Goal: Task Accomplishment & Management: Manage account settings

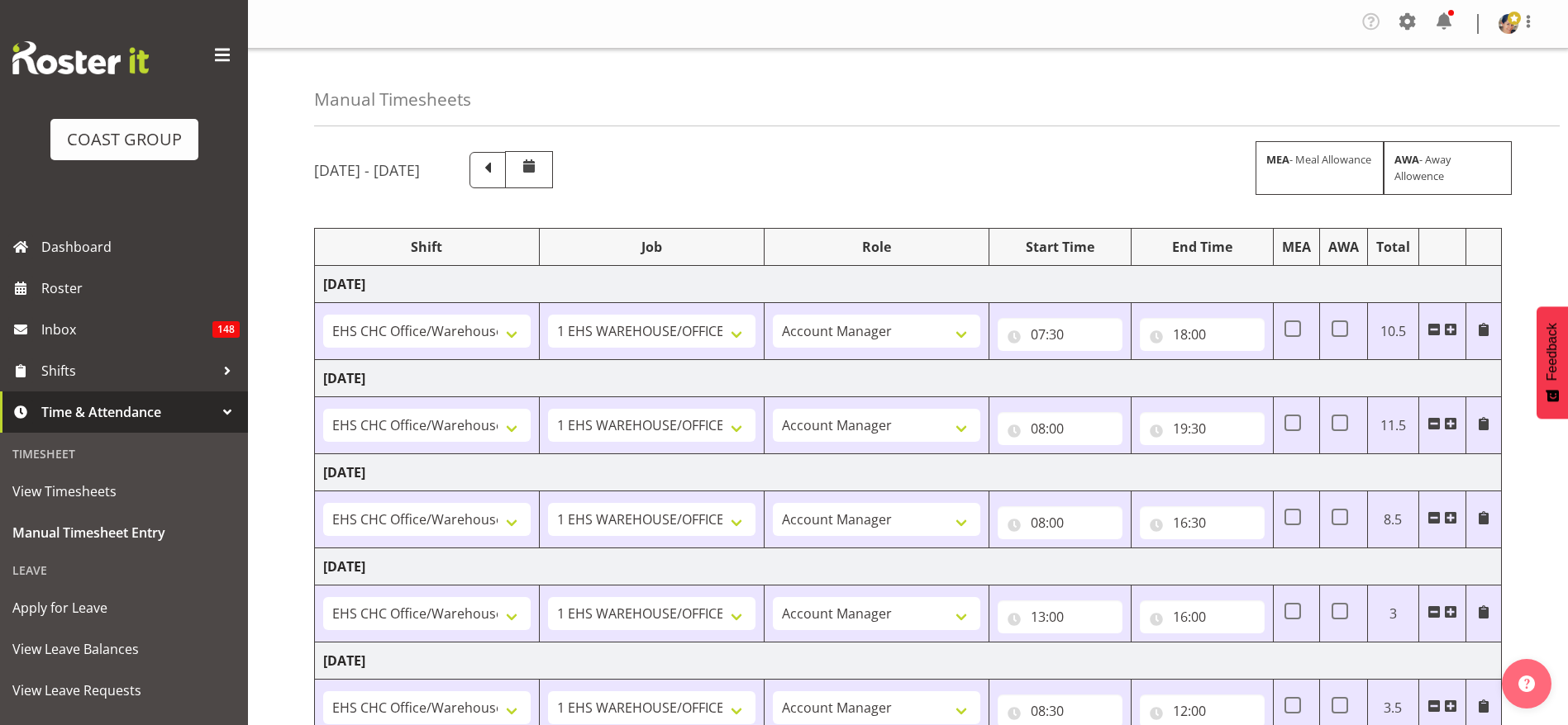
select select "1404"
select select "69"
select select "37"
select select "1404"
select select "69"
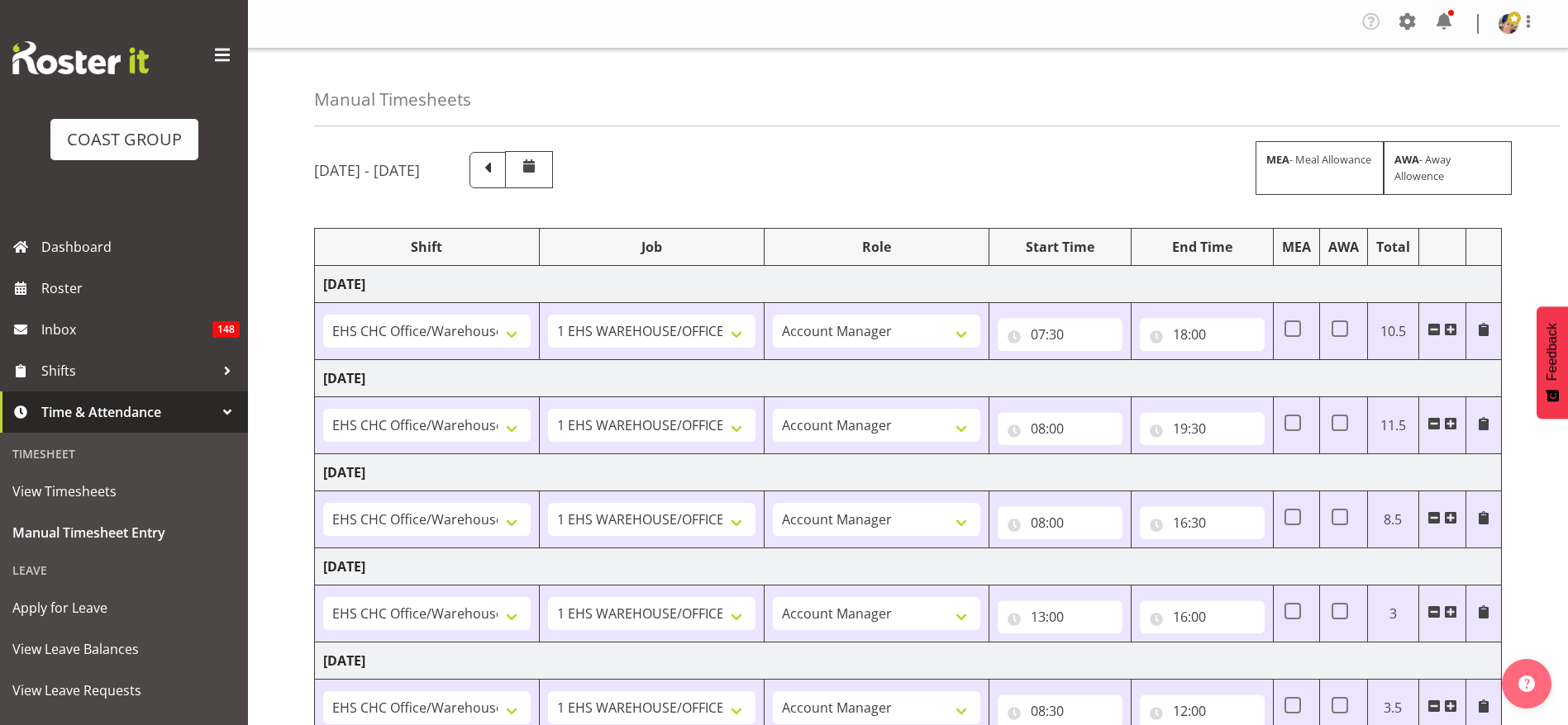
select select "37"
select select "1404"
select select "69"
select select "37"
select select "1404"
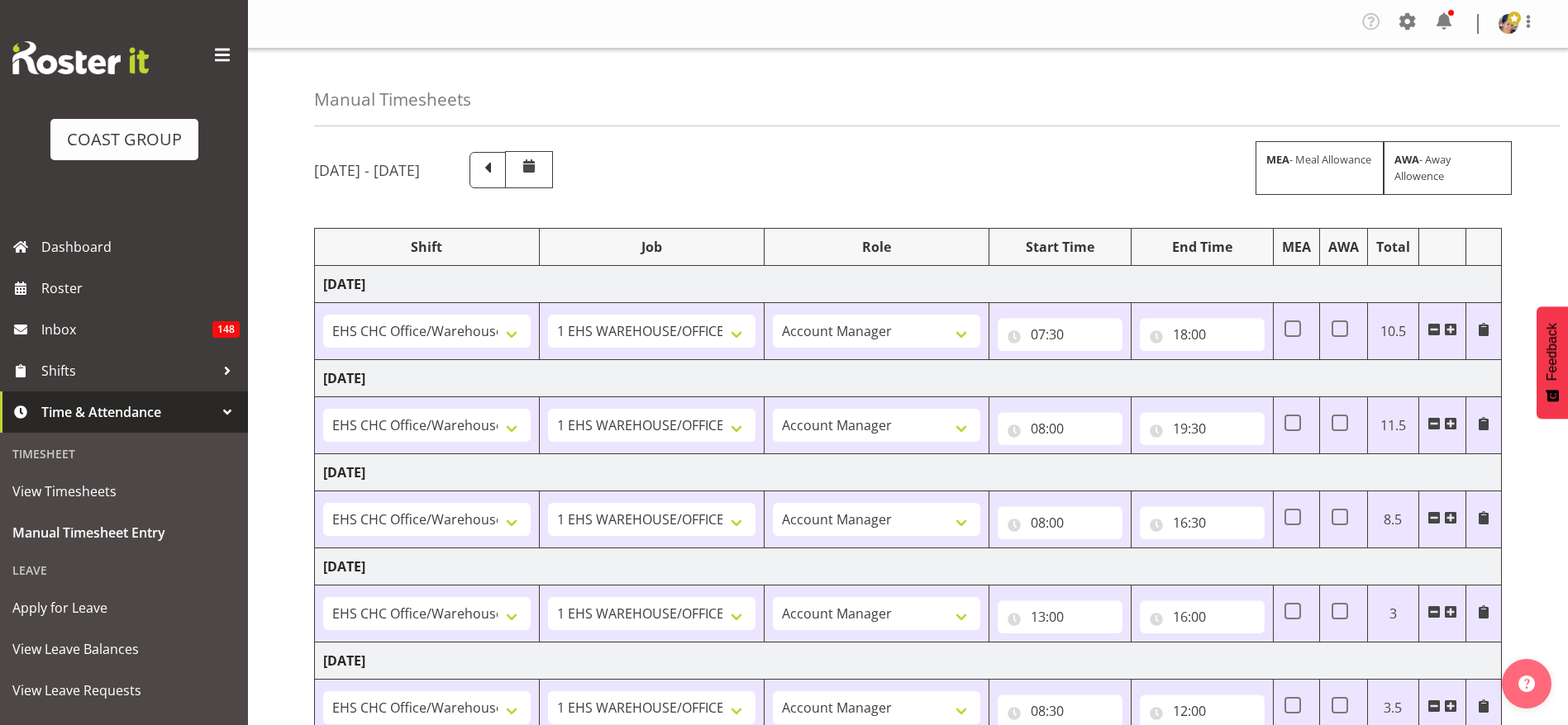
select select "69"
select select "37"
select select "1404"
select select "69"
select select "37"
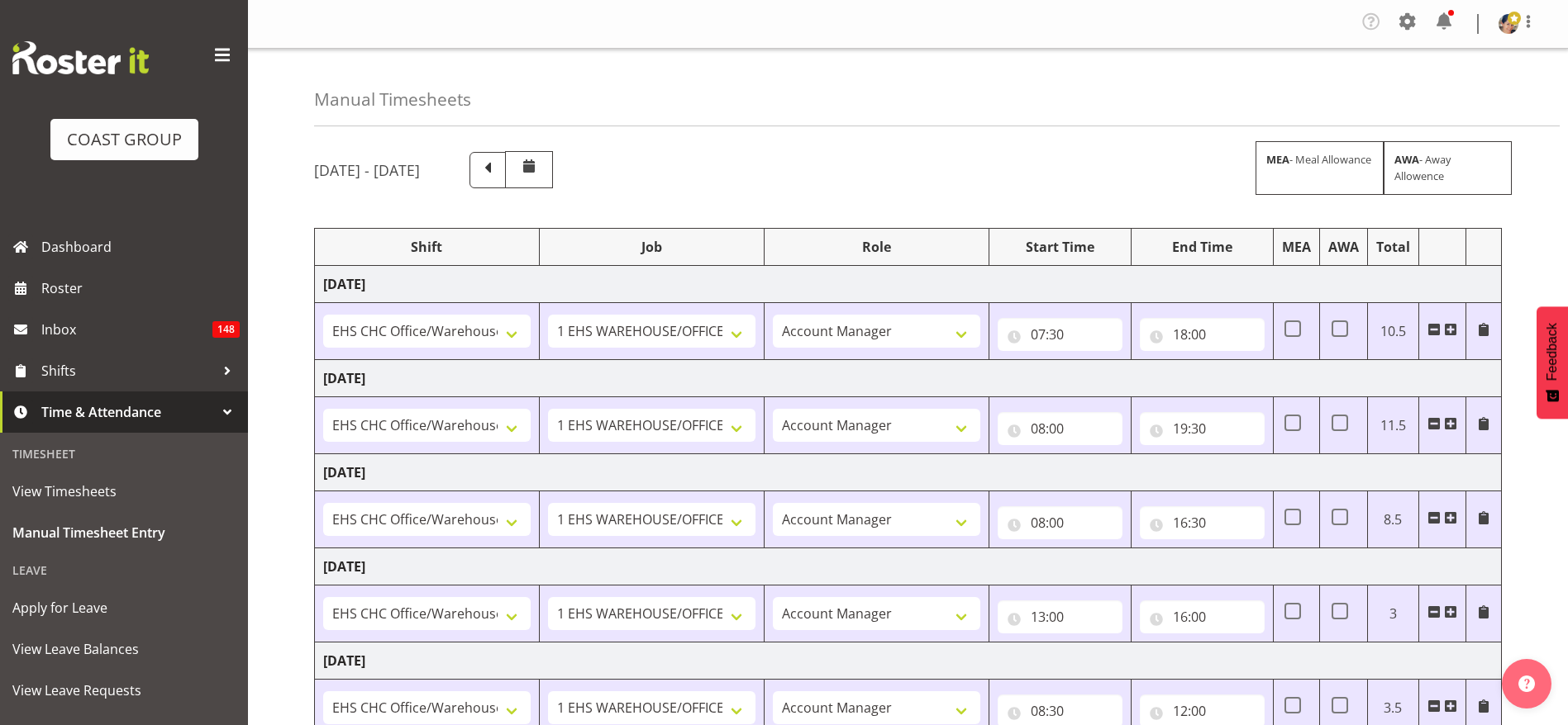
select select "1404"
select select "69"
select select "37"
select select "1404"
select select "69"
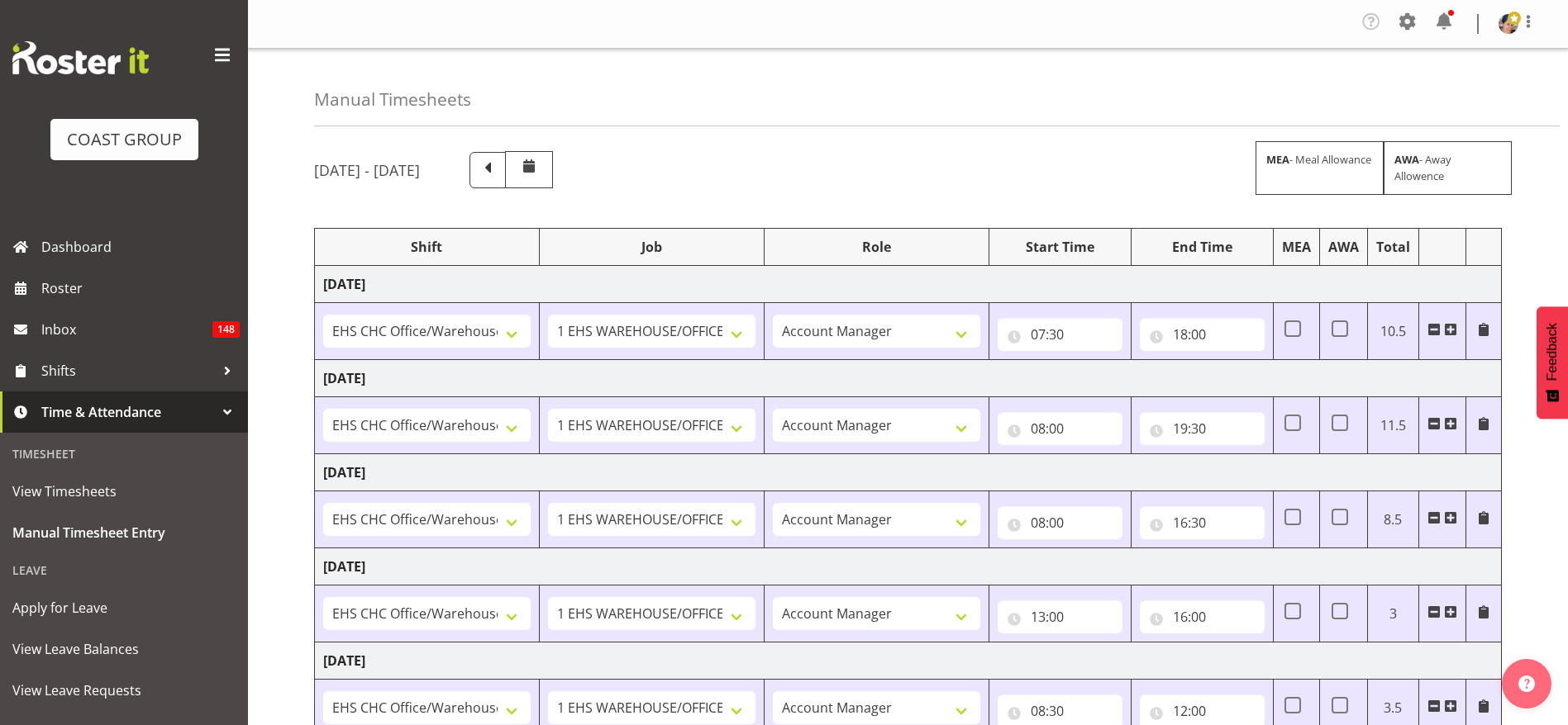
select select "37"
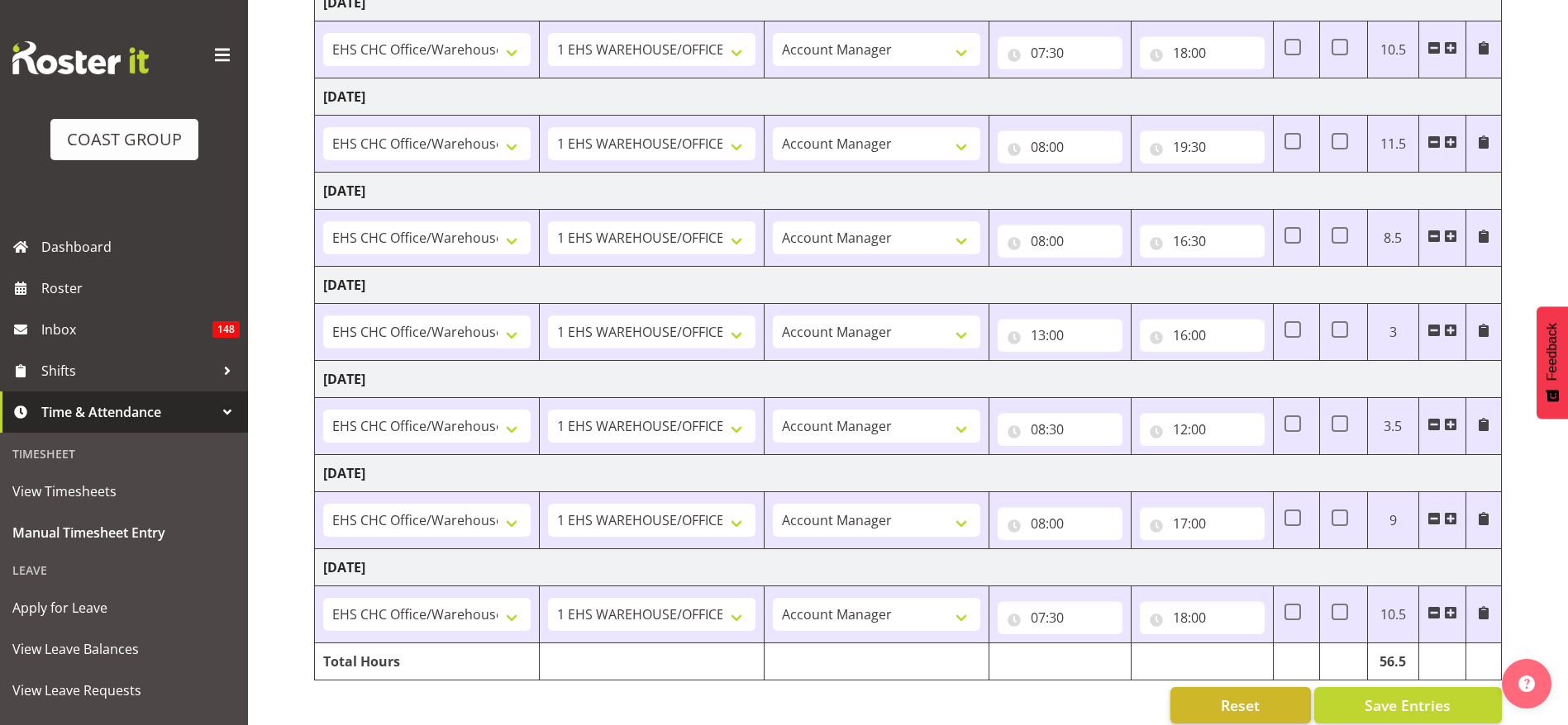
scroll to position [312, 0]
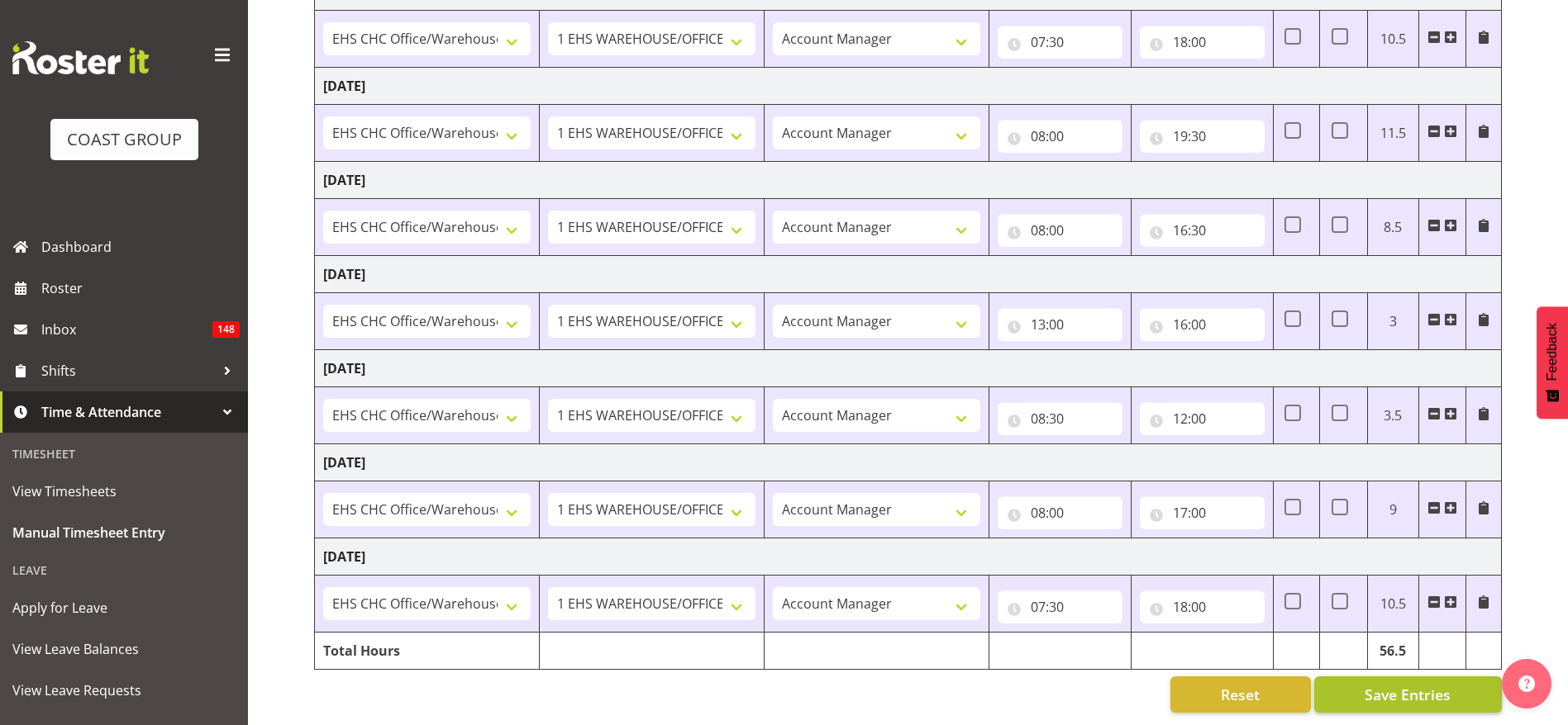
click at [1363, 677] on button "Save Entries" at bounding box center [1408, 695] width 188 height 37
click at [1217, 591] on input "18:00" at bounding box center [1203, 607] width 125 height 33
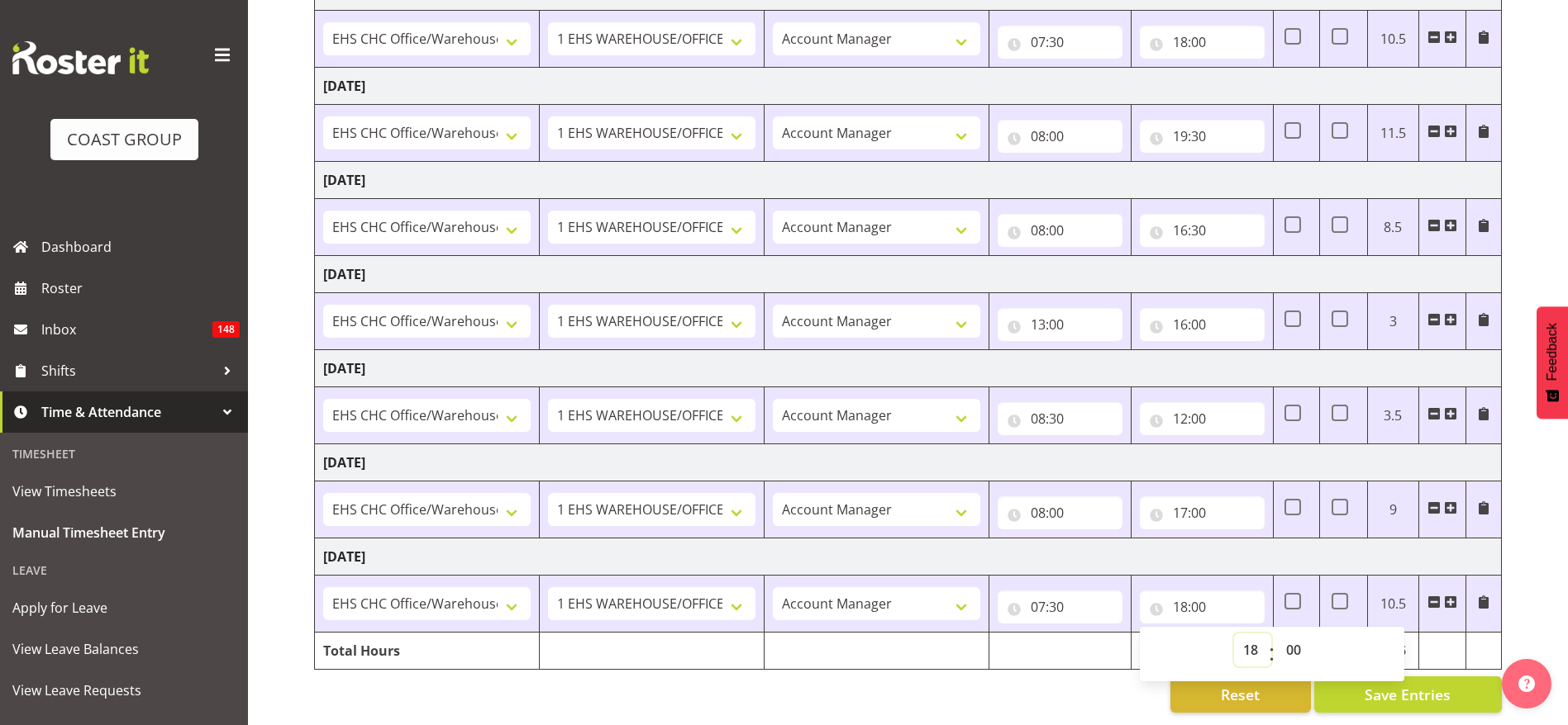
click at [1251, 634] on select "00 01 02 03 04 05 06 07 08 09 10 11 12 13 14 15 16 17 18 19 20 21 22 23" at bounding box center [1253, 650] width 38 height 33
select select "19"
click at [1234, 634] on select "00 01 02 03 04 05 06 07 08 09 10 11 12 13 14 15 16 17 18 19 20 21 22 23" at bounding box center [1253, 650] width 38 height 33
type input "19:00"
click at [1171, 542] on td "Tuesday 2nd September 2025" at bounding box center [909, 557] width 1187 height 38
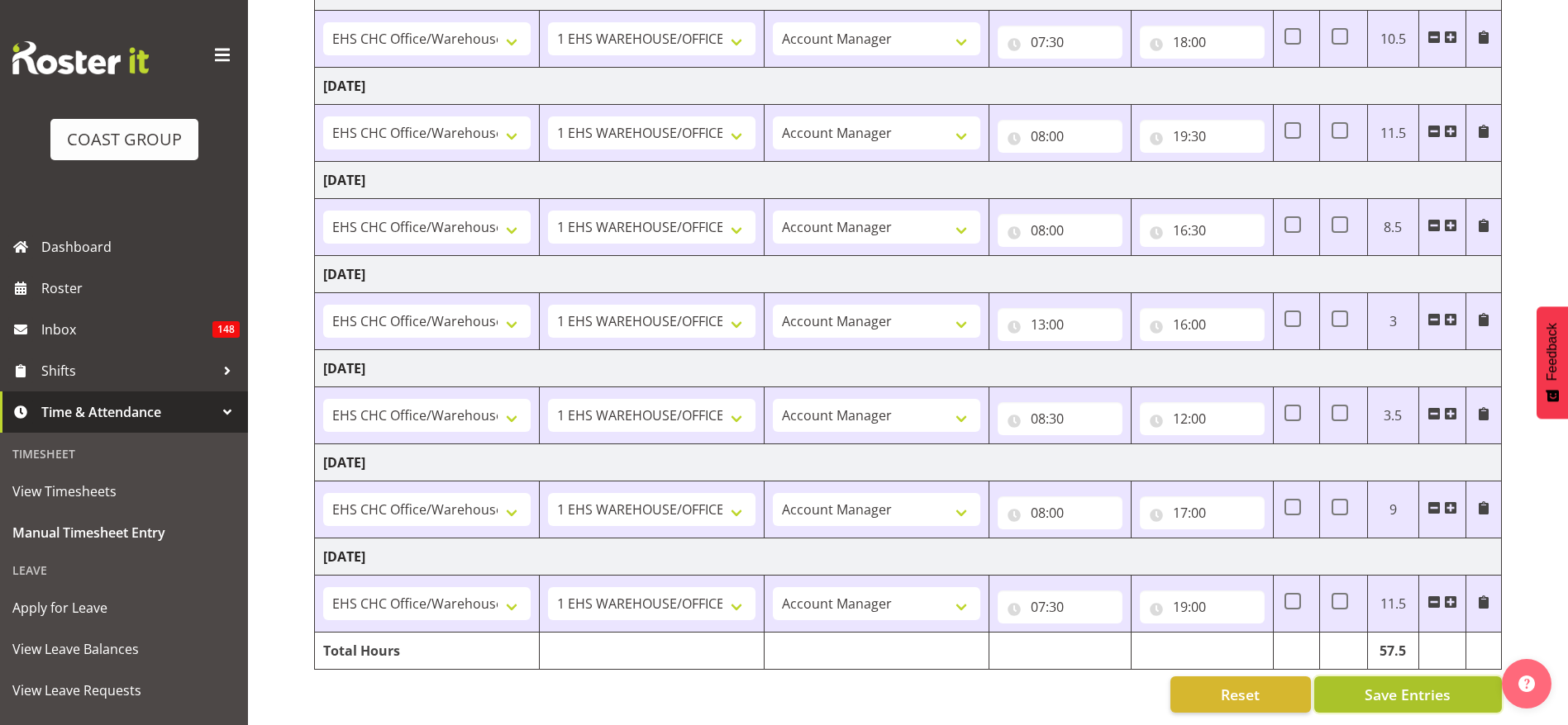
click at [1381, 684] on span "Save Entries" at bounding box center [1408, 695] width 86 height 21
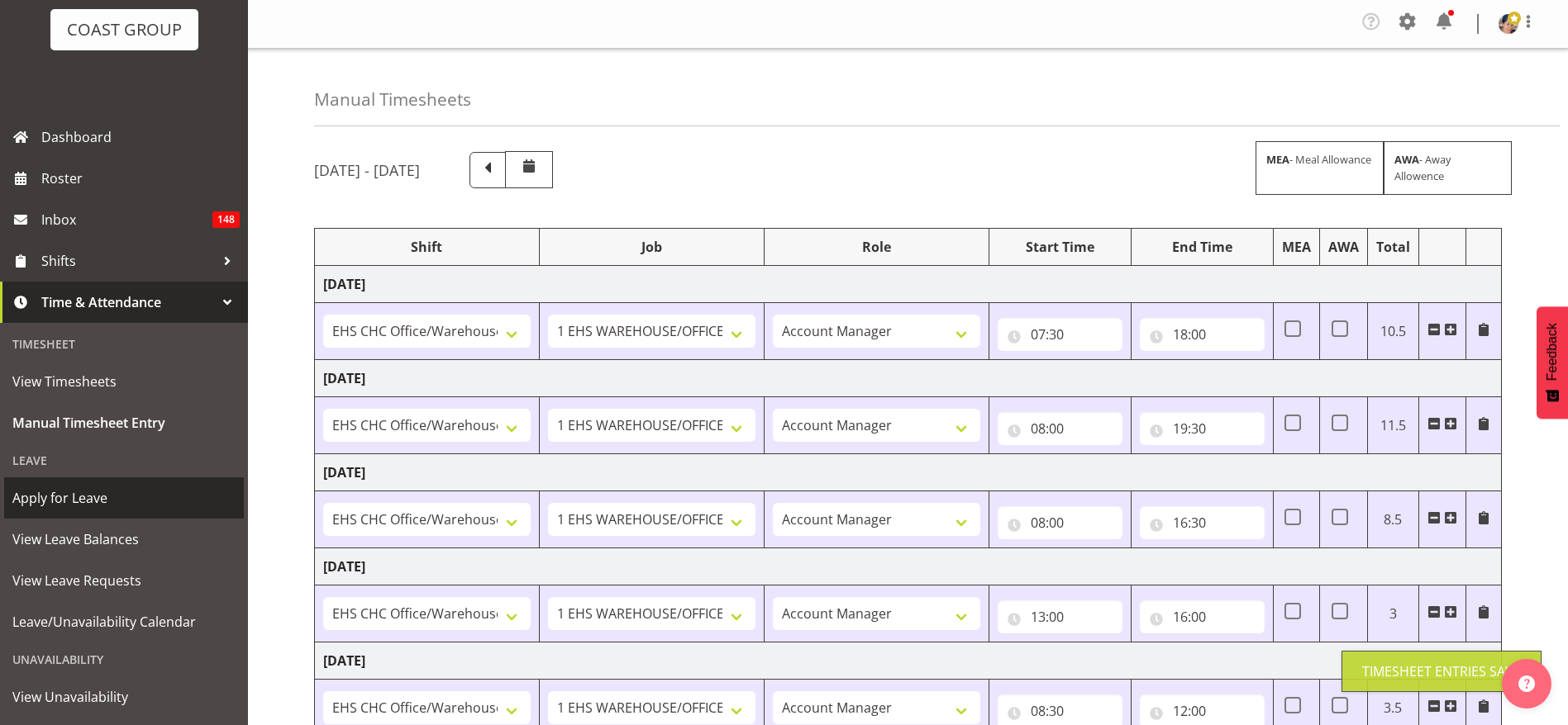
scroll to position [189, 0]
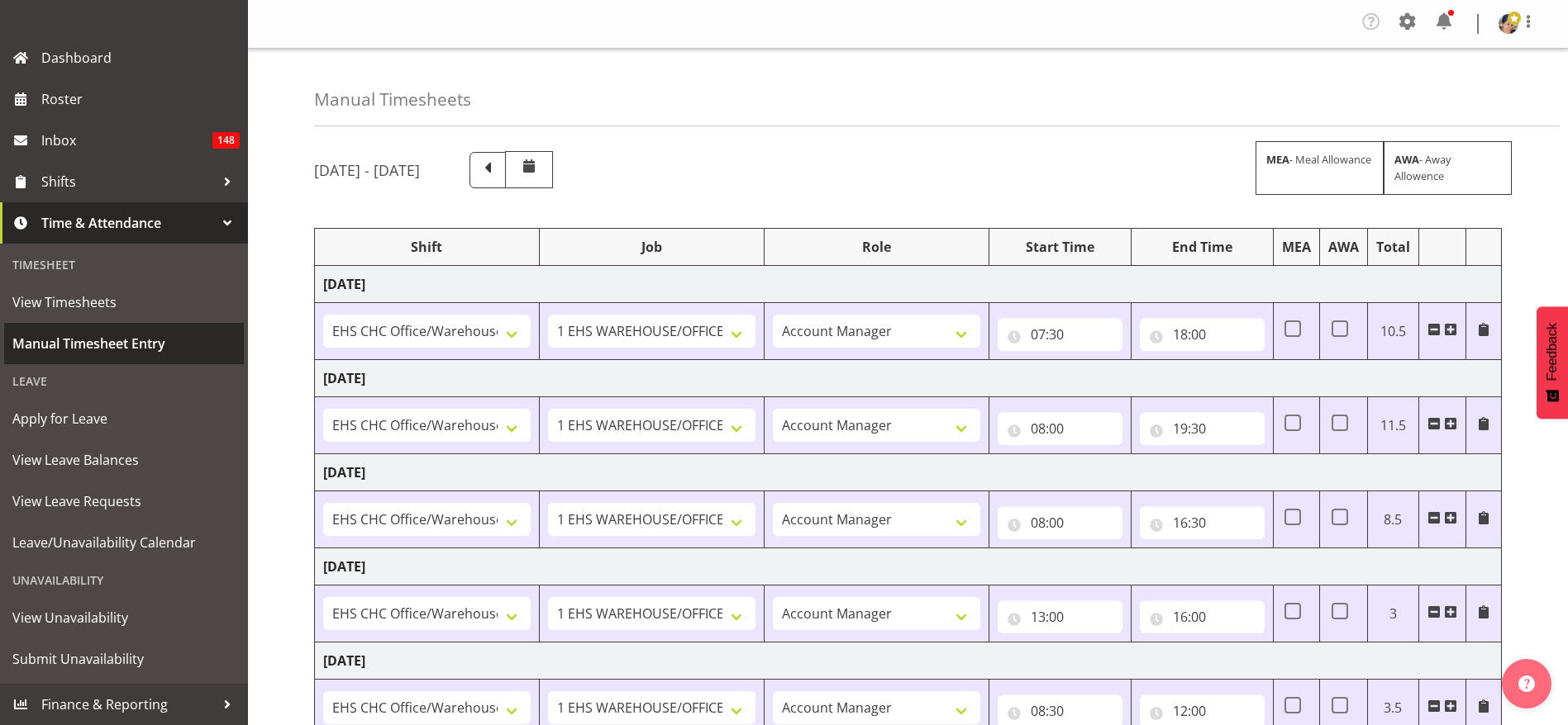
click at [105, 338] on span "Manual Timesheet Entry" at bounding box center [124, 344] width 223 height 25
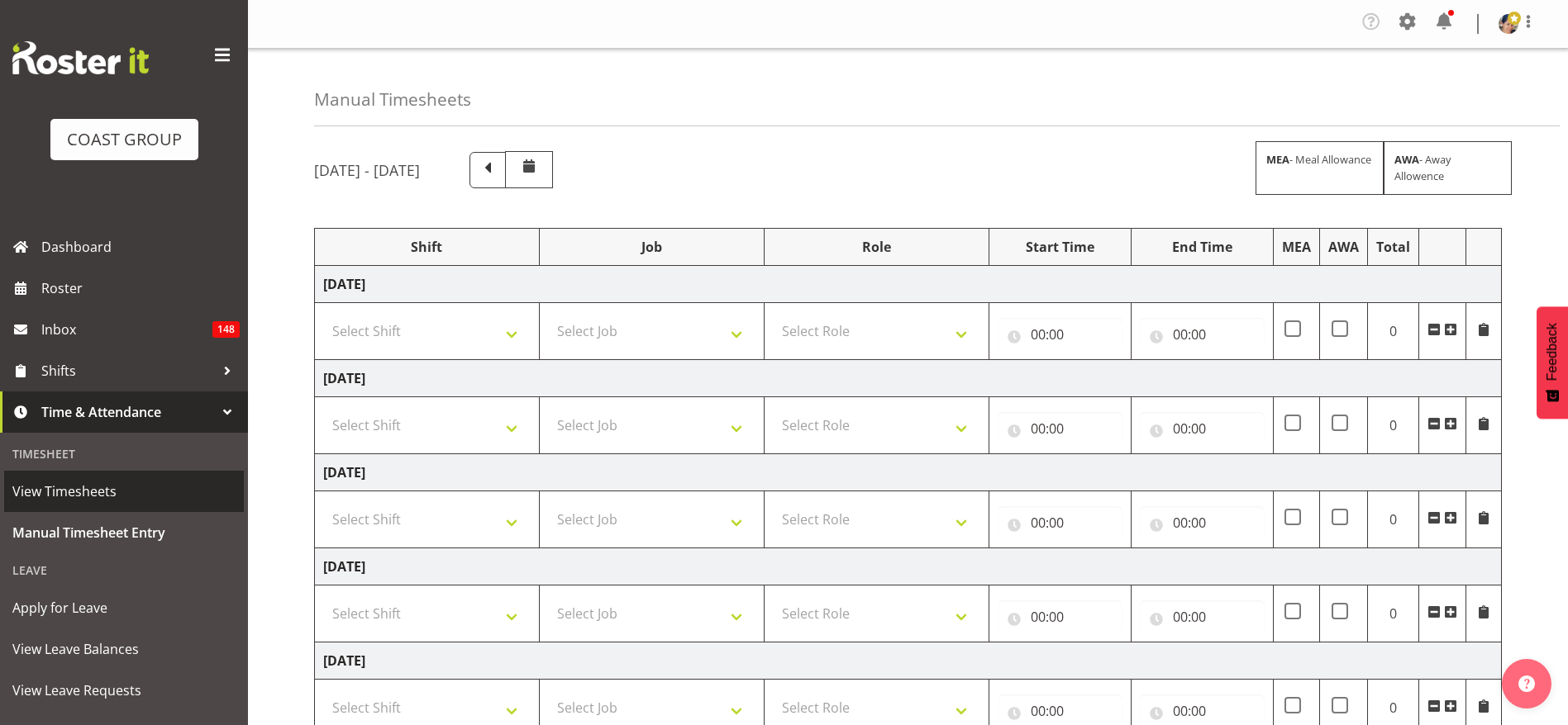
click at [70, 497] on span "View Timesheets" at bounding box center [124, 492] width 223 height 25
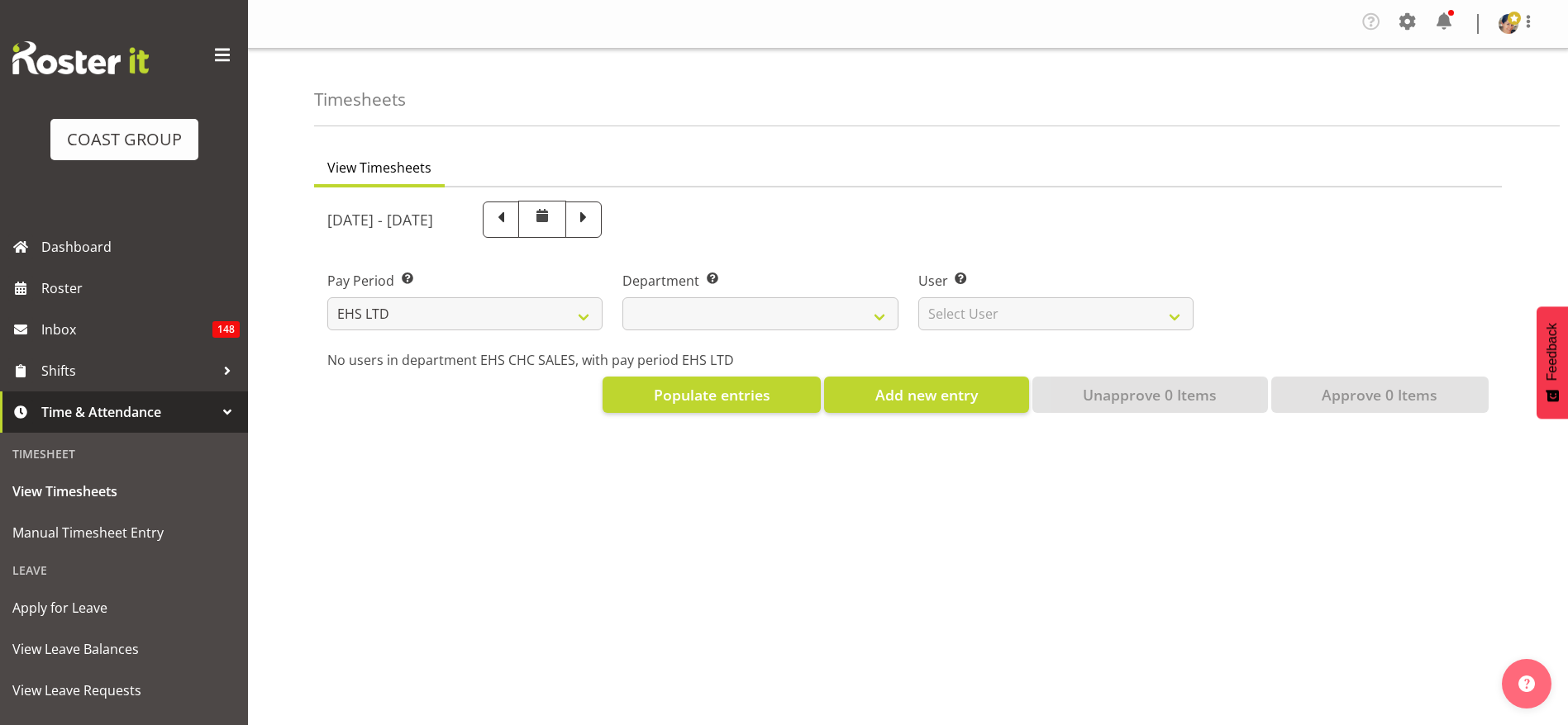
select select "7"
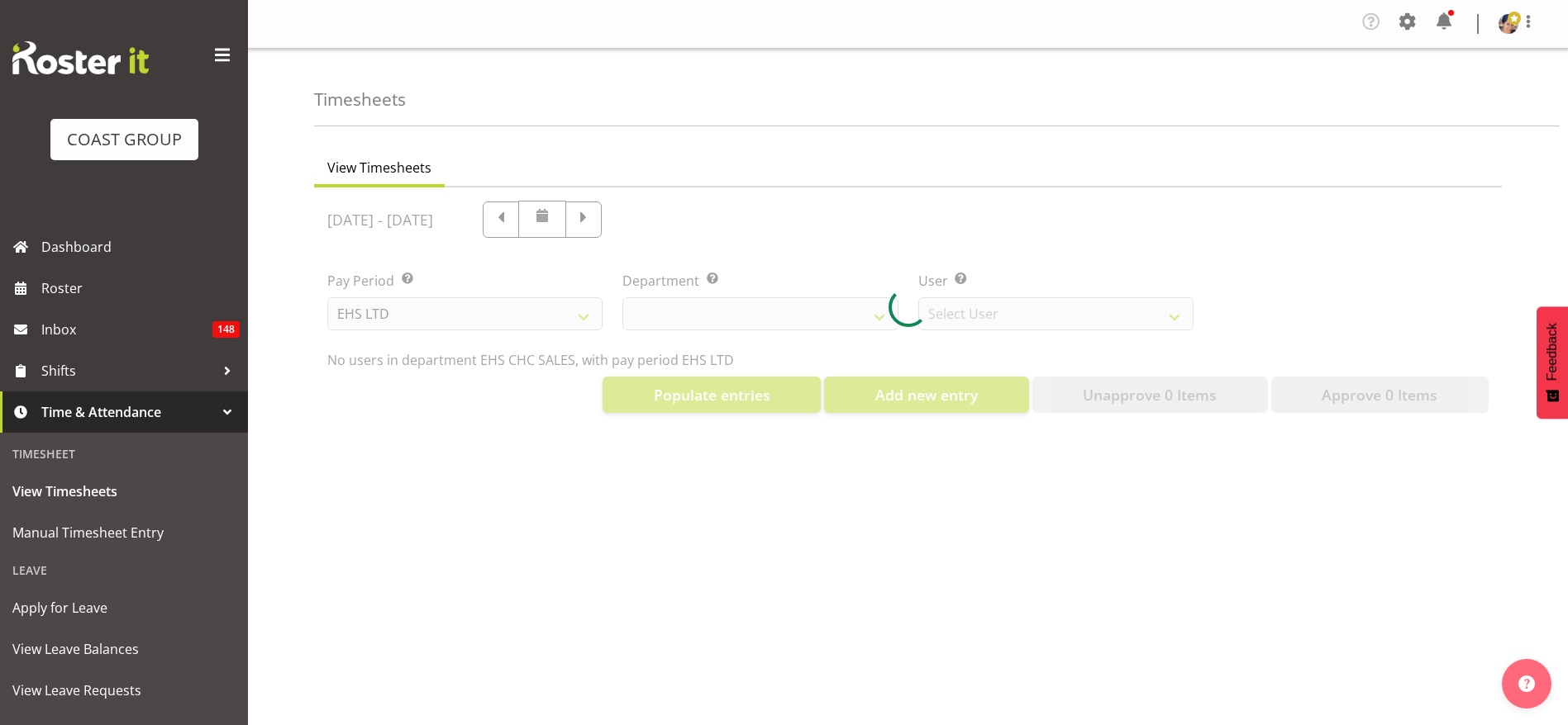
select select "42"
select select "9019"
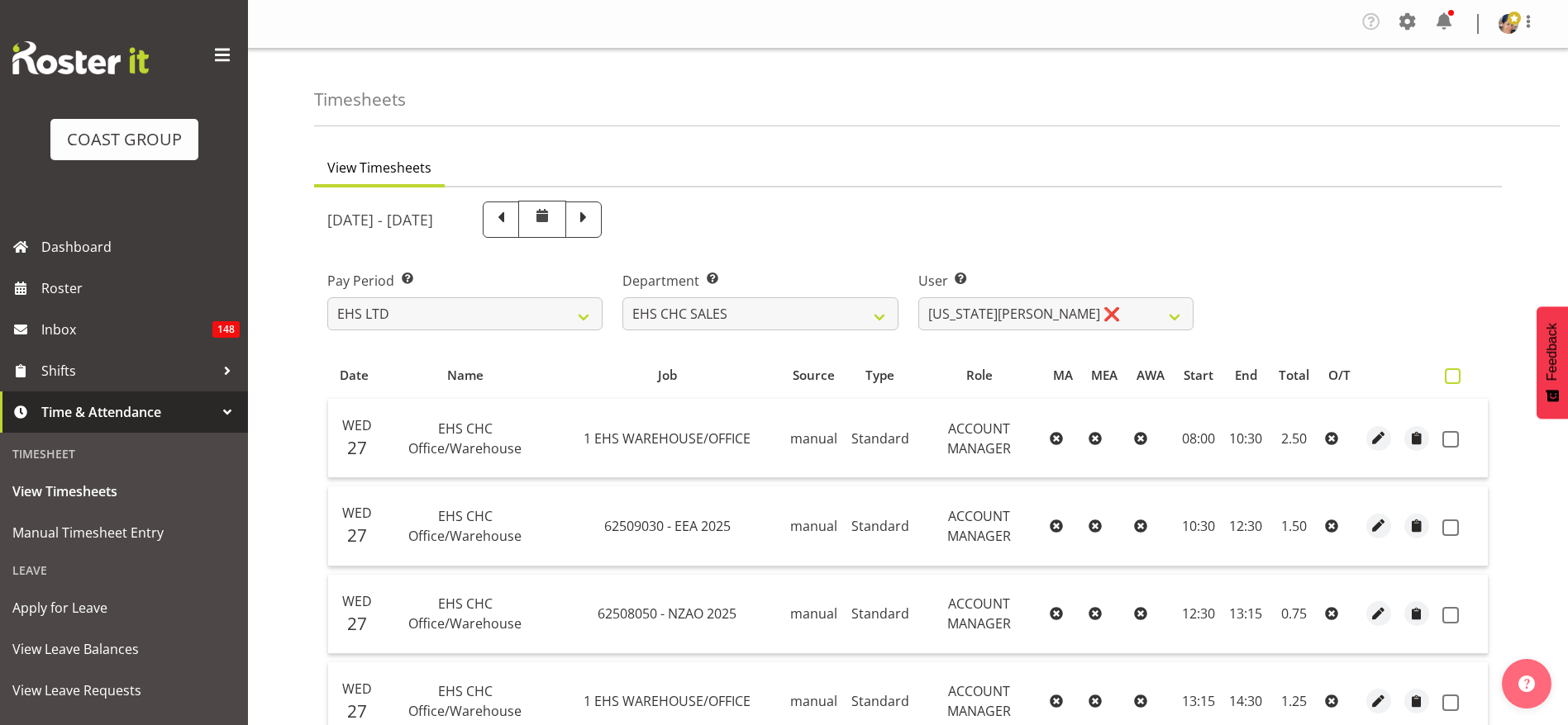
click at [1461, 375] on span at bounding box center [1453, 377] width 16 height 16
click at [1455, 375] on input "checkbox" at bounding box center [1450, 376] width 11 height 11
checkbox input "true"
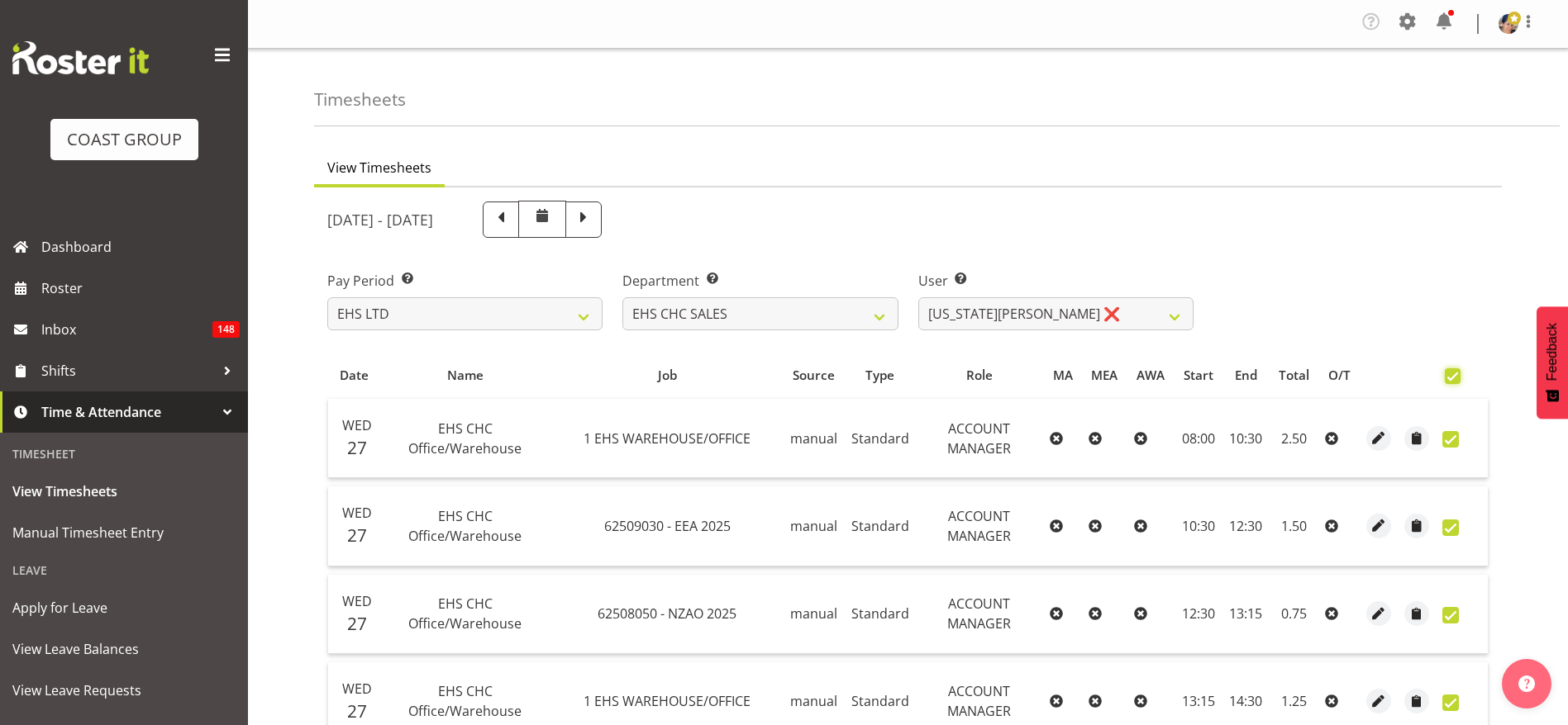
checkbox input "true"
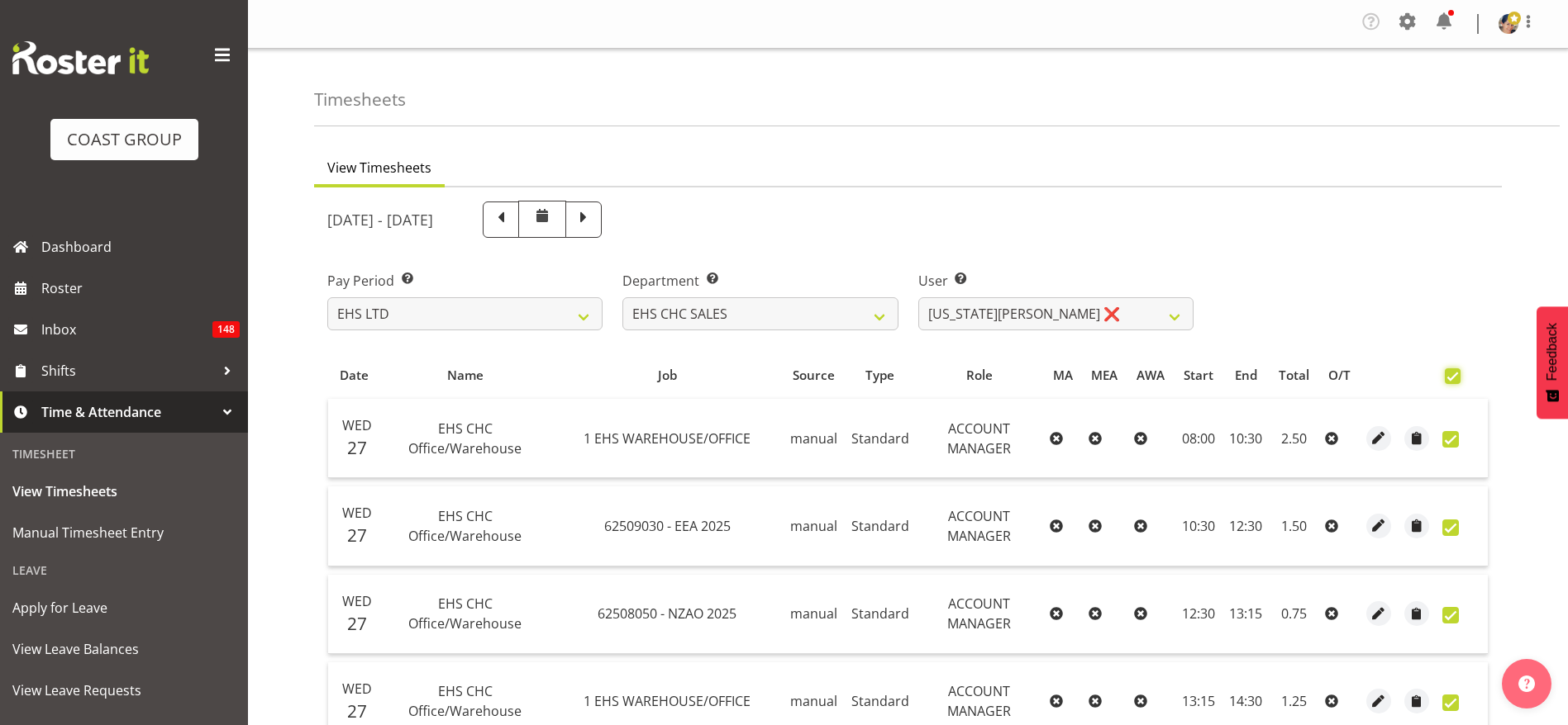
checkbox input "true"
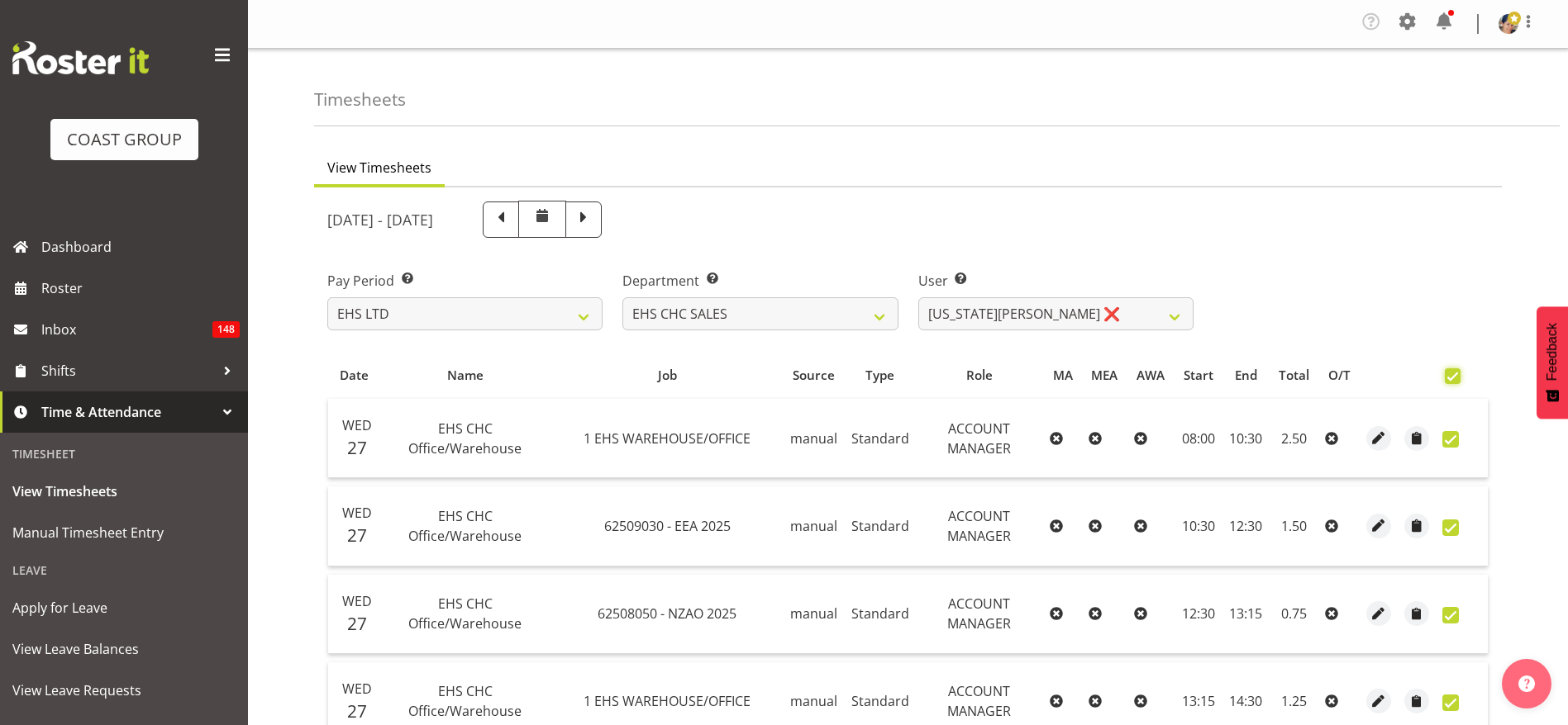
checkbox input "true"
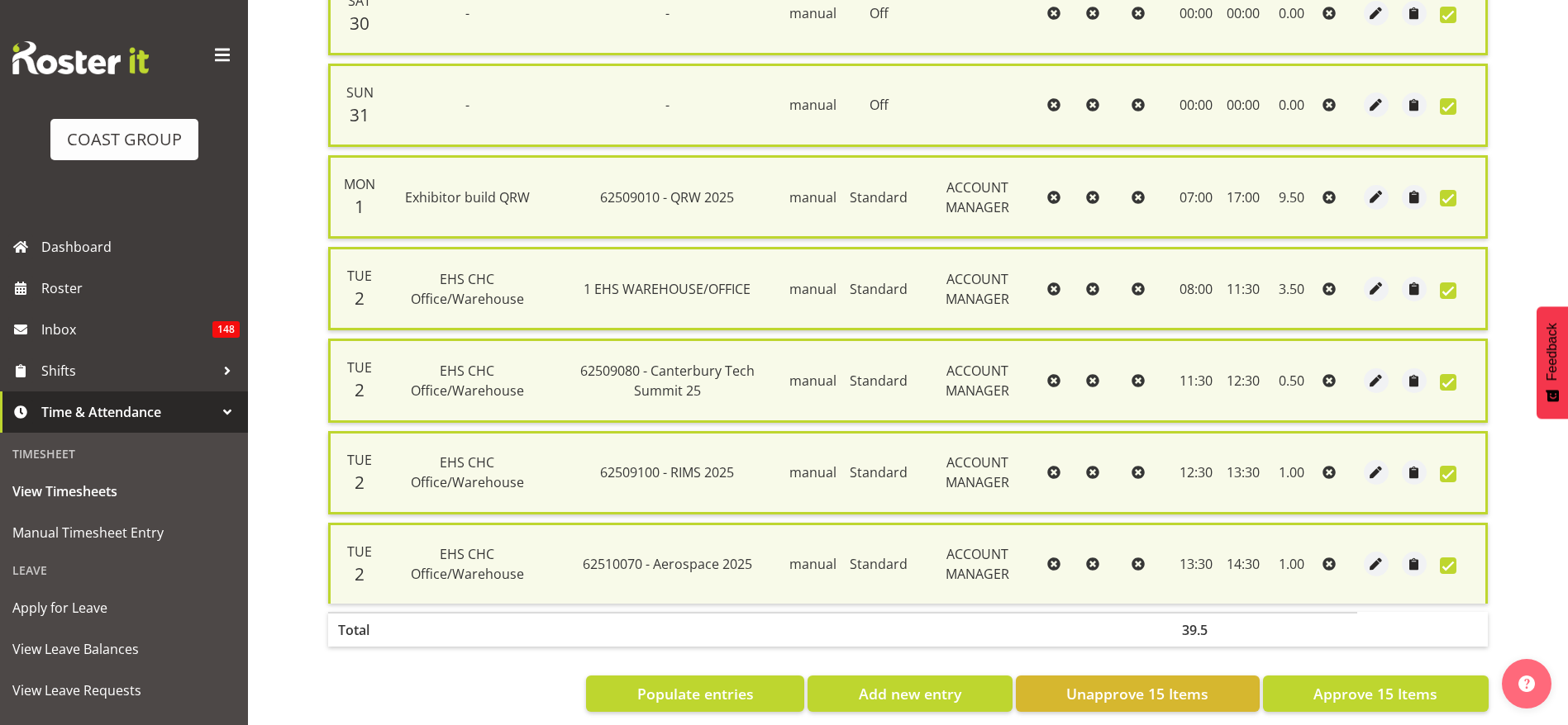
scroll to position [1194, 0]
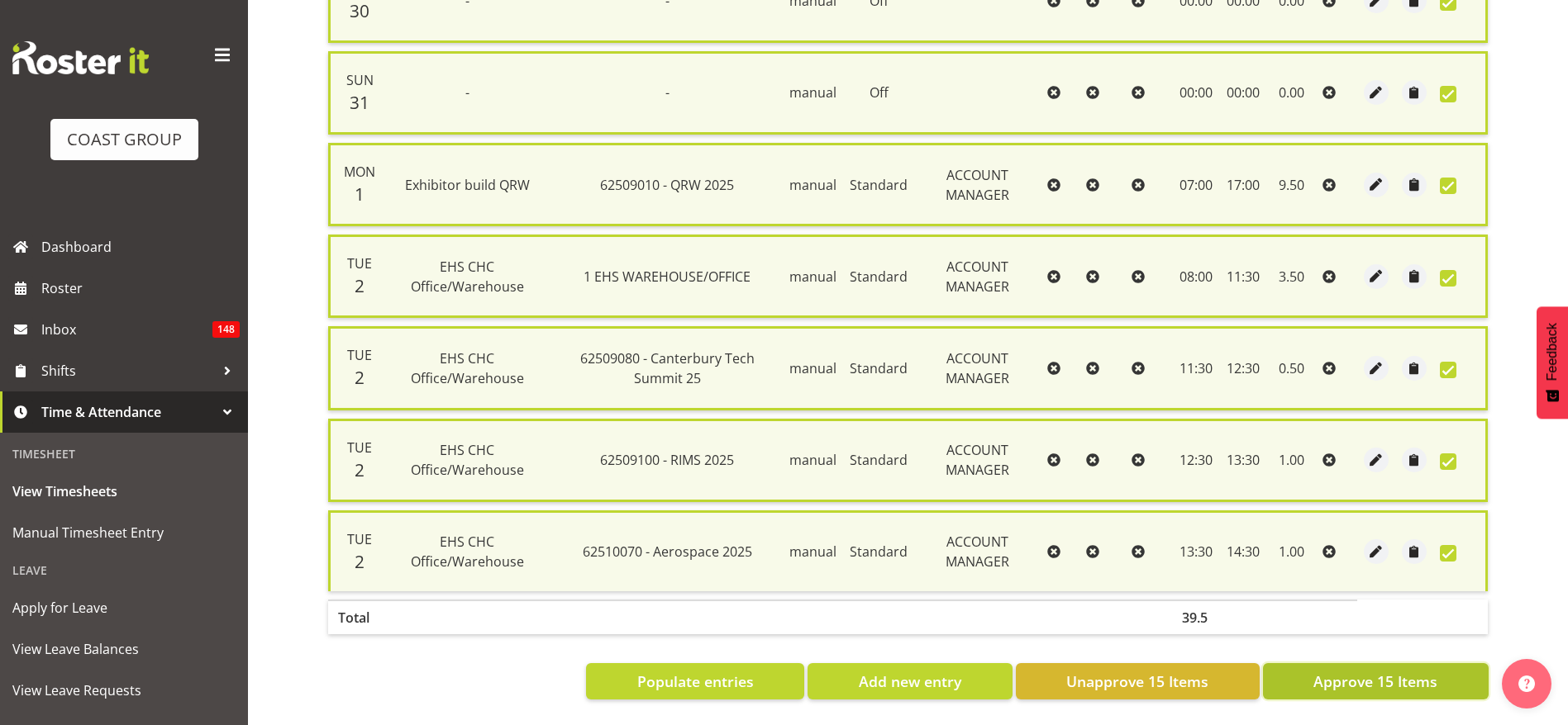
click at [1378, 671] on span "Approve 15 Items" at bounding box center [1375, 681] width 124 height 21
checkbox input "false"
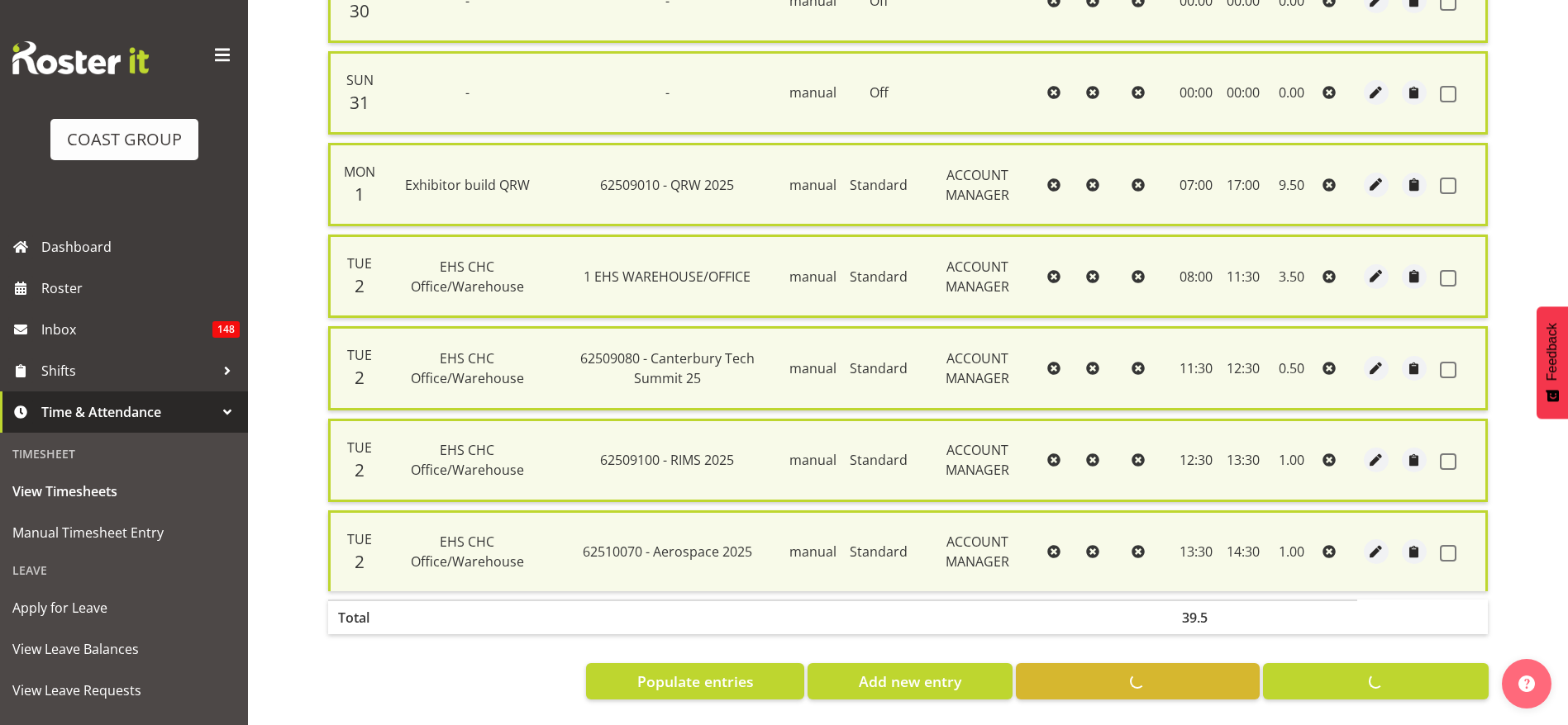
checkbox input "false"
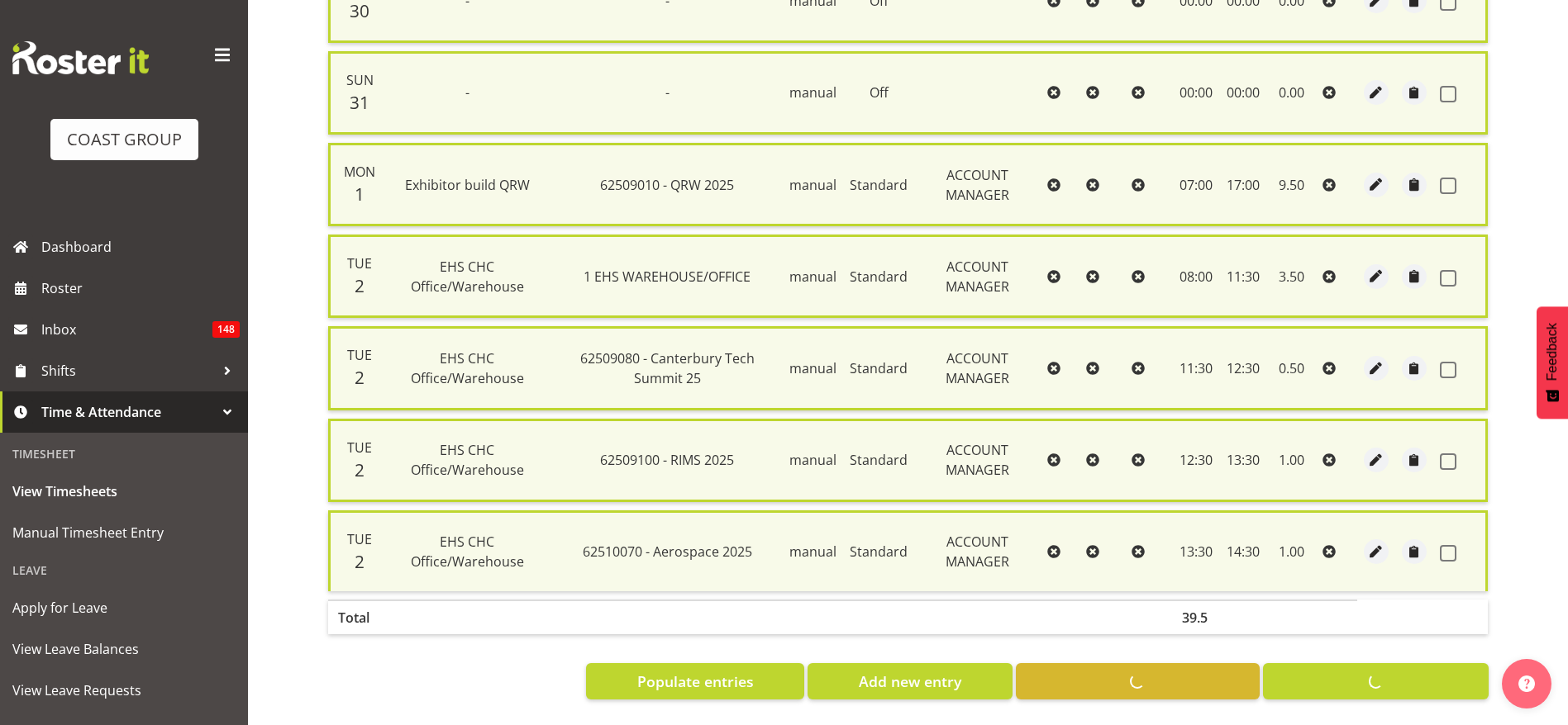
checkbox input "false"
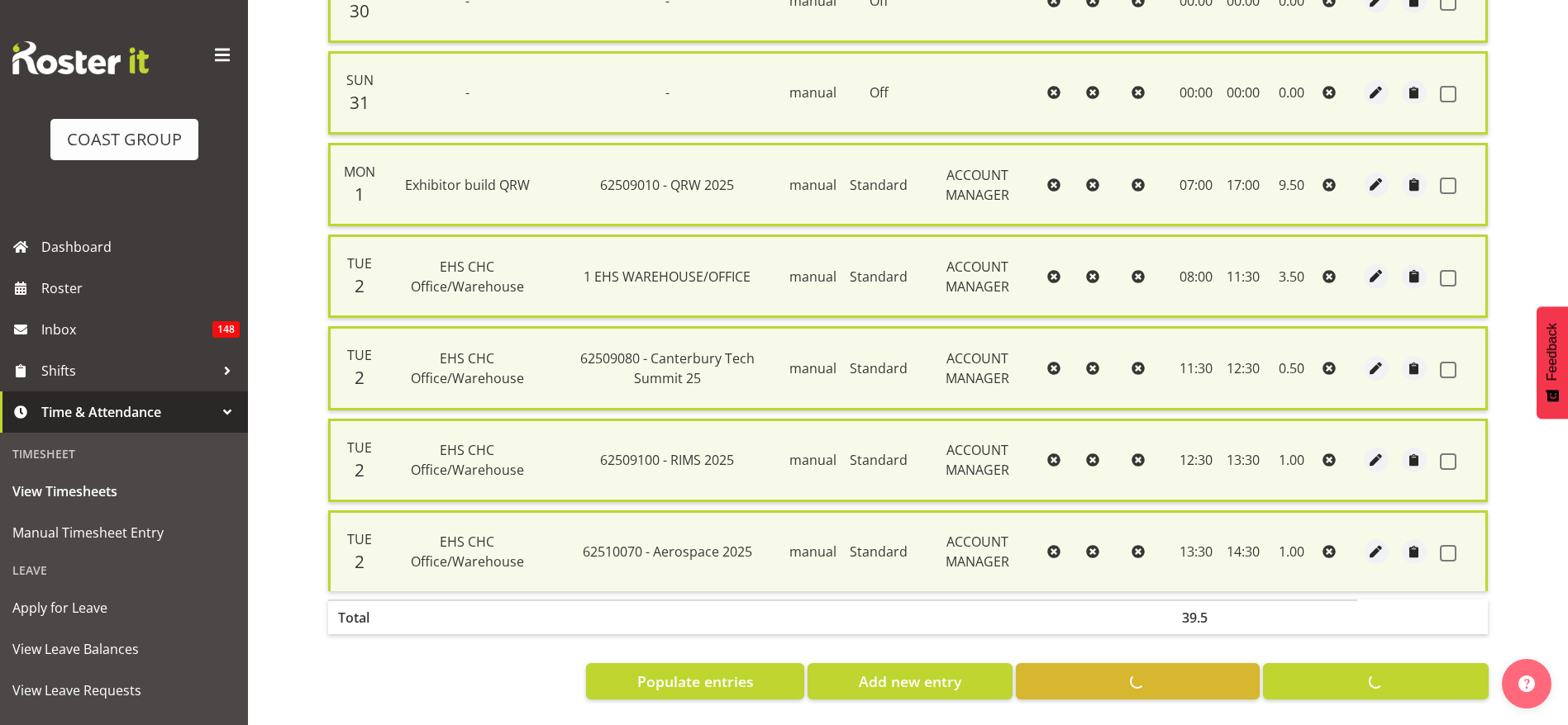
checkbox input "false"
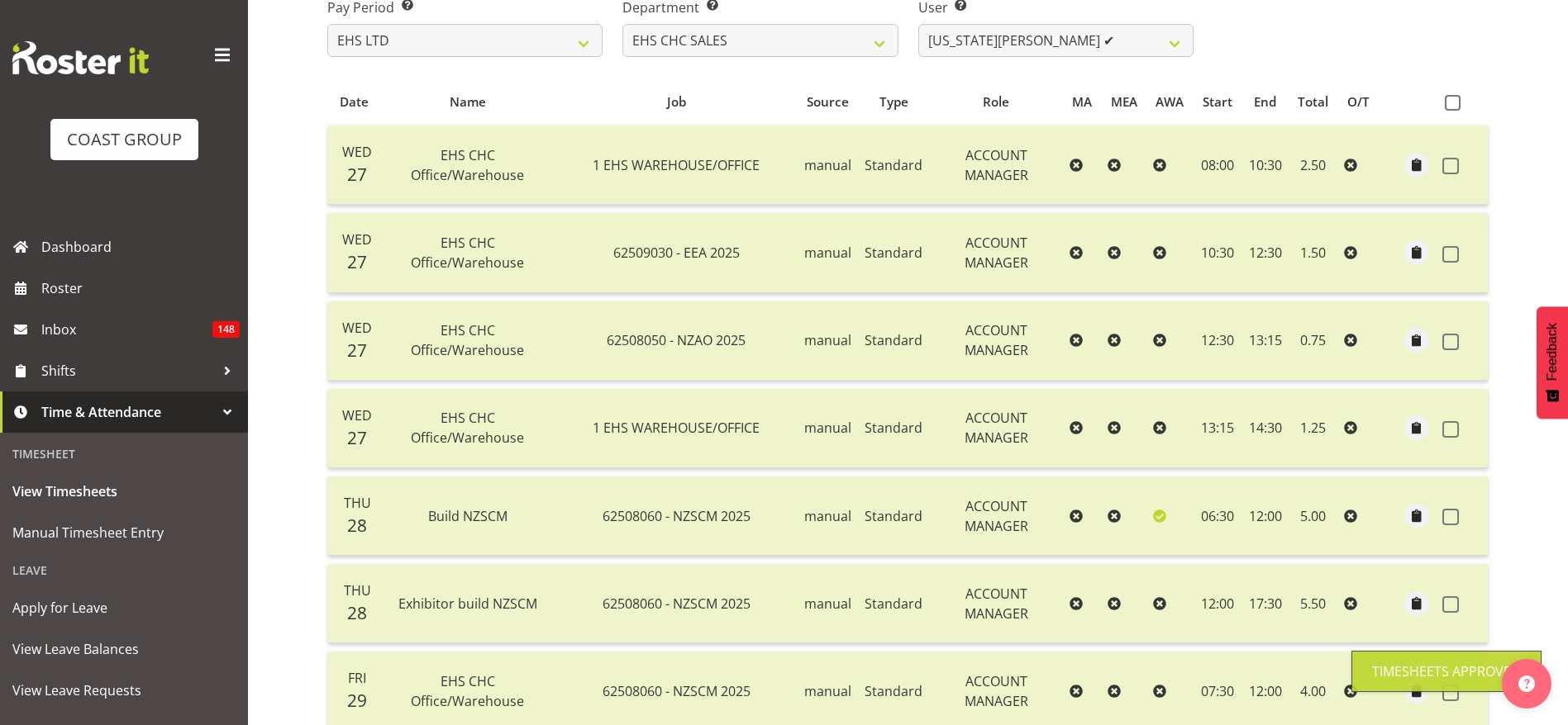
scroll to position [266, 0]
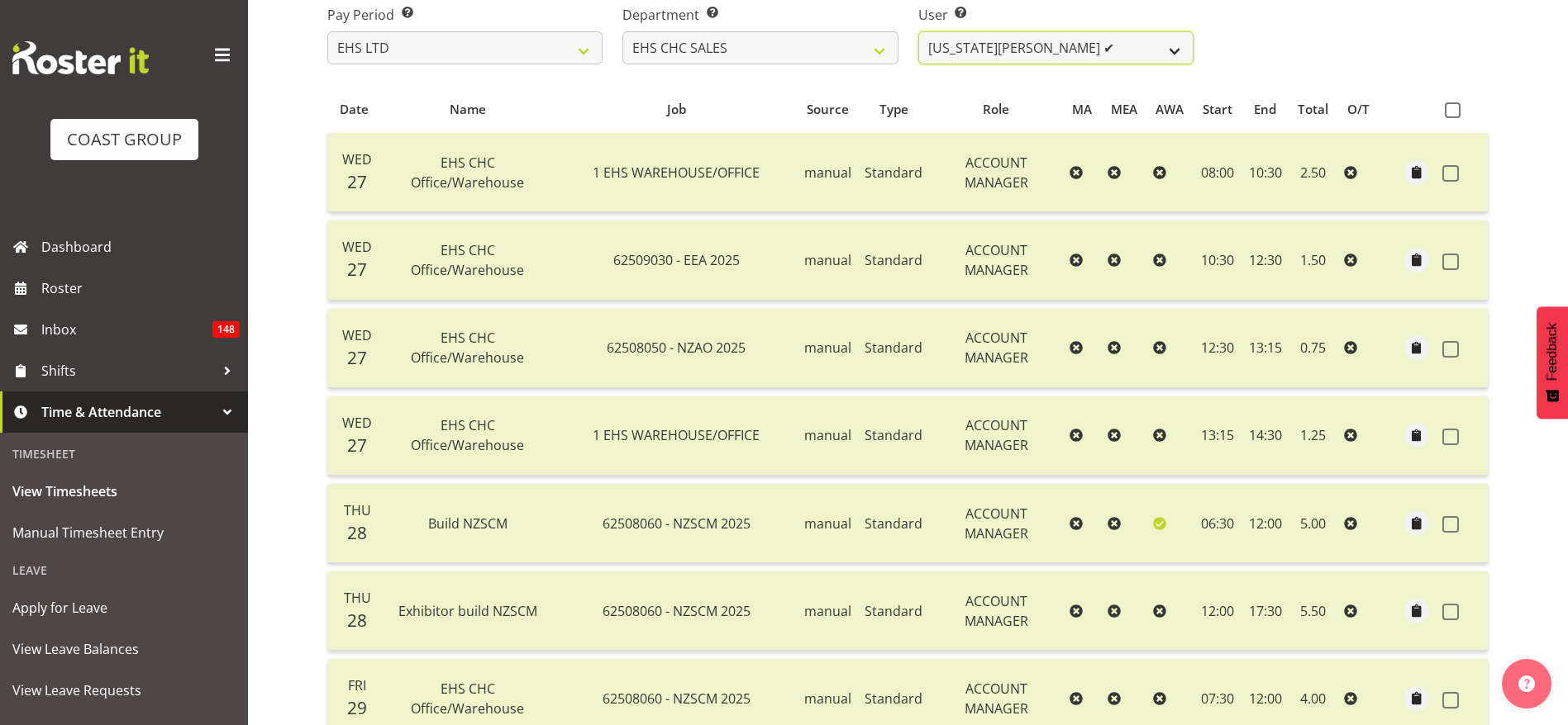
click at [1083, 48] on select "[US_STATE][PERSON_NAME] ✔ [PERSON_NAME] ❌ [PERSON_NAME] ❌" at bounding box center [1056, 47] width 275 height 33
select select "1147"
click at [918, 31] on select "[US_STATE][PERSON_NAME] ✔ [PERSON_NAME] ❌ [PERSON_NAME] ❌" at bounding box center [1056, 47] width 275 height 33
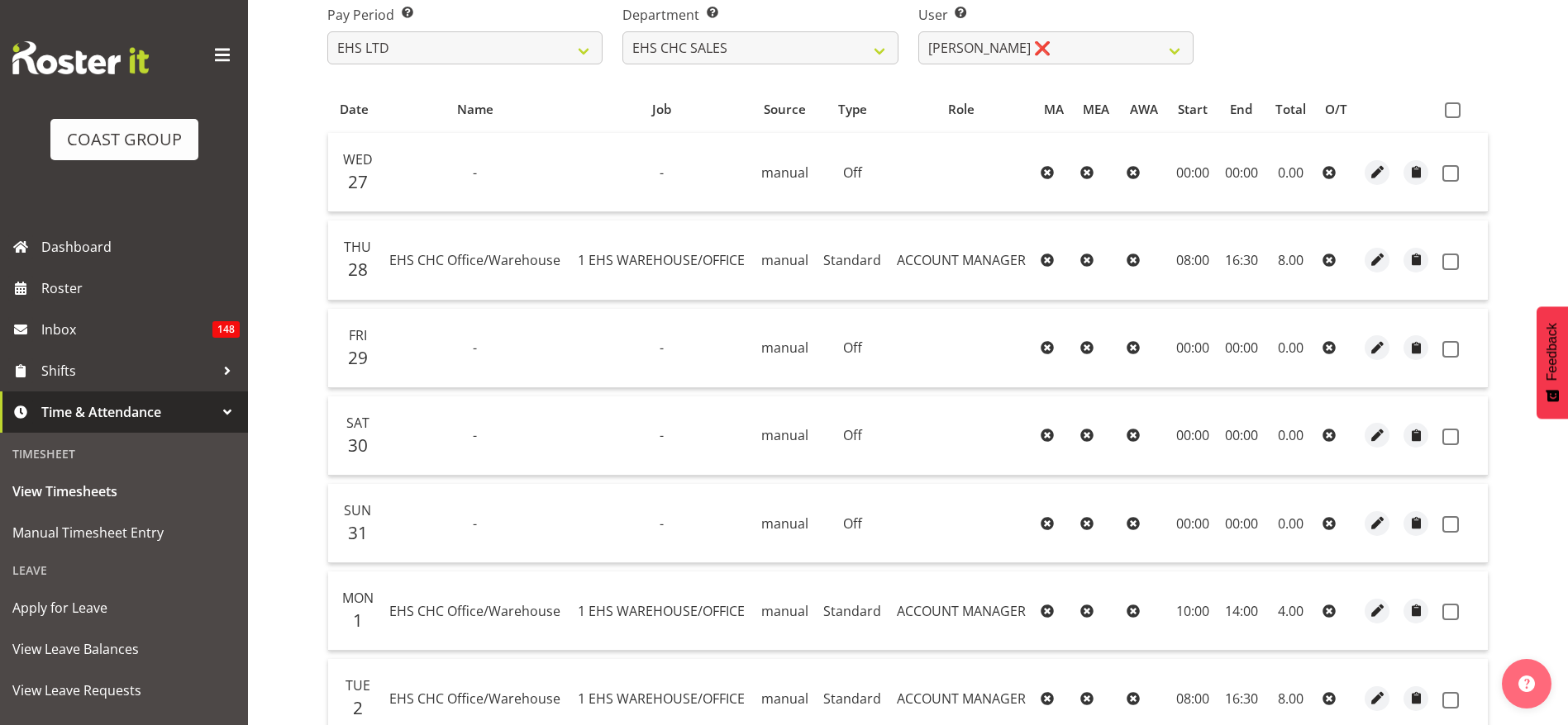
click at [1457, 111] on span at bounding box center [1453, 111] width 16 height 16
click at [1455, 111] on input "checkbox" at bounding box center [1450, 111] width 11 height 11
checkbox input "true"
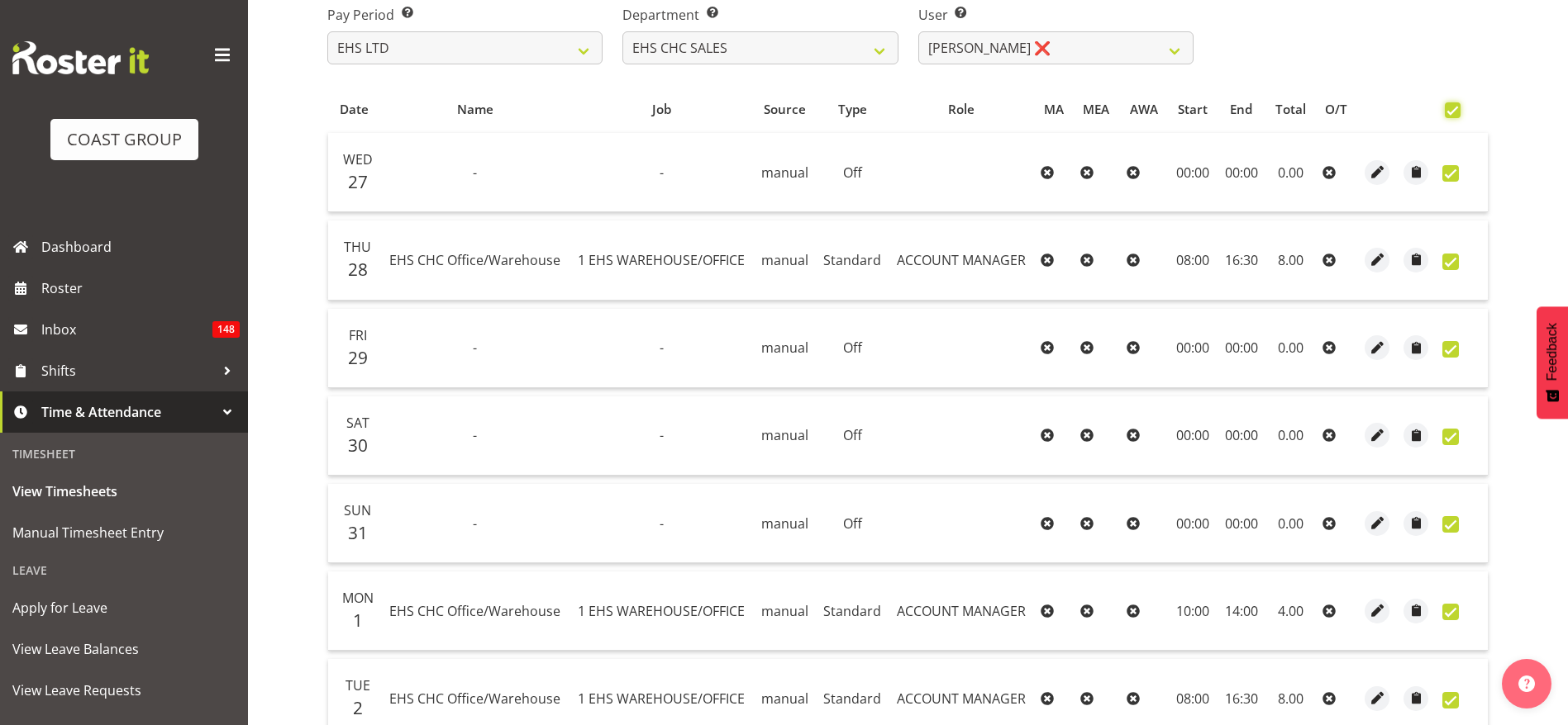
checkbox input "true"
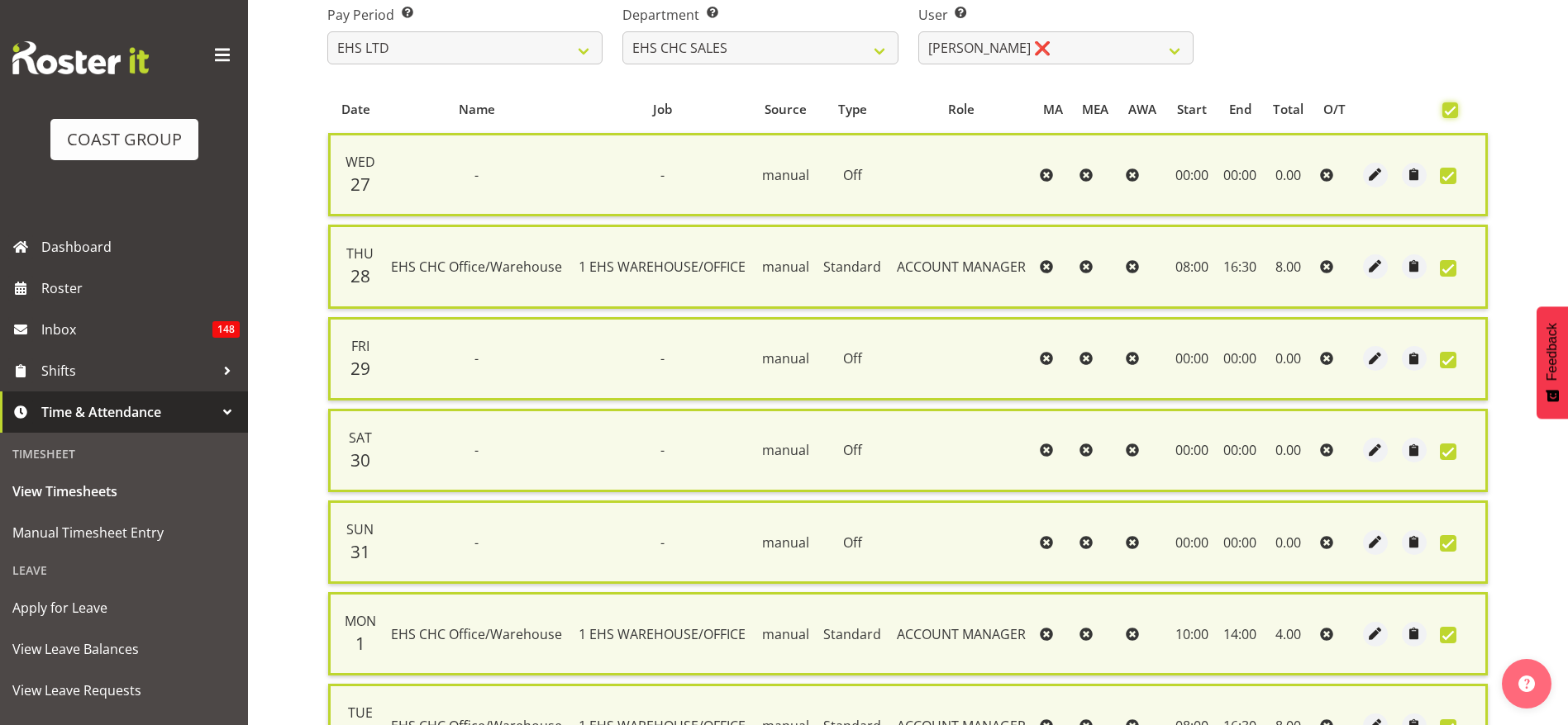
scroll to position [459, 0]
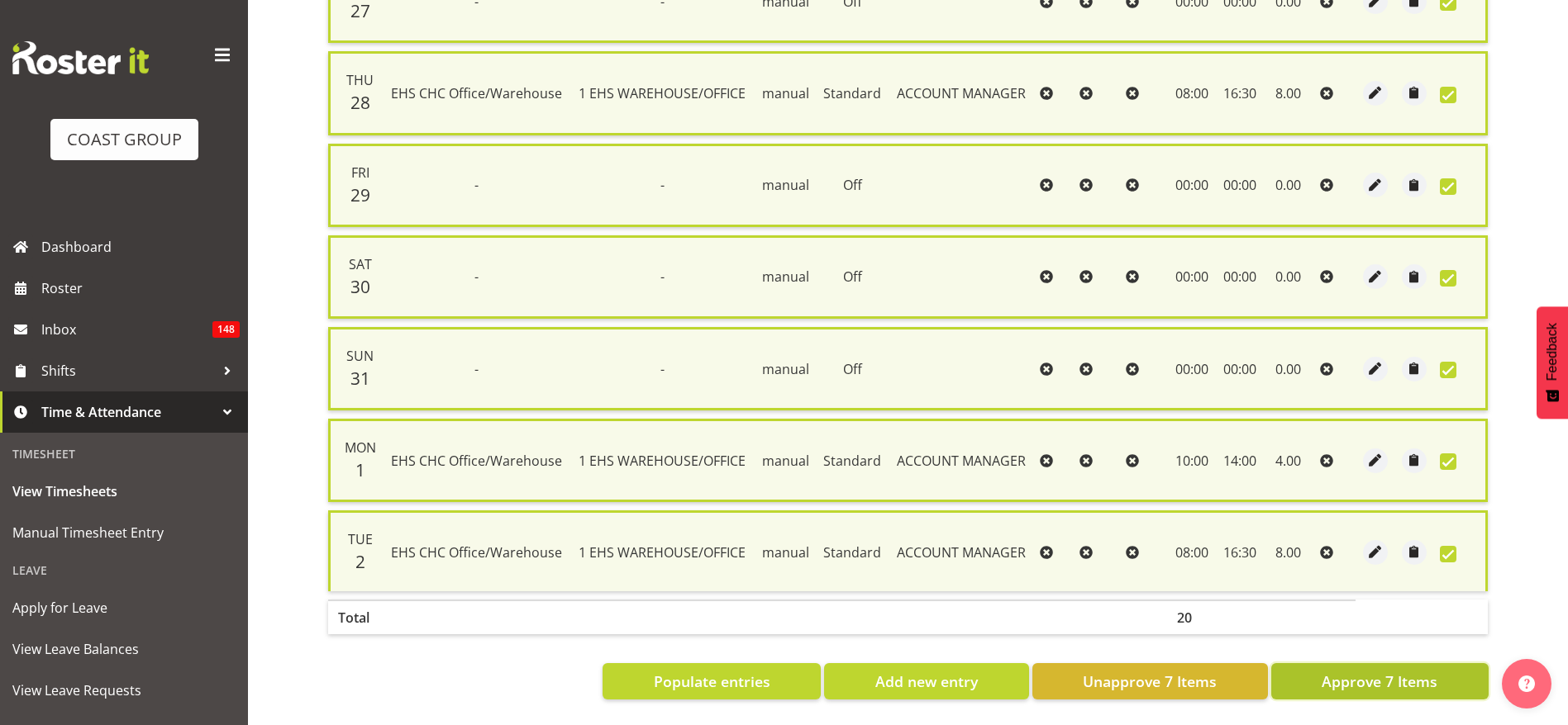
click at [1397, 671] on span "Approve 7 Items" at bounding box center [1380, 681] width 116 height 21
checkbox input "false"
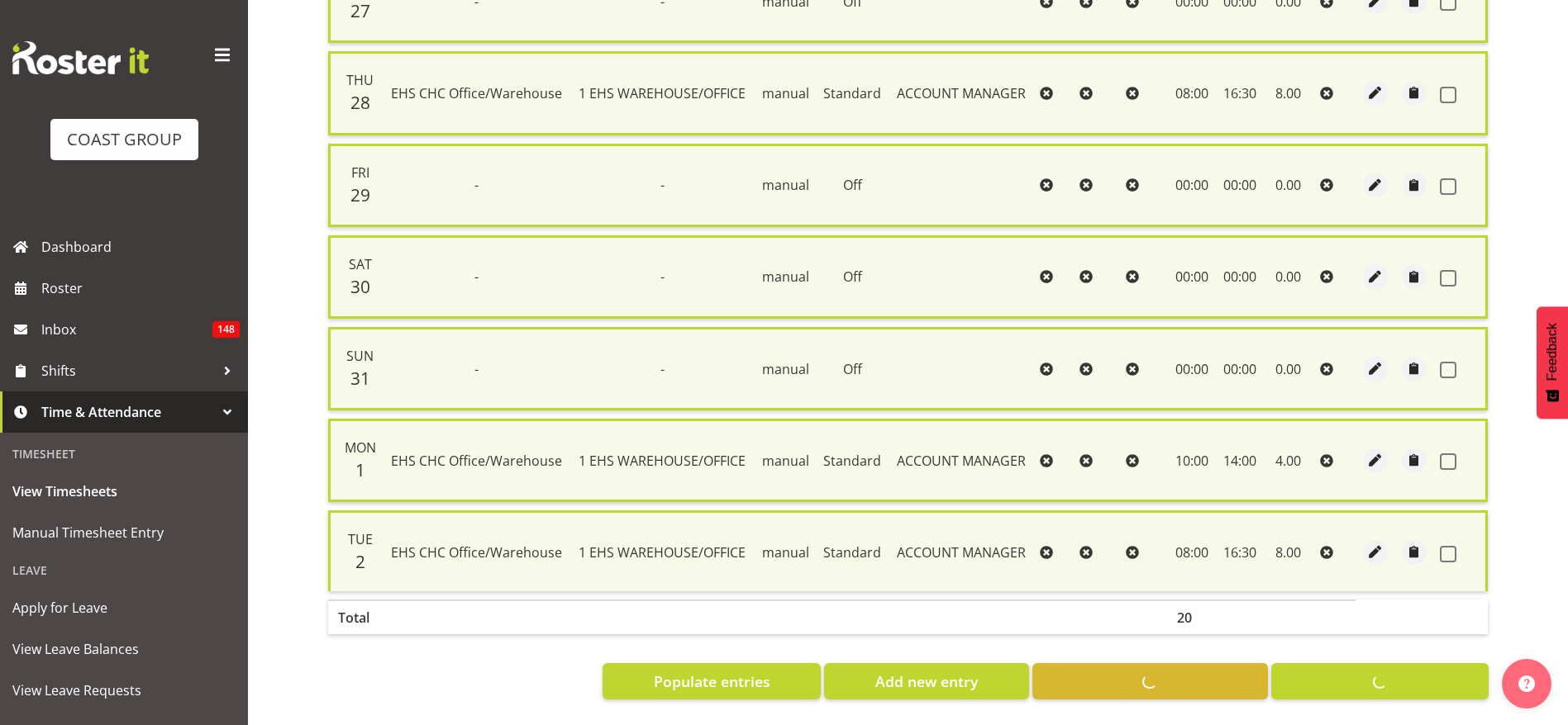
checkbox input "false"
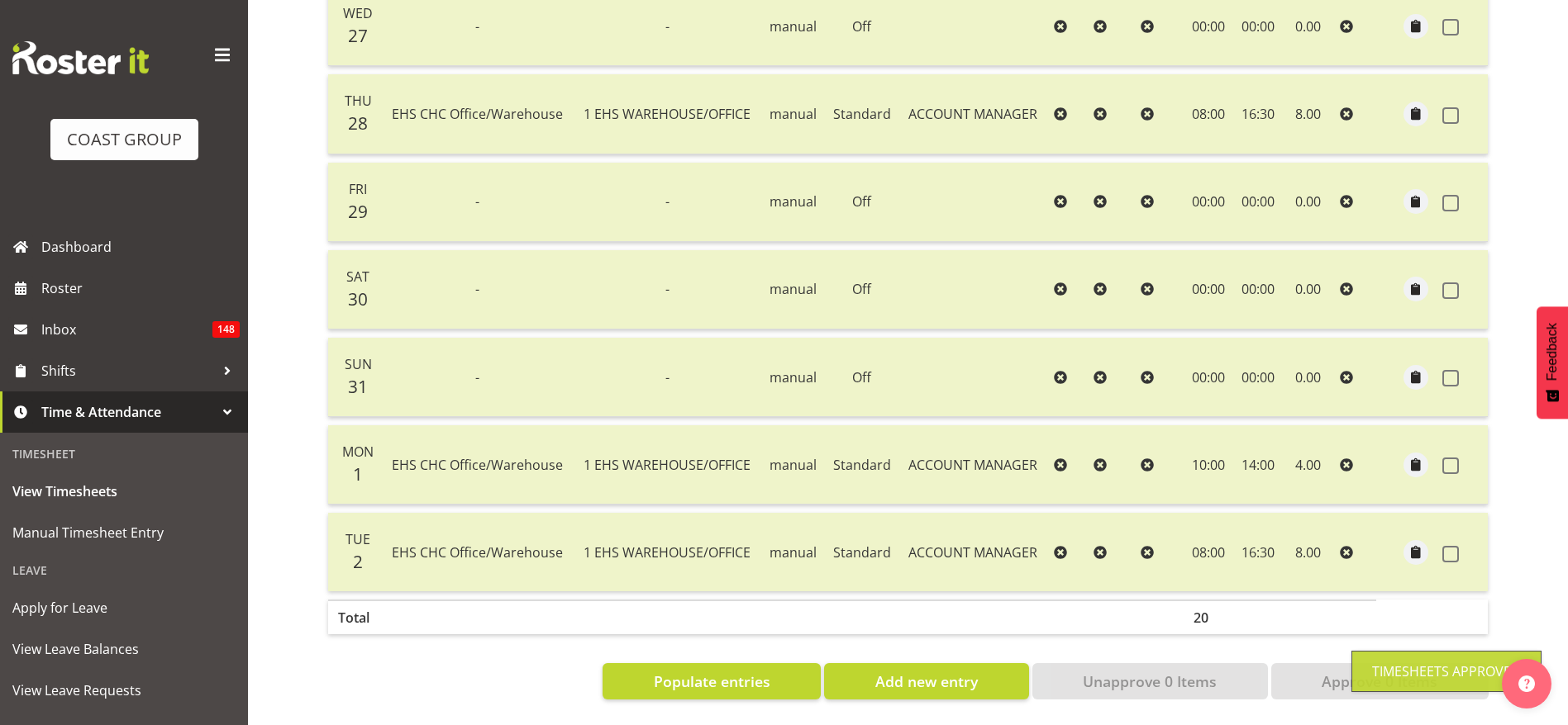
scroll to position [0, 0]
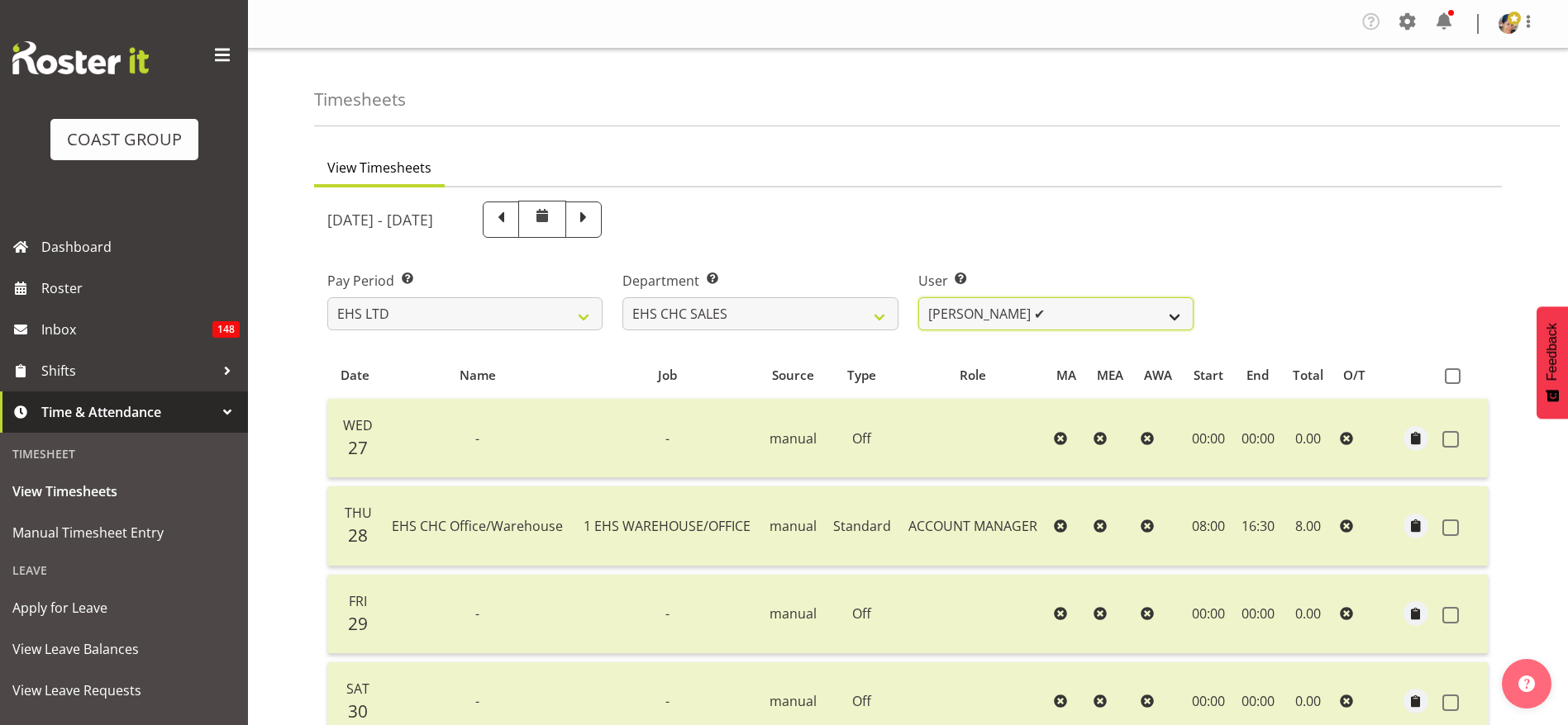
click at [991, 315] on select "[US_STATE][PERSON_NAME] ✔ [PERSON_NAME] ✔ [PERSON_NAME] ❌" at bounding box center [1056, 313] width 275 height 33
select select "1148"
click at [918, 297] on select "[US_STATE][PERSON_NAME] ✔ [PERSON_NAME] ✔ [PERSON_NAME] ❌" at bounding box center [1056, 313] width 275 height 33
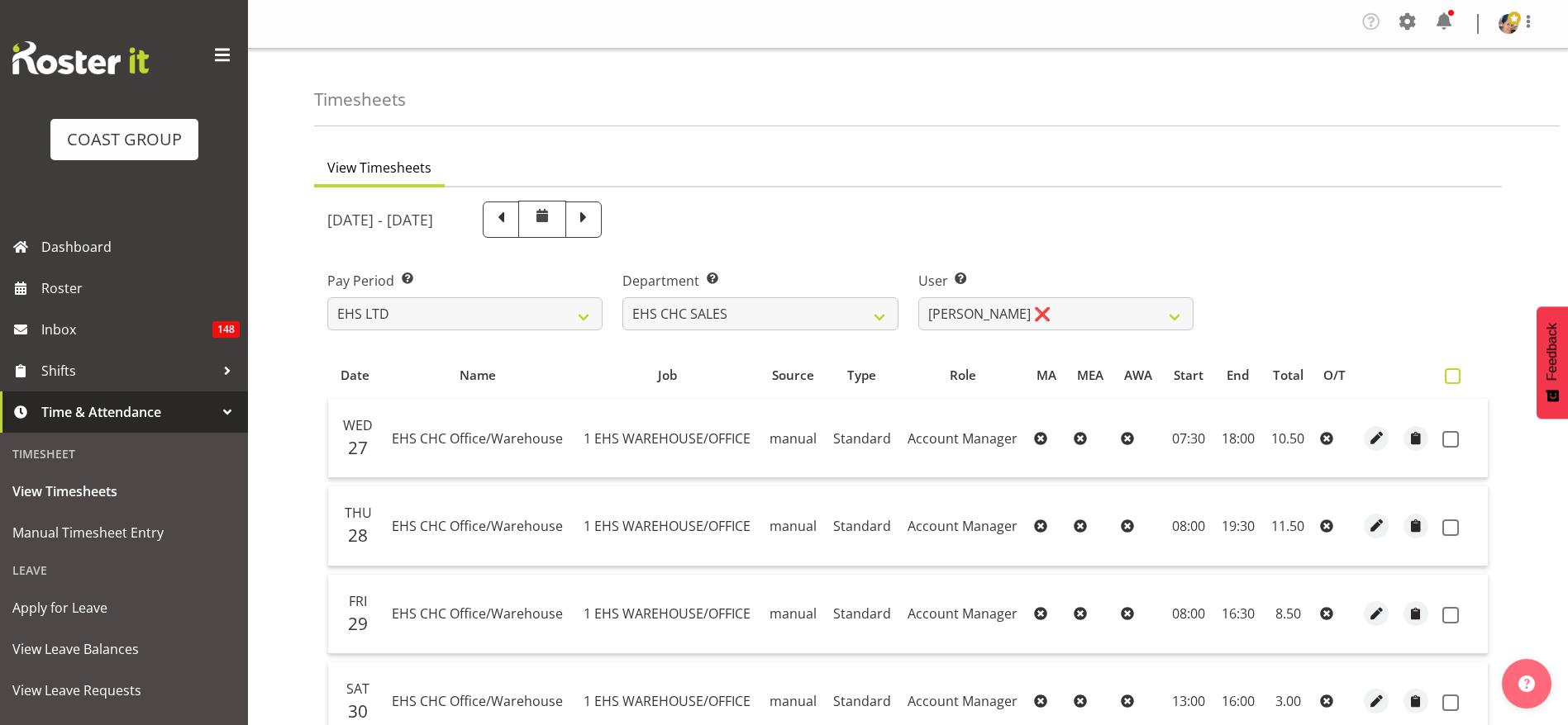
click at [1451, 378] on span at bounding box center [1453, 377] width 16 height 16
click at [1451, 378] on input "checkbox" at bounding box center [1450, 376] width 11 height 11
checkbox input "true"
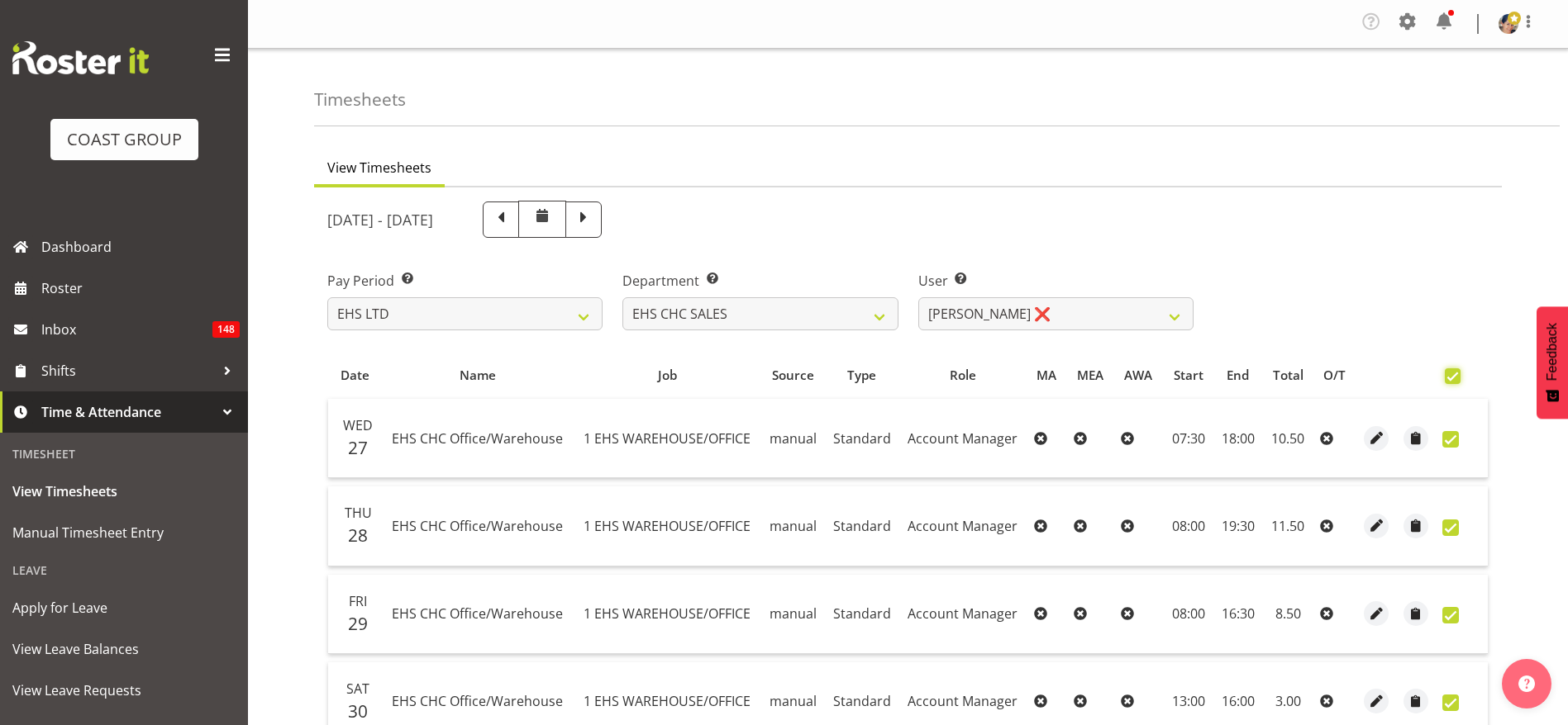
checkbox input "true"
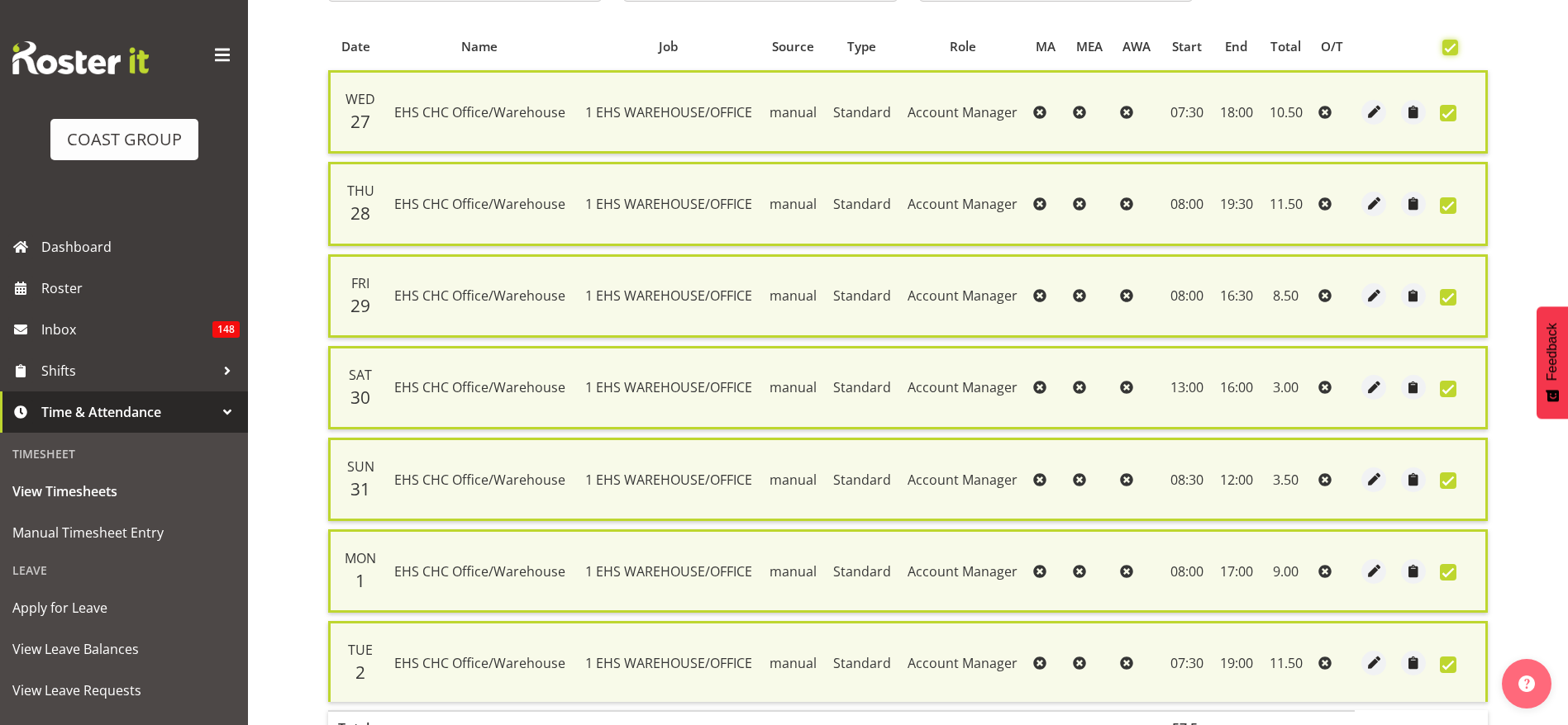
scroll to position [459, 0]
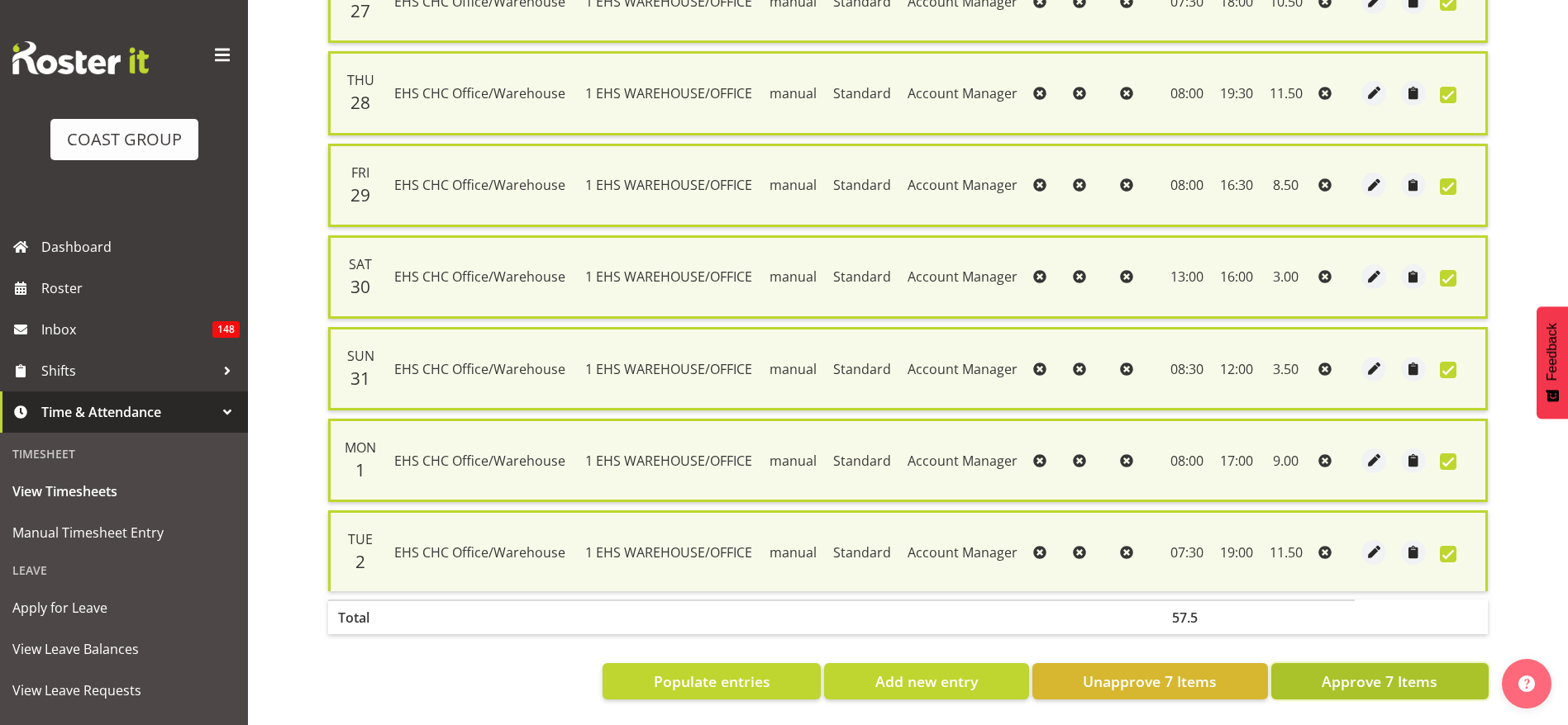
click at [1360, 671] on span "Approve 7 Items" at bounding box center [1380, 681] width 116 height 21
checkbox input "false"
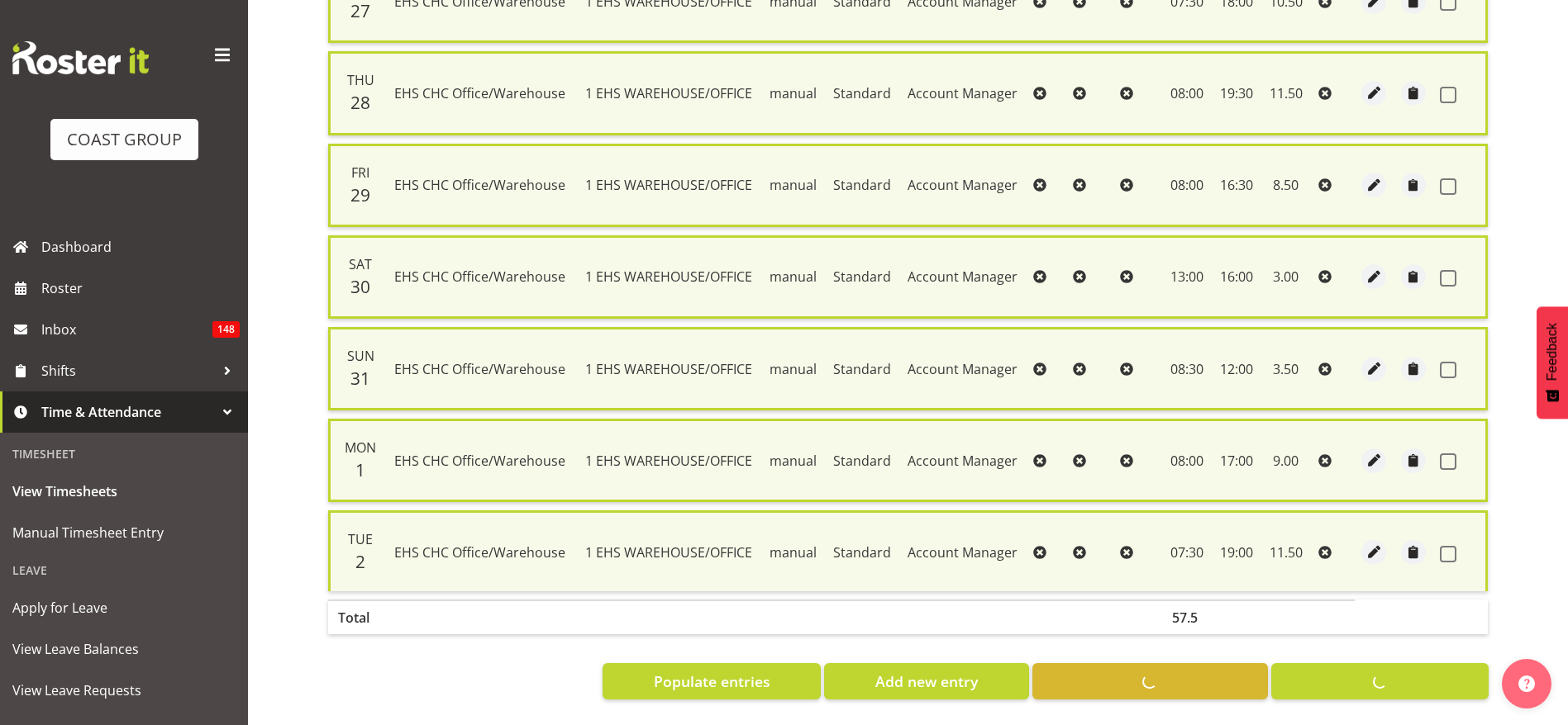
checkbox input "false"
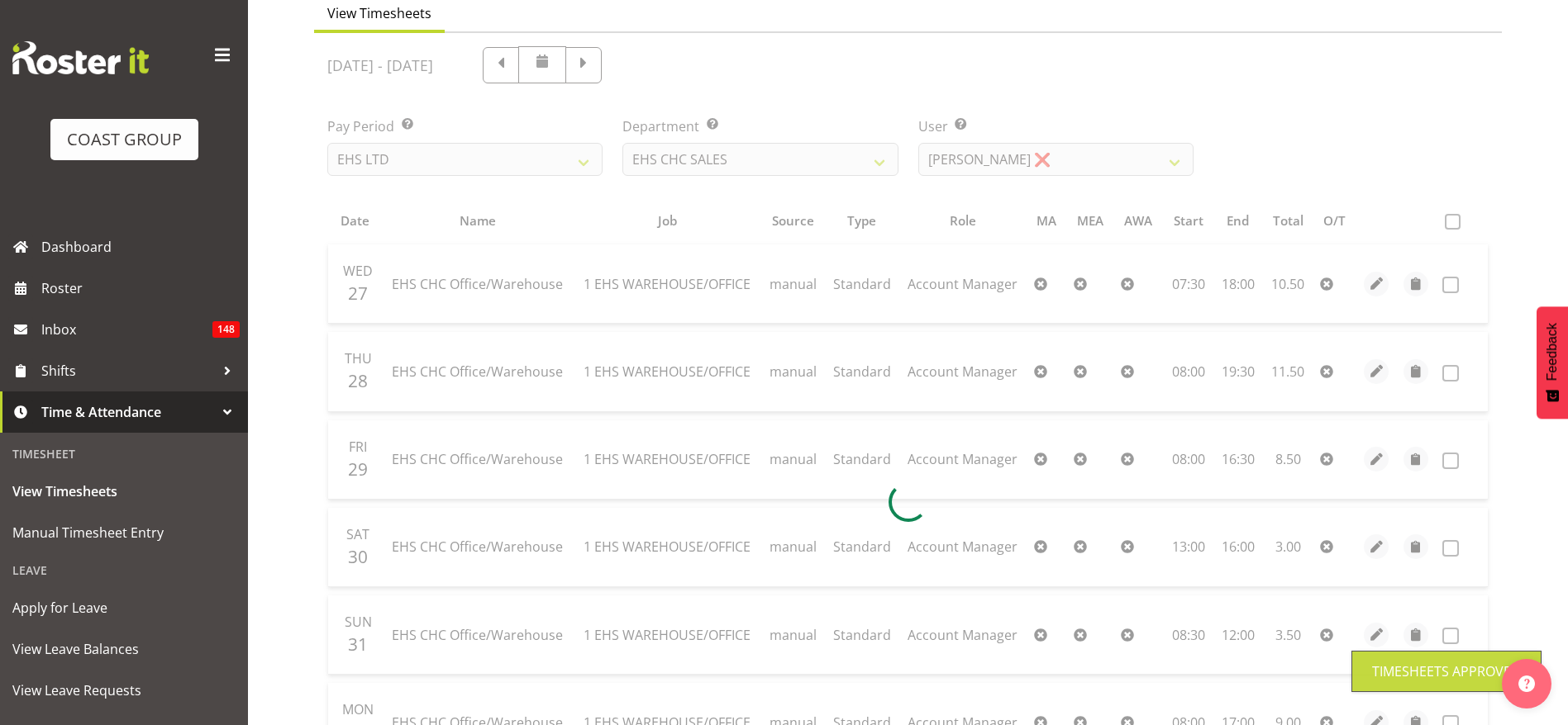
scroll to position [0, 0]
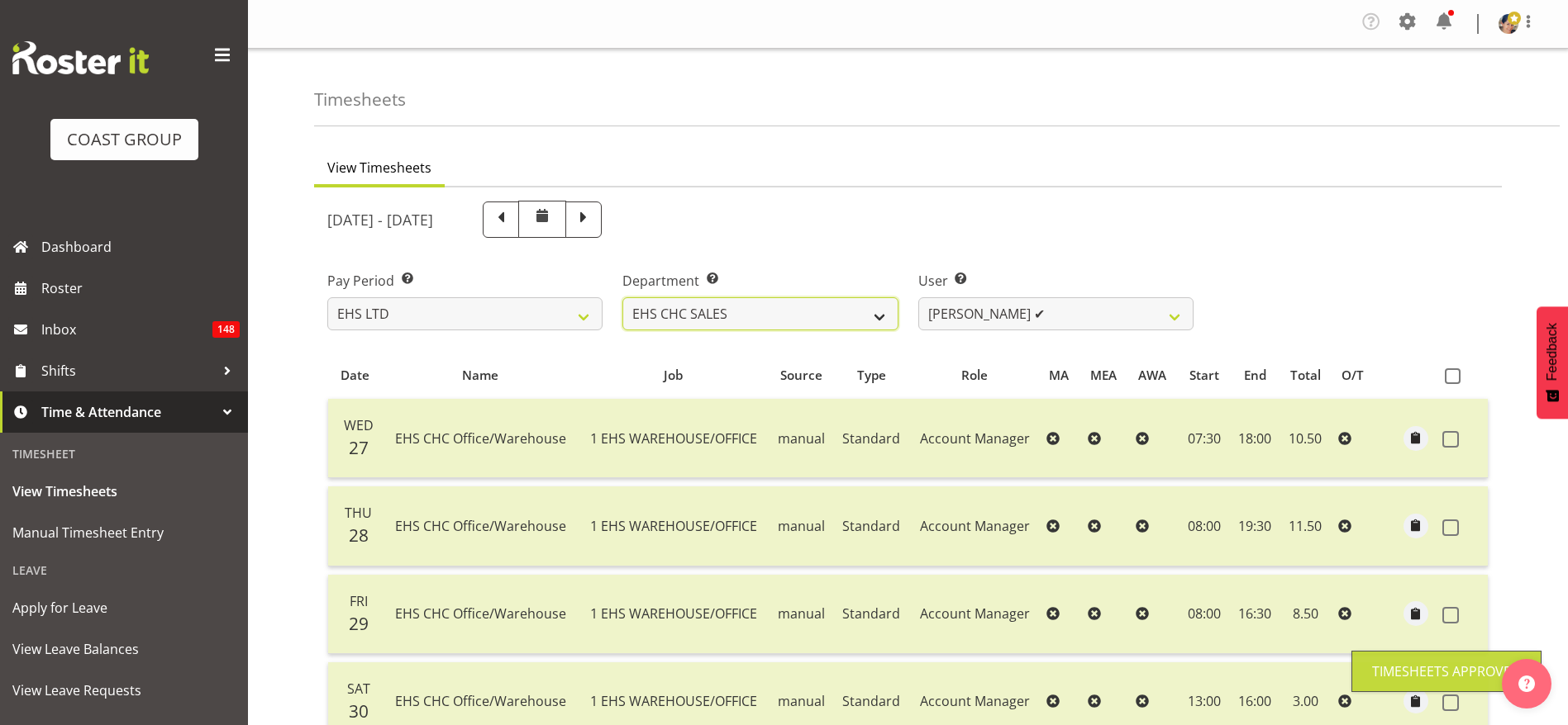
click at [818, 306] on select "EHS CHC OPS EHS CHC SALES" at bounding box center [760, 313] width 275 height 33
select select "41"
click at [623, 297] on select "EHS CHC OPS EHS CHC SALES" at bounding box center [760, 313] width 275 height 33
select select "11515"
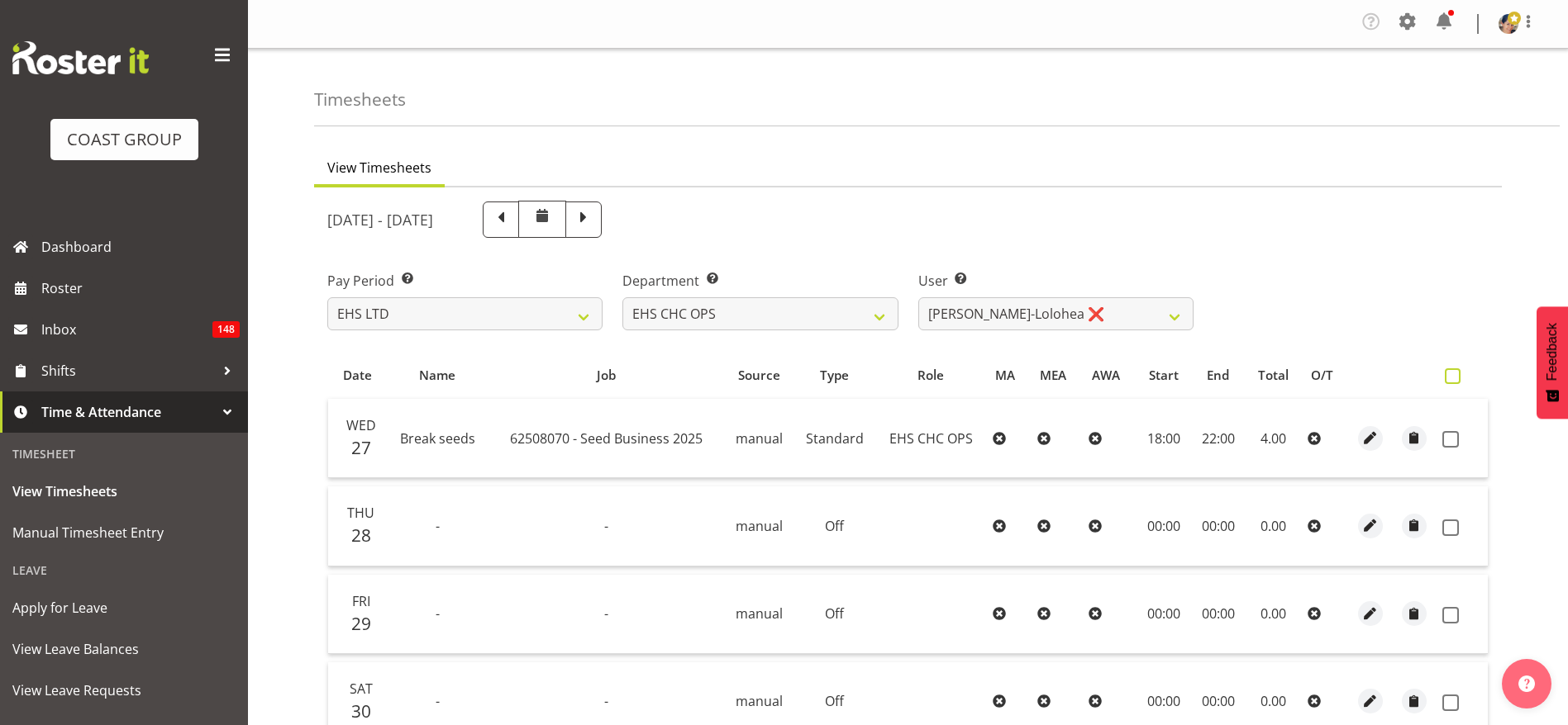
click at [1459, 371] on span at bounding box center [1453, 377] width 16 height 16
click at [1455, 371] on input "checkbox" at bounding box center [1450, 376] width 11 height 11
checkbox input "true"
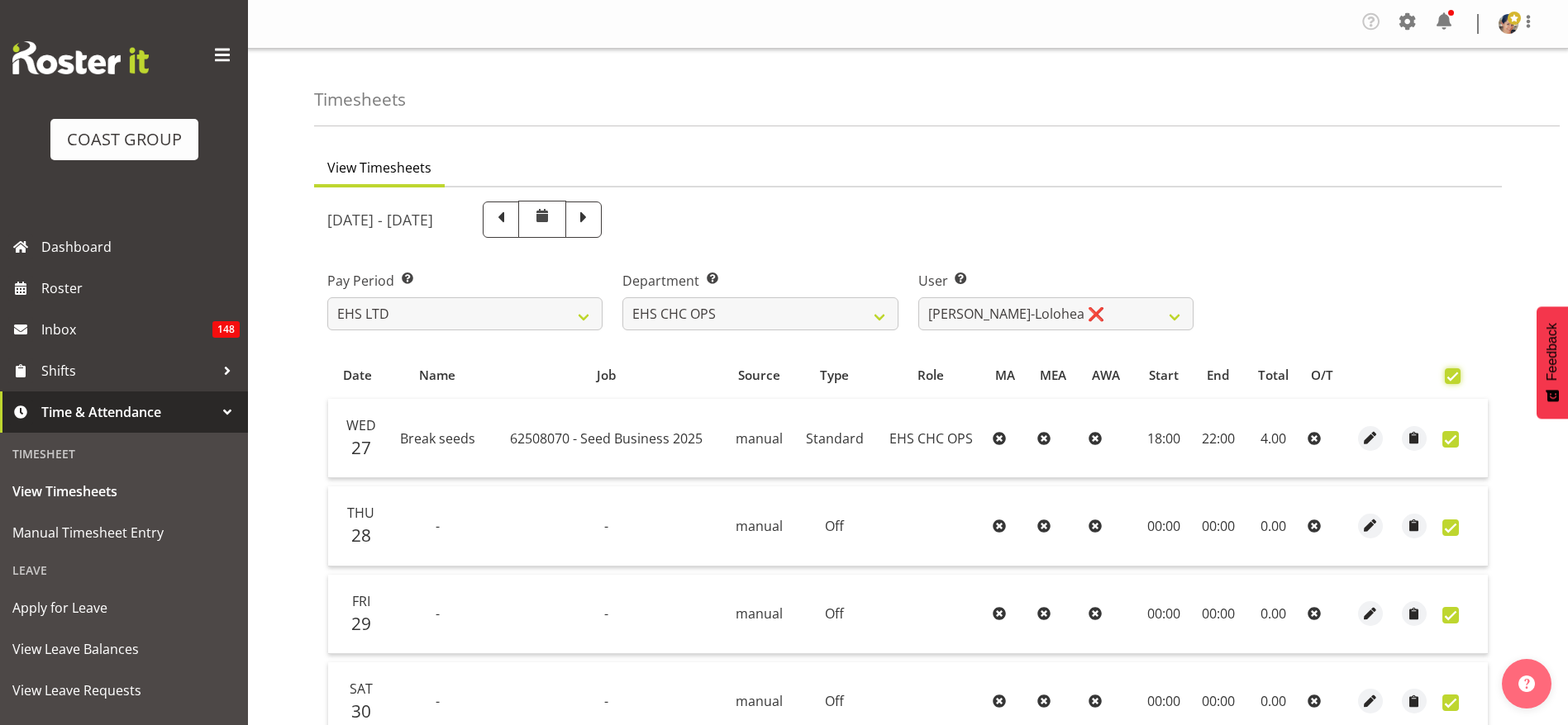
checkbox input "true"
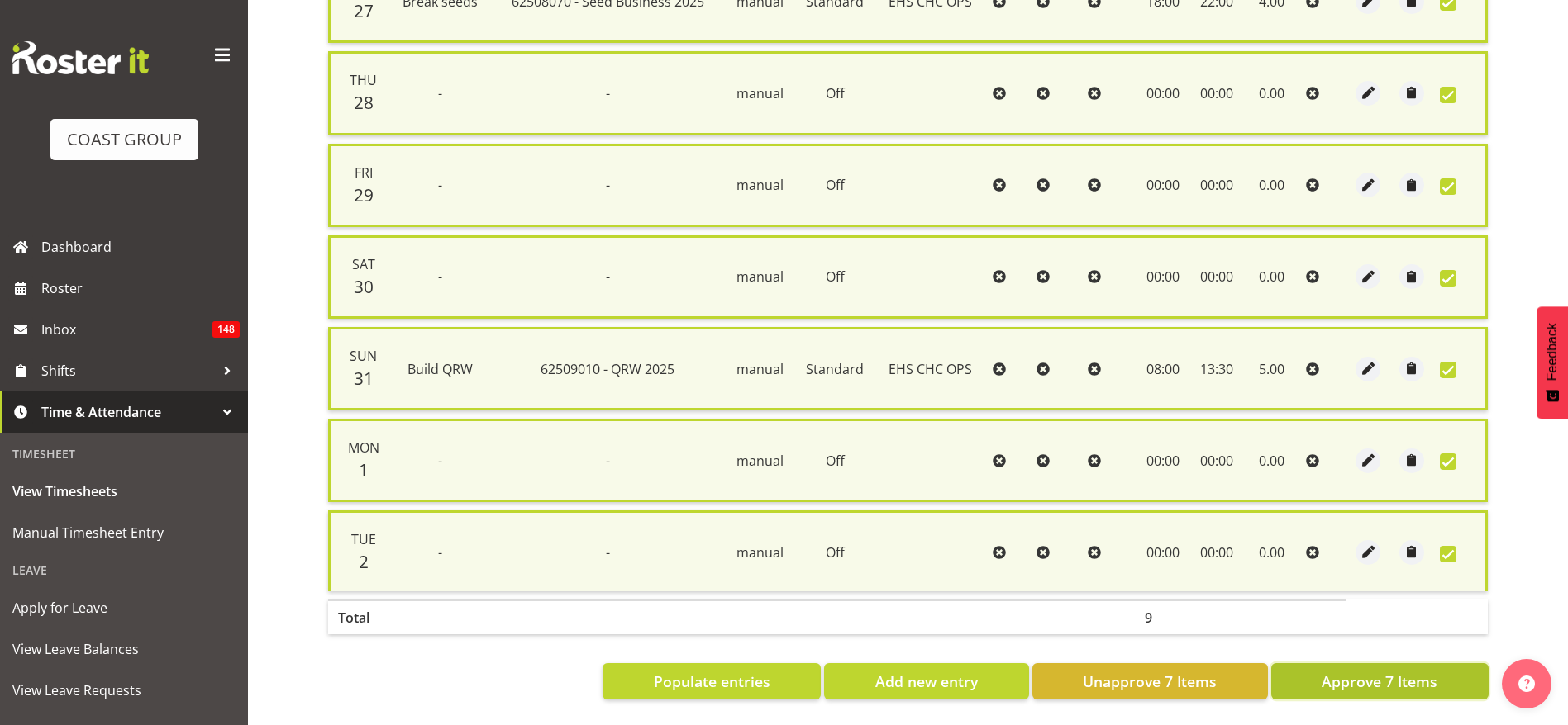
click at [1458, 670] on button "Approve 7 Items" at bounding box center [1379, 681] width 217 height 37
checkbox input "false"
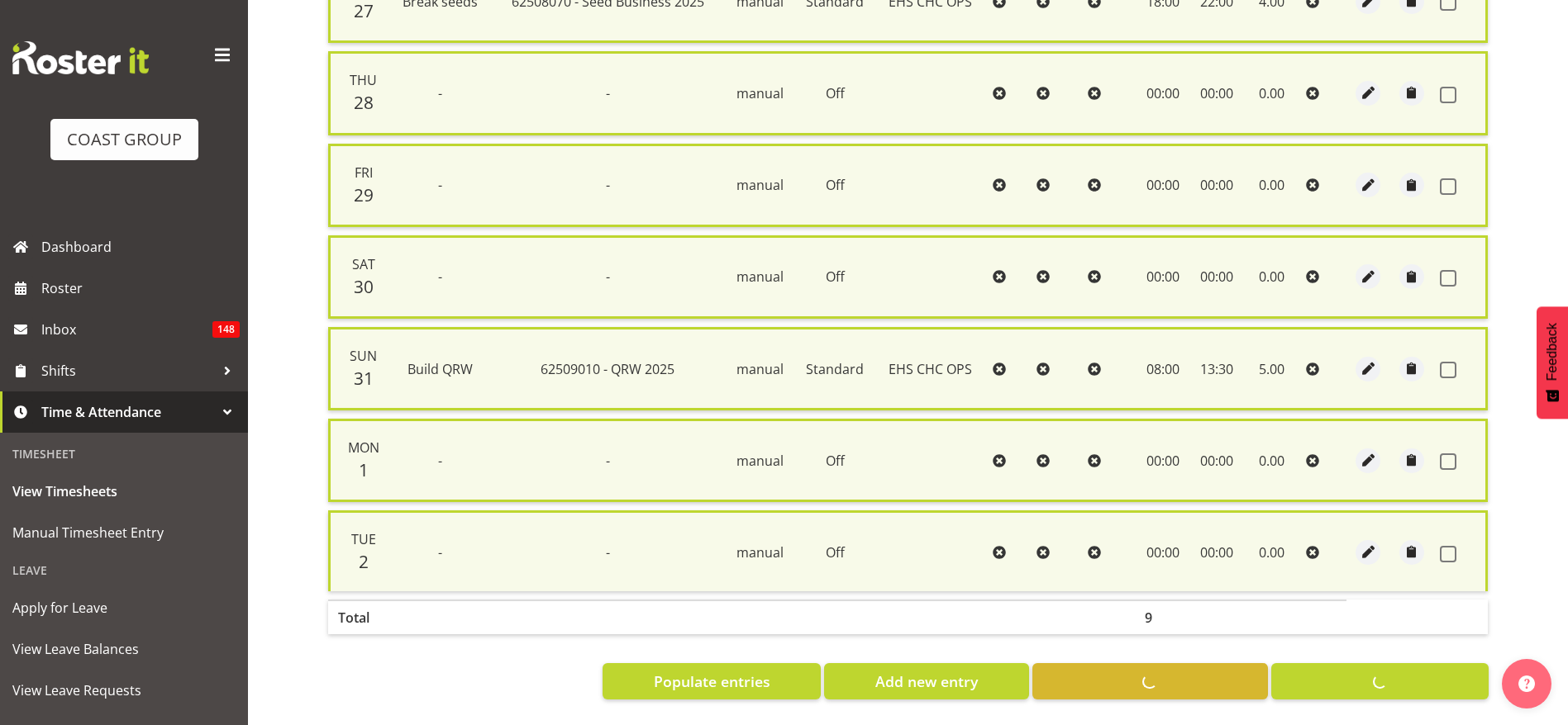
checkbox input "false"
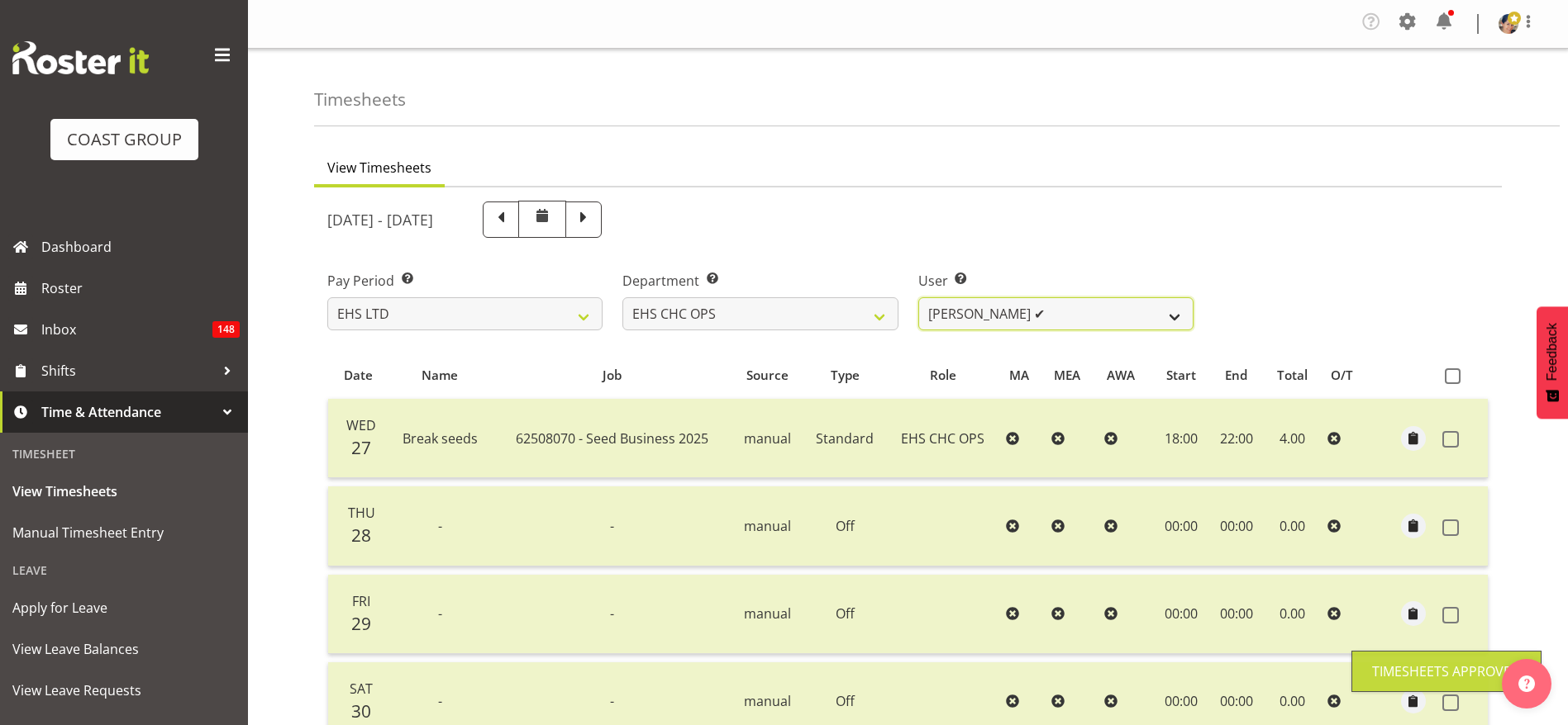
click at [1040, 318] on select "[PERSON_NAME] ✔ [PERSON_NAME] ❌ [PERSON_NAME] ❌ [PERSON_NAME] ❌ [PERSON_NAME] ❌…" at bounding box center [1056, 313] width 275 height 33
select select "11371"
click at [918, 297] on select "[PERSON_NAME] ✔ [PERSON_NAME] ❌ [PERSON_NAME] ❌ [PERSON_NAME] ❌ [PERSON_NAME] ❌…" at bounding box center [1056, 313] width 275 height 33
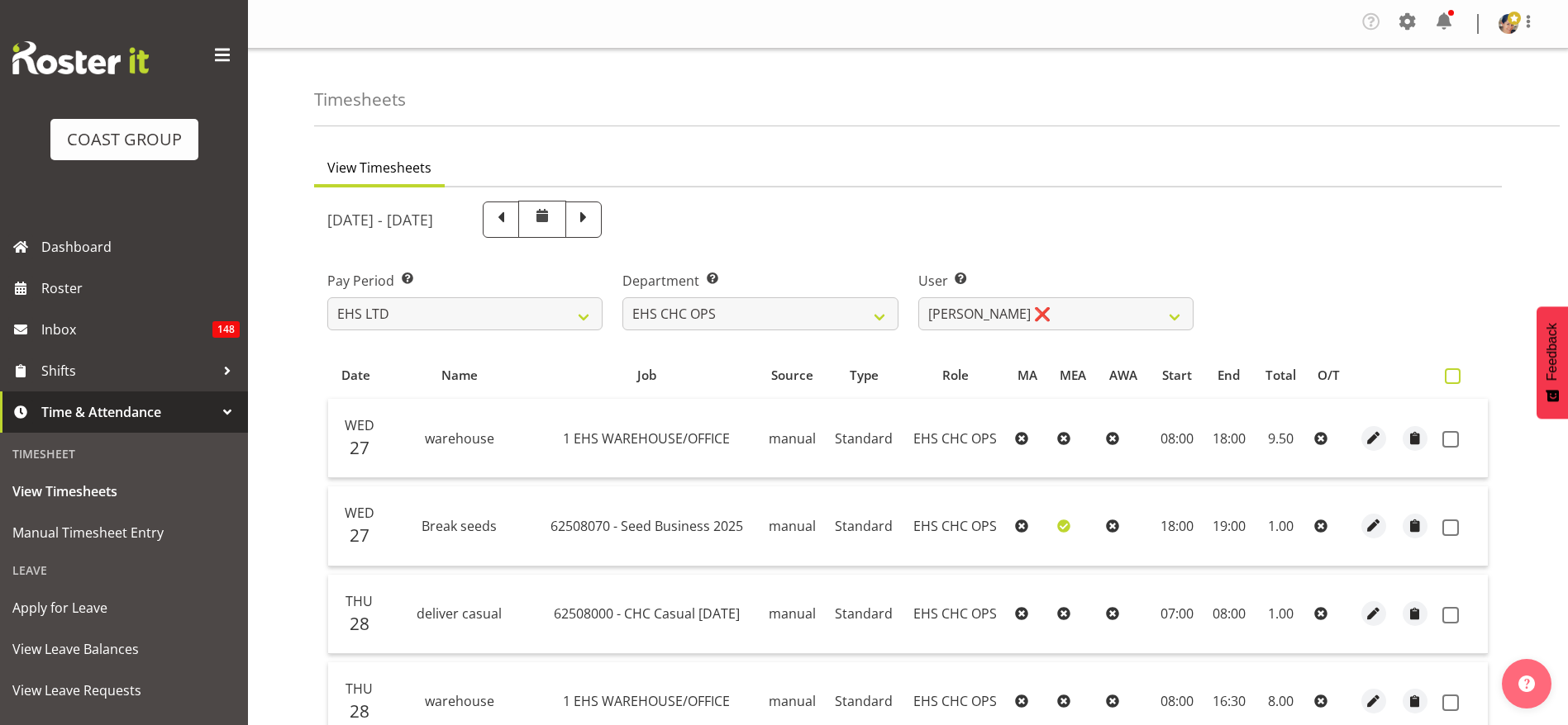
click at [1448, 380] on span at bounding box center [1453, 377] width 16 height 16
click at [1448, 380] on input "checkbox" at bounding box center [1450, 376] width 11 height 11
checkbox input "true"
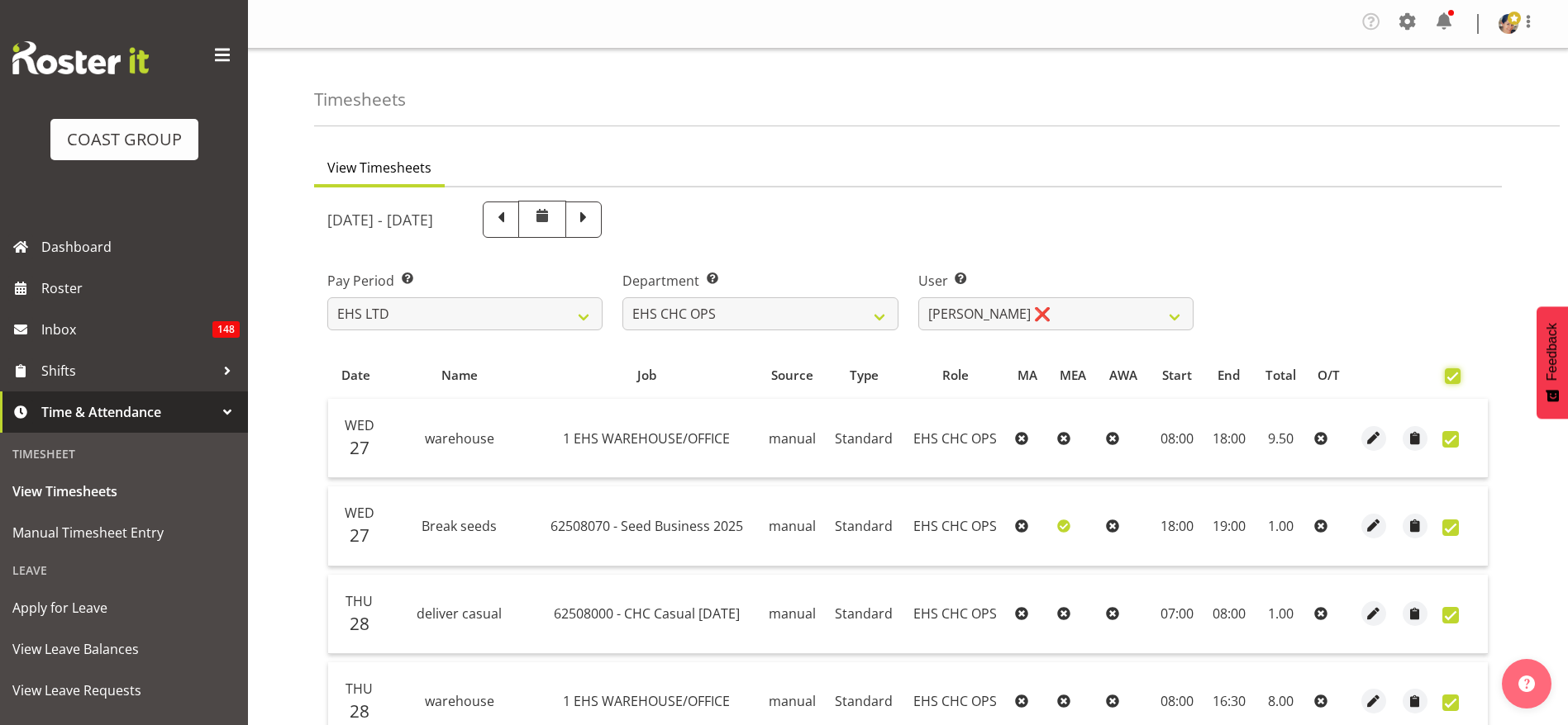
checkbox input "true"
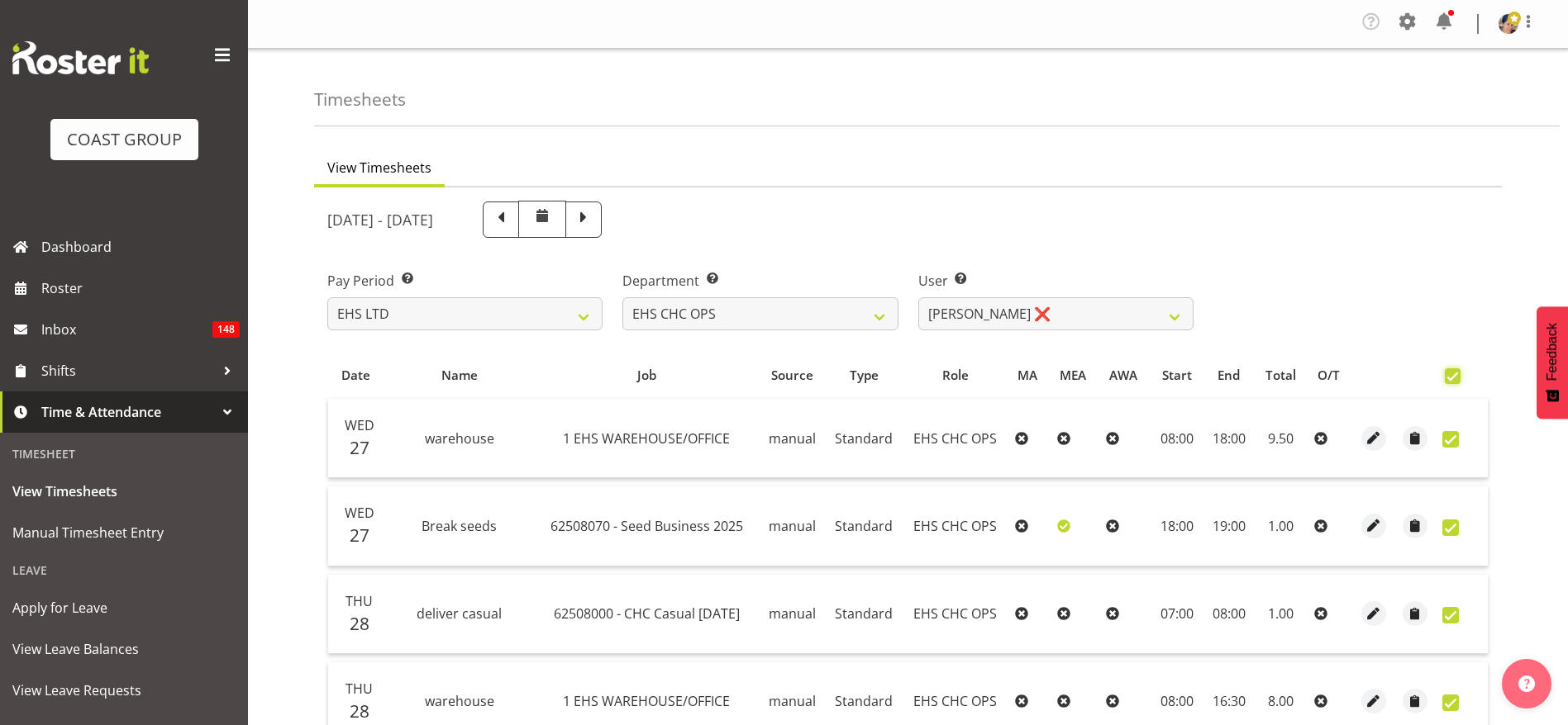
checkbox input "true"
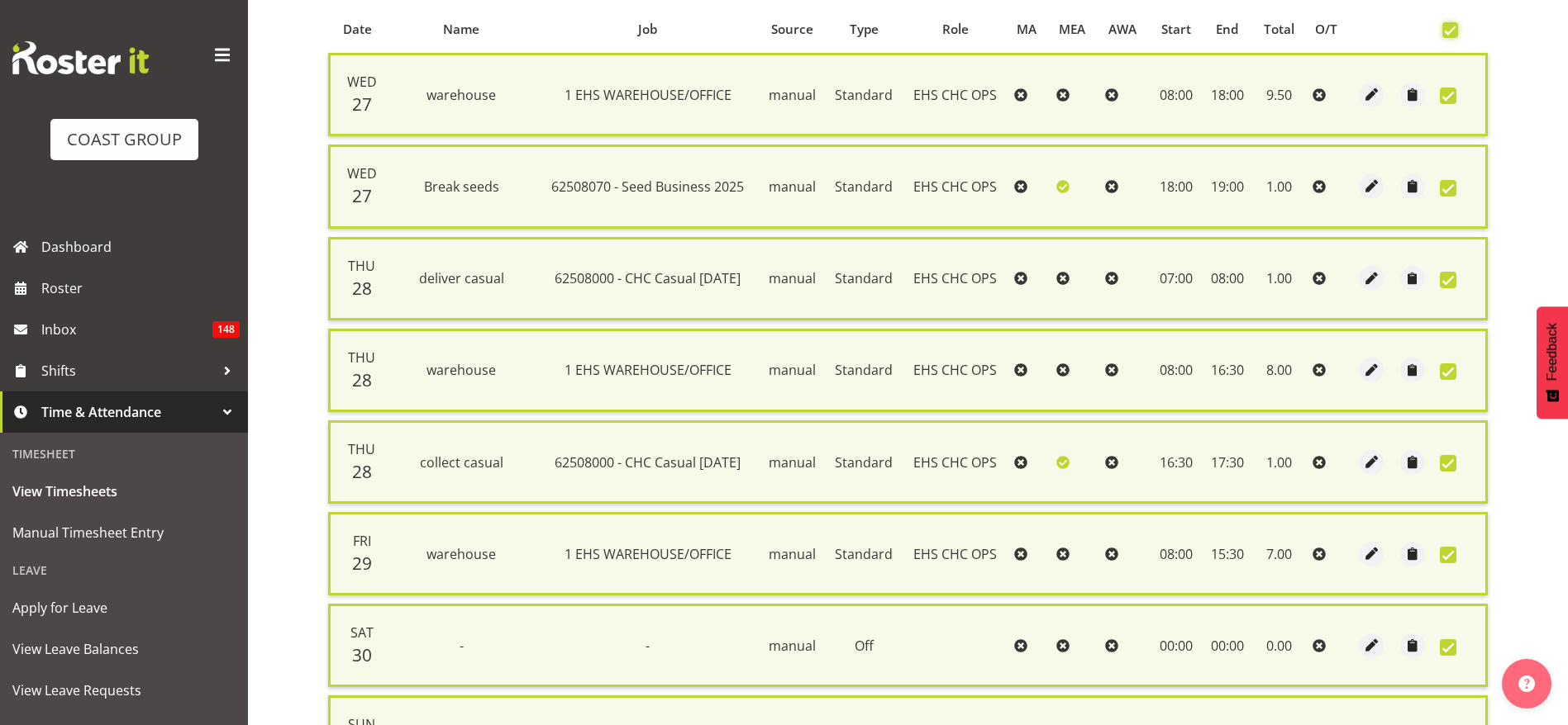
scroll to position [206, 0]
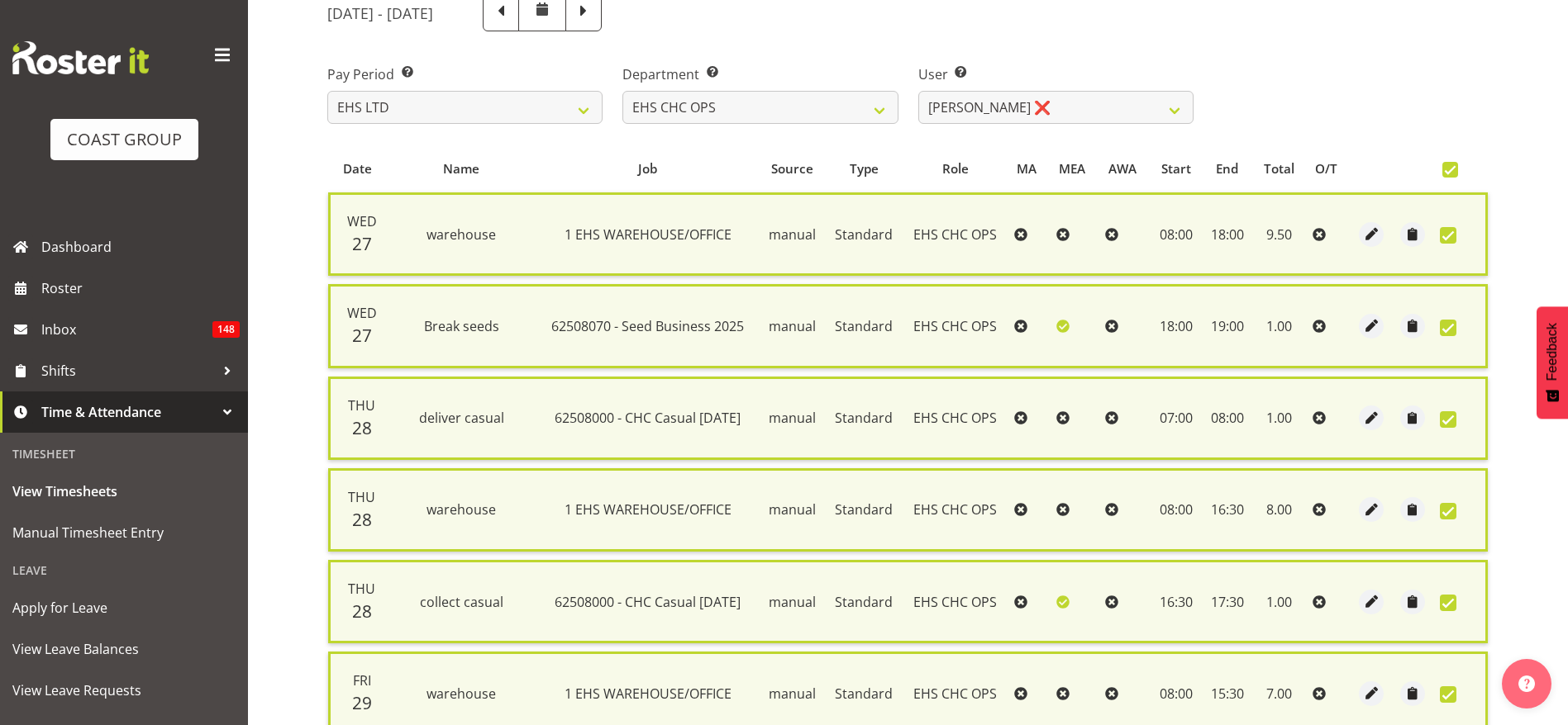
click at [1455, 170] on span at bounding box center [1451, 170] width 16 height 16
click at [1454, 170] on input "checkbox" at bounding box center [1448, 170] width 11 height 11
checkbox input "false"
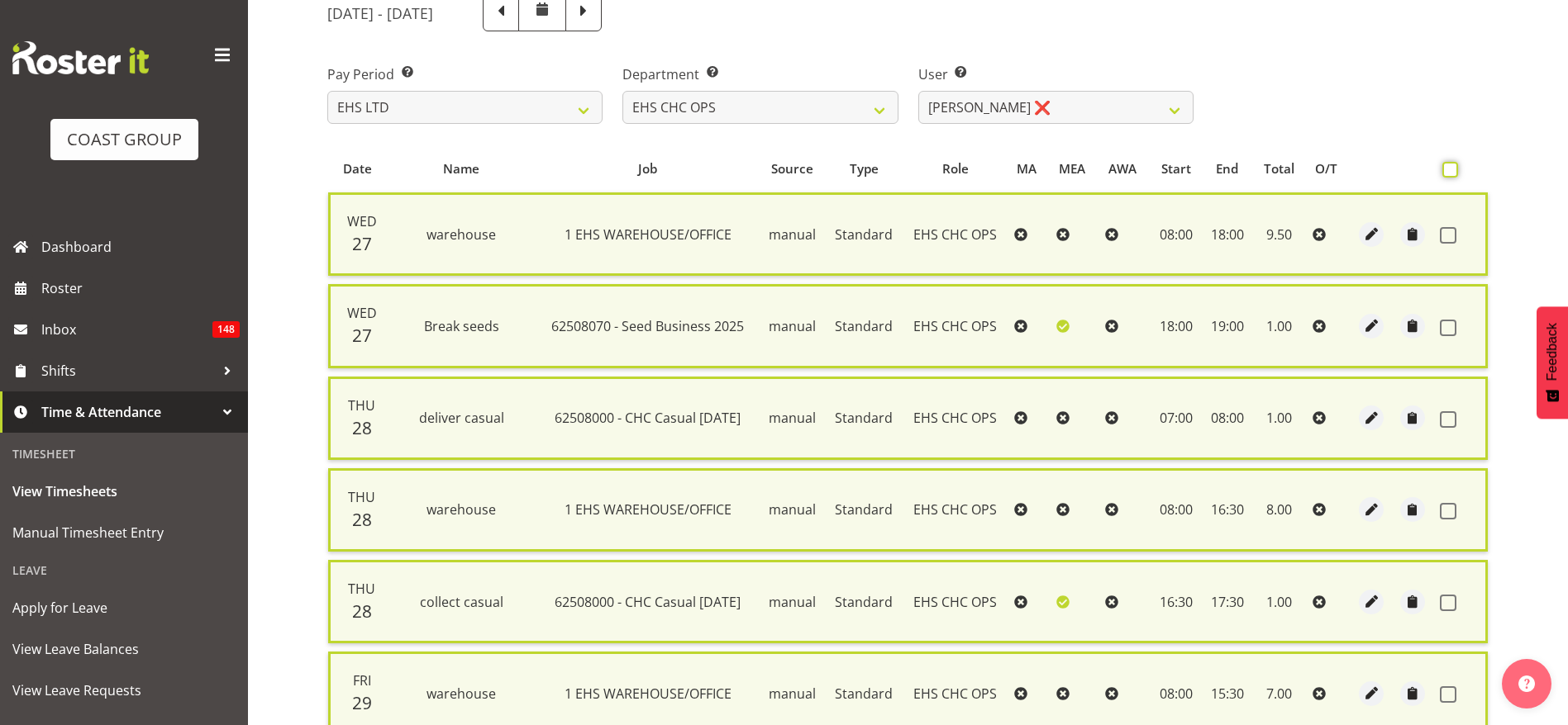
checkbox input "false"
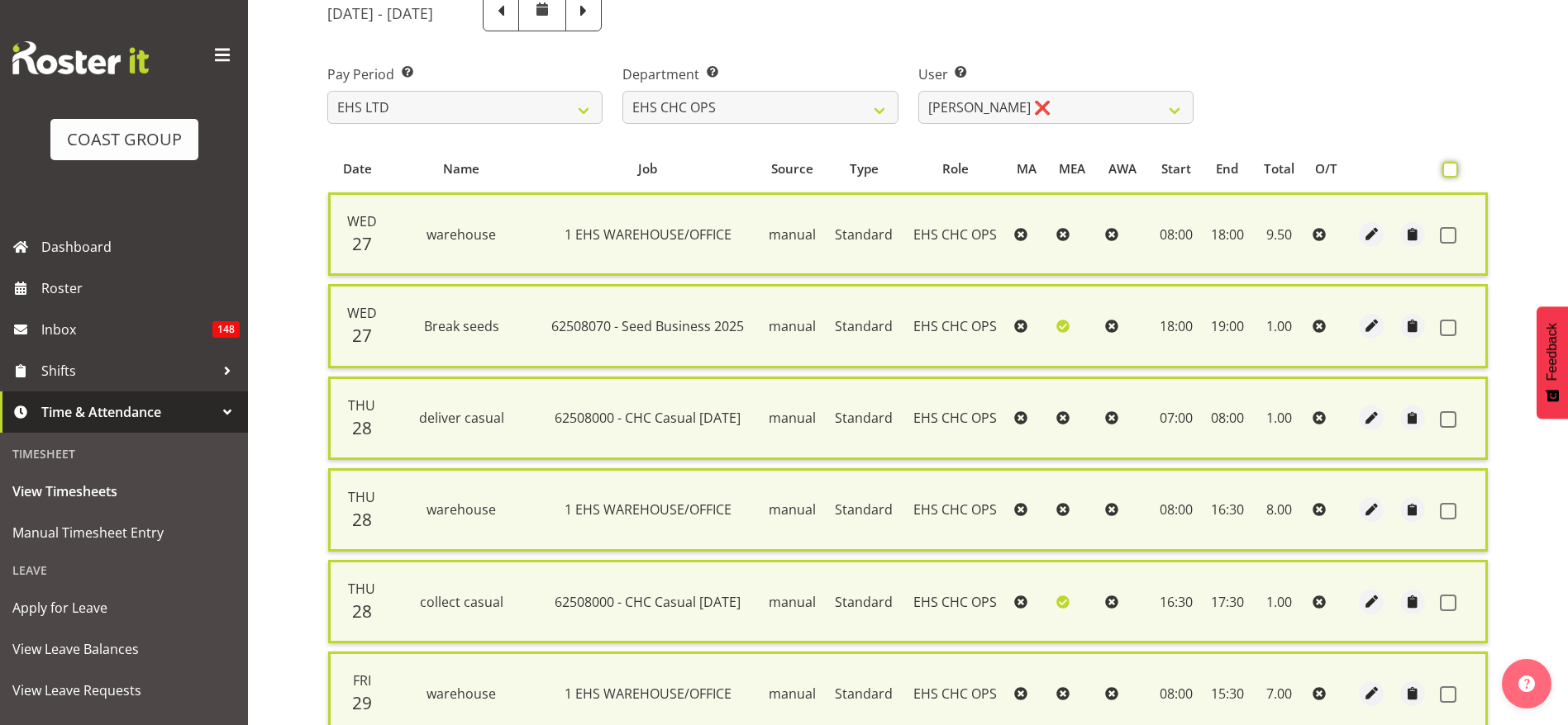
checkbox input "false"
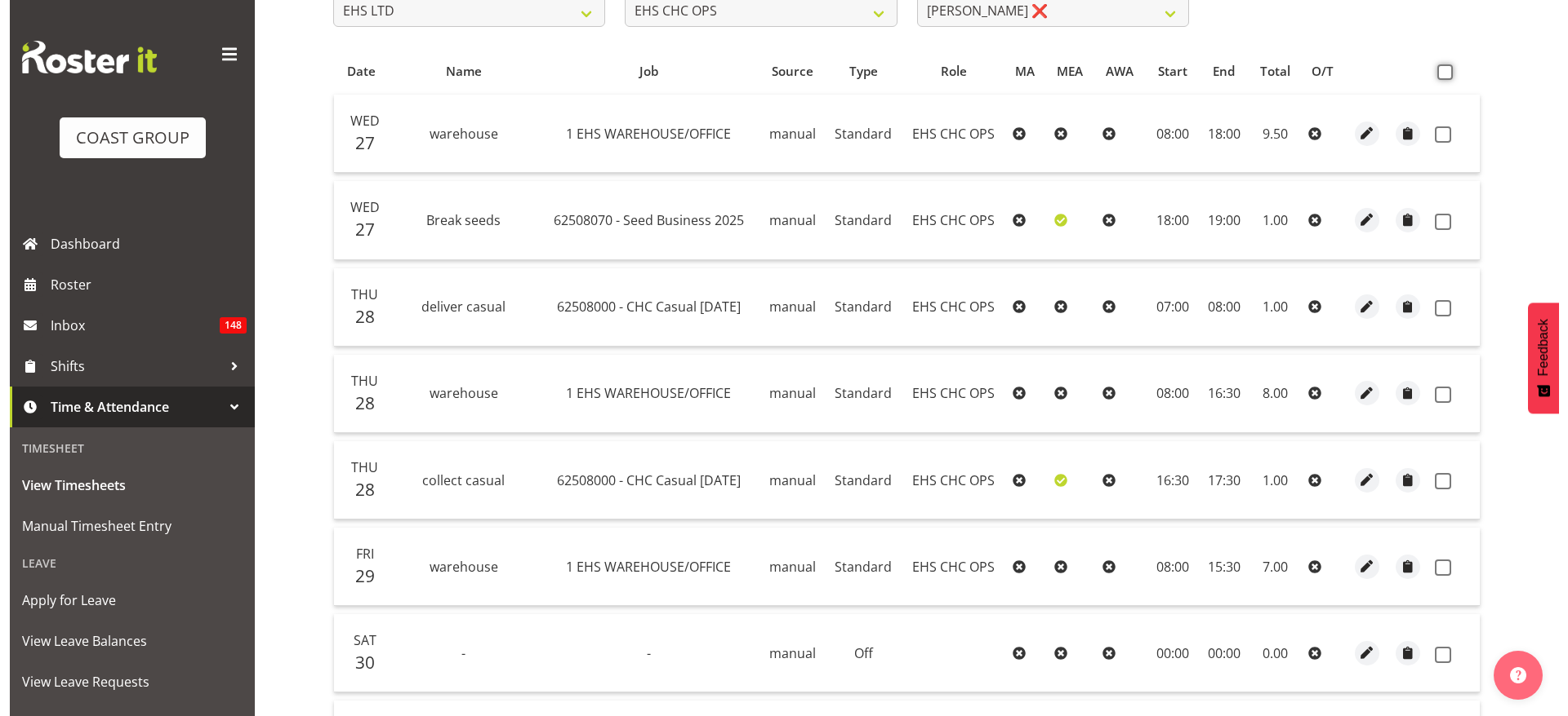
scroll to position [571, 0]
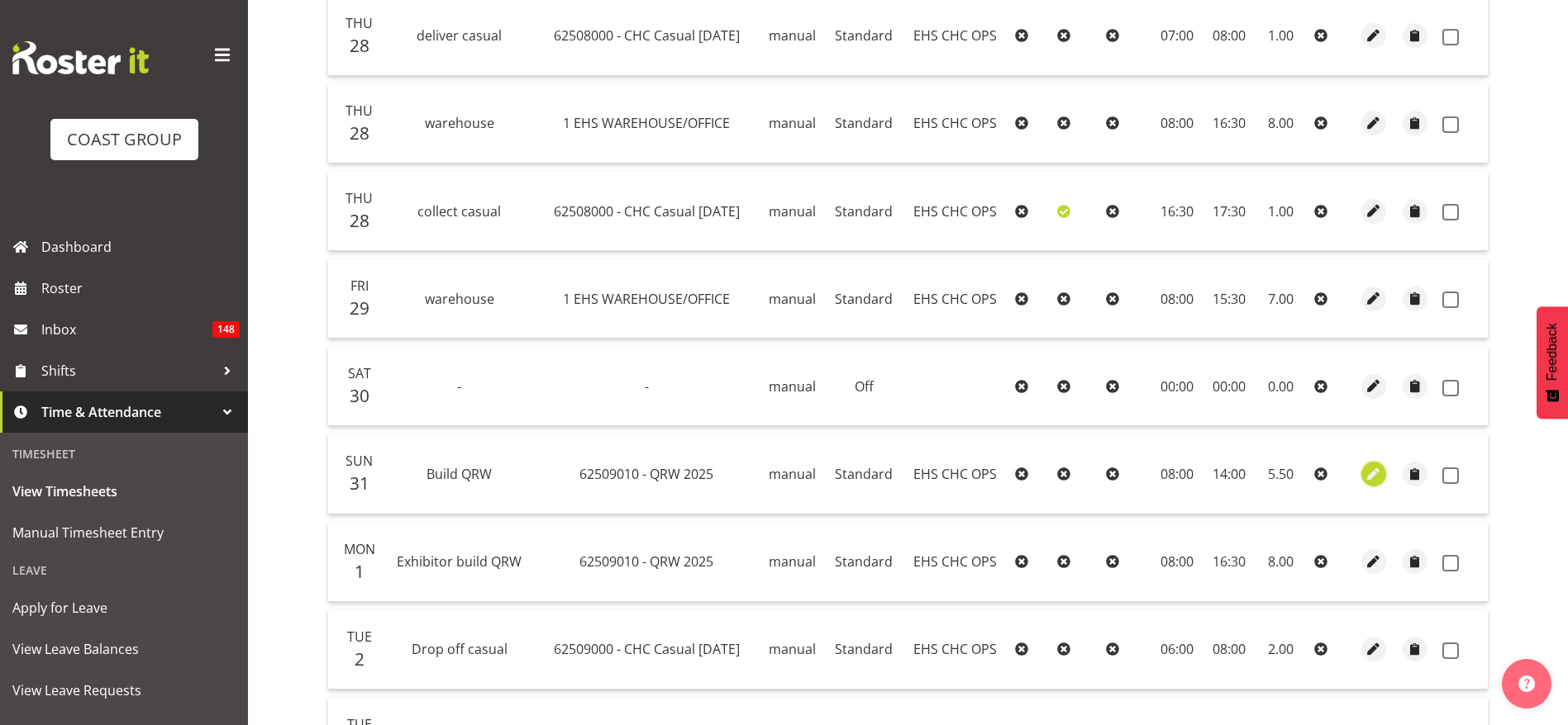
click at [1375, 472] on span "button" at bounding box center [1373, 474] width 19 height 19
select select "Standard"
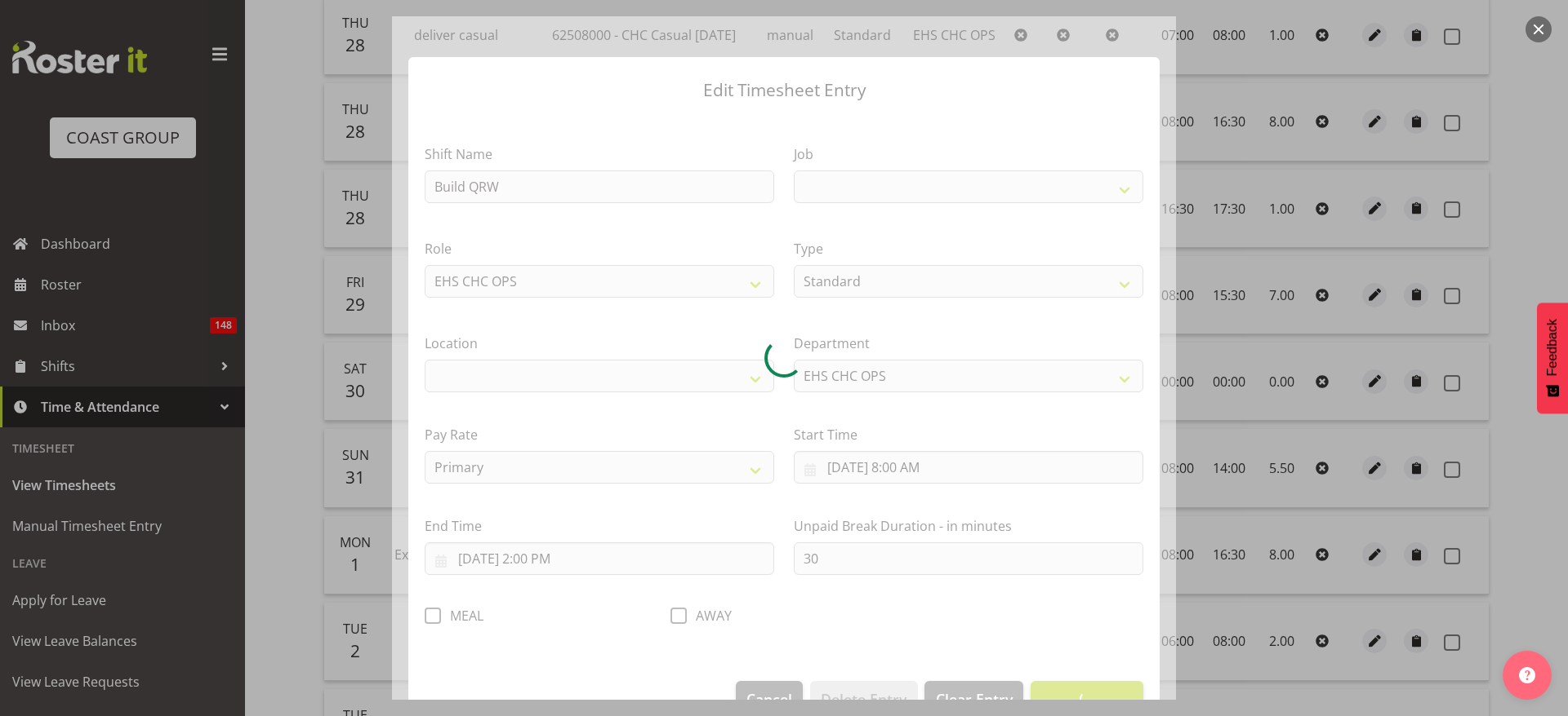
select select
select select "9062"
select select "107"
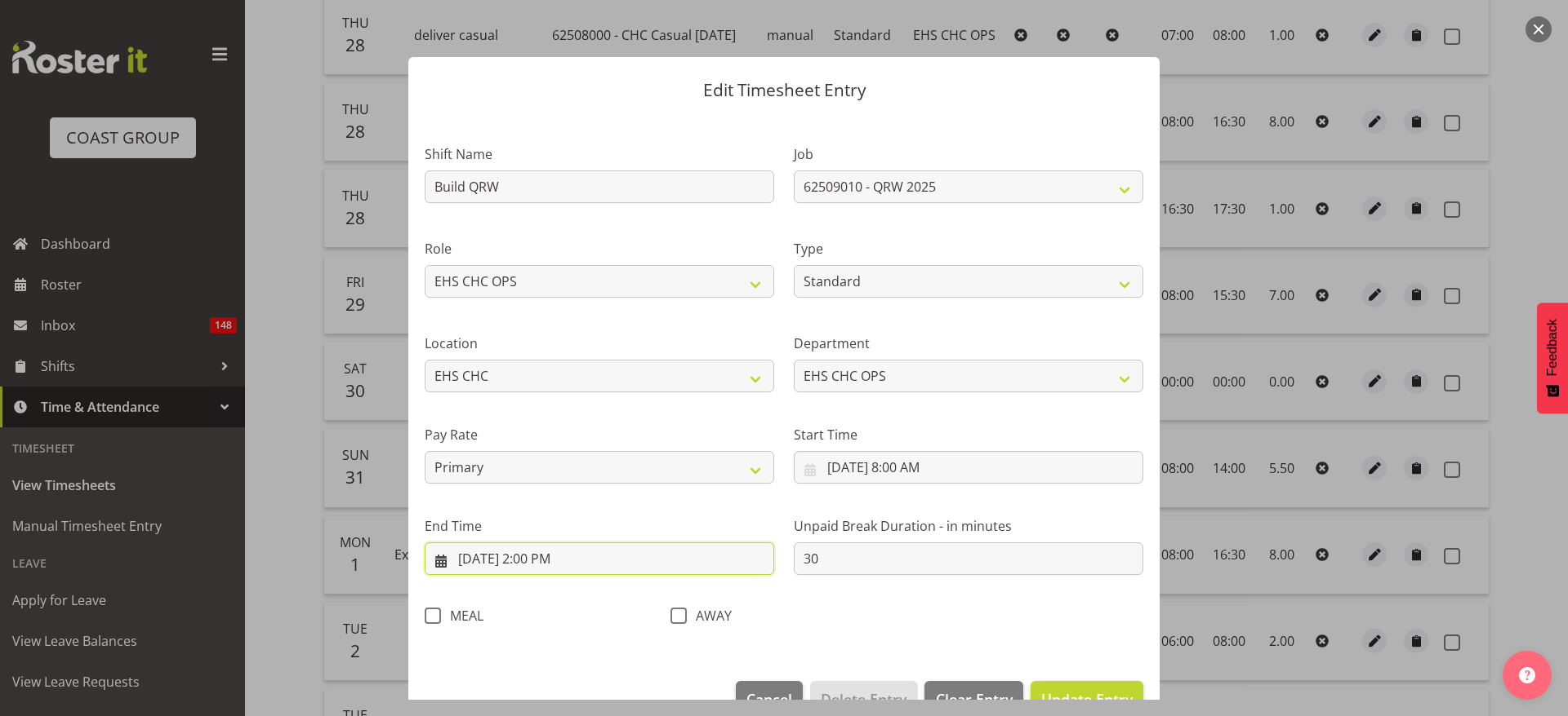
click at [547, 563] on input "[DATE] 2:00 PM" at bounding box center [599, 558] width 349 height 33
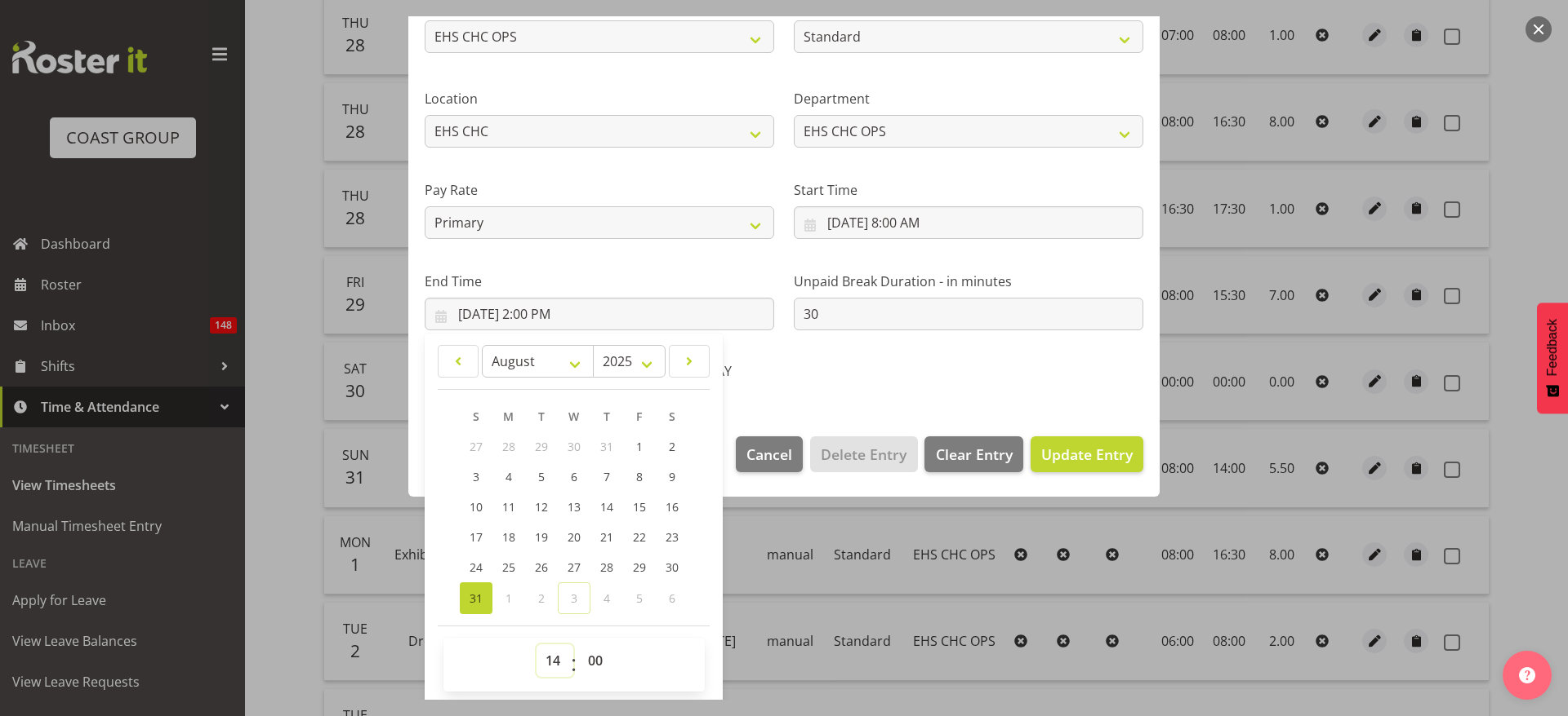
click at [550, 655] on select "00 01 02 03 04 05 06 07 08 09 10 11 12 13 14 15 16 17 18 19 20 21 22 23" at bounding box center [555, 660] width 37 height 33
select select "16"
click at [536, 645] on select "00 01 02 03 04 05 06 07 08 09 10 11 12 13 14 15 16 17 18 19 20 21 22 23" at bounding box center [555, 660] width 37 height 33
type input "[DATE] 4:00 PM"
click at [901, 392] on div "Shift Name Build QRW Job 1 Carlton Events 1 [PERSON_NAME][GEOGRAPHIC_DATA] 1 [P…" at bounding box center [784, 135] width 738 height 518
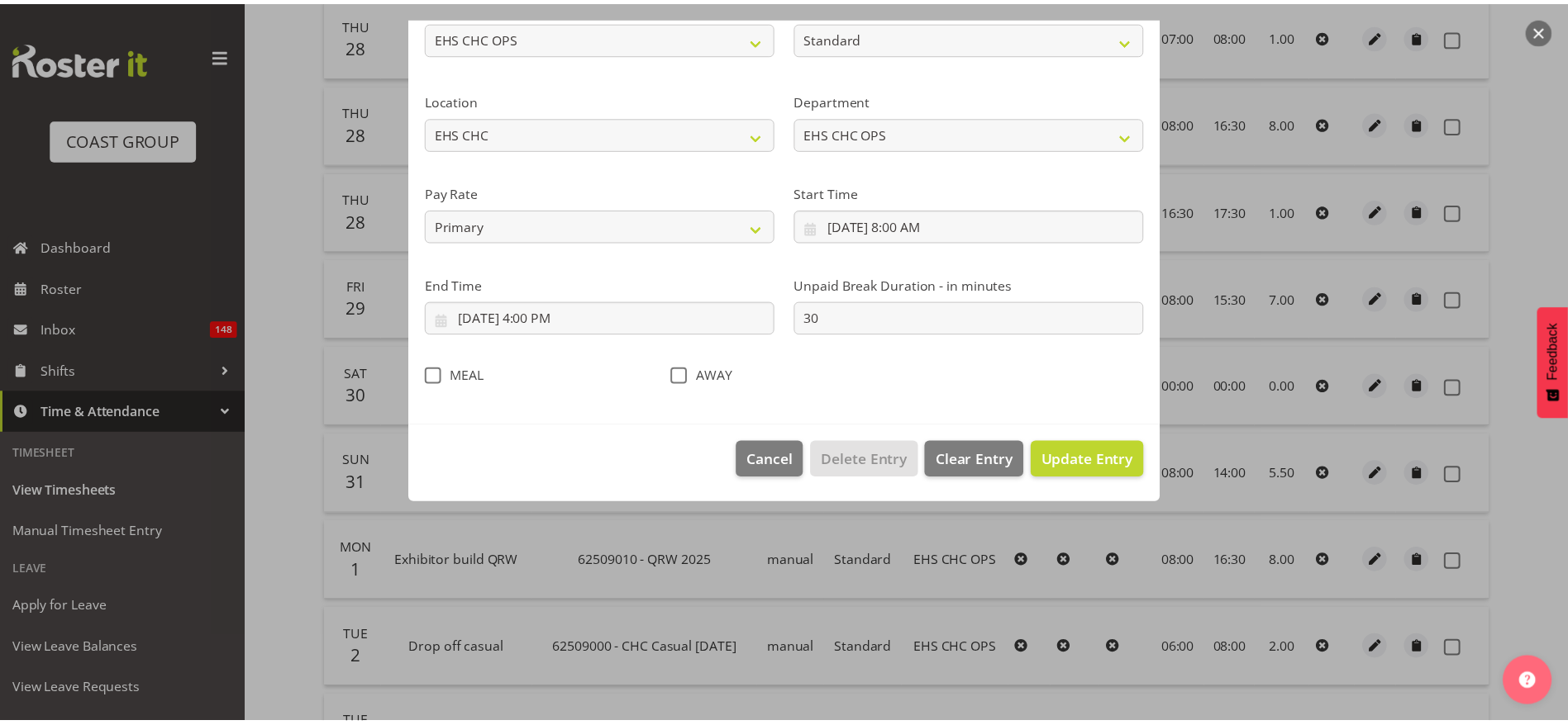
scroll to position [42, 0]
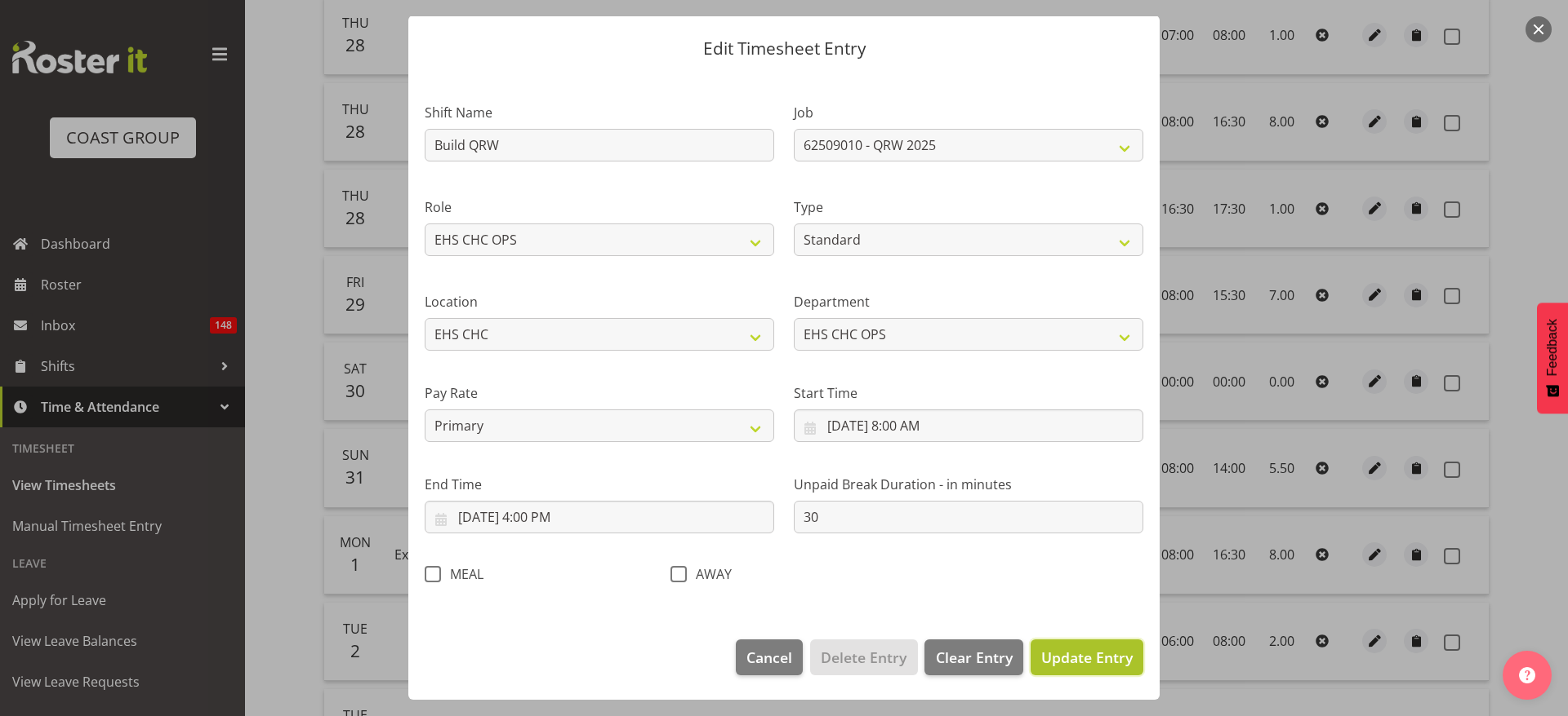
click at [1050, 655] on span "Update Entry" at bounding box center [1087, 658] width 92 height 19
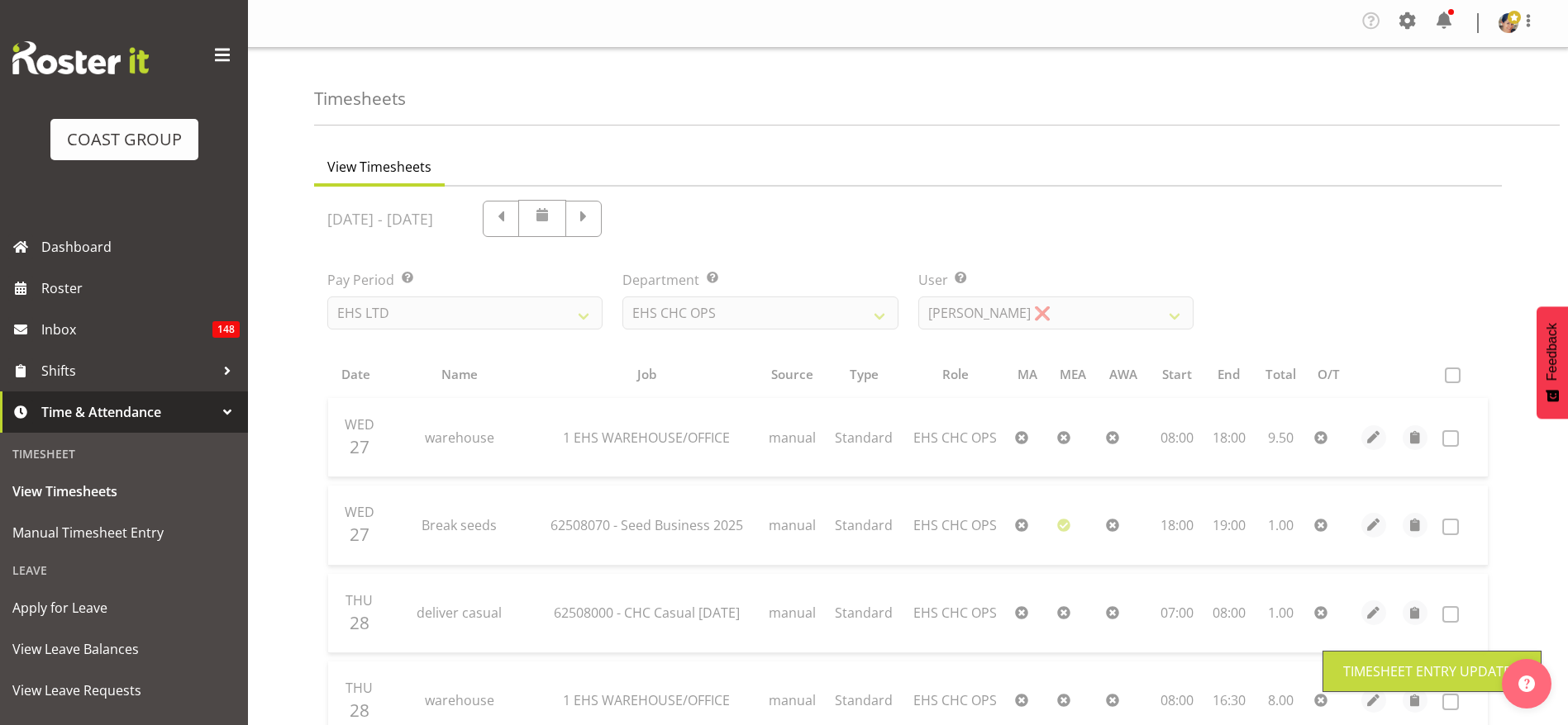
scroll to position [0, 0]
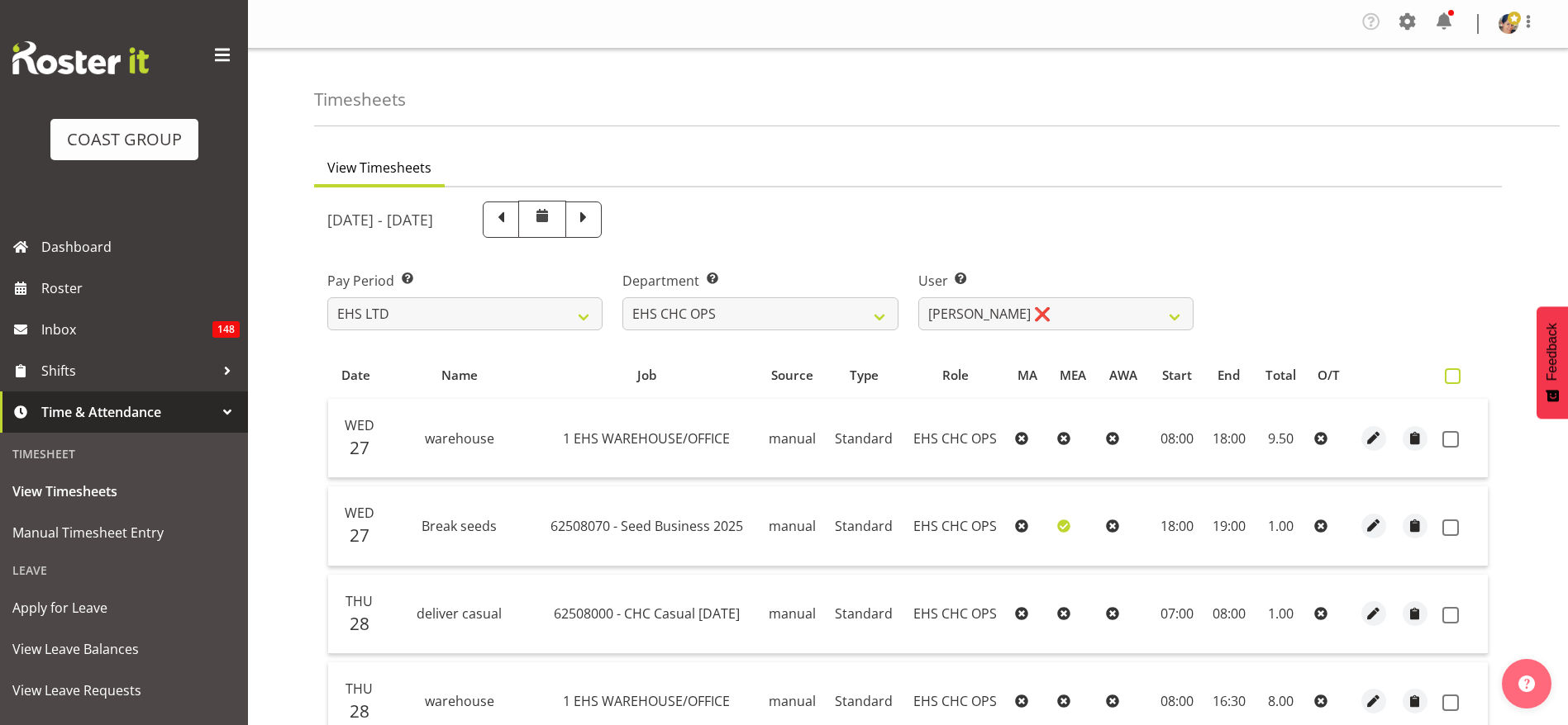
click at [1450, 379] on span at bounding box center [1453, 377] width 16 height 16
click at [1450, 379] on input "checkbox" at bounding box center [1450, 376] width 11 height 11
checkbox input "true"
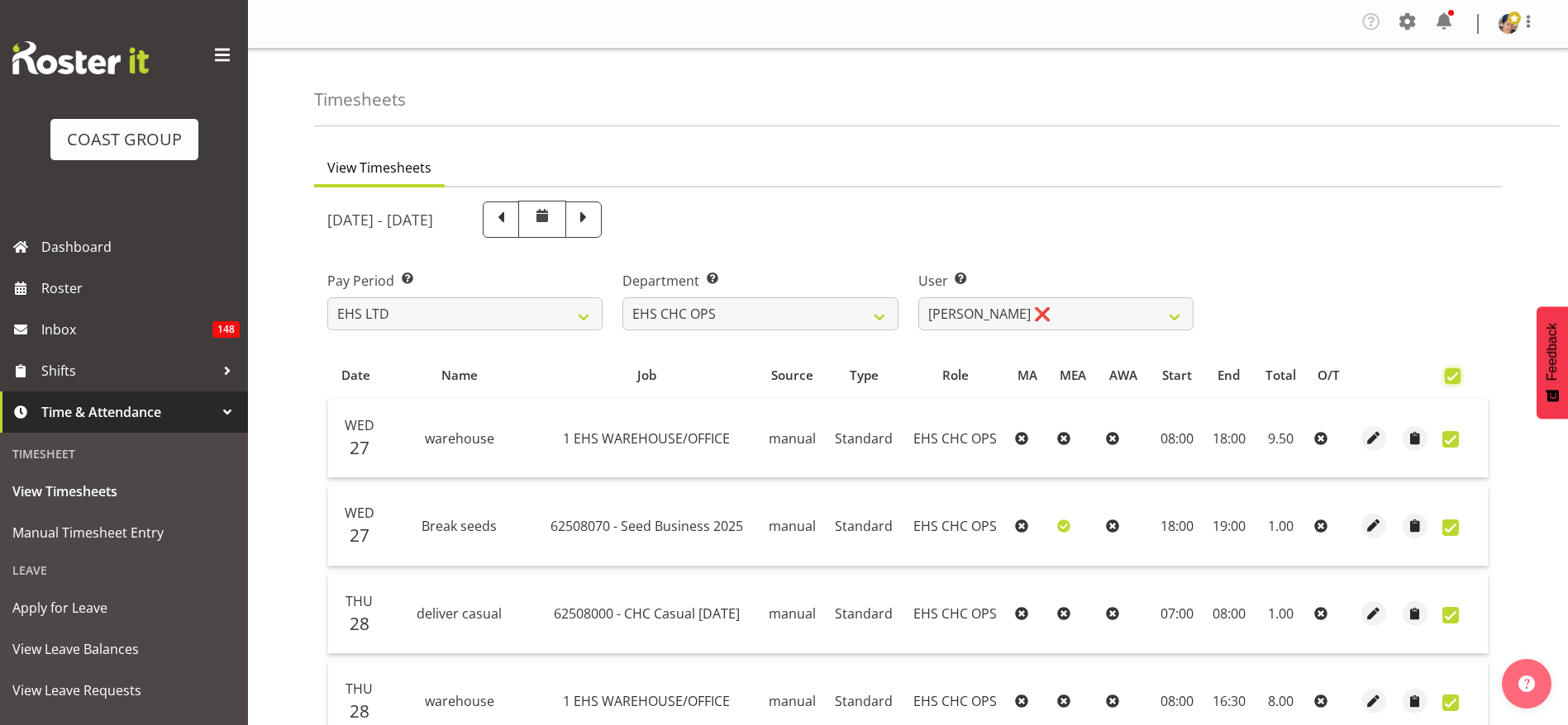
checkbox input "true"
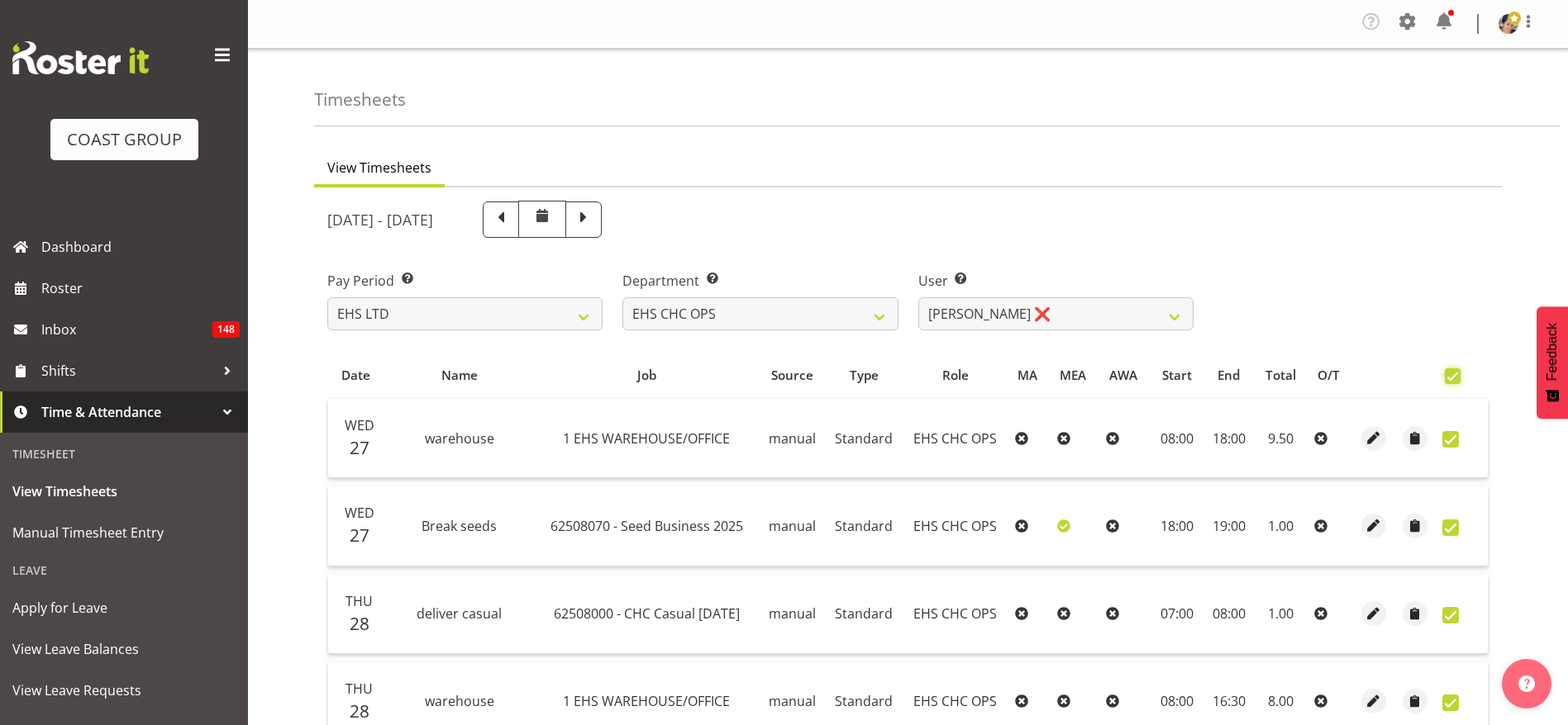
checkbox input "true"
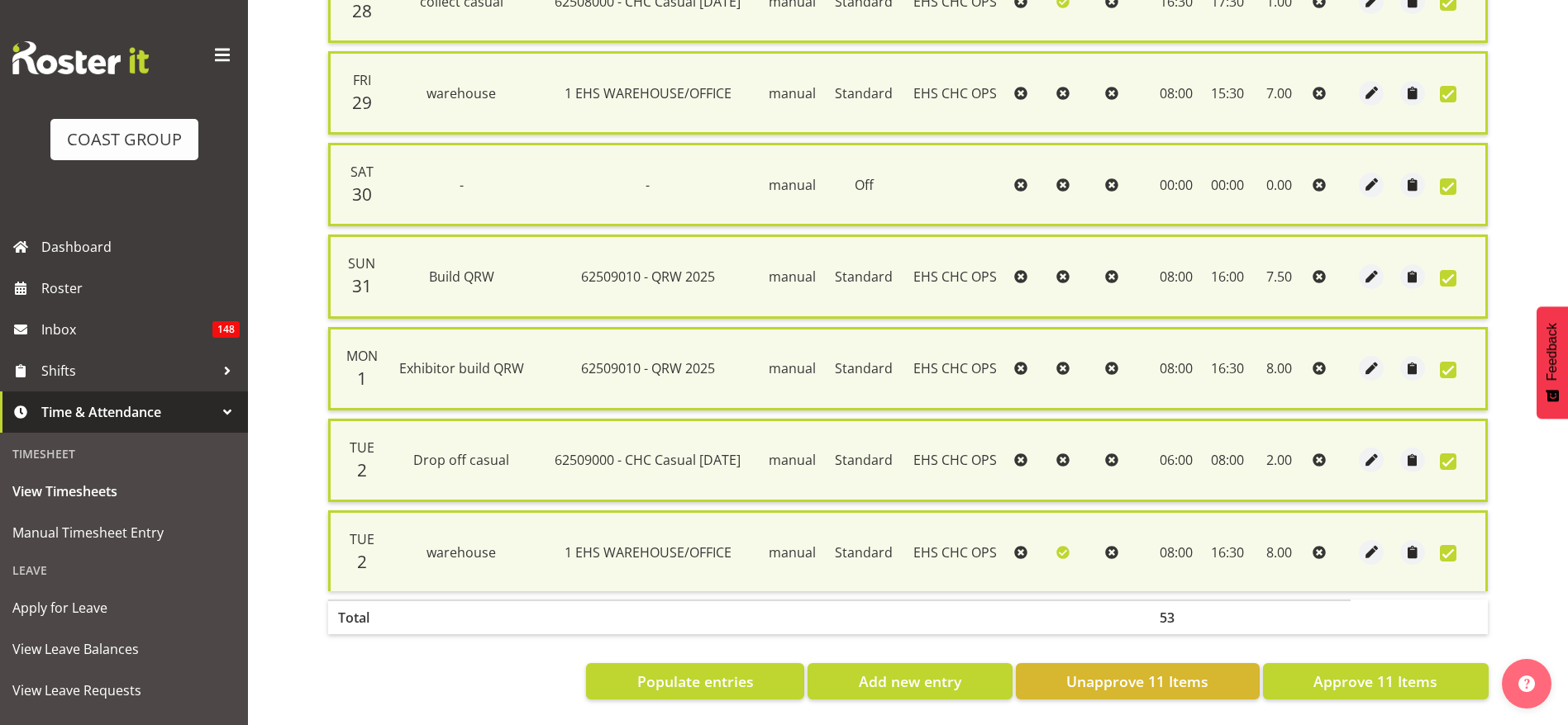
scroll to position [826, 0]
click at [1355, 671] on span "Approve 11 Items" at bounding box center [1375, 681] width 124 height 21
checkbox input "false"
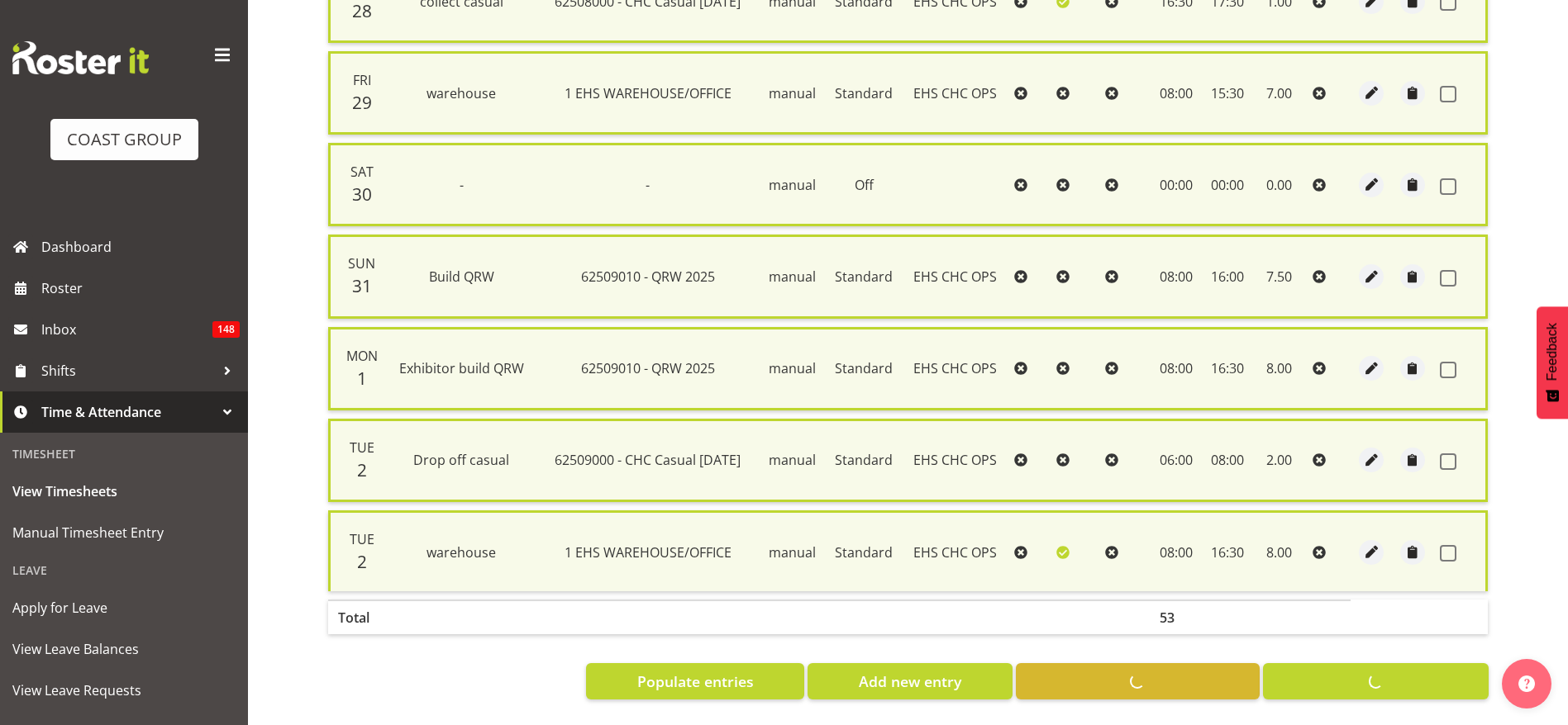
checkbox input "false"
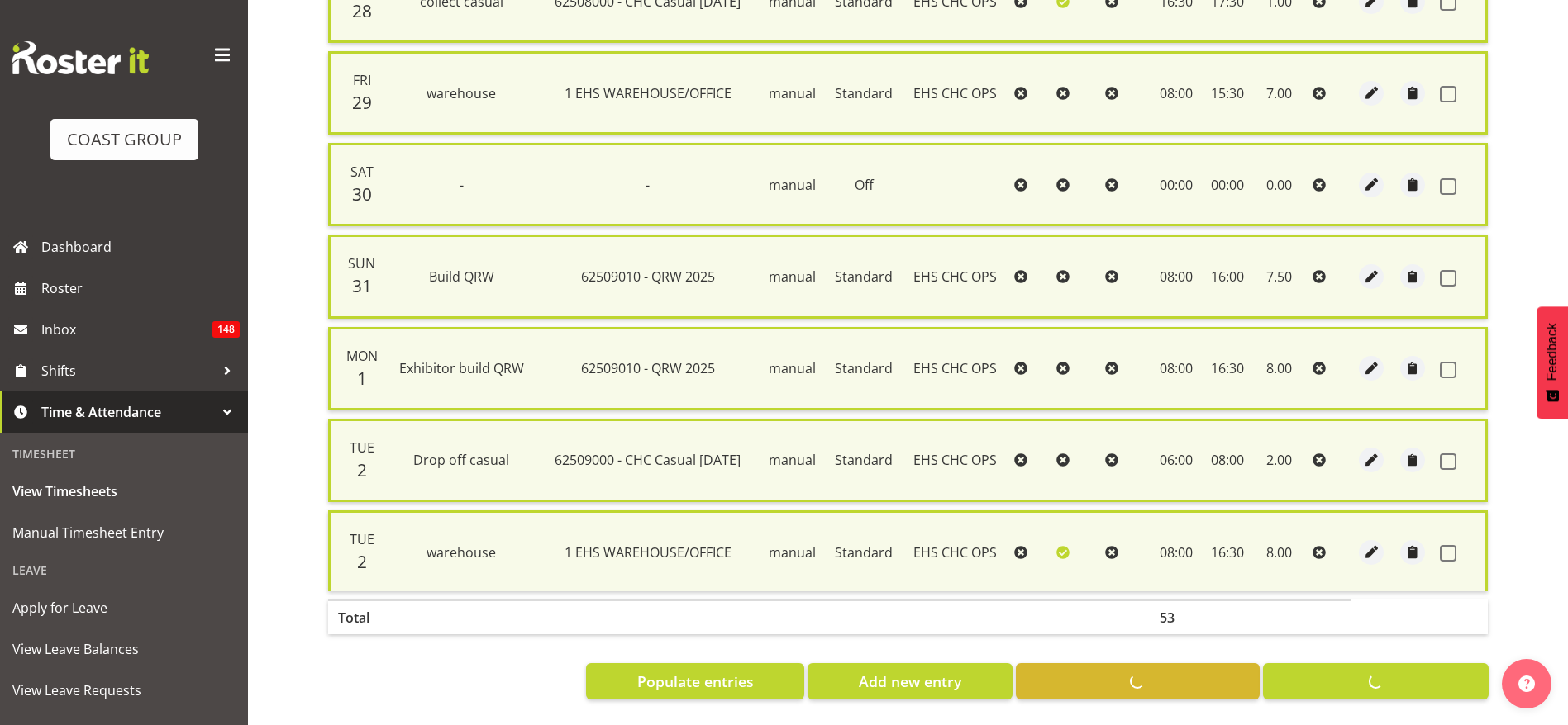
checkbox input "false"
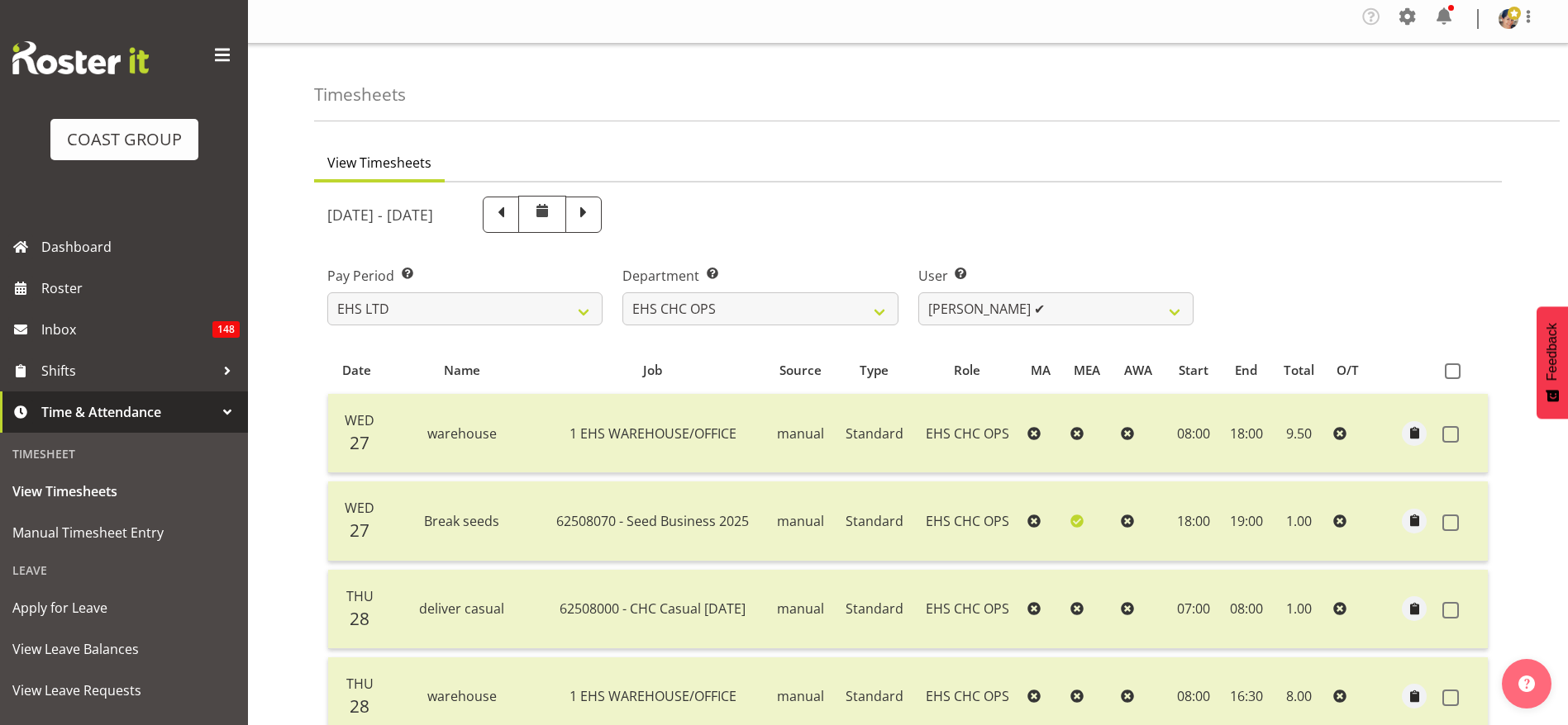
scroll to position [0, 0]
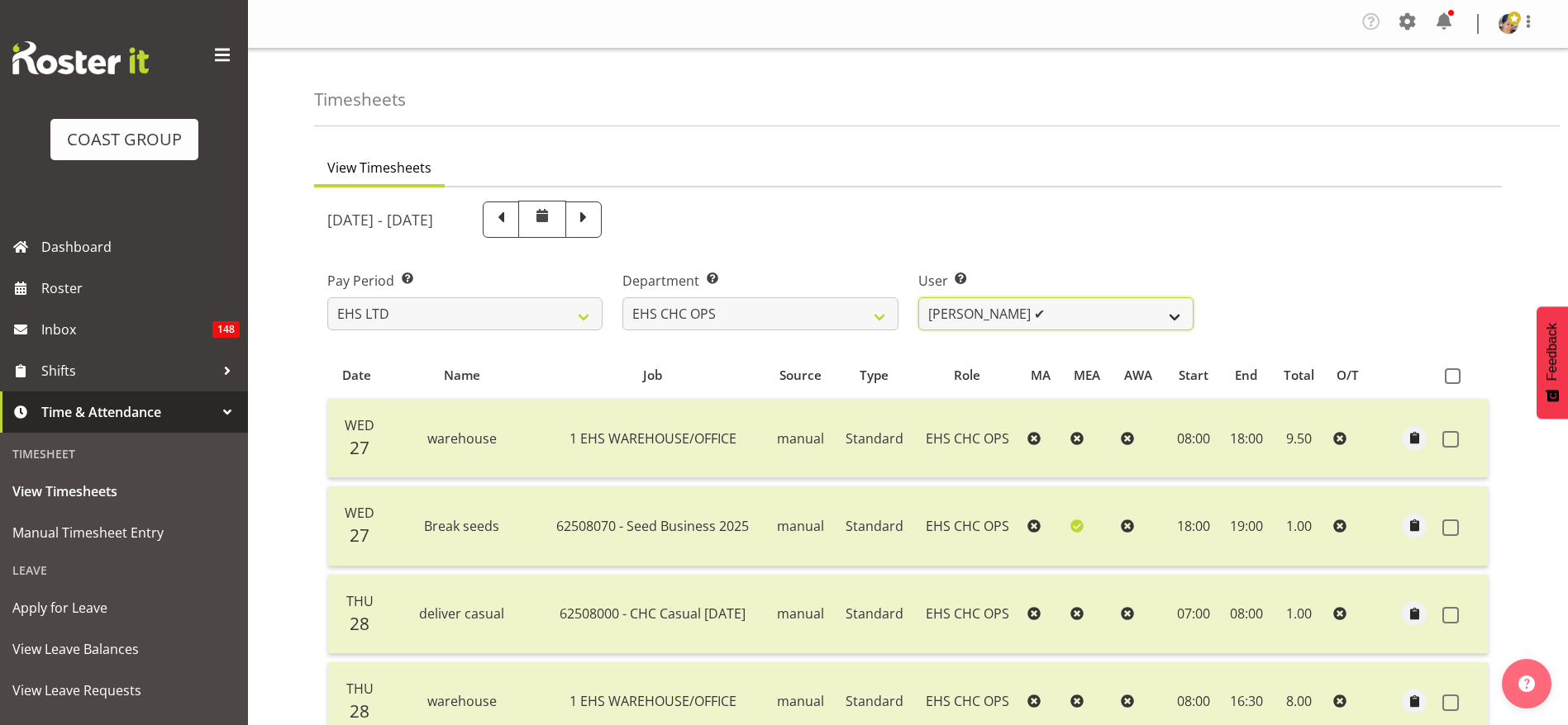
click at [971, 321] on select "[PERSON_NAME] ✔ [PERSON_NAME] ✔ [PERSON_NAME] ❌ [PERSON_NAME] ❌ [PERSON_NAME] ❌…" at bounding box center [1056, 313] width 275 height 33
select select "11514"
click at [918, 297] on select "[PERSON_NAME] ✔ [PERSON_NAME] ✔ [PERSON_NAME] ❌ [PERSON_NAME] ❌ [PERSON_NAME] ❌…" at bounding box center [1056, 313] width 275 height 33
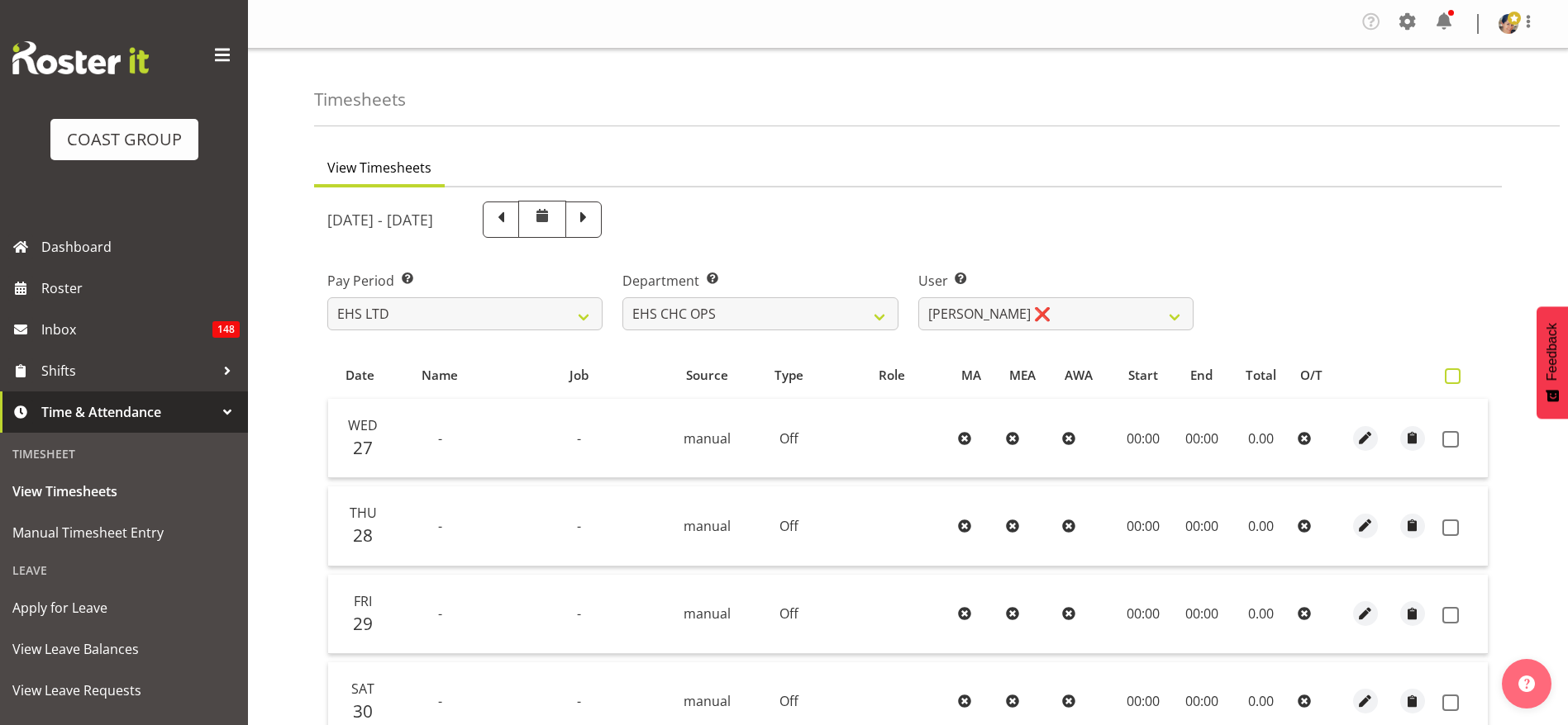
click at [1458, 374] on span at bounding box center [1453, 377] width 16 height 16
click at [1455, 374] on input "checkbox" at bounding box center [1450, 376] width 11 height 11
checkbox input "true"
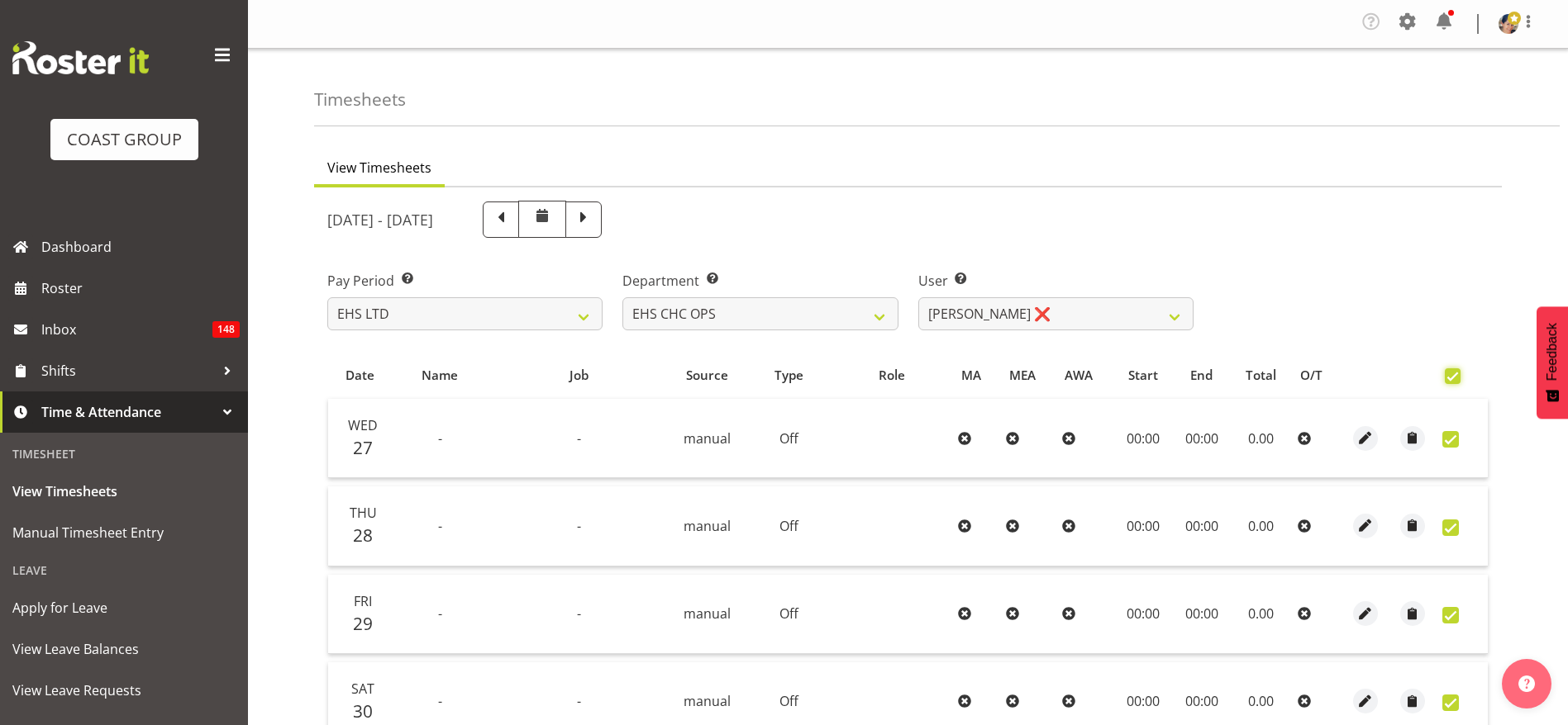
checkbox input "true"
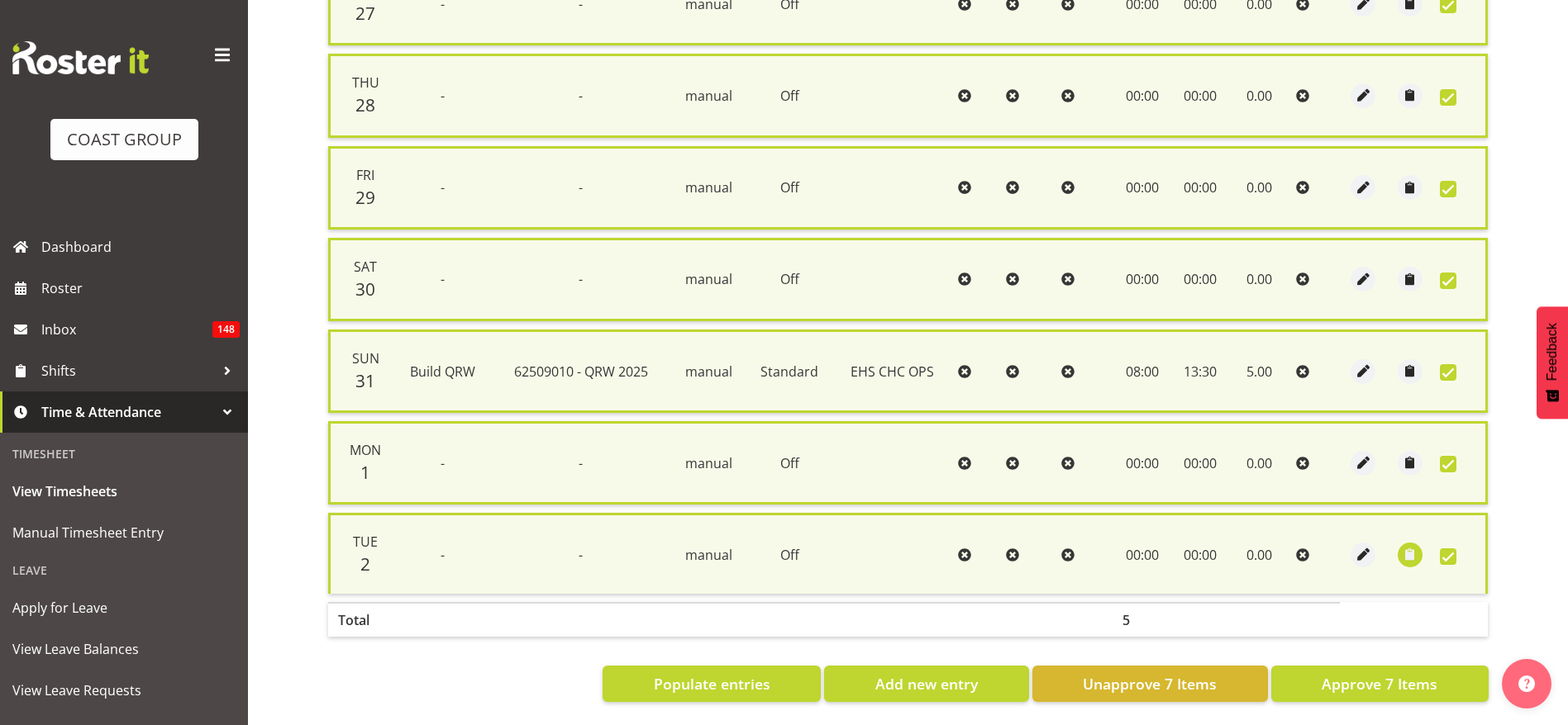
scroll to position [459, 0]
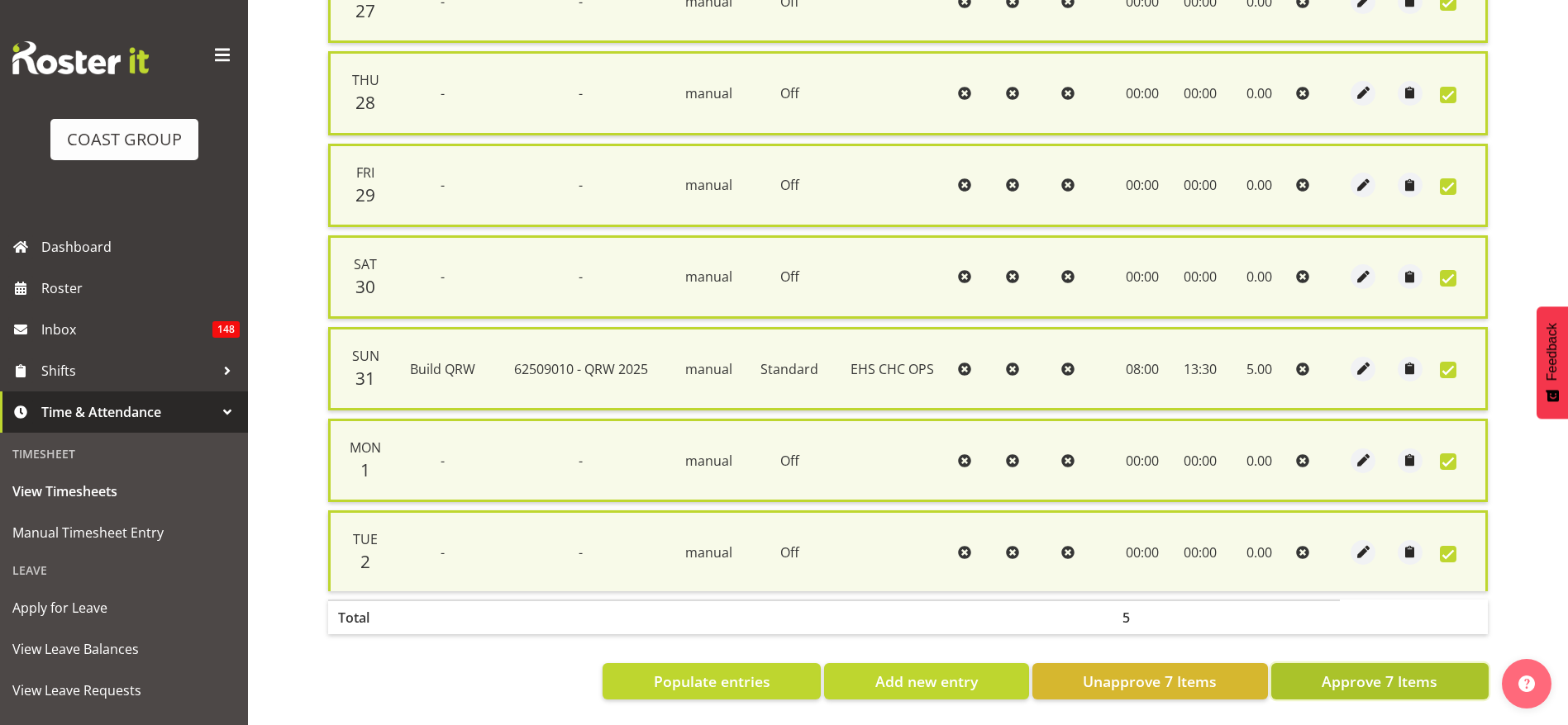
click at [1423, 671] on span "Approve 7 Items" at bounding box center [1380, 681] width 116 height 21
checkbox input "false"
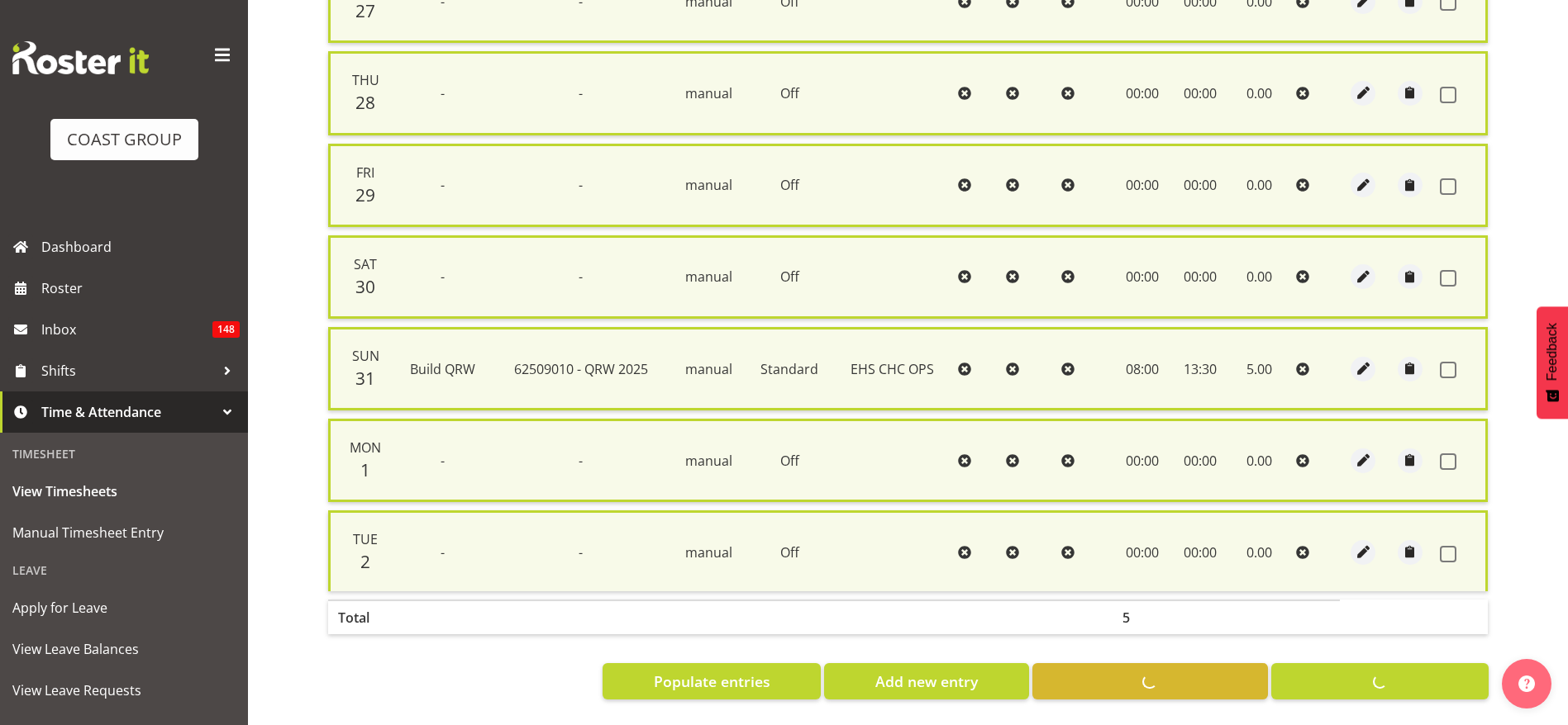
checkbox input "false"
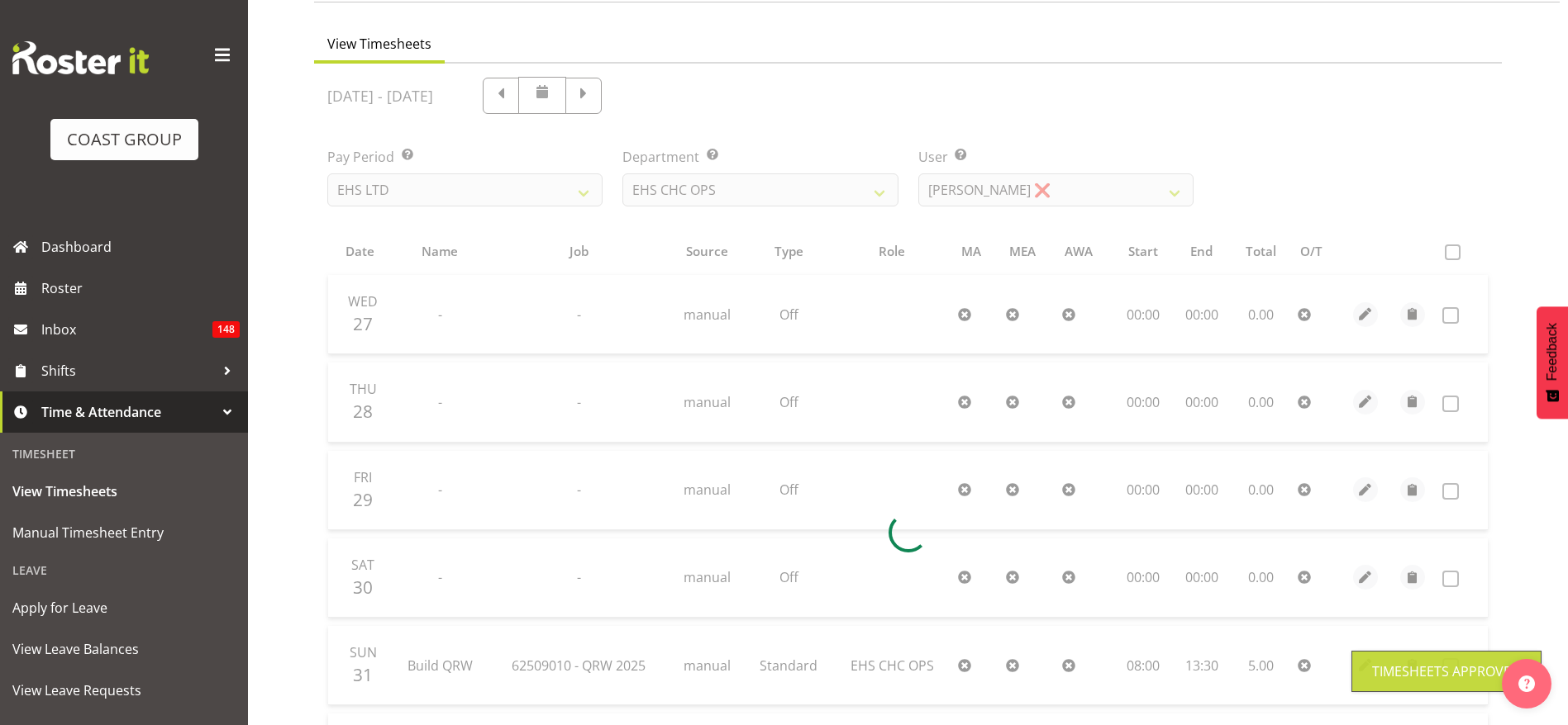
scroll to position [0, 0]
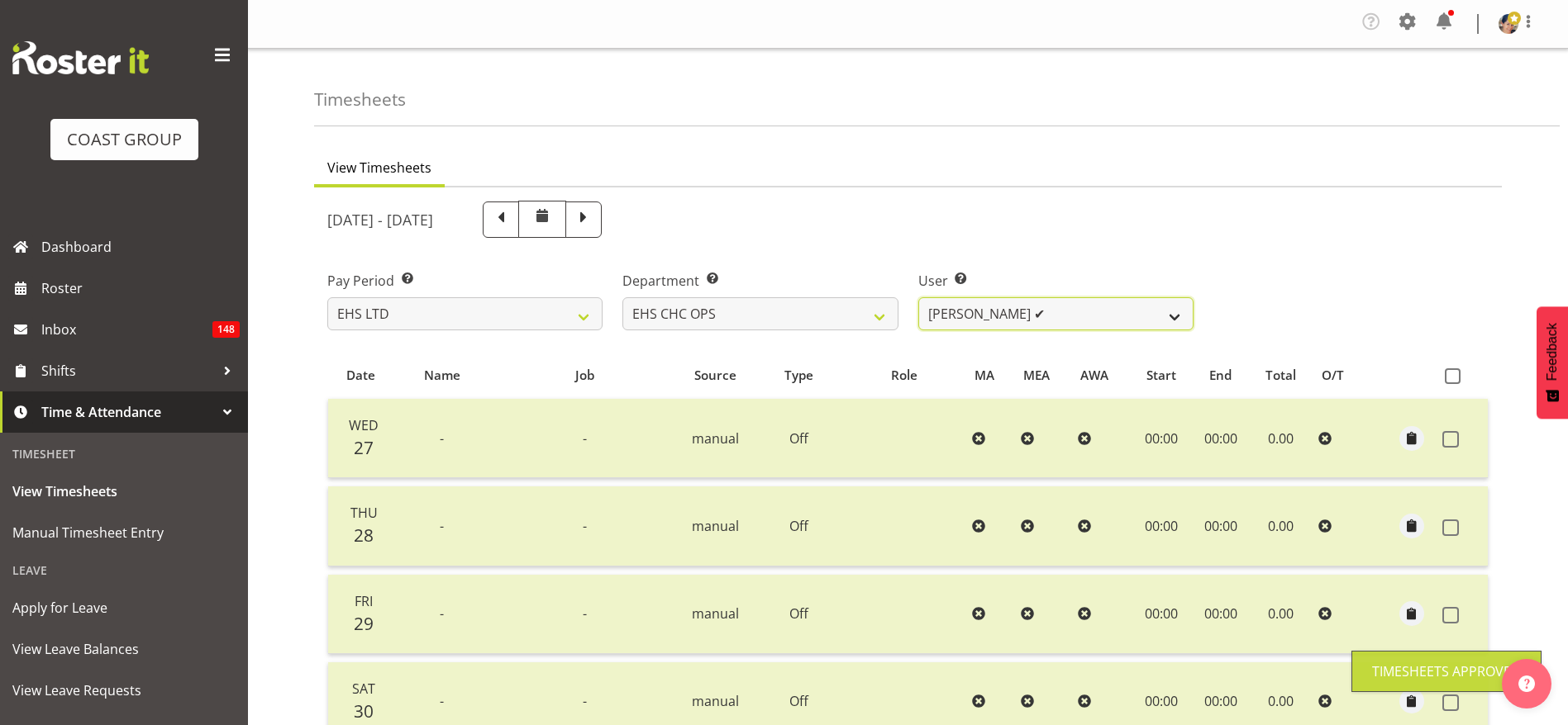
click at [1051, 303] on select "[PERSON_NAME] ✔ [PERSON_NAME] ✔ [PERSON_NAME] ✔ [PERSON_NAME] ❌ [PERSON_NAME] ❌…" at bounding box center [1056, 313] width 275 height 33
select select "11512"
click at [918, 297] on select "[PERSON_NAME] ✔ [PERSON_NAME] ✔ [PERSON_NAME] ✔ [PERSON_NAME] ❌ [PERSON_NAME] ❌…" at bounding box center [1056, 313] width 275 height 33
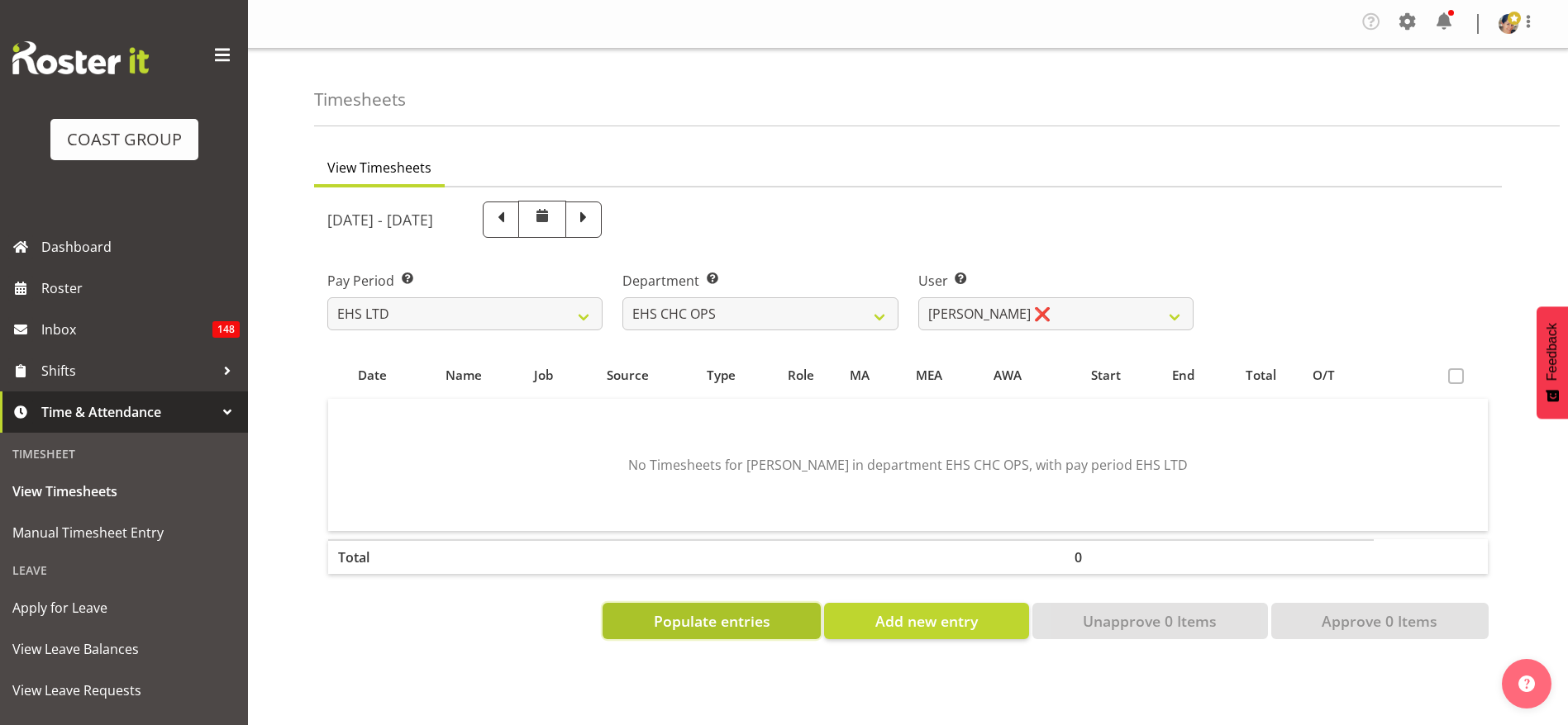
click at [717, 618] on span "Populate entries" at bounding box center [712, 621] width 116 height 21
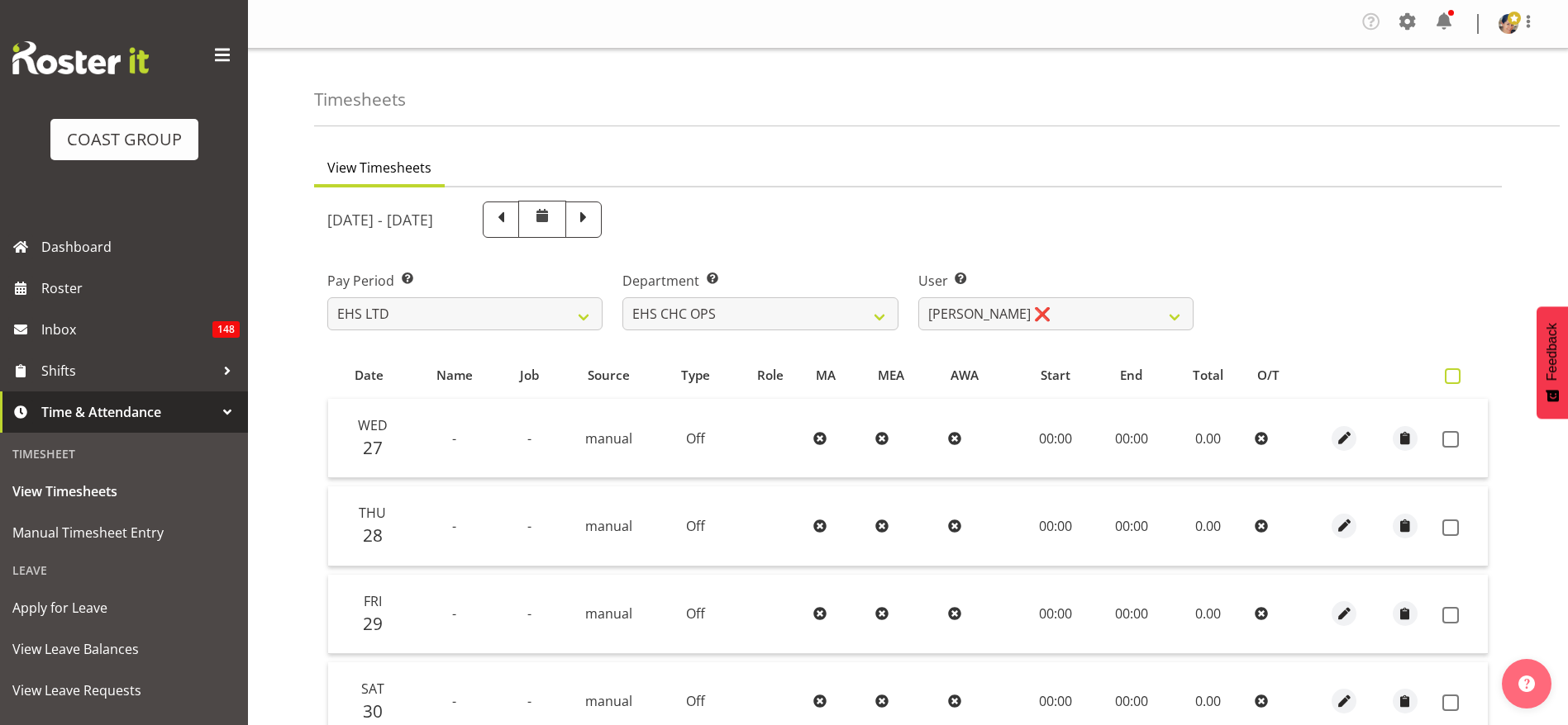
click at [1461, 379] on span at bounding box center [1453, 377] width 16 height 16
click at [1455, 379] on input "checkbox" at bounding box center [1450, 376] width 11 height 11
checkbox input "true"
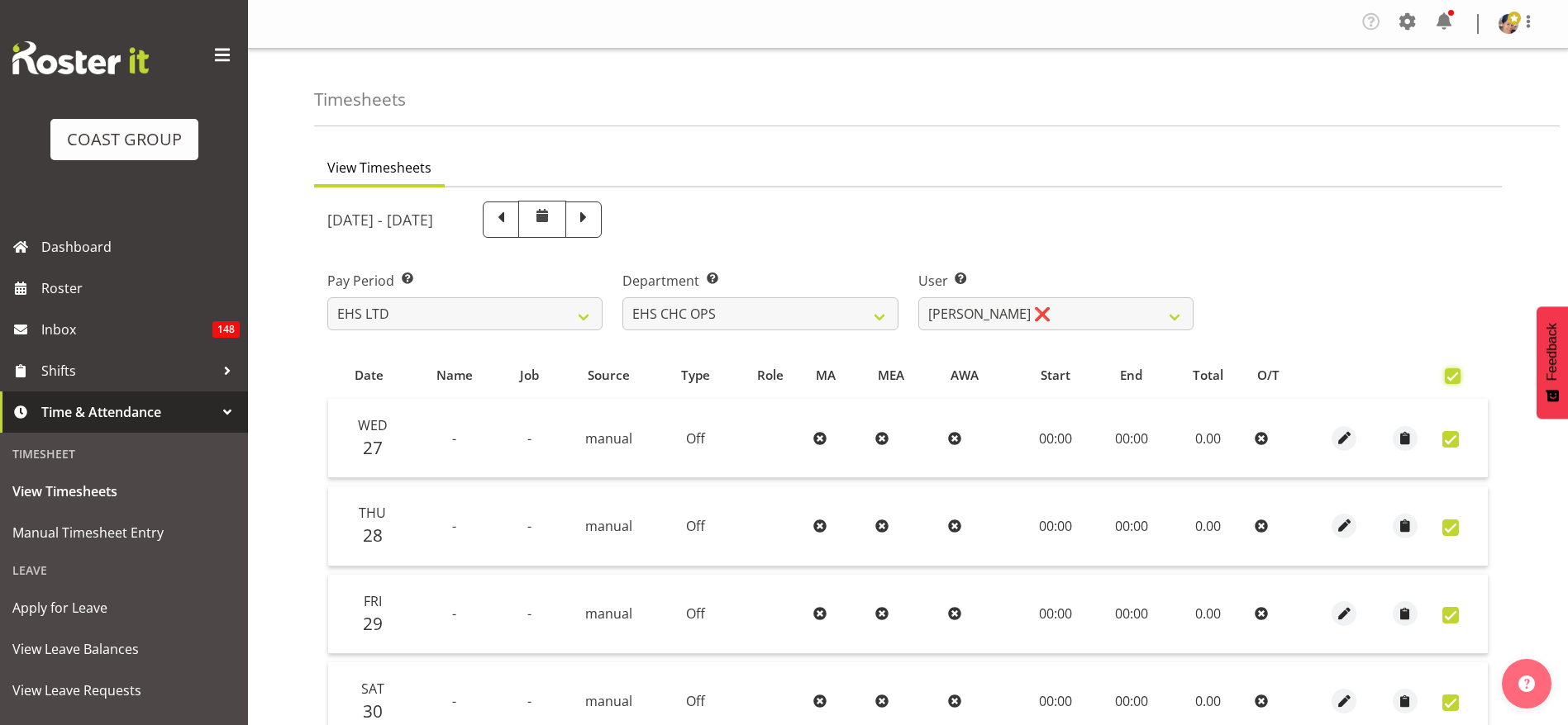
checkbox input "true"
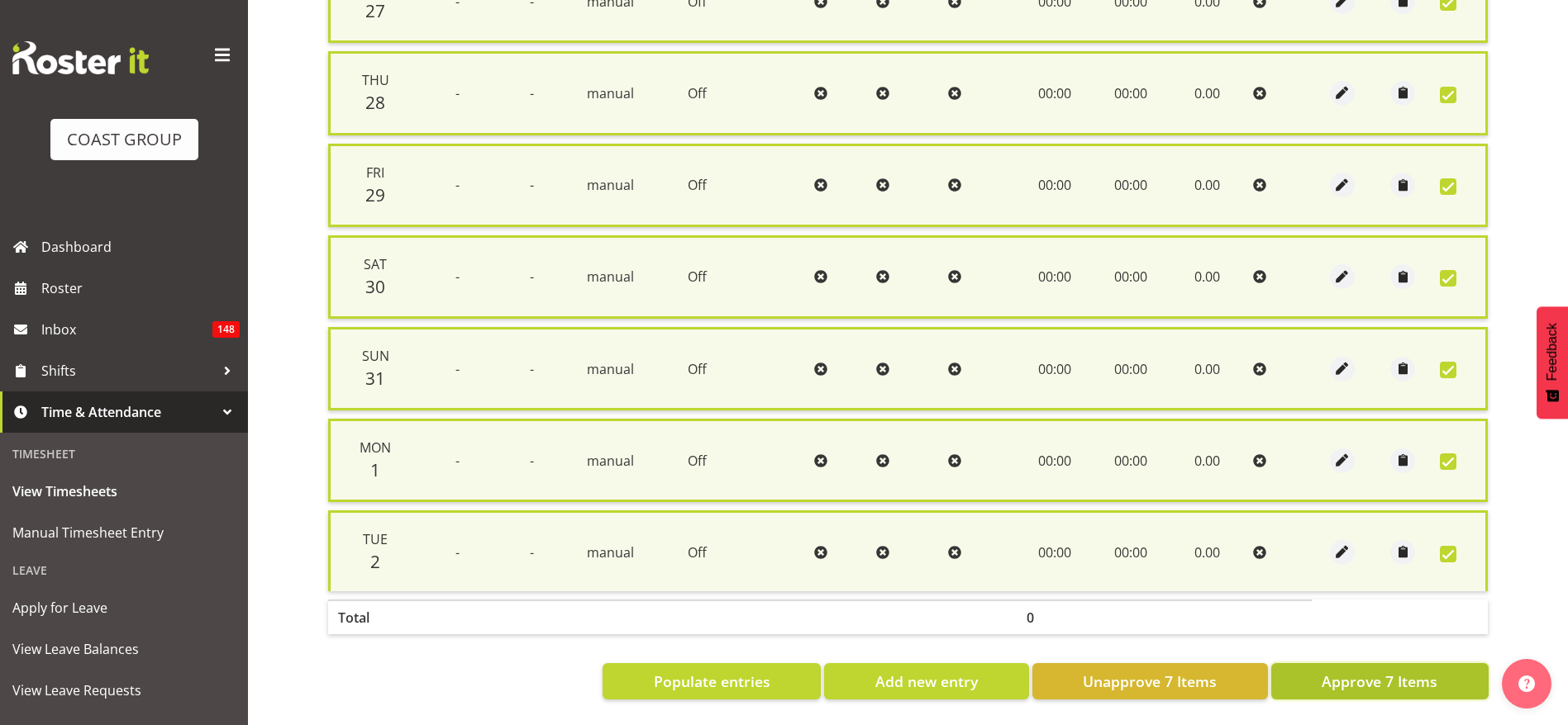
click at [1391, 671] on span "Approve 7 Items" at bounding box center [1380, 681] width 116 height 21
checkbox input "false"
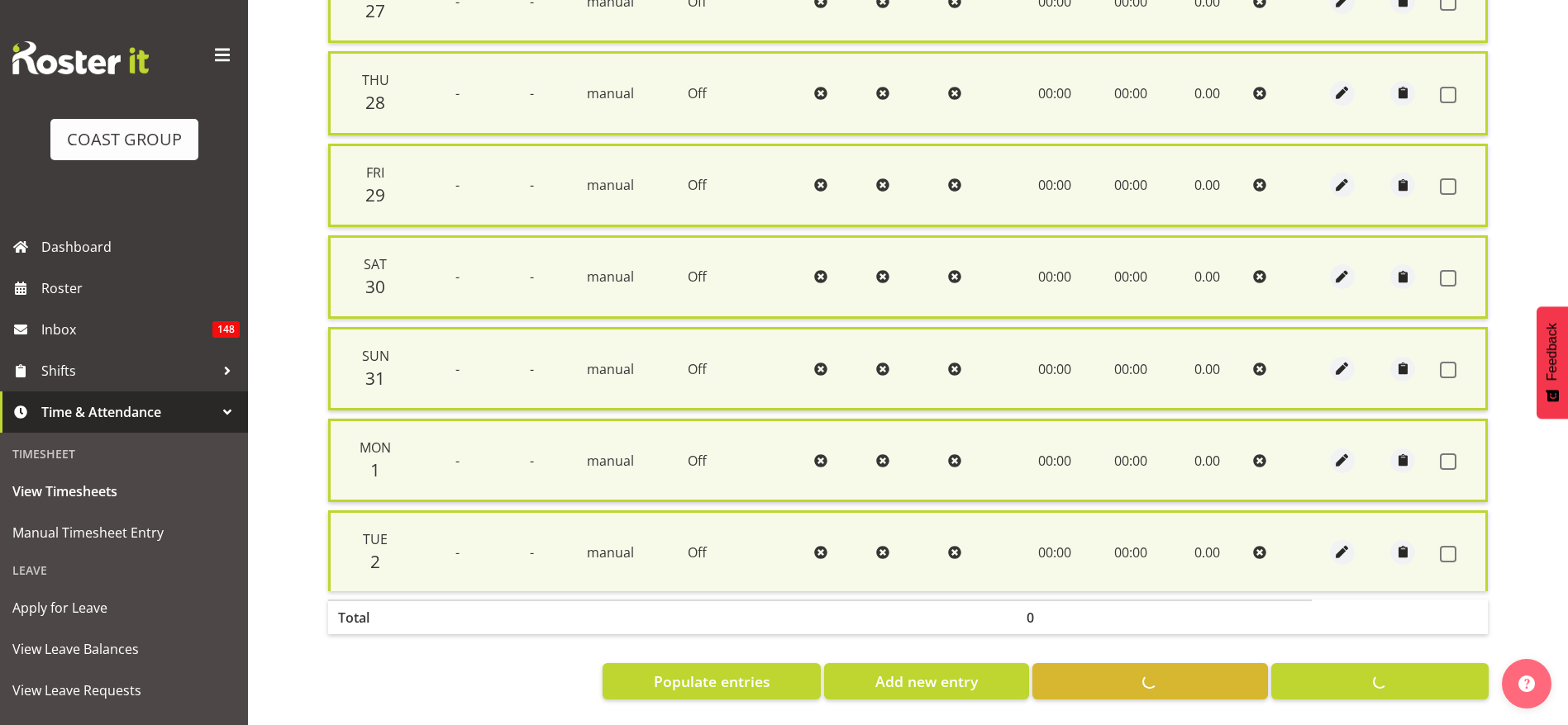
checkbox input "false"
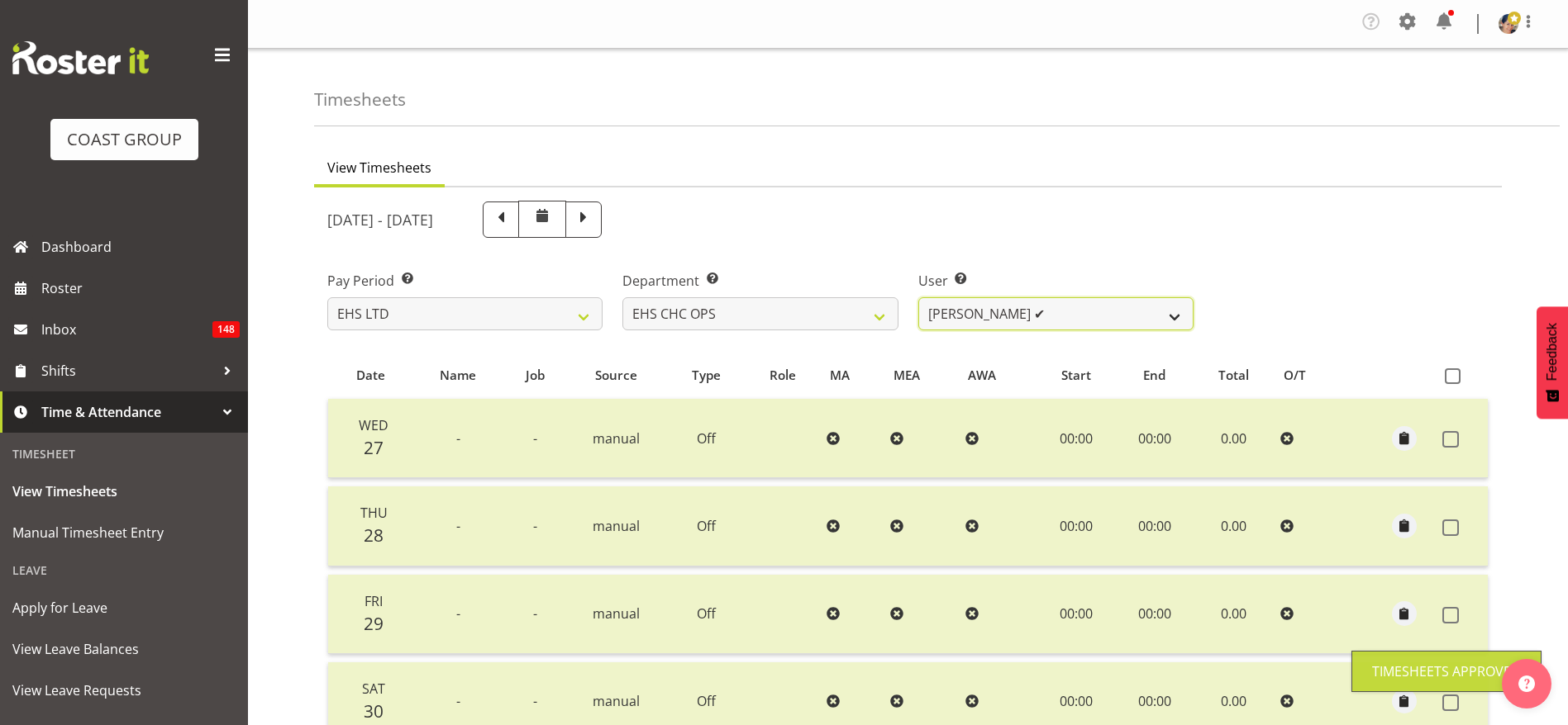
click at [990, 305] on select "[PERSON_NAME] ✔ [PERSON_NAME] ✔ [PERSON_NAME] ✔ [PERSON_NAME] ✔ [PERSON_NAME] ❌…" at bounding box center [1056, 313] width 275 height 33
select select "9478"
click at [918, 297] on select "[PERSON_NAME] ✔ [PERSON_NAME] ✔ [PERSON_NAME] ✔ [PERSON_NAME] ✔ [PERSON_NAME] ❌…" at bounding box center [1056, 313] width 275 height 33
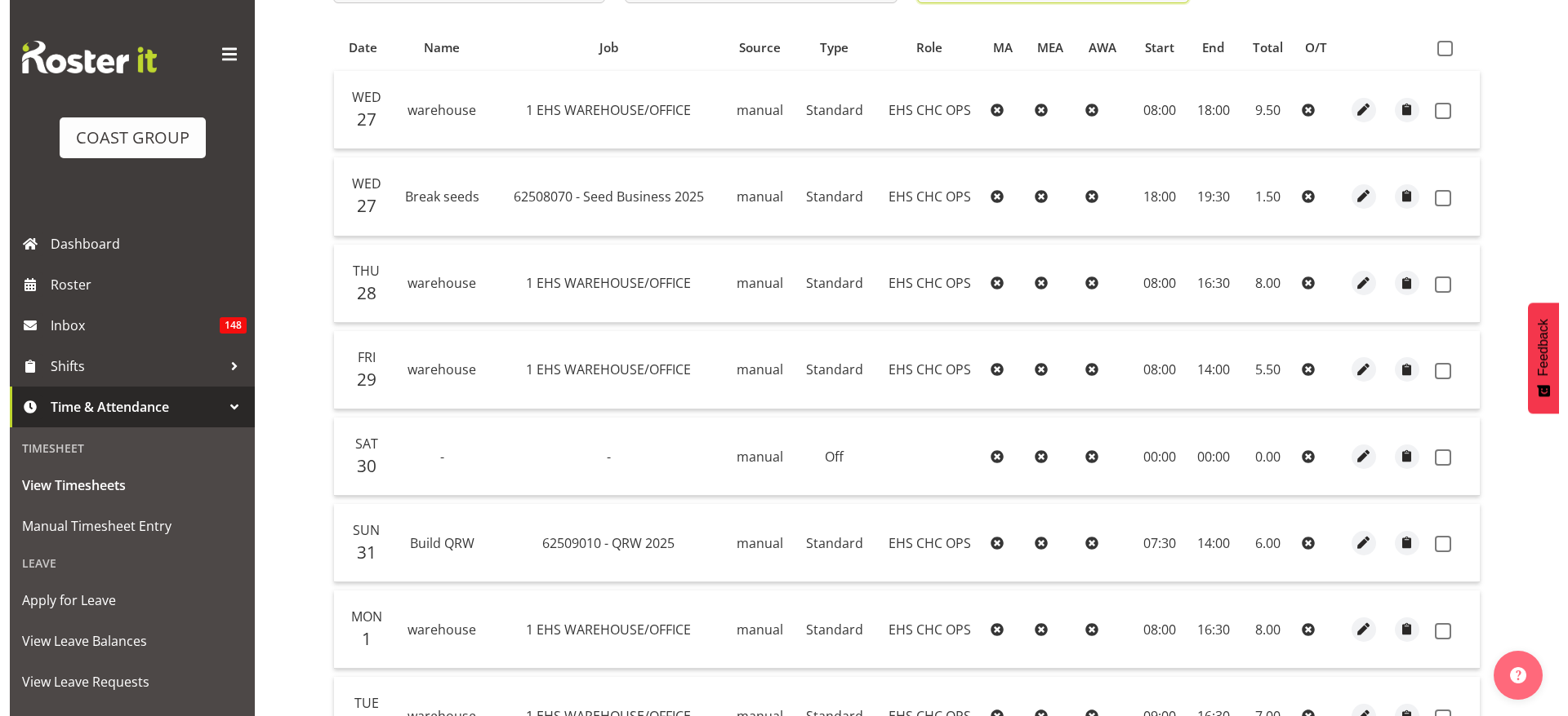
scroll to position [513, 0]
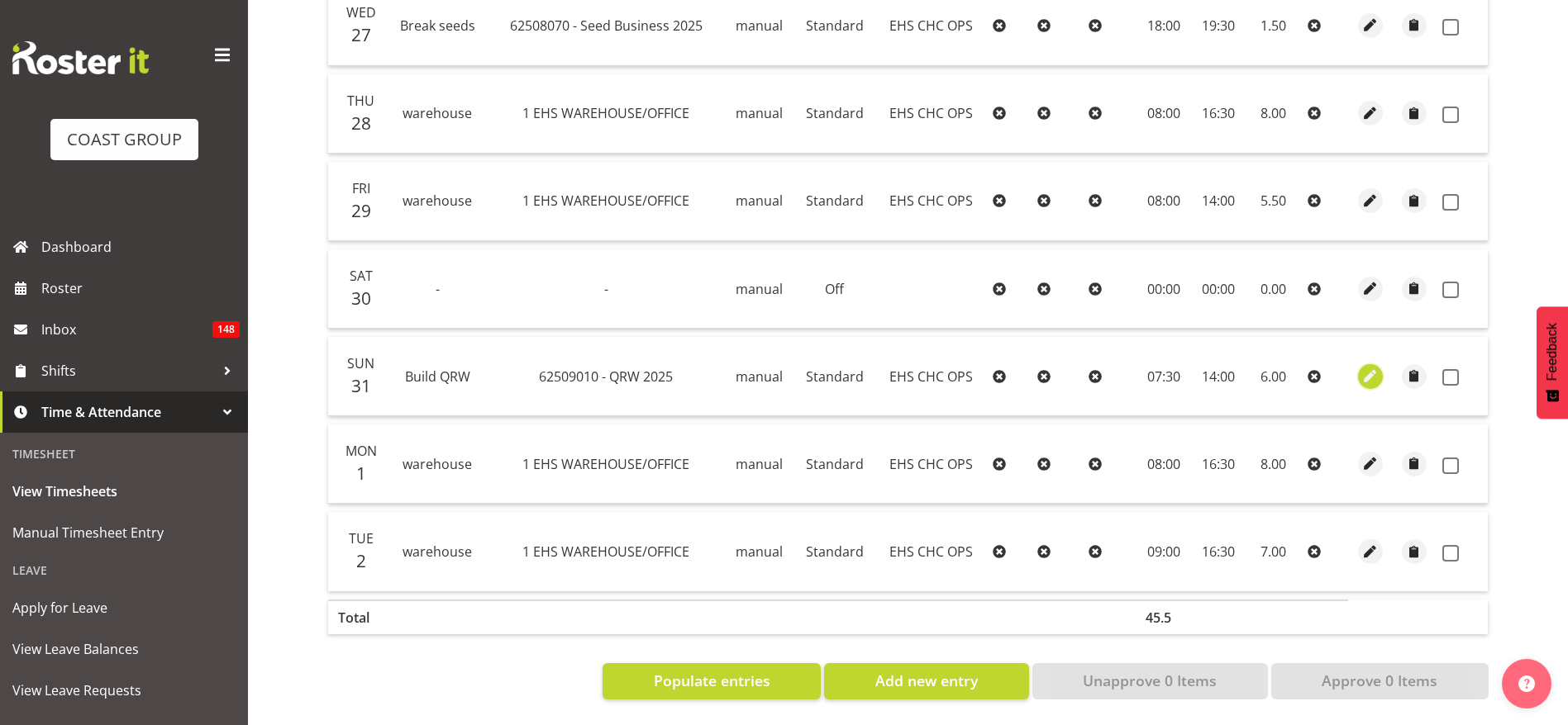
click at [1370, 367] on span "button" at bounding box center [1371, 376] width 19 height 19
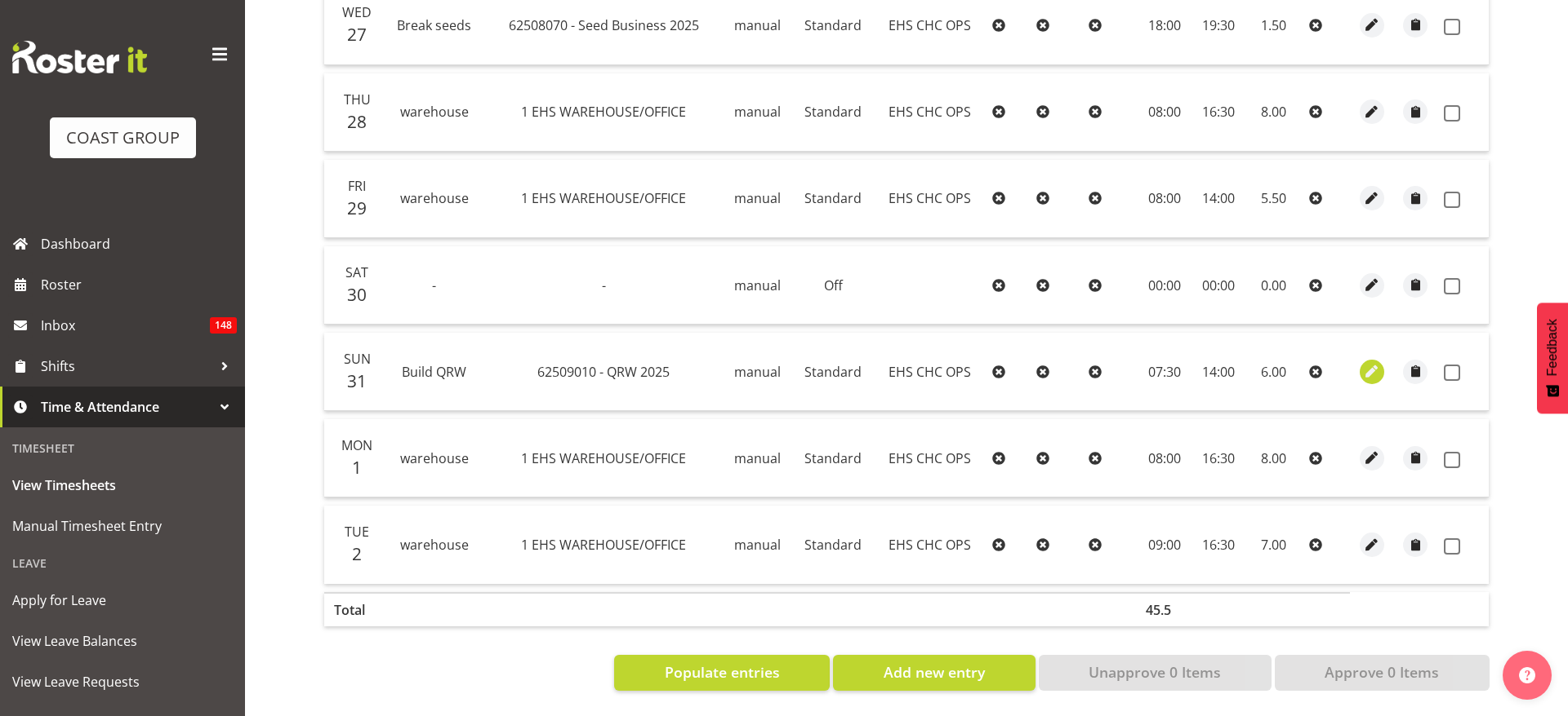
select select "Standard"
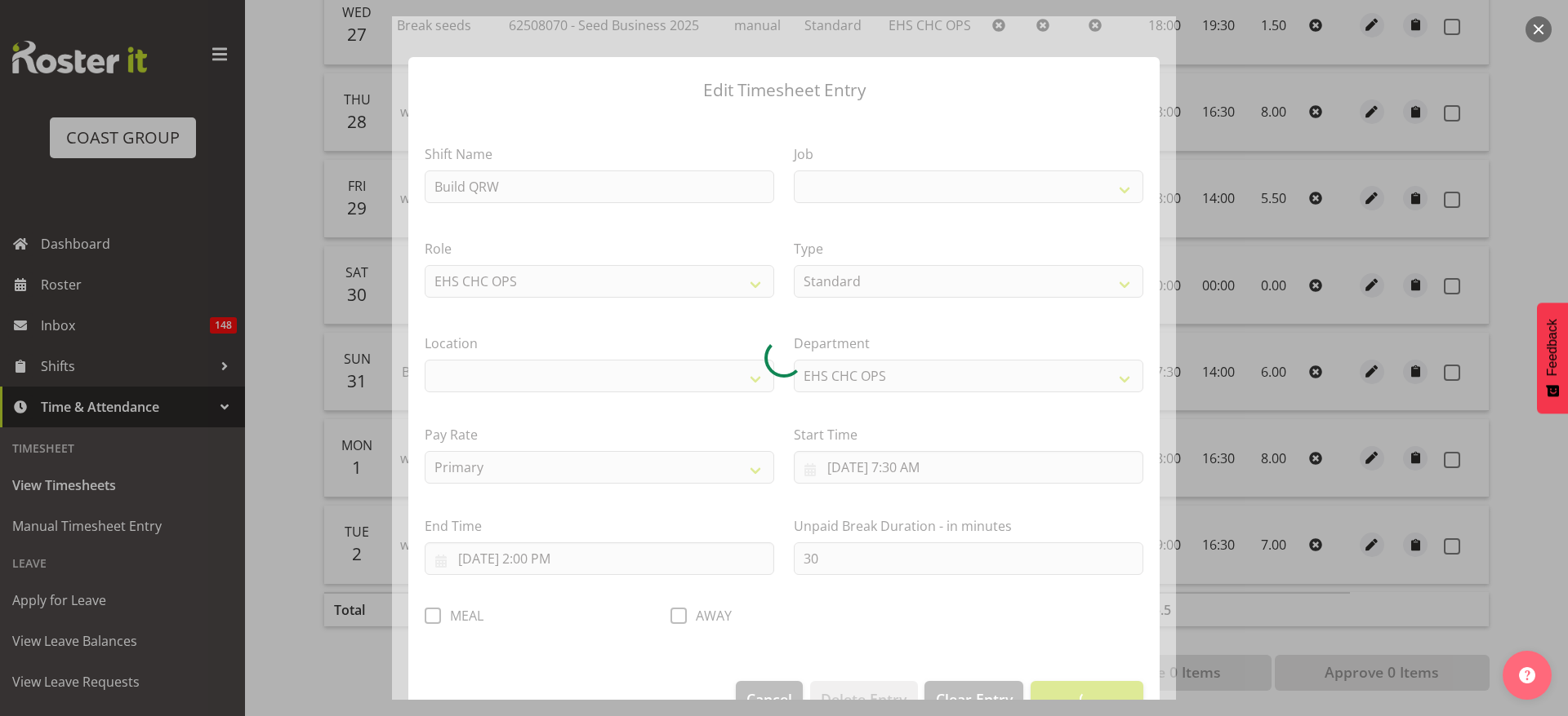
select select
select select "9062"
select select "107"
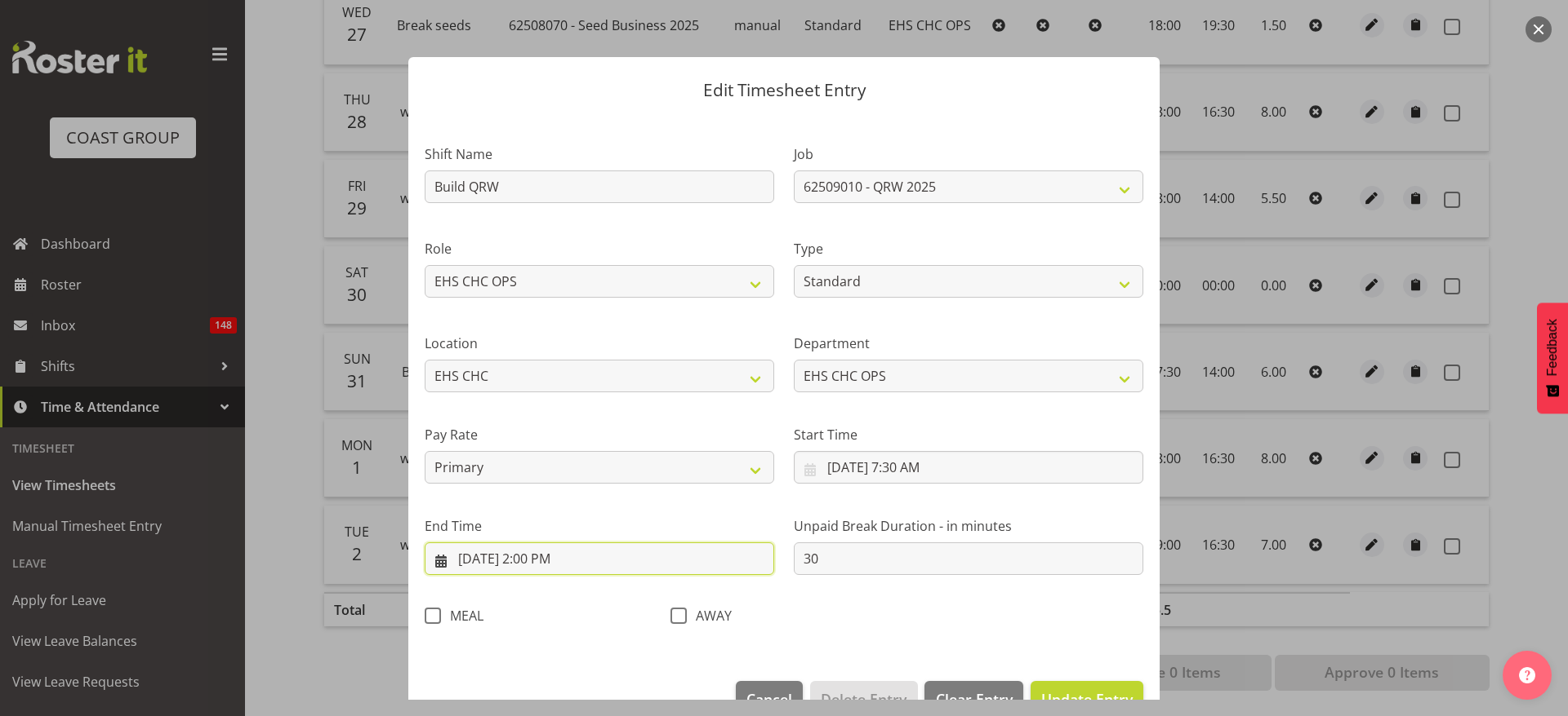
click at [544, 562] on input "[DATE] 2:00 PM" at bounding box center [599, 558] width 349 height 33
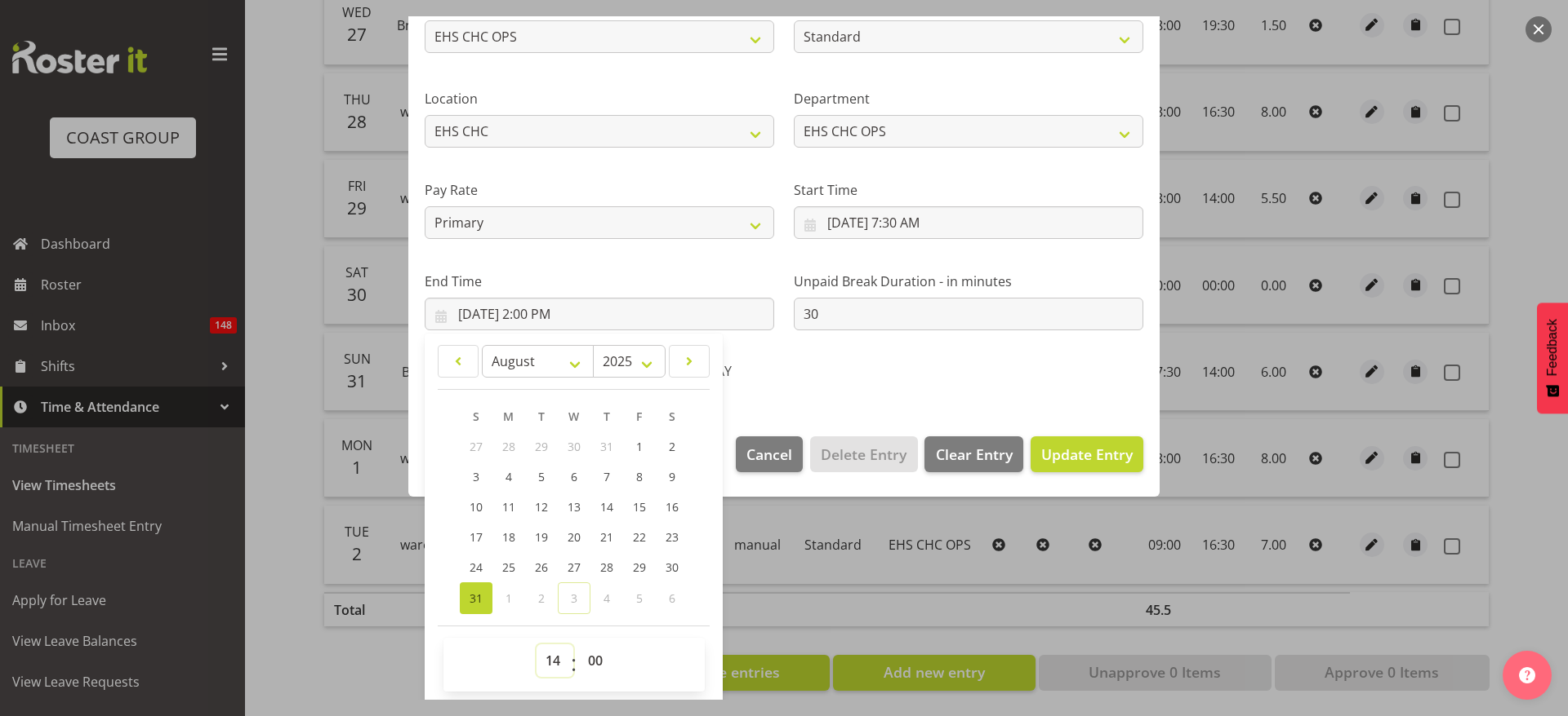
click at [552, 657] on select "00 01 02 03 04 05 06 07 08 09 10 11 12 13 14 15 16 17 18 19 20 21 22 23" at bounding box center [555, 660] width 37 height 33
select select "16"
click at [536, 645] on select "00 01 02 03 04 05 06 07 08 09 10 11 12 13 14 15 16 17 18 19 20 21 22 23" at bounding box center [555, 660] width 37 height 33
type input "[DATE] 4:00 PM"
click at [847, 383] on div "AWAY" at bounding box center [784, 374] width 226 height 21
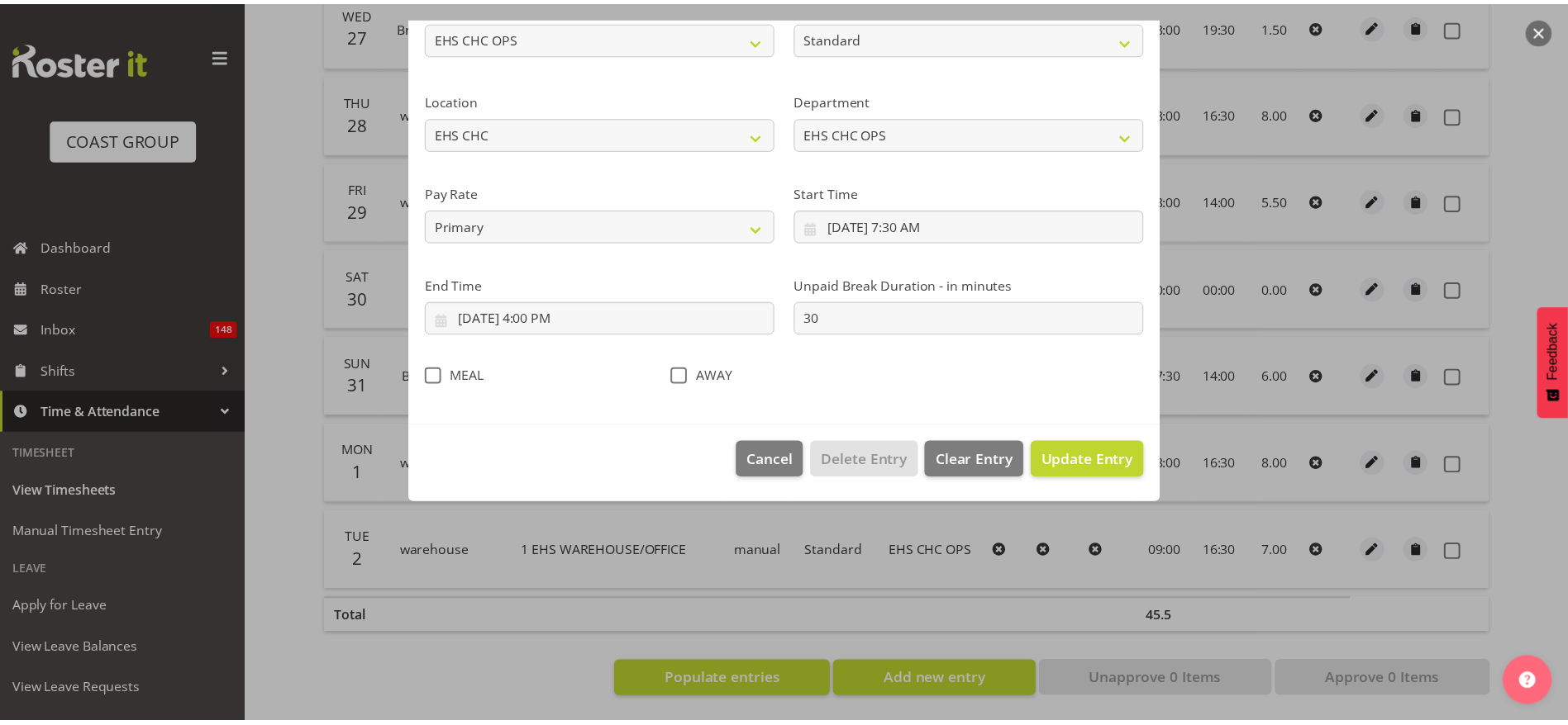
scroll to position [42, 0]
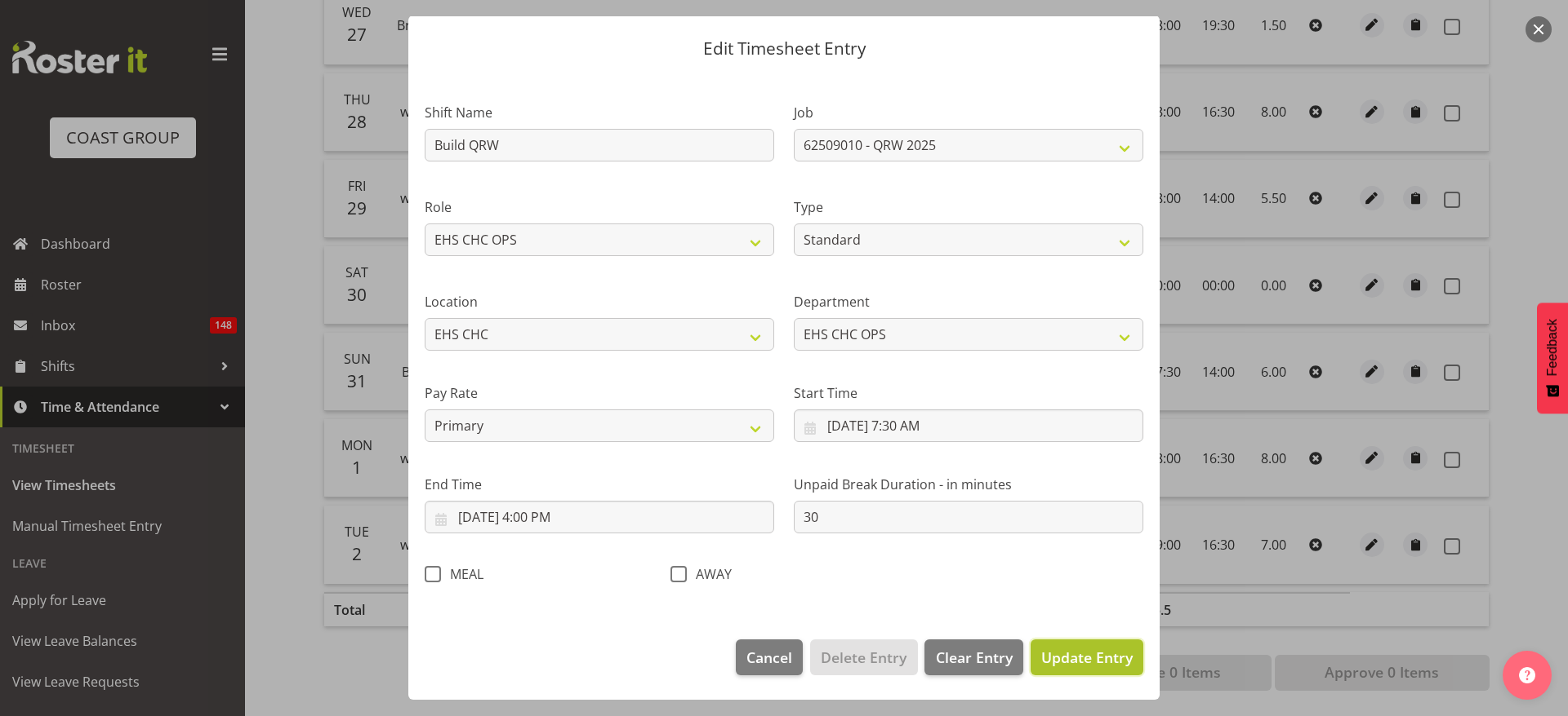
click at [1060, 667] on span "Update Entry" at bounding box center [1087, 658] width 92 height 19
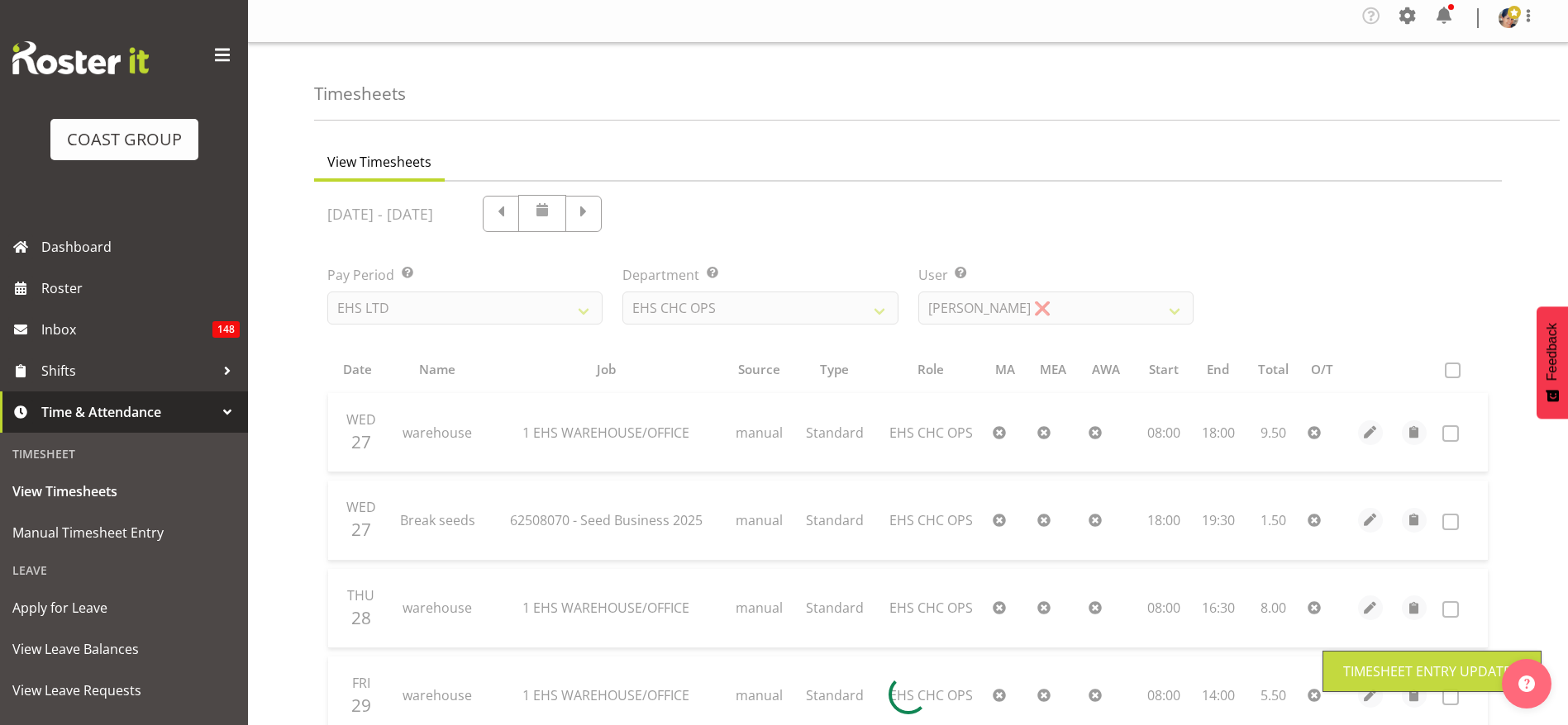
scroll to position [0, 0]
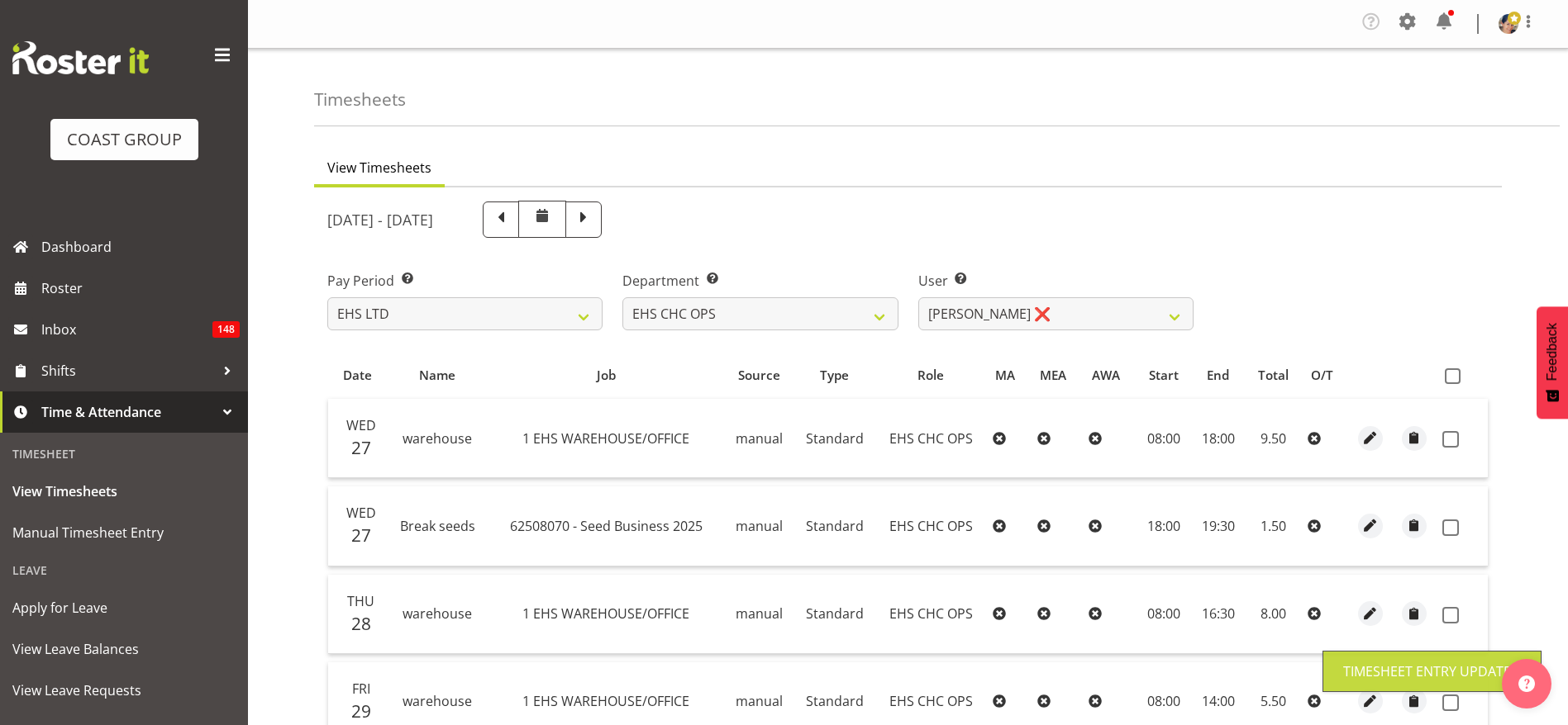
click at [1443, 367] on th at bounding box center [1462, 375] width 52 height 31
click at [1452, 369] on span at bounding box center [1453, 377] width 16 height 16
click at [1452, 371] on input "checkbox" at bounding box center [1450, 376] width 11 height 11
checkbox input "true"
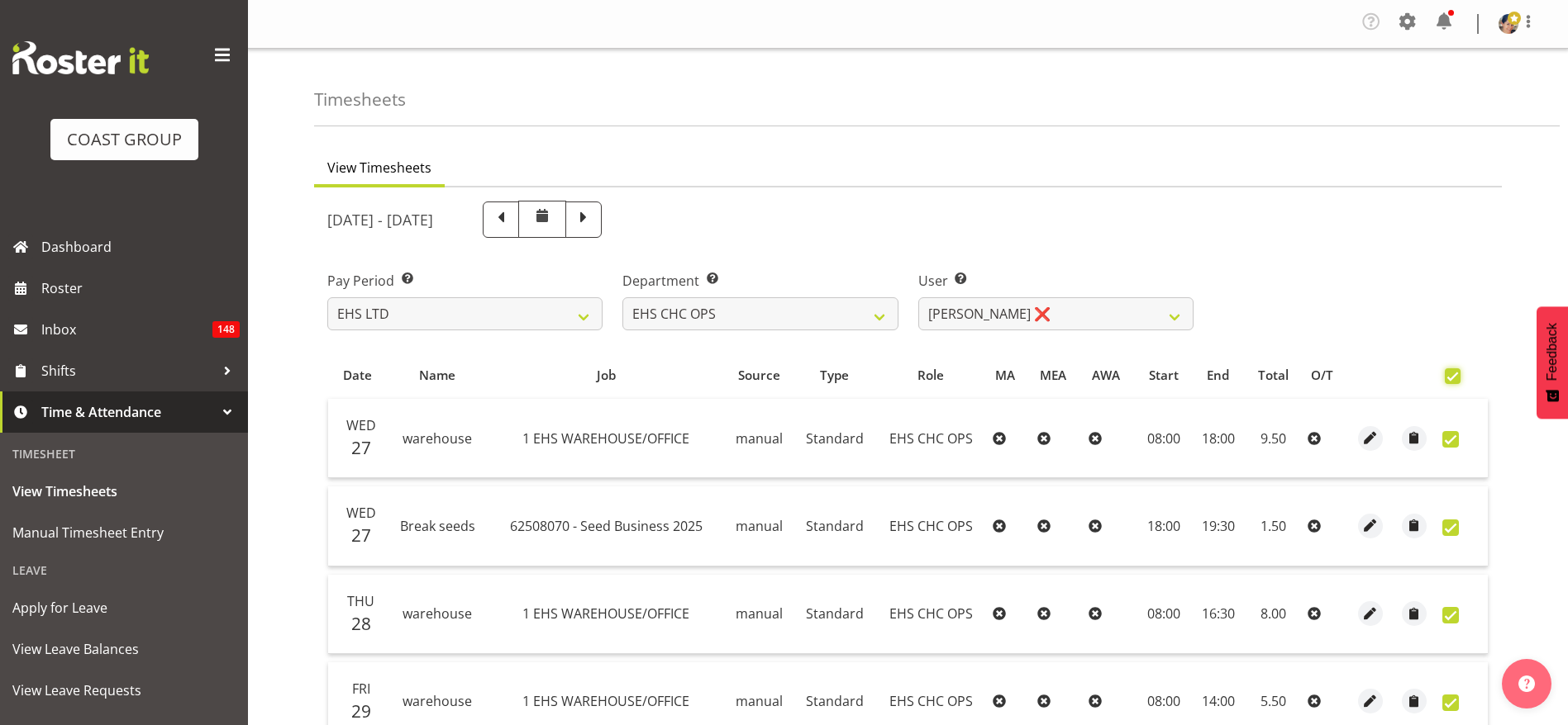
checkbox input "true"
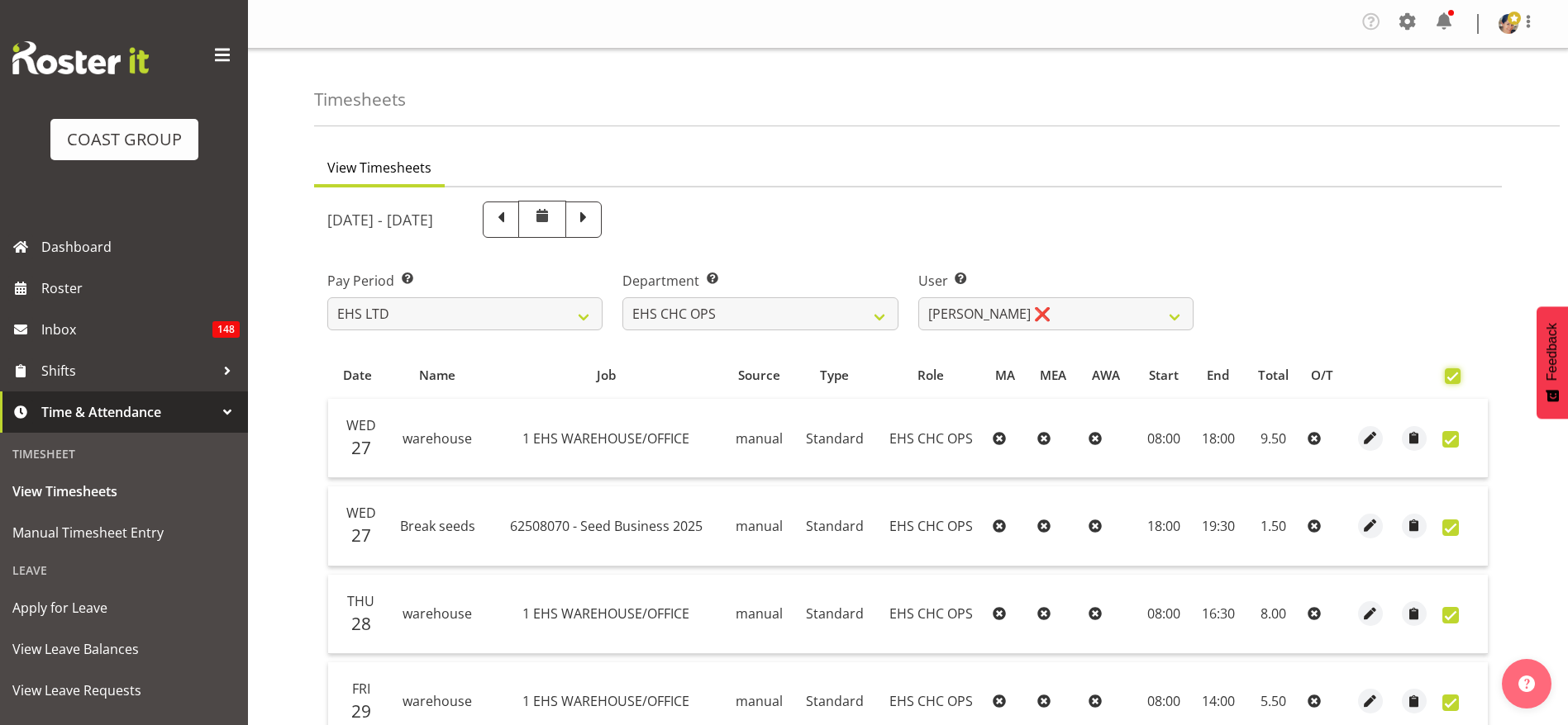
checkbox input "true"
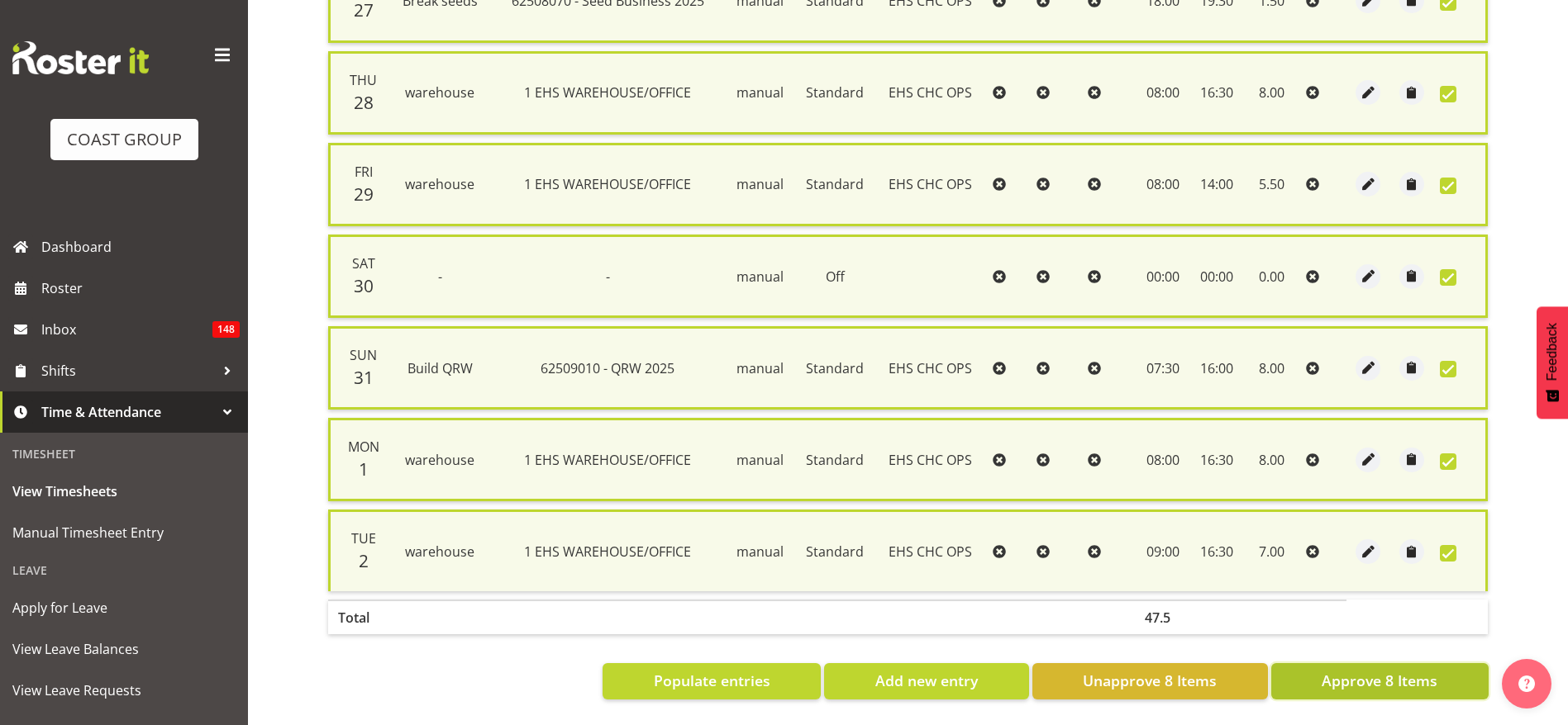
click at [1365, 674] on button "Approve 8 Items" at bounding box center [1379, 681] width 217 height 37
checkbox input "false"
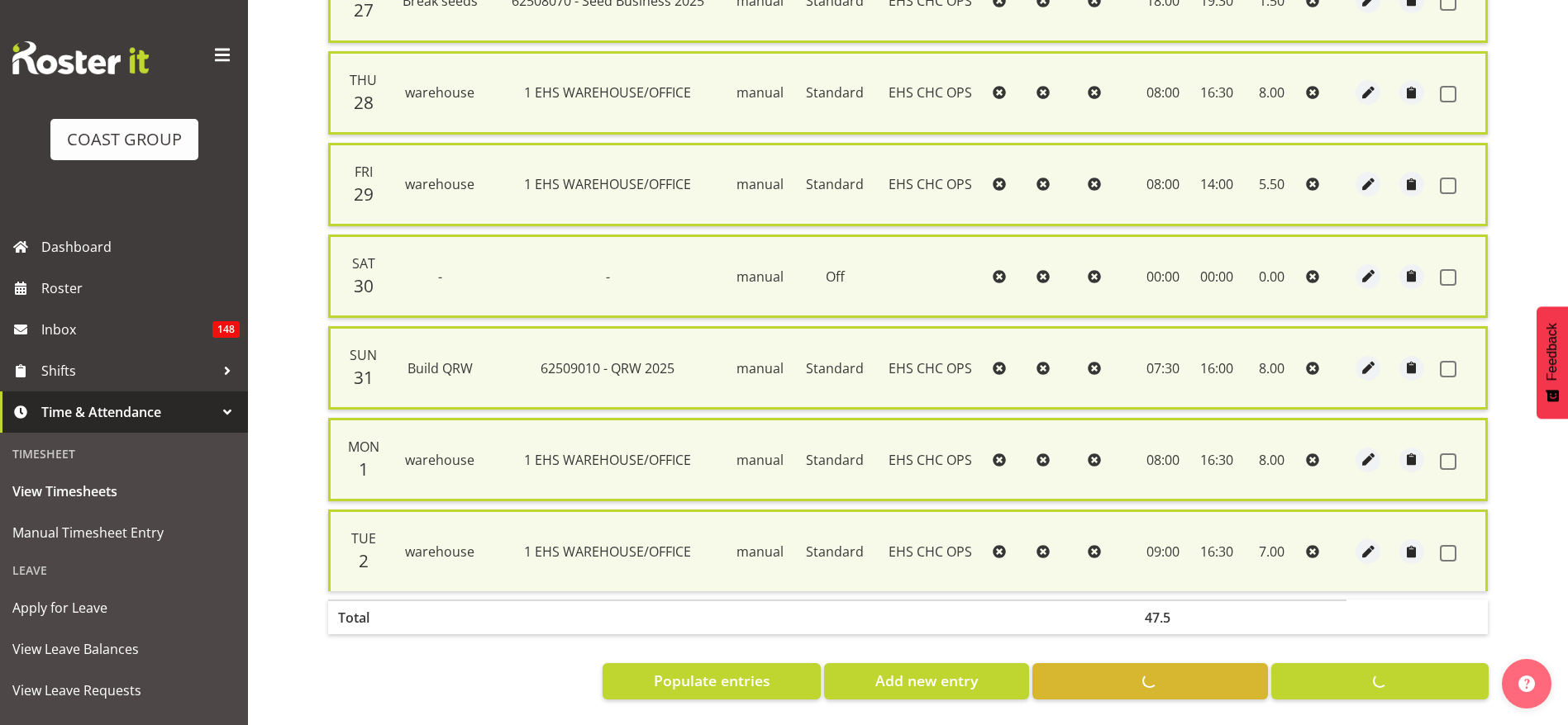
checkbox input "false"
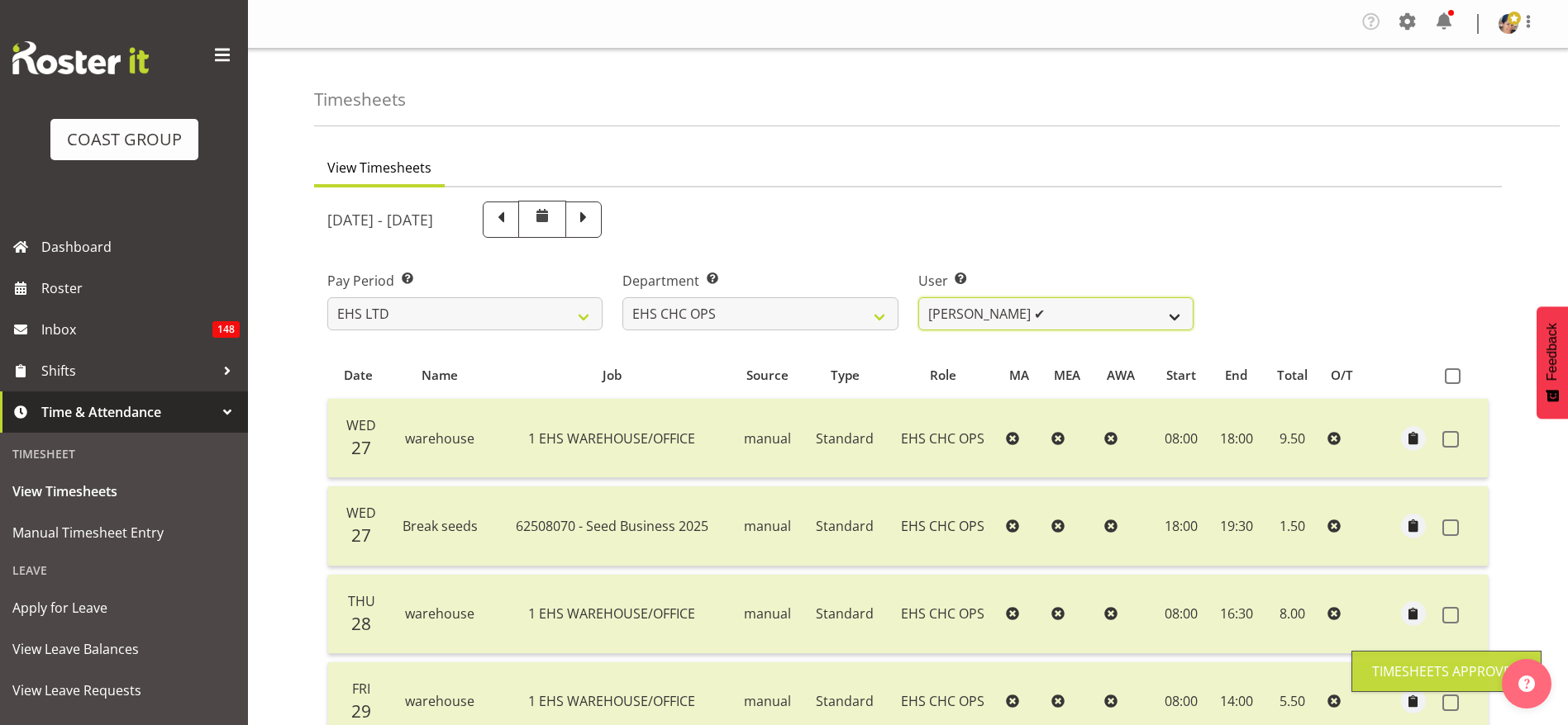
click at [985, 321] on select "[PERSON_NAME] ✔ [PERSON_NAME] ✔ [PERSON_NAME] ✔ [PERSON_NAME] ✔ [PERSON_NAME] ✔…" at bounding box center [1056, 313] width 275 height 33
click at [918, 297] on select "[PERSON_NAME] ✔ [PERSON_NAME] ✔ [PERSON_NAME] ✔ [PERSON_NAME] ✔ [PERSON_NAME] ✔…" at bounding box center [1056, 313] width 275 height 33
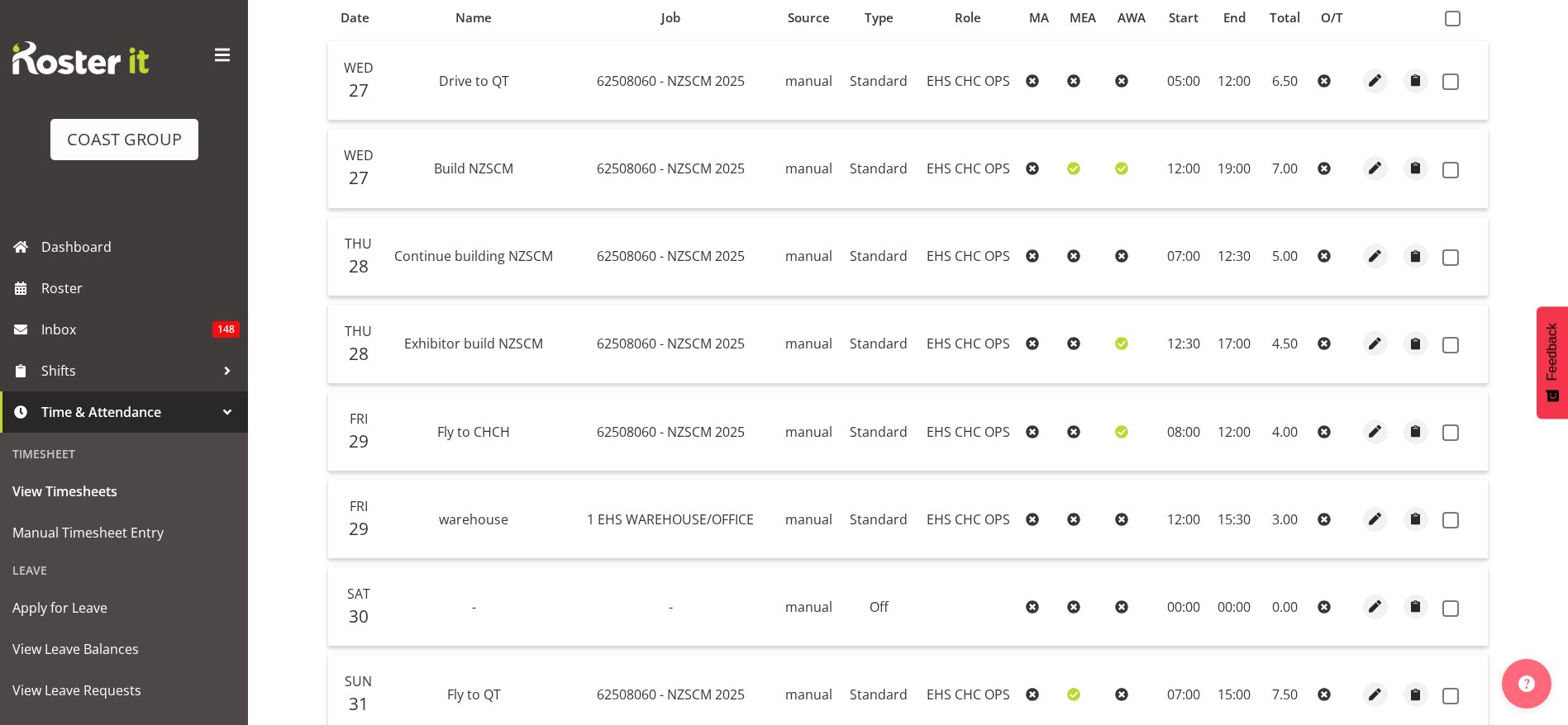
scroll to position [124, 0]
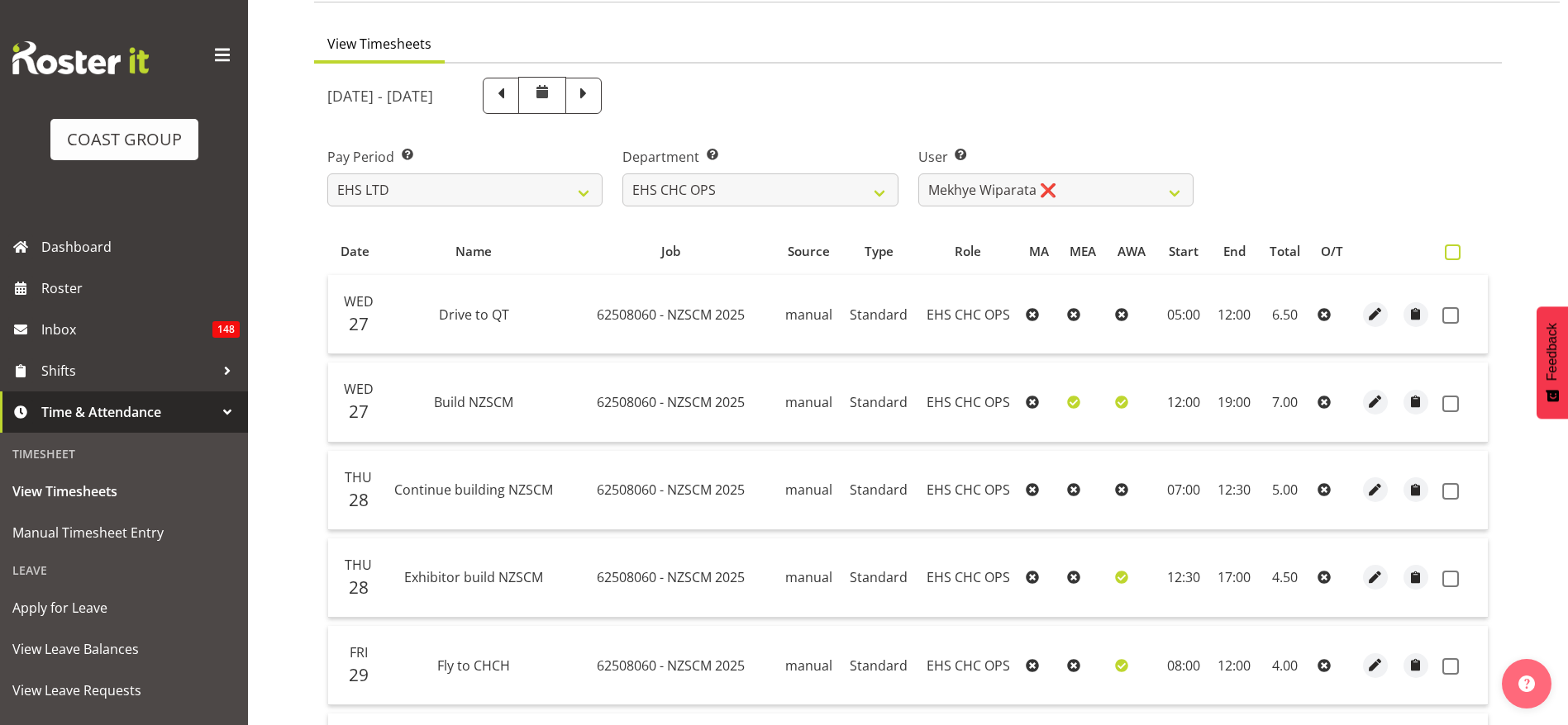
click at [1455, 256] on span at bounding box center [1453, 253] width 16 height 16
click at [1455, 256] on input "checkbox" at bounding box center [1450, 253] width 11 height 11
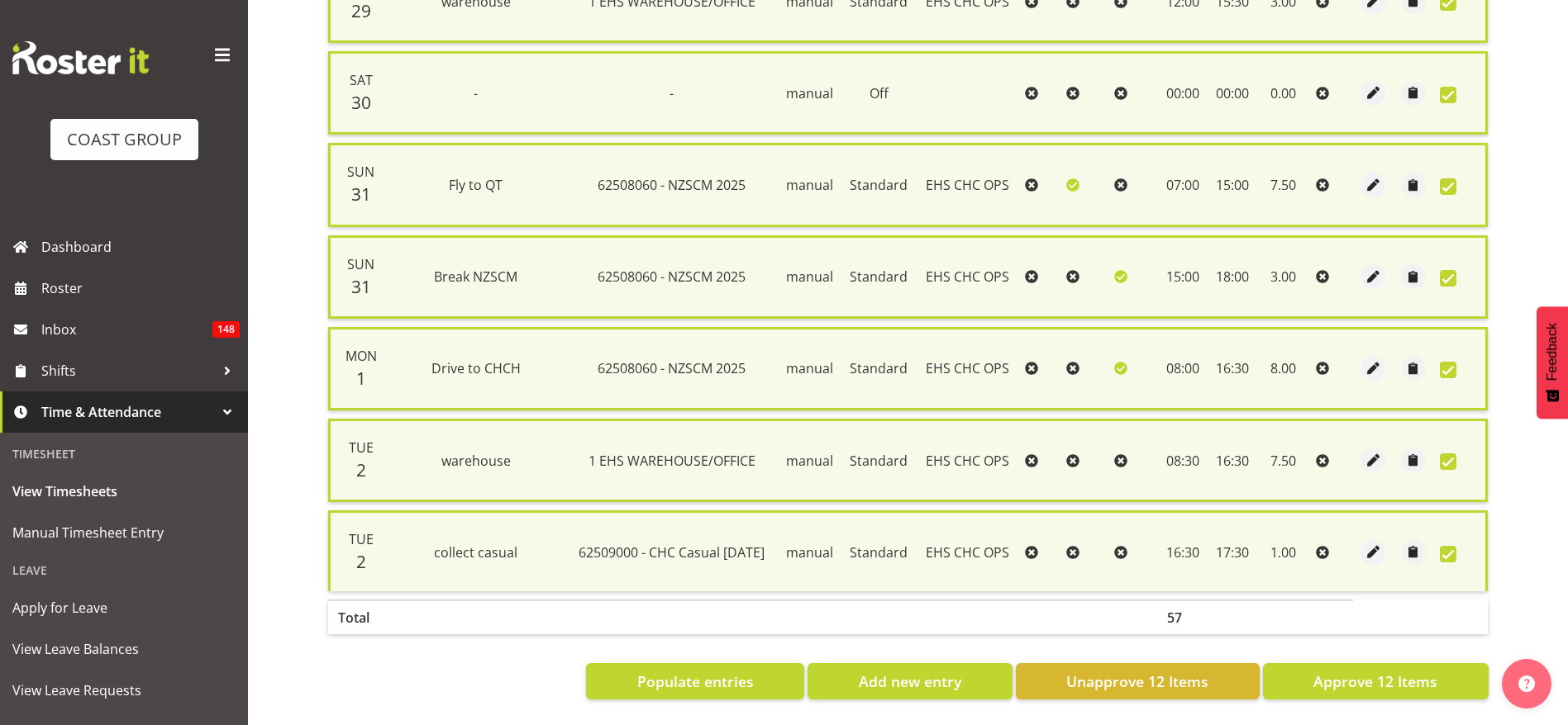
scroll to position [918, 0]
click at [1342, 671] on span "Approve 12 Items" at bounding box center [1375, 681] width 124 height 21
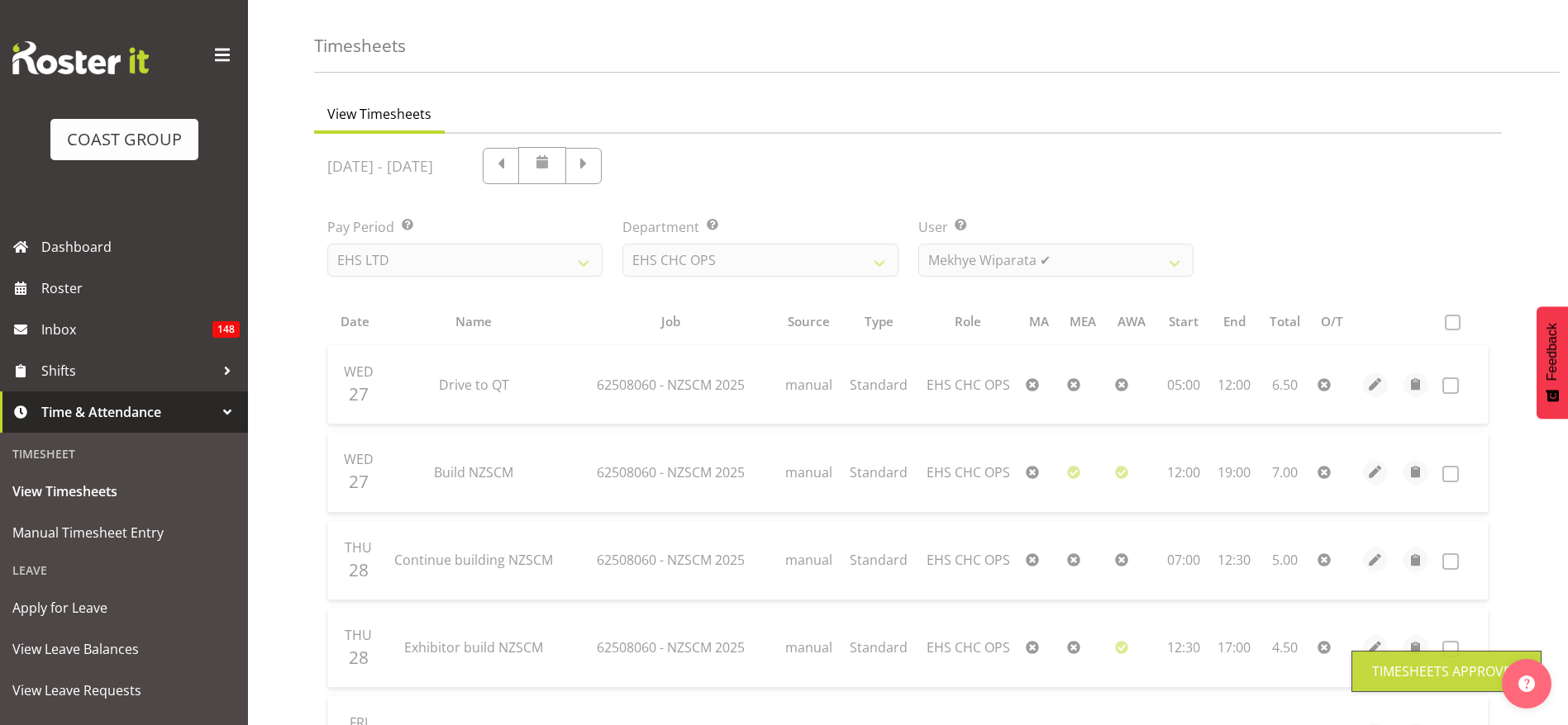
scroll to position [0, 0]
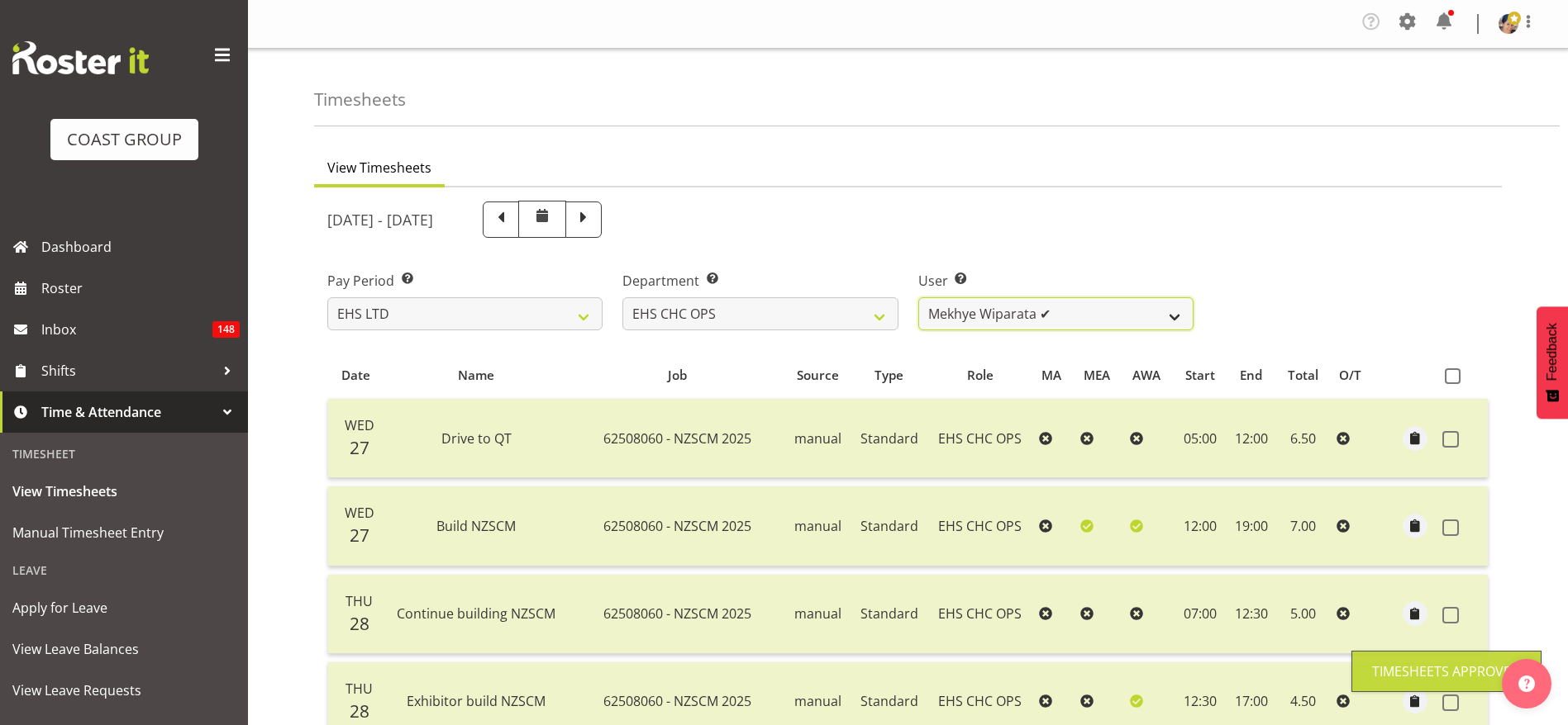
click at [956, 313] on select "[PERSON_NAME] ✔ [PERSON_NAME] ✔ [PERSON_NAME] ✔ [PERSON_NAME] ✔ [PERSON_NAME] ✔…" at bounding box center [1056, 313] width 275 height 33
click at [918, 297] on select "[PERSON_NAME] ✔ [PERSON_NAME] ✔ [PERSON_NAME] ✔ [PERSON_NAME] ✔ [PERSON_NAME] ✔…" at bounding box center [1056, 313] width 275 height 33
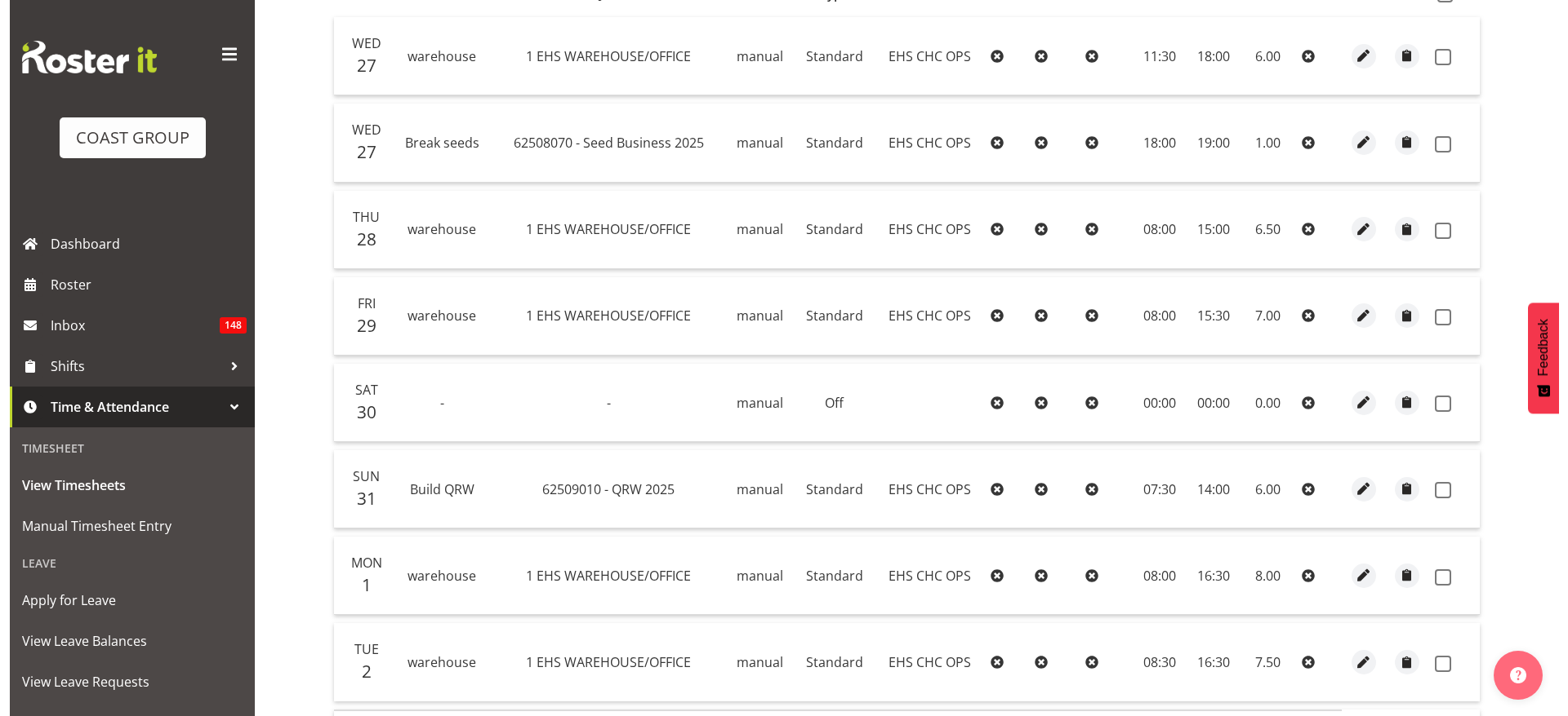
scroll to position [513, 0]
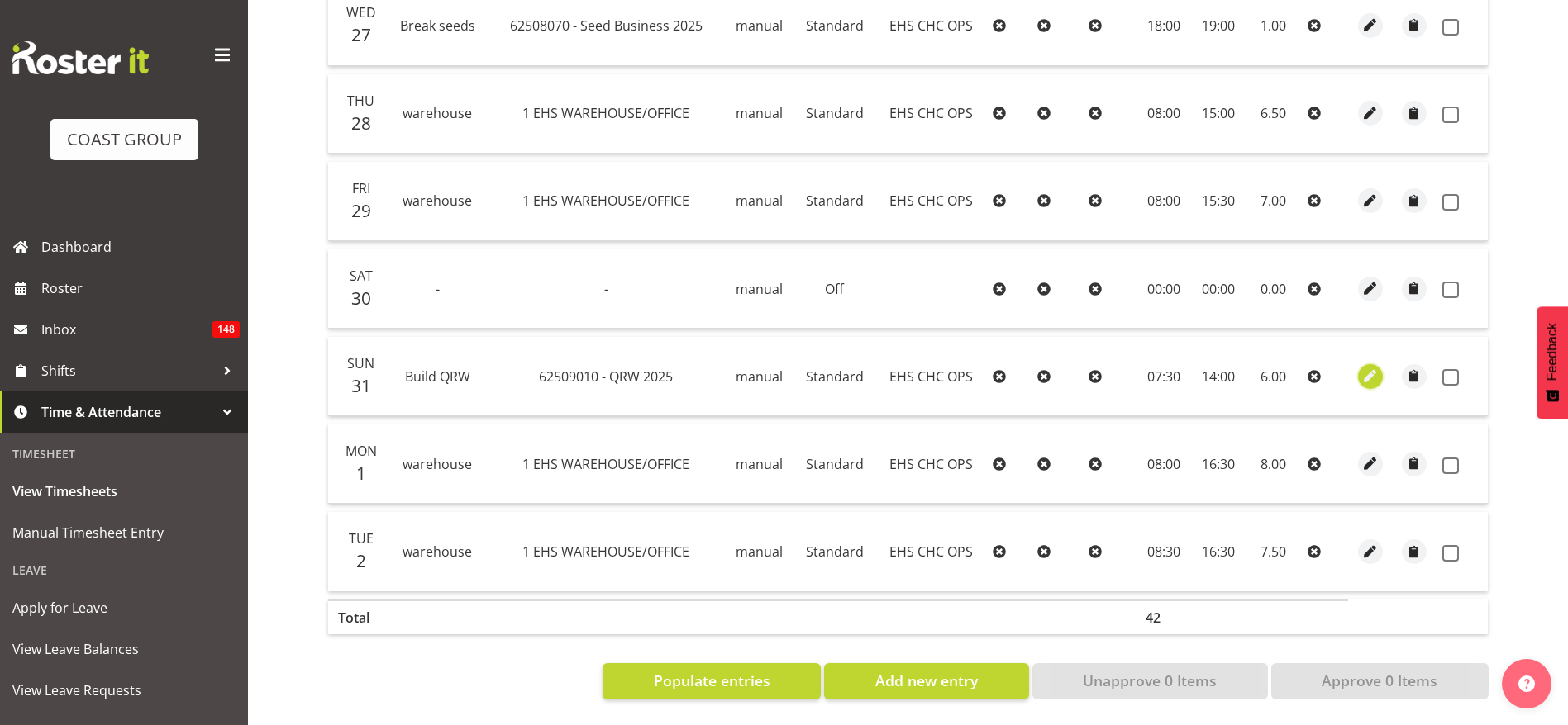
click at [1370, 367] on span "button" at bounding box center [1371, 376] width 19 height 19
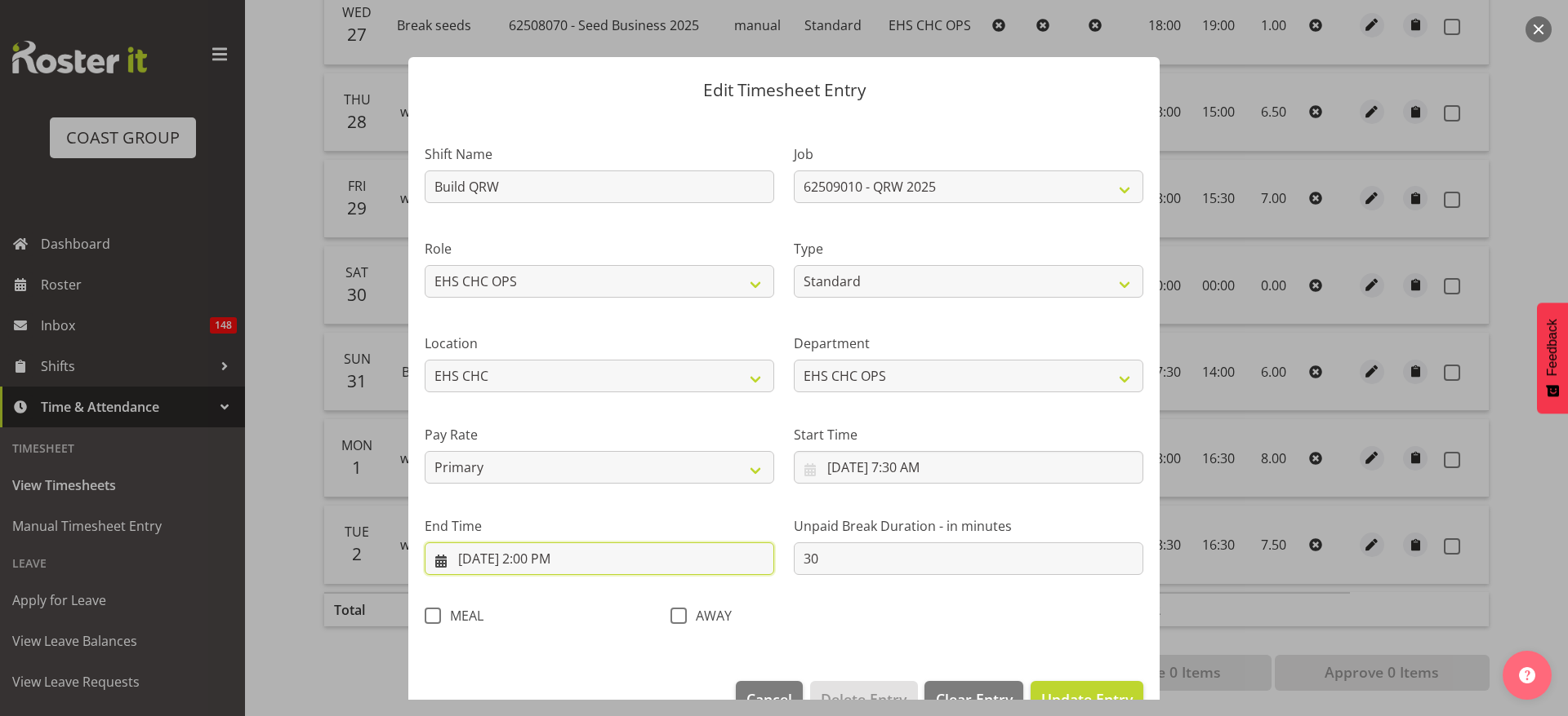
click at [541, 560] on input "[DATE] 2:00 PM" at bounding box center [599, 558] width 349 height 33
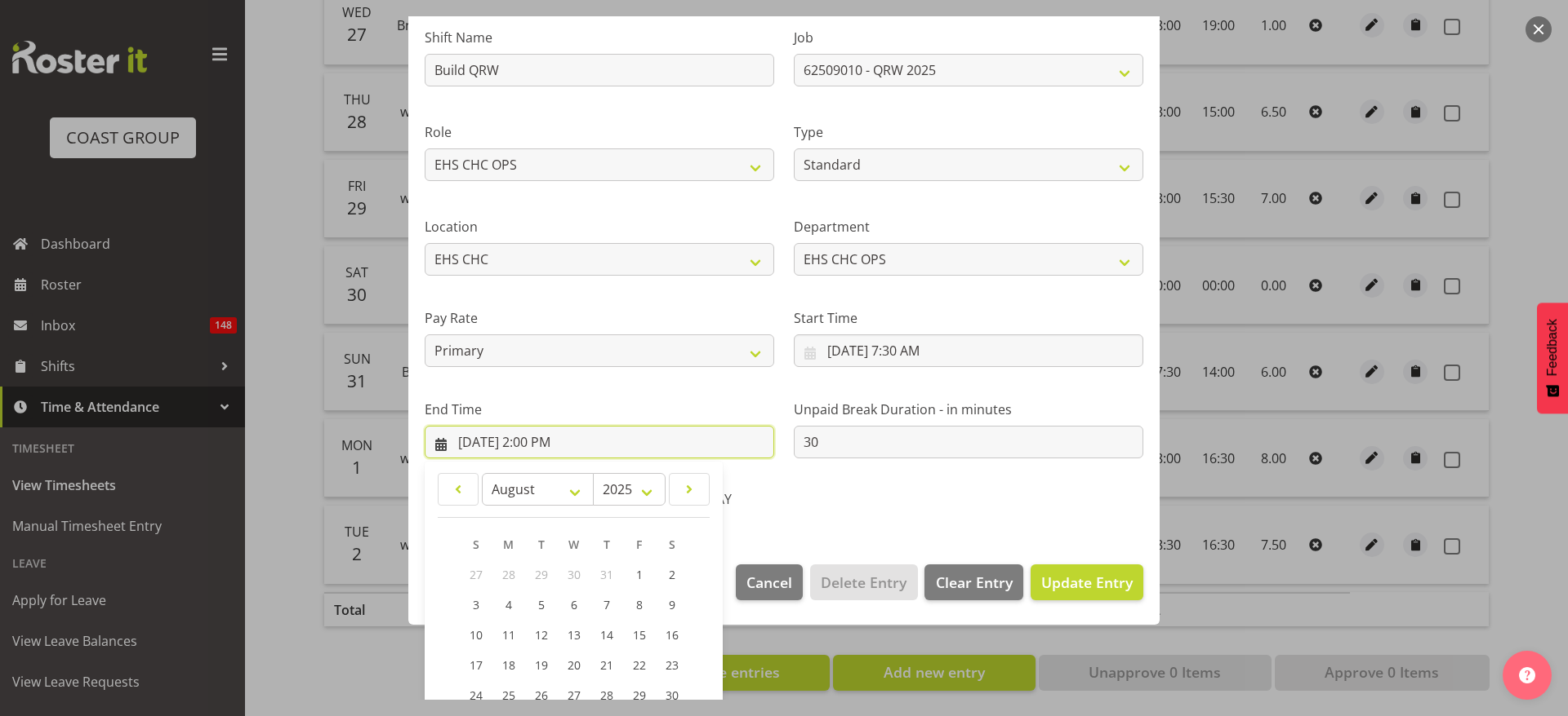
scroll to position [248, 0]
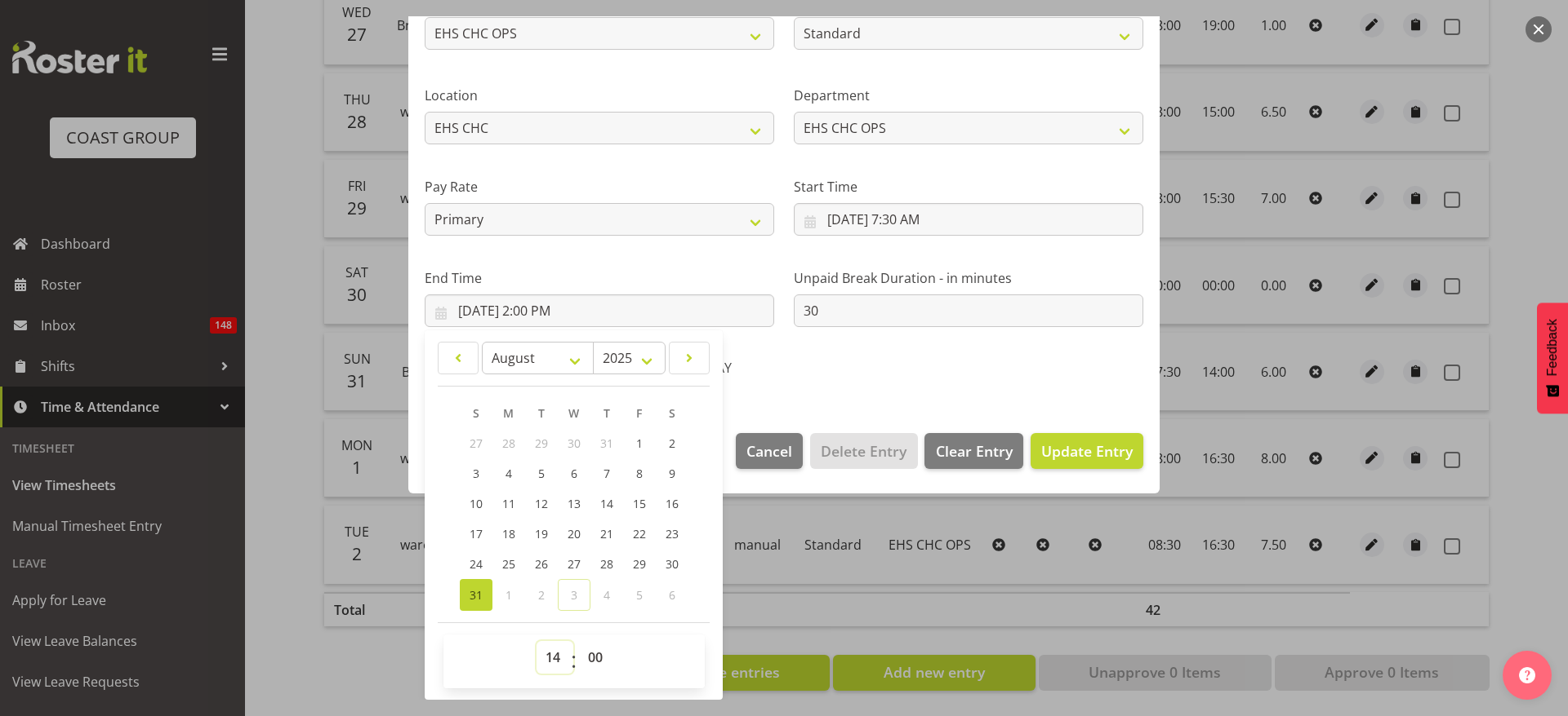
click at [544, 648] on select "00 01 02 03 04 05 06 07 08 09 10 11 12 13 14 15 16 17 18 19 20 21 22 23" at bounding box center [555, 657] width 37 height 33
click at [556, 661] on select "00 01 02 03 04 05 06 07 08 09 10 11 12 13 14 15 16 17 18 19 20 21 22 23" at bounding box center [555, 657] width 37 height 33
click at [553, 661] on select "00 01 02 03 04 05 06 07 08 09 10 11 12 13 14 15 16 17 18 19 20 21 22 23" at bounding box center [555, 657] width 37 height 33
click at [536, 641] on select "00 01 02 03 04 05 06 07 08 09 10 11 12 13 14 15 16 17 18 19 20 21 22 23" at bounding box center [555, 657] width 37 height 33
click at [932, 381] on div "Shift Name Build QRW Job 1 Carlton Events 1 [PERSON_NAME][GEOGRAPHIC_DATA] 1 [P…" at bounding box center [784, 132] width 738 height 518
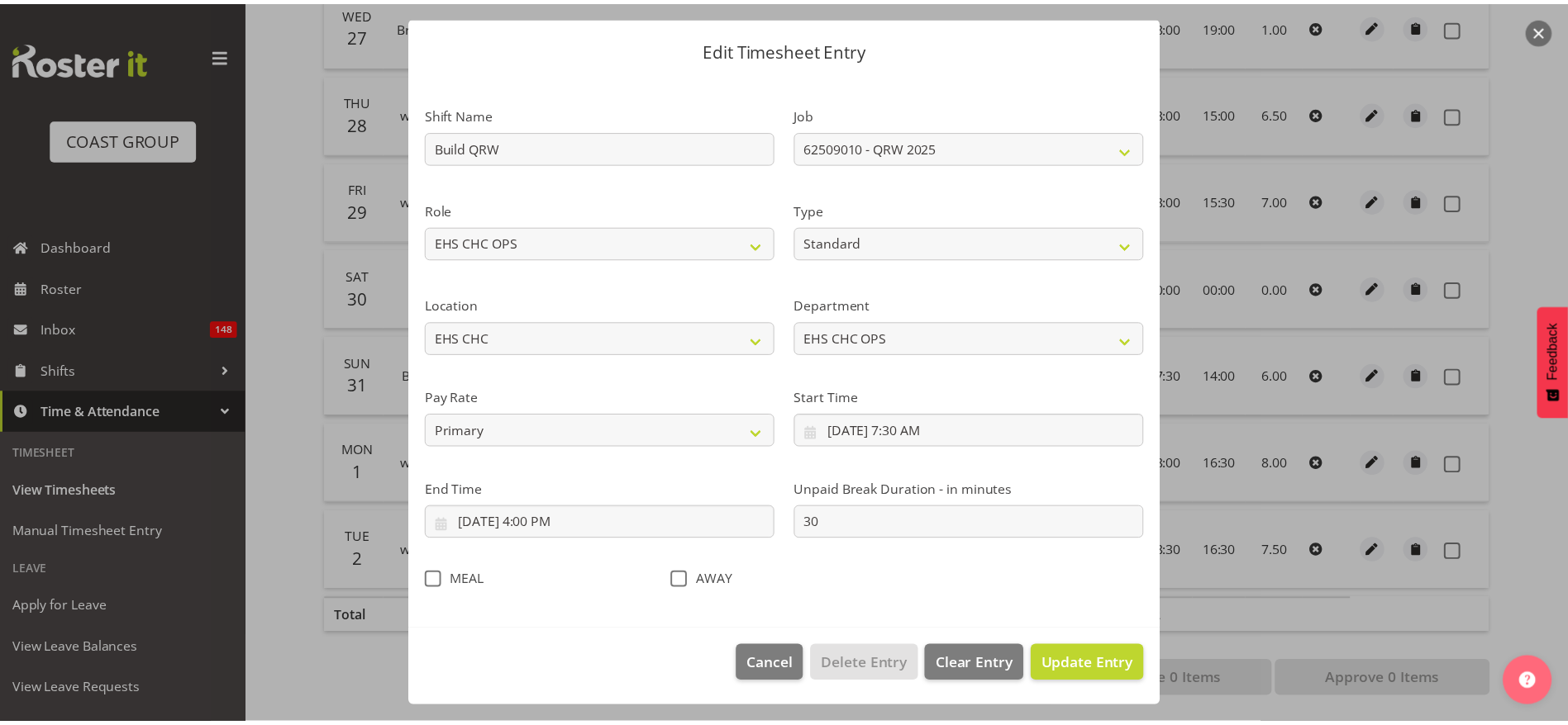
scroll to position [42, 0]
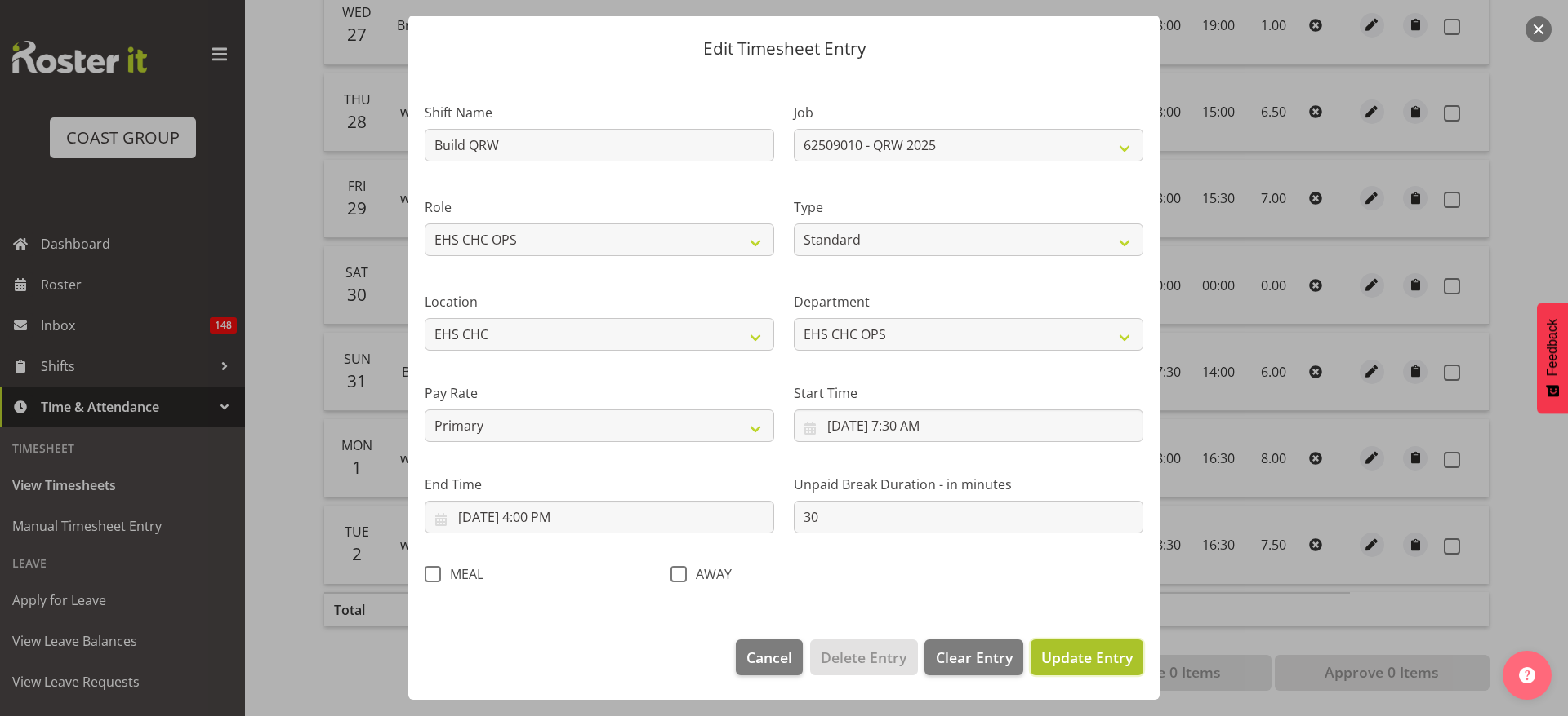
click at [1065, 657] on span "Update Entry" at bounding box center [1087, 658] width 92 height 19
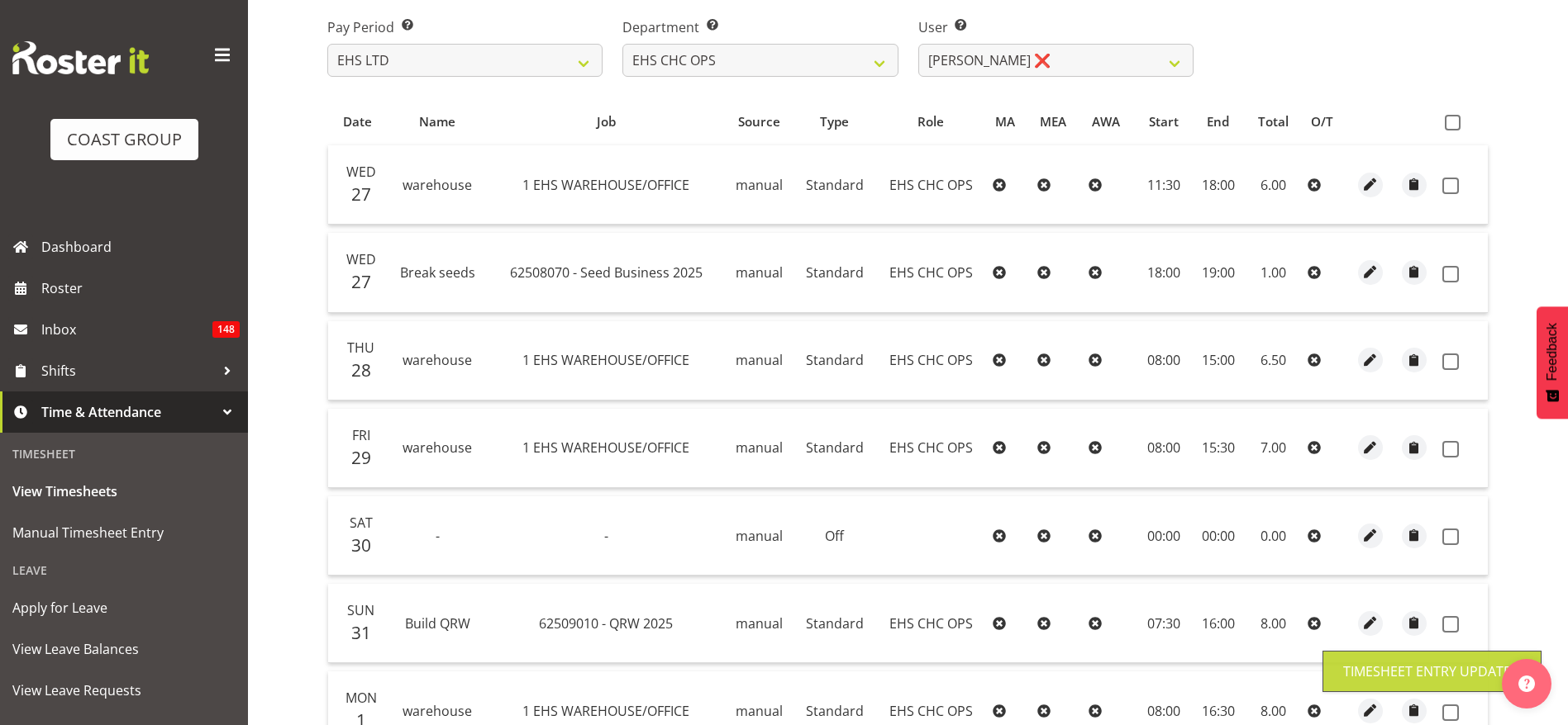
scroll to position [148, 0]
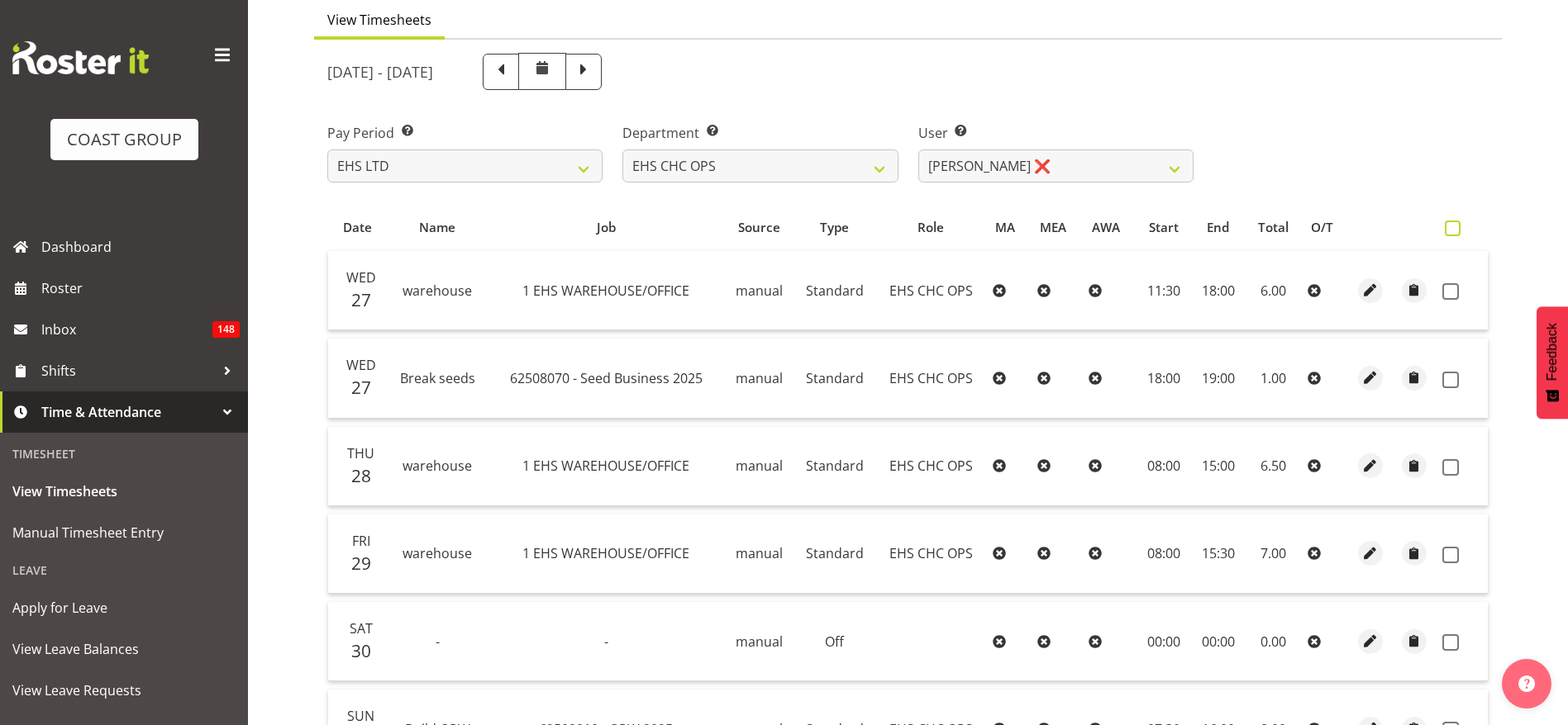
click at [1460, 229] on span at bounding box center [1453, 229] width 16 height 16
click at [1455, 229] on input "checkbox" at bounding box center [1450, 229] width 11 height 11
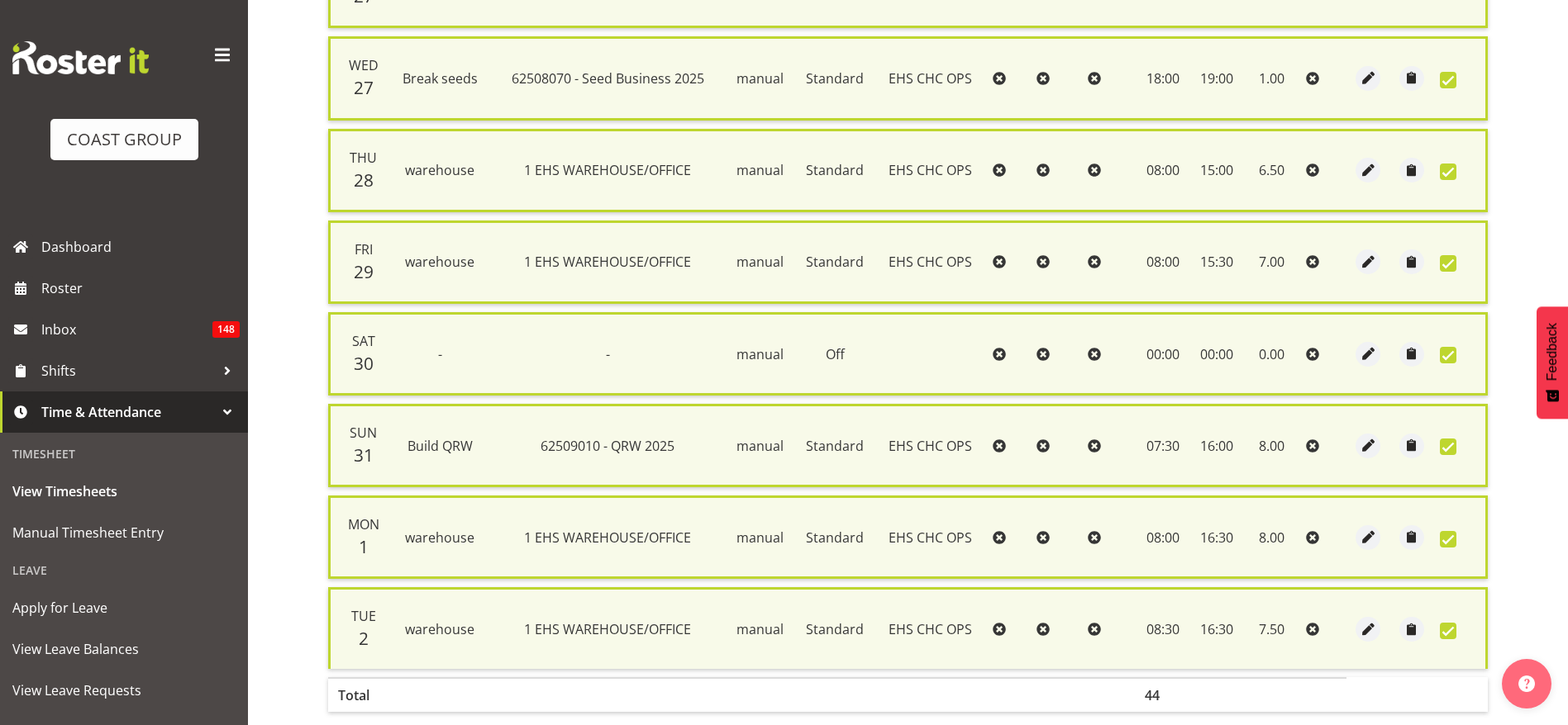
scroll to position [551, 0]
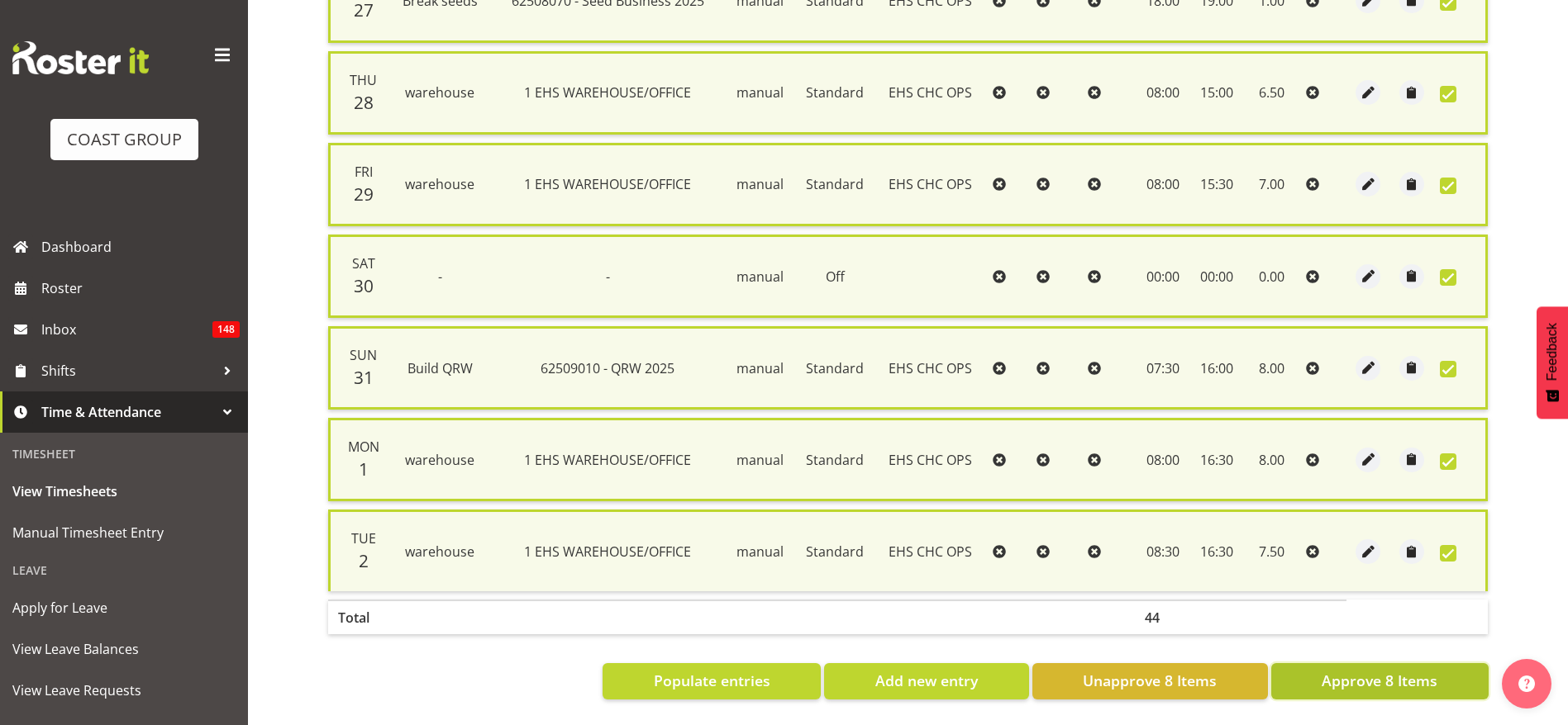
click at [1396, 670] on span "Approve 8 Items" at bounding box center [1380, 680] width 116 height 21
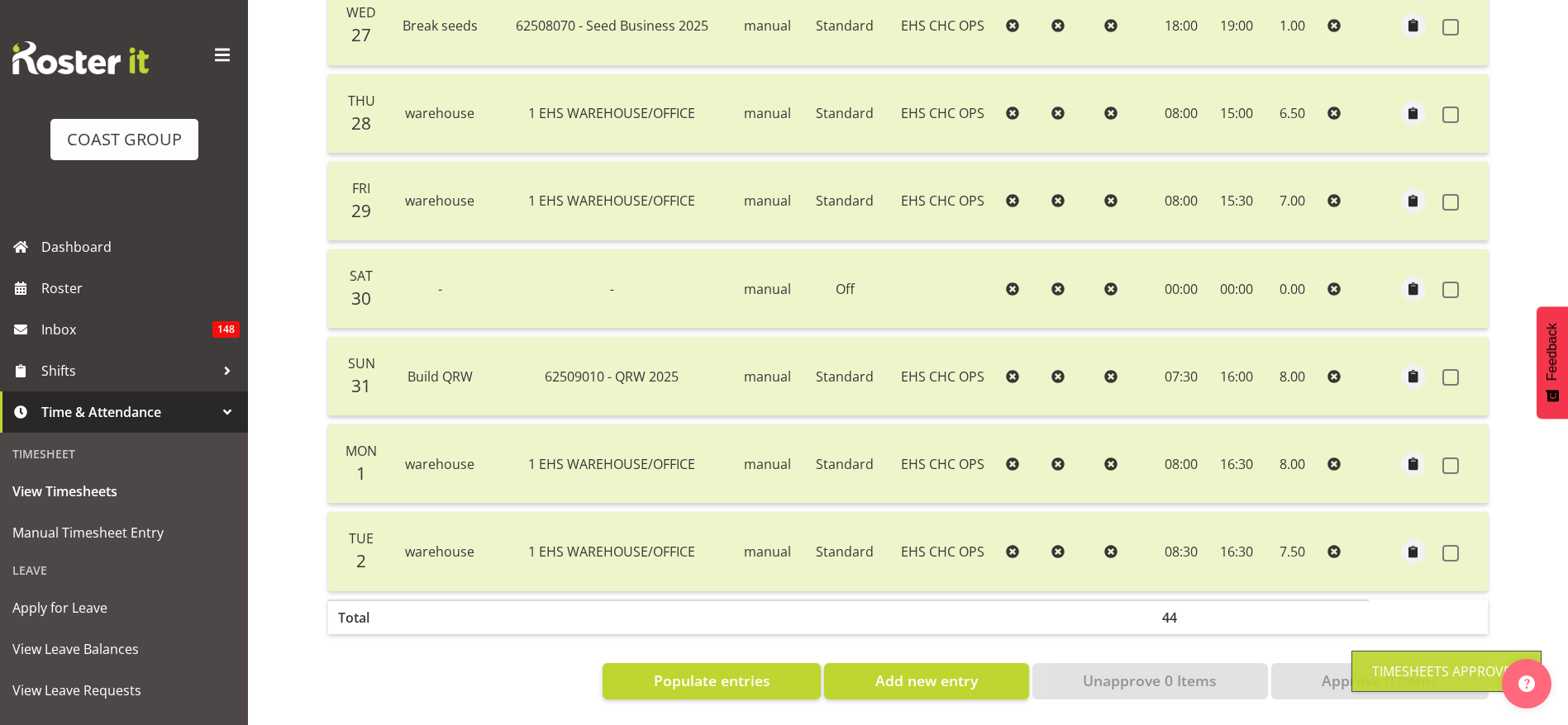
scroll to position [0, 0]
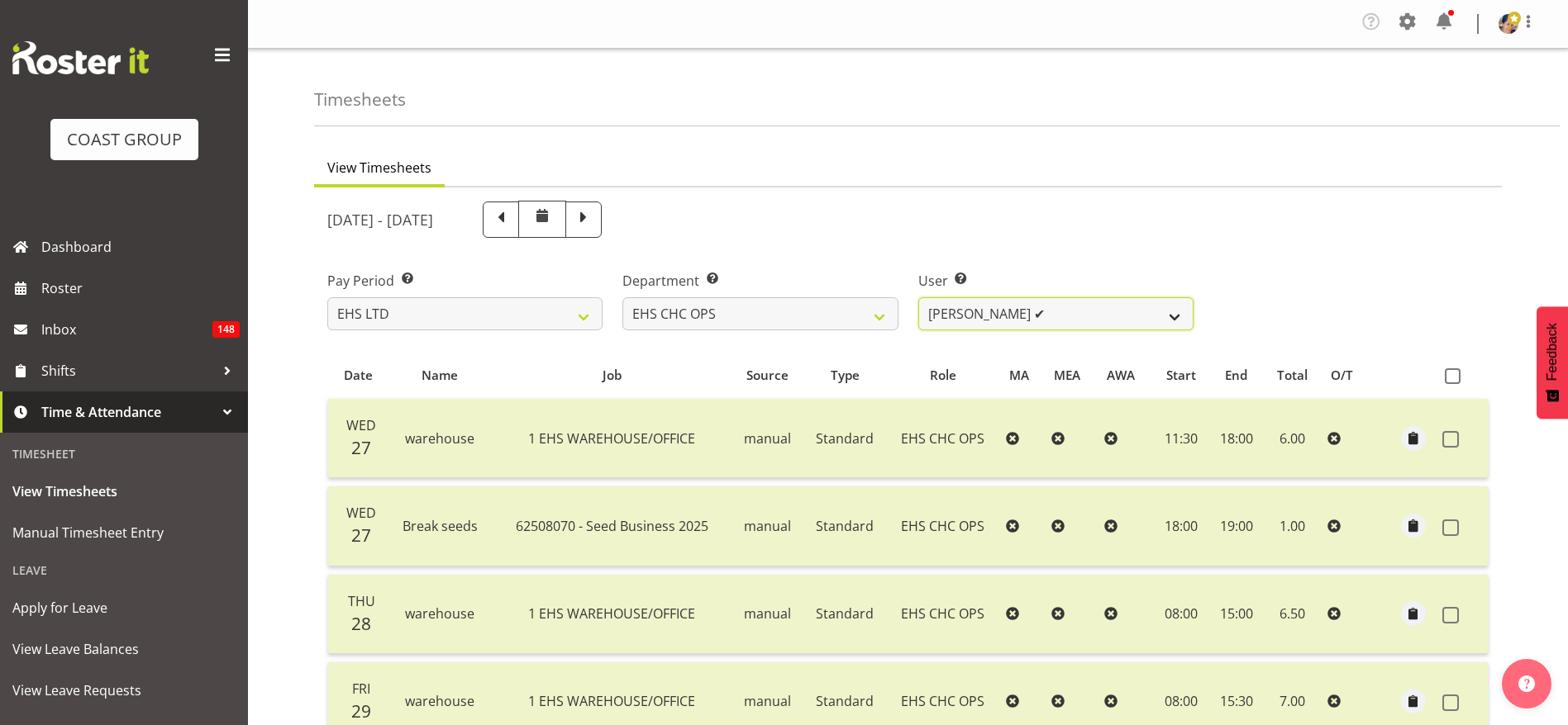
click at [1032, 316] on select "[PERSON_NAME] ✔ [PERSON_NAME] ✔ [PERSON_NAME] ✔ [PERSON_NAME] ✔ [PERSON_NAME] ✔…" at bounding box center [1056, 313] width 275 height 33
click at [918, 297] on select "[PERSON_NAME] ✔ [PERSON_NAME] ✔ [PERSON_NAME] ✔ [PERSON_NAME] ✔ [PERSON_NAME] ✔…" at bounding box center [1056, 313] width 275 height 33
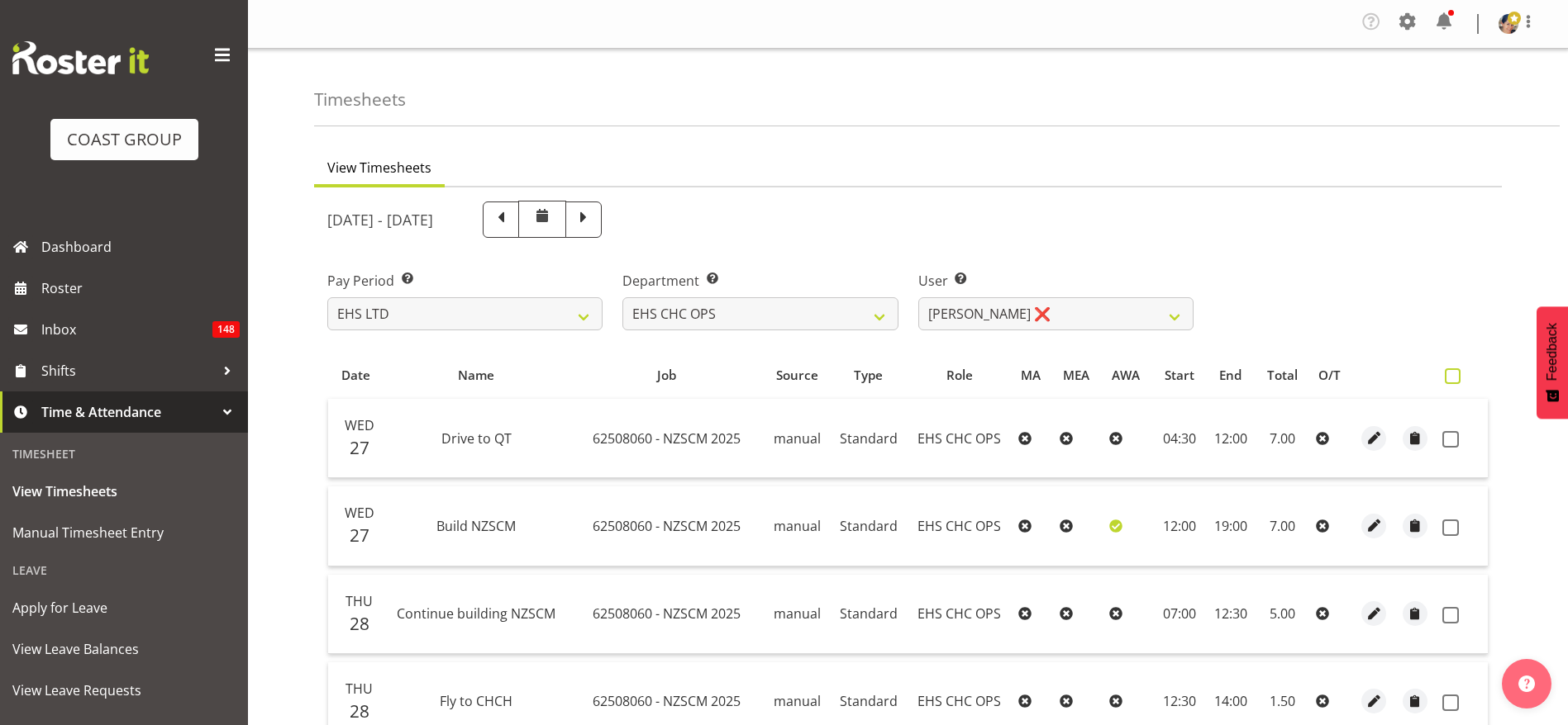
click at [1454, 373] on span at bounding box center [1453, 377] width 16 height 16
click at [1454, 373] on input "checkbox" at bounding box center [1450, 376] width 11 height 11
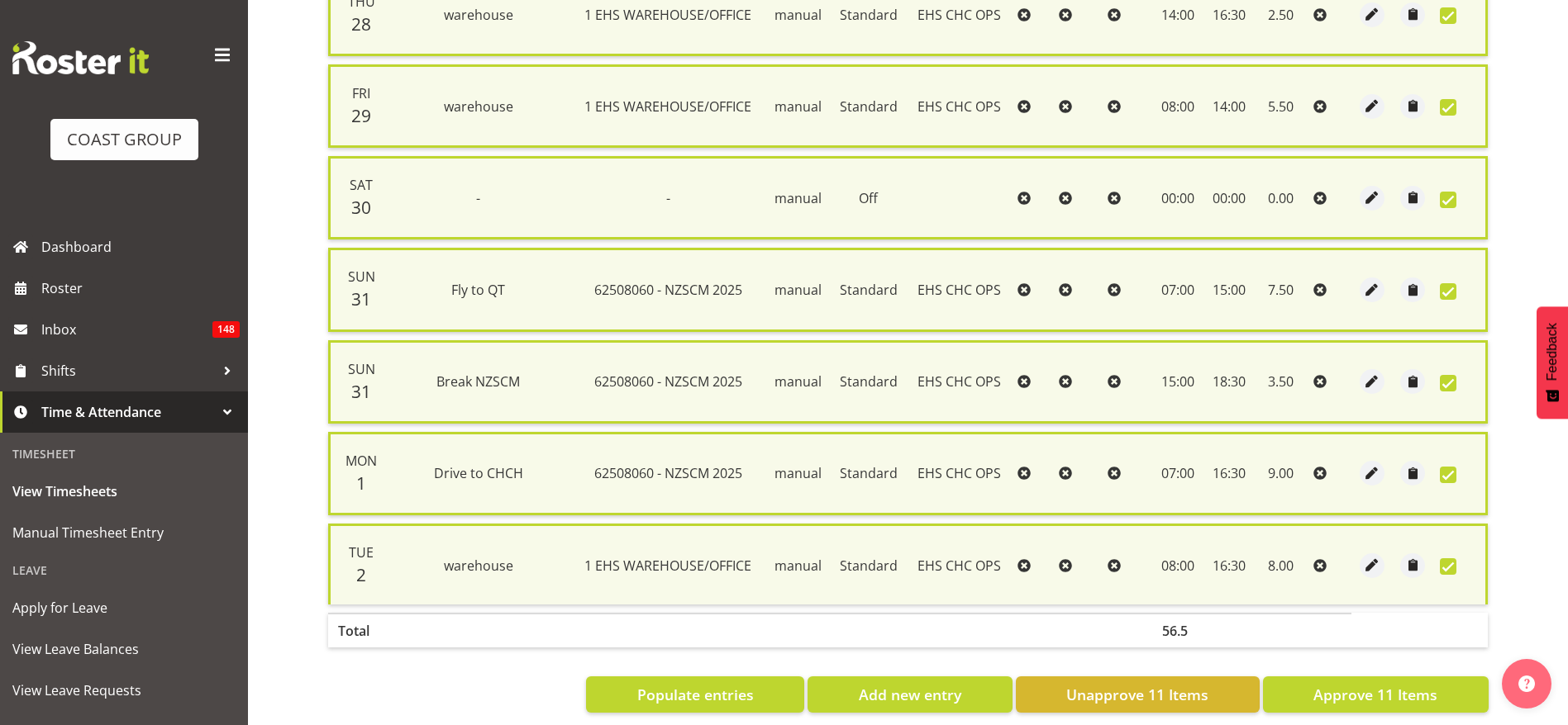
scroll to position [826, 0]
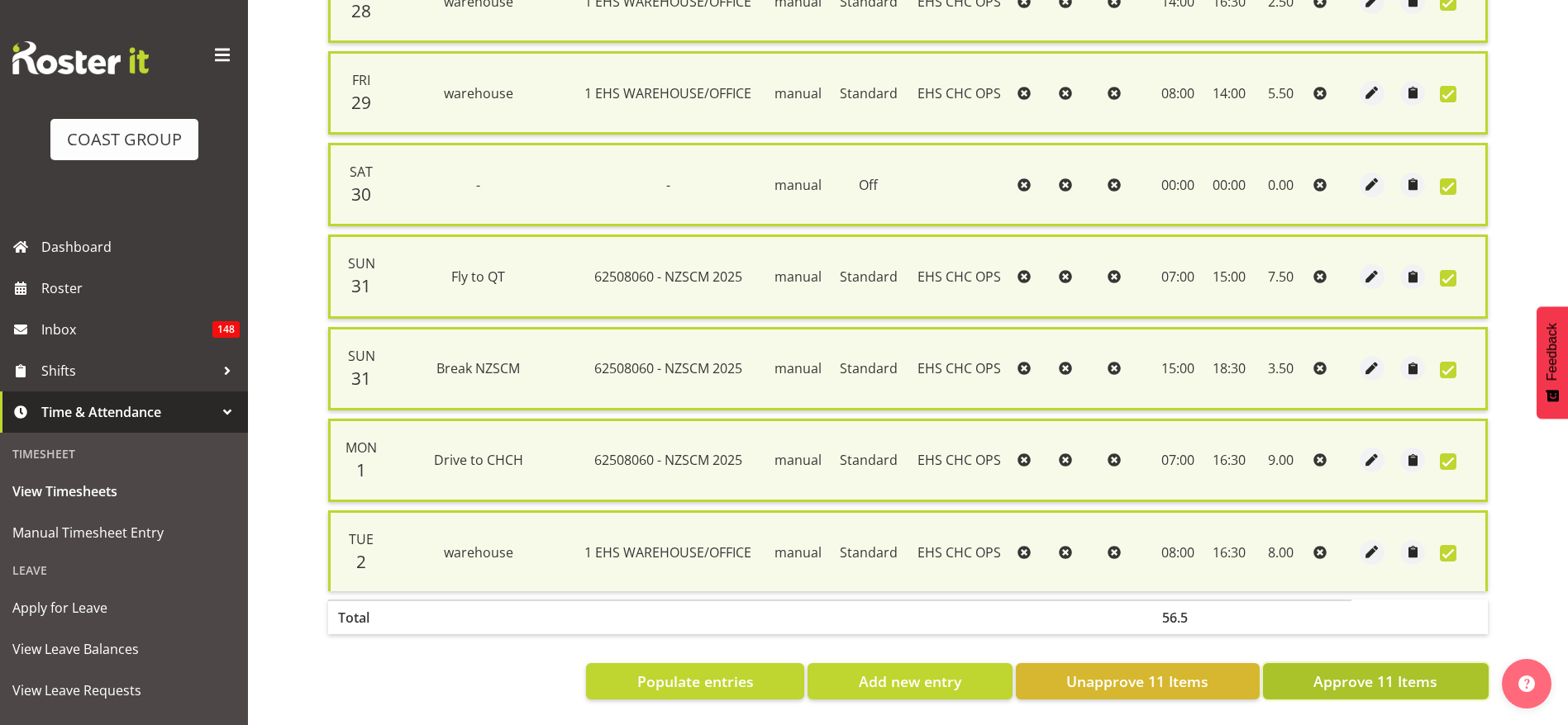
click at [1388, 671] on span "Approve 11 Items" at bounding box center [1375, 681] width 124 height 21
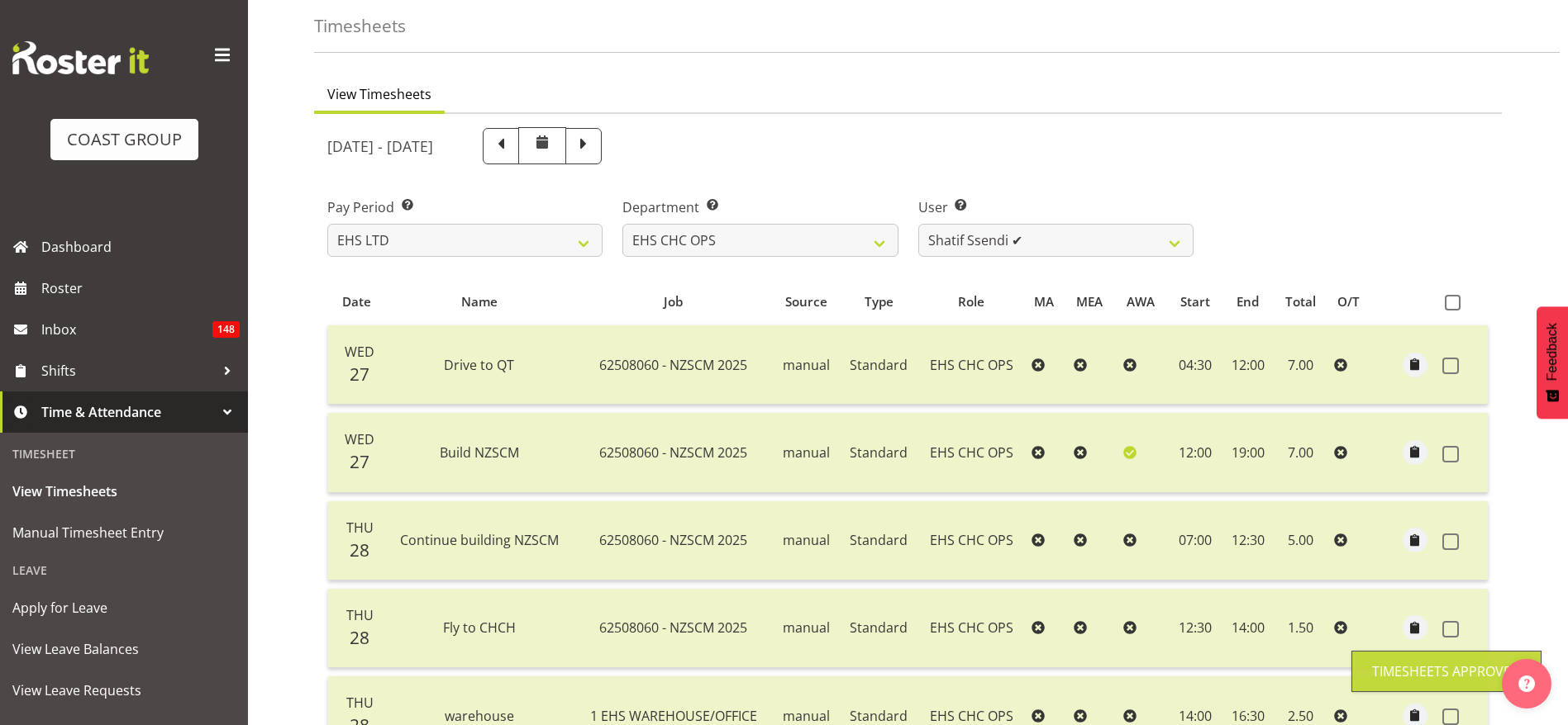
scroll to position [0, 0]
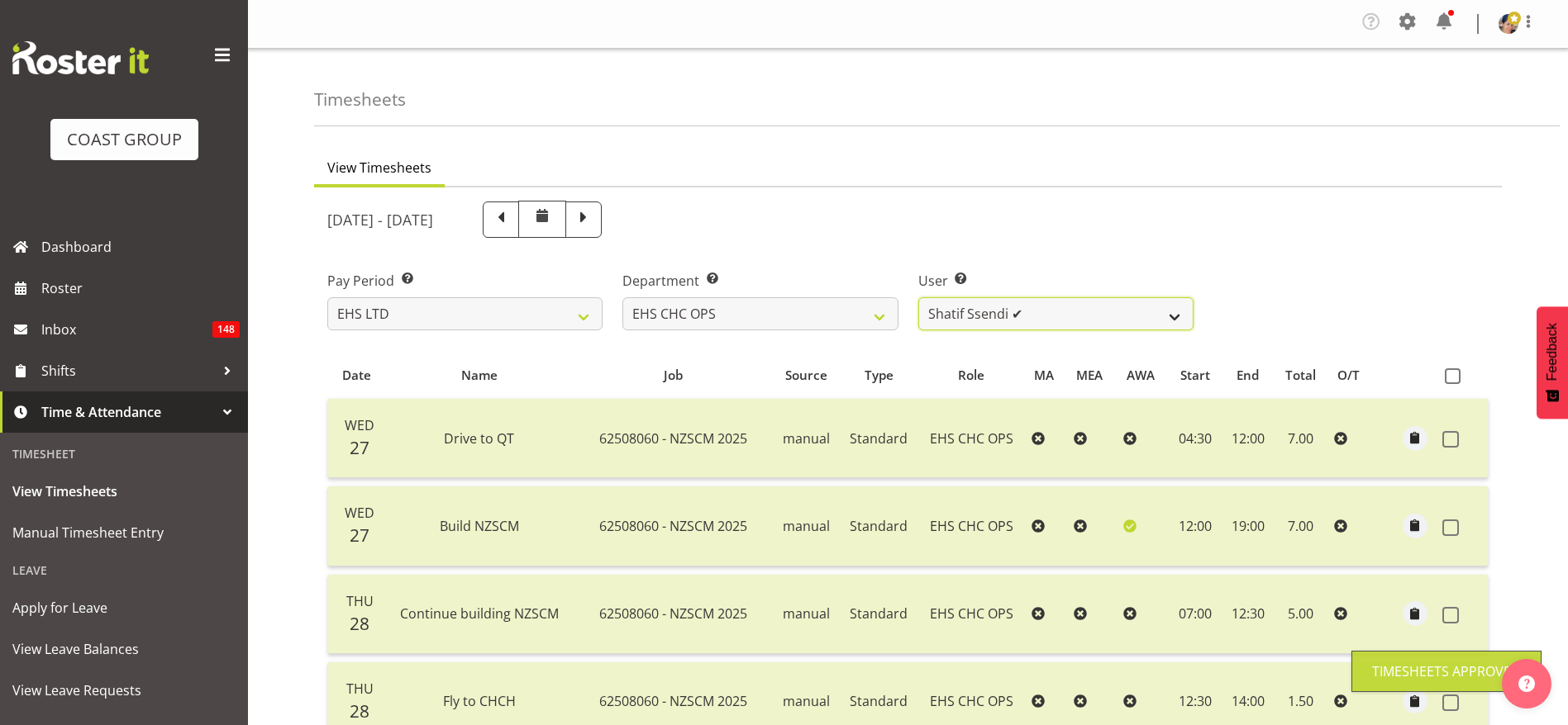
click at [954, 310] on select "[PERSON_NAME] ✔ [PERSON_NAME] ✔ [PERSON_NAME] ✔ [PERSON_NAME] ✔ [PERSON_NAME] ✔…" at bounding box center [1056, 313] width 275 height 33
click at [918, 297] on select "[PERSON_NAME] ✔ [PERSON_NAME] ✔ [PERSON_NAME] ✔ [PERSON_NAME] ✔ [PERSON_NAME] ✔…" at bounding box center [1056, 313] width 275 height 33
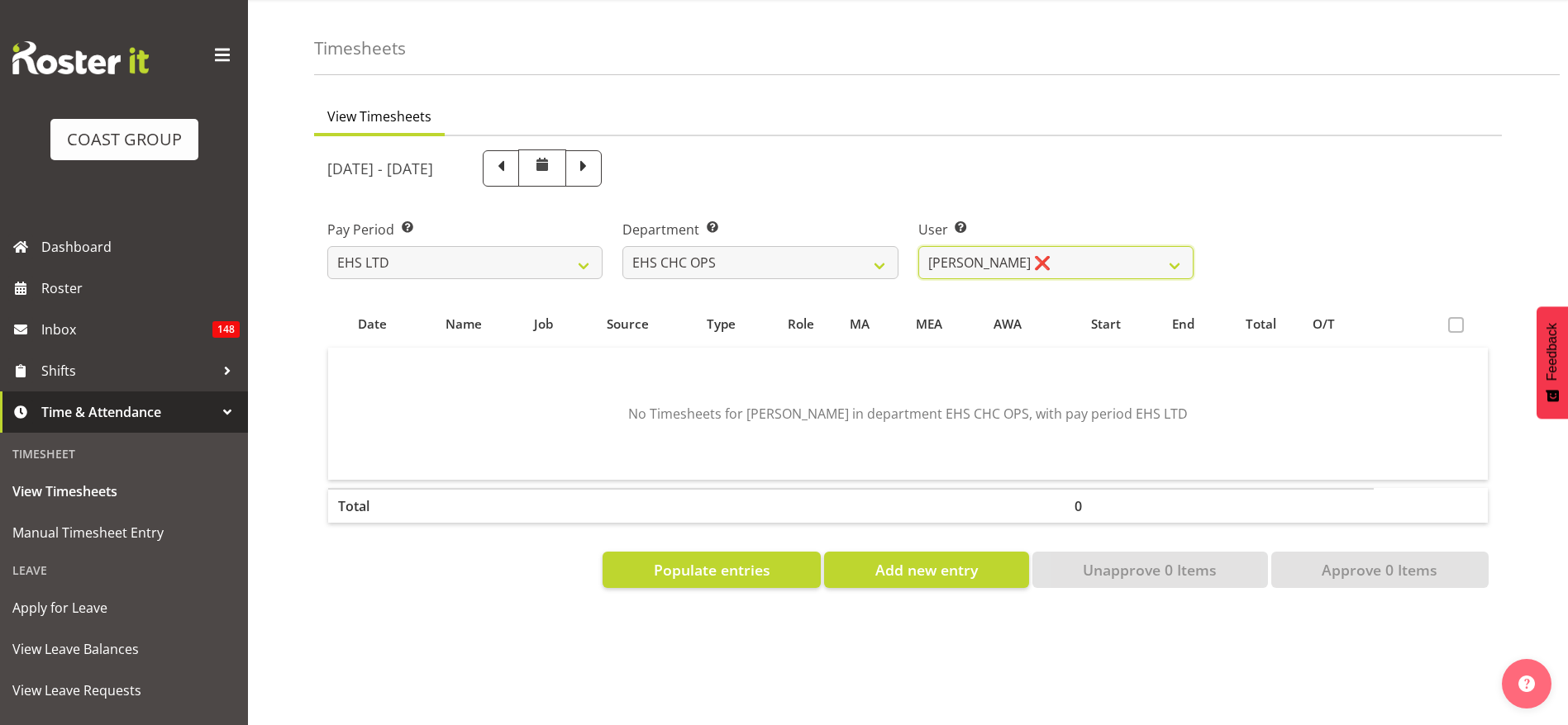
scroll to position [94, 0]
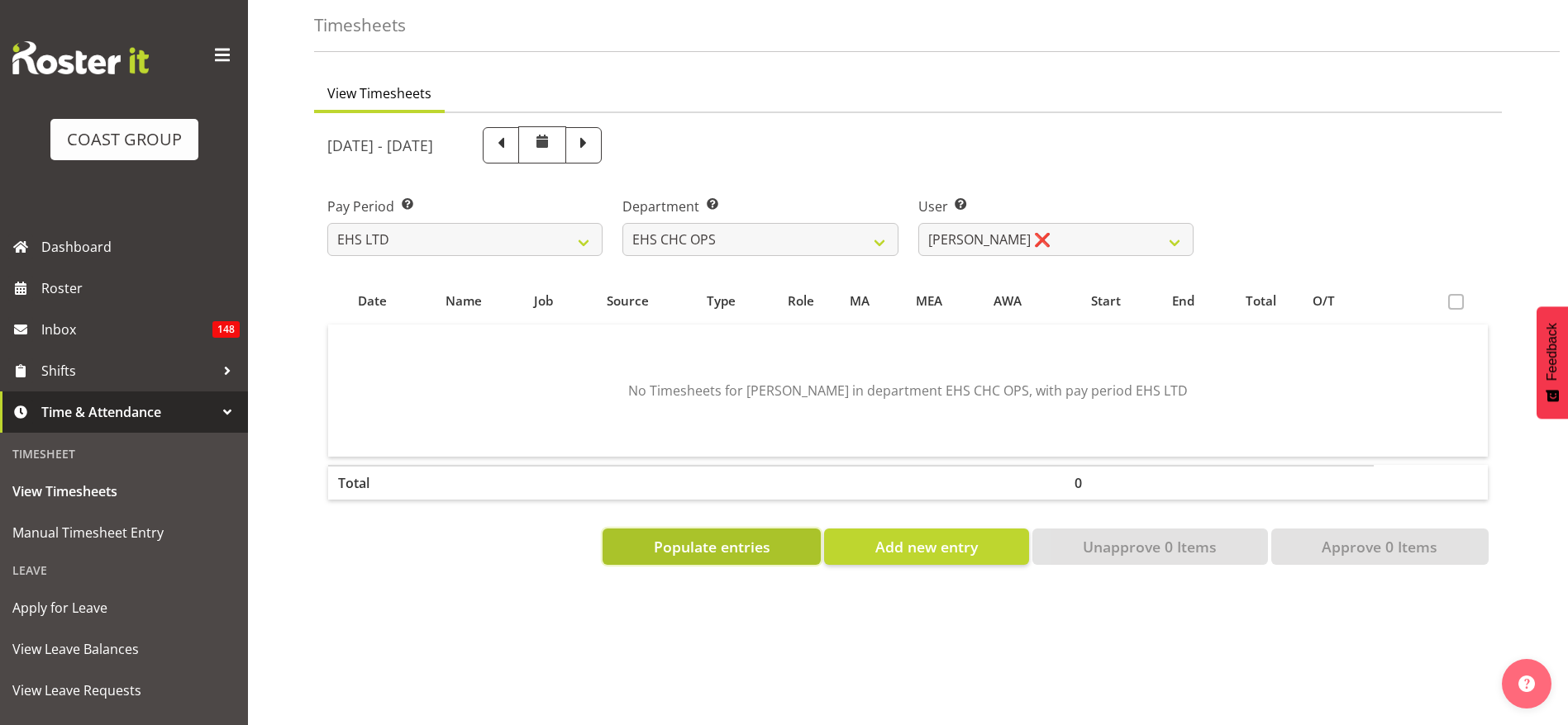
click at [735, 537] on span "Populate entries" at bounding box center [712, 547] width 116 height 21
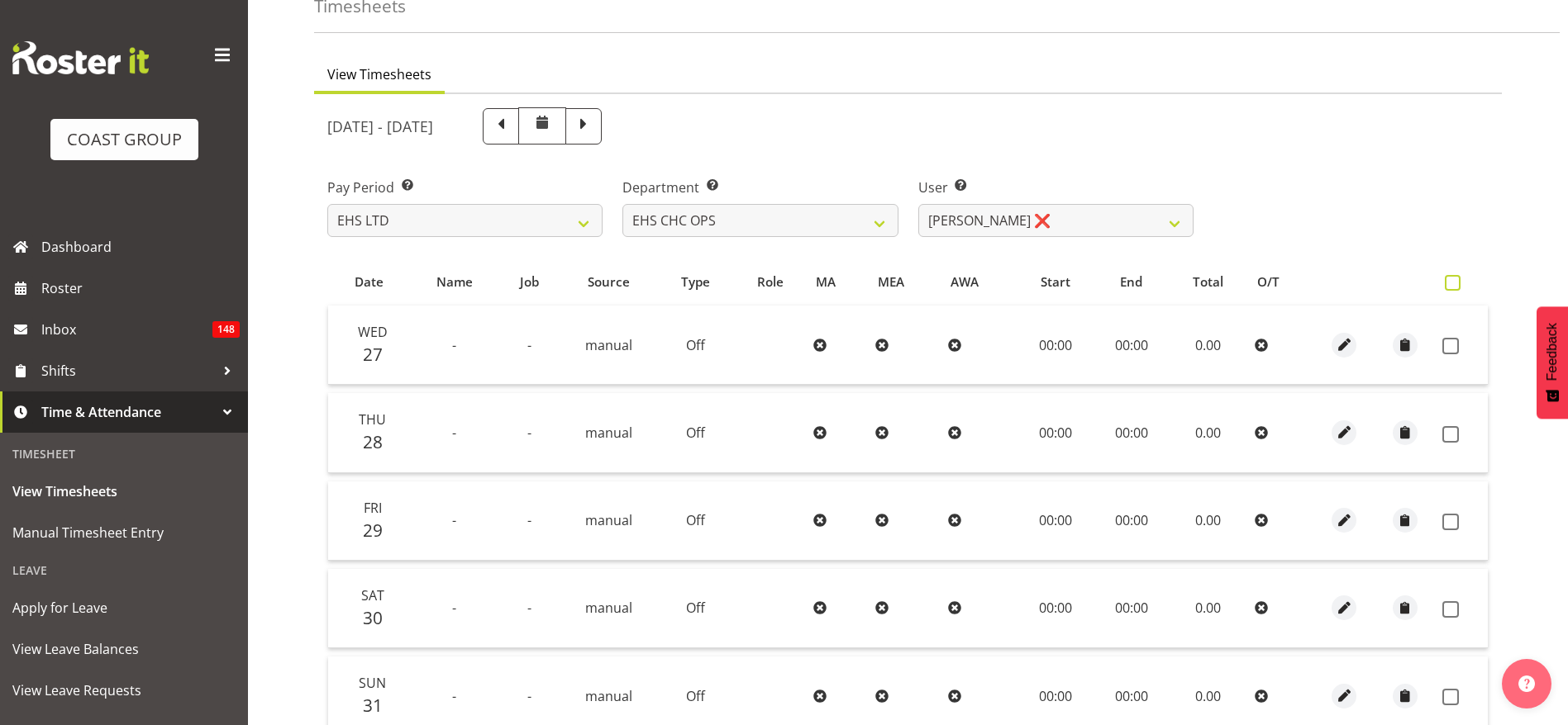
click at [1456, 282] on span at bounding box center [1453, 283] width 16 height 16
click at [1455, 282] on input "checkbox" at bounding box center [1450, 283] width 11 height 11
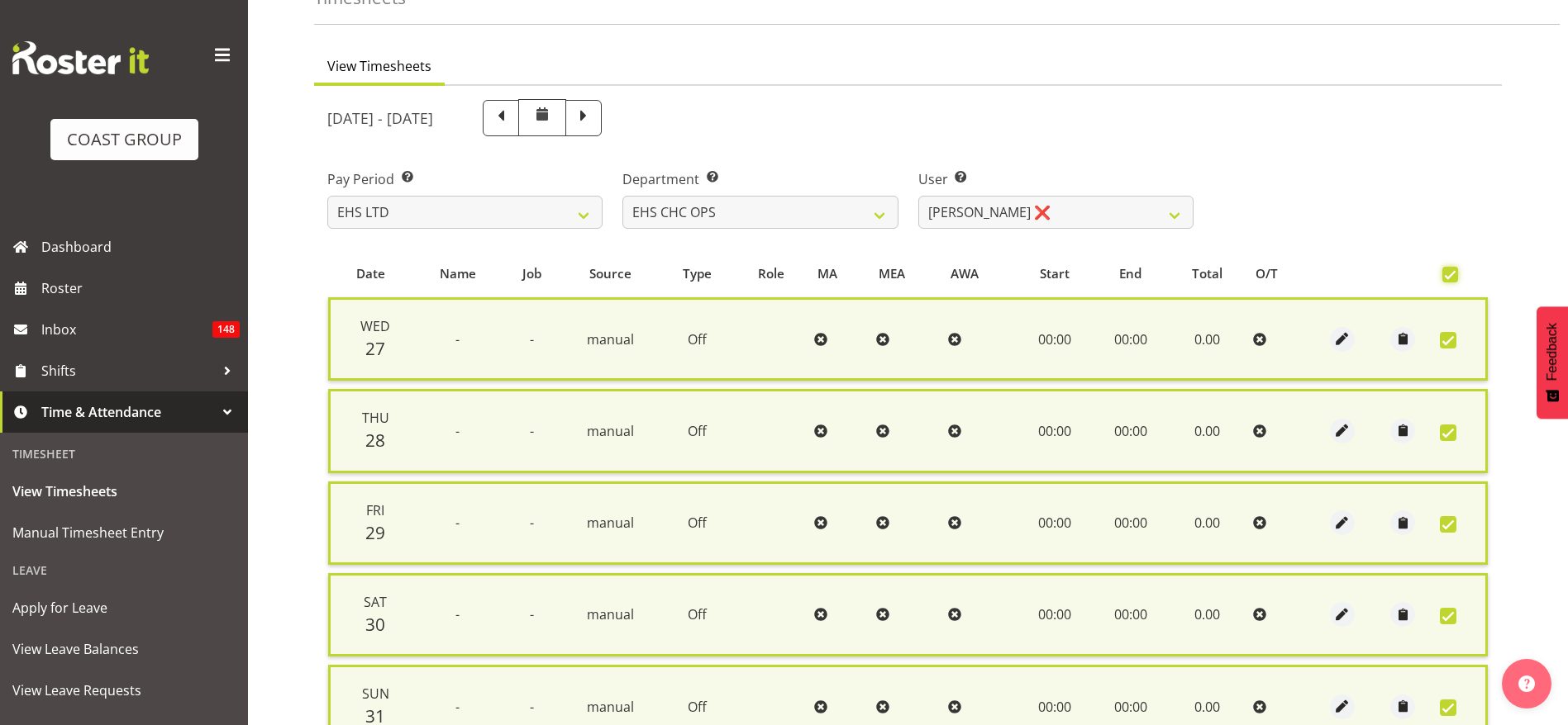
scroll to position [459, 0]
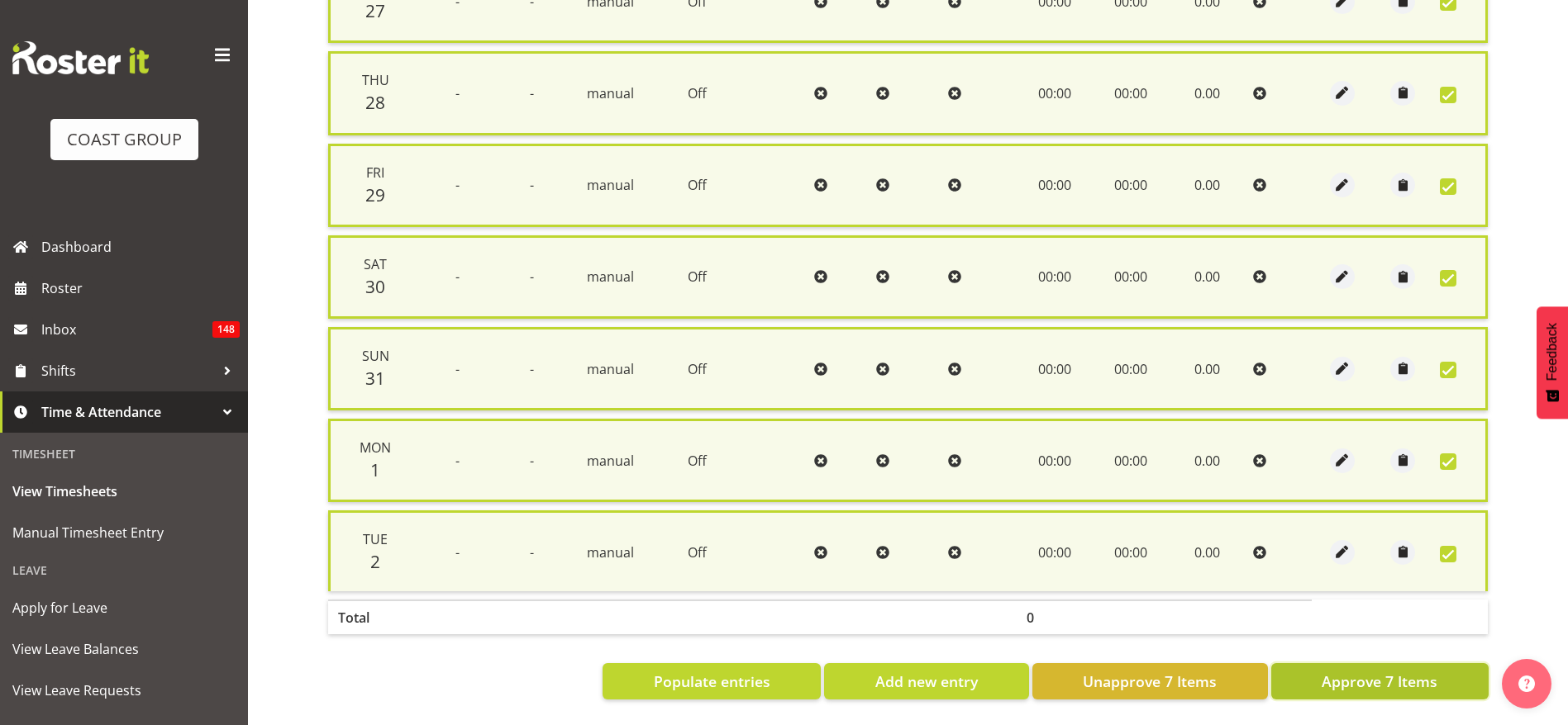
click at [1375, 671] on span "Approve 7 Items" at bounding box center [1380, 681] width 116 height 21
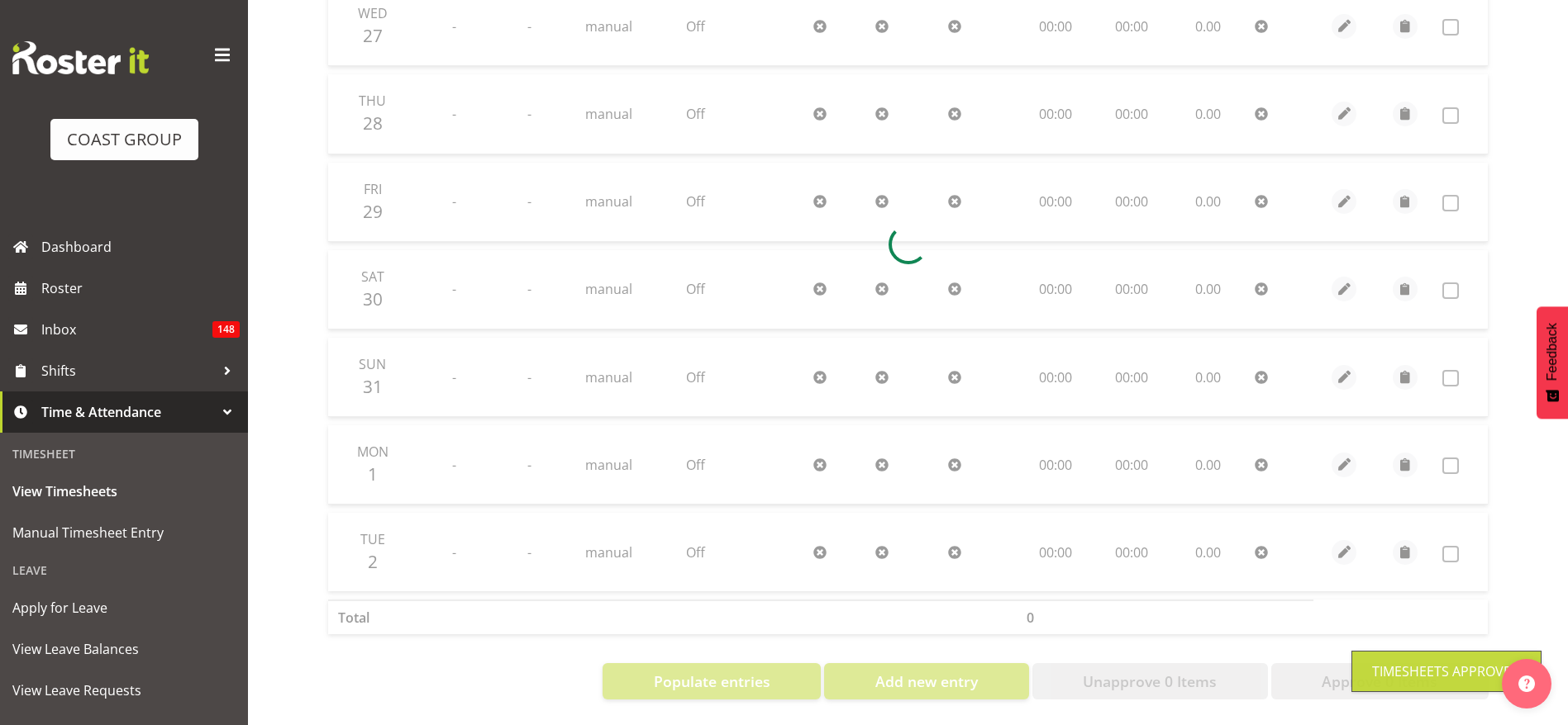
scroll to position [0, 0]
